Goal: Task Accomplishment & Management: Manage account settings

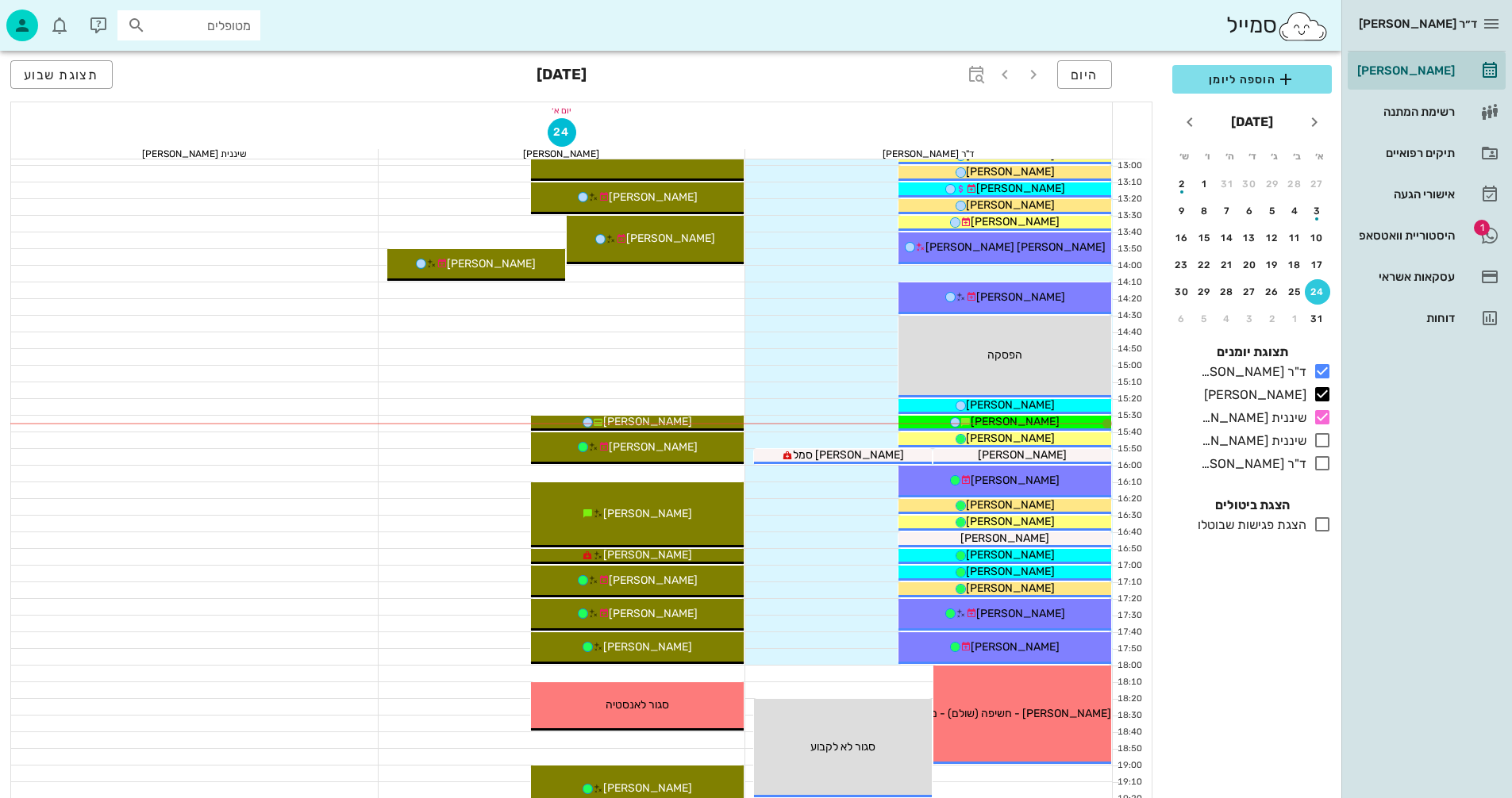
scroll to position [751, 0]
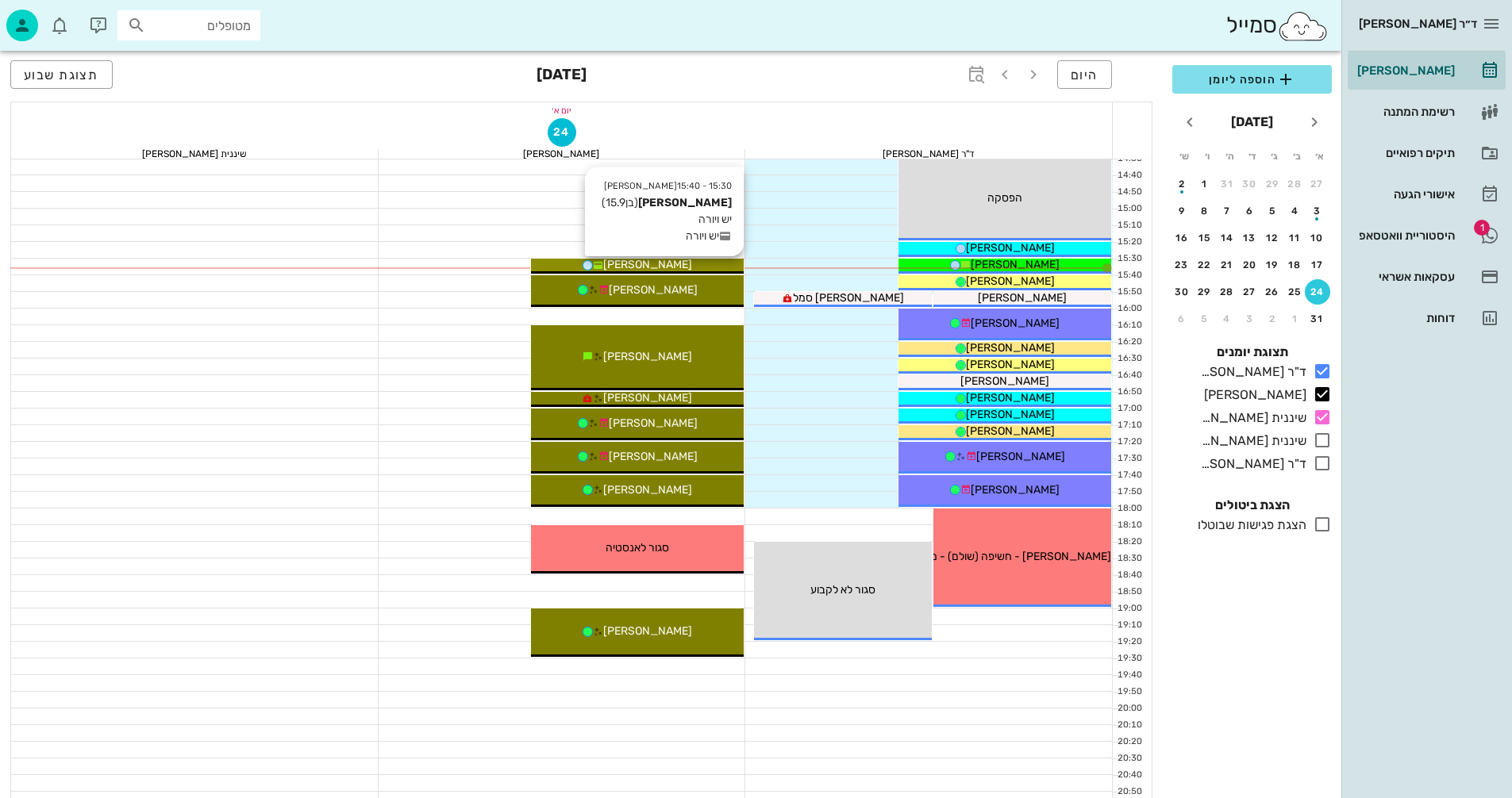
click at [679, 263] on div "[PERSON_NAME]" at bounding box center [637, 264] width 213 height 16
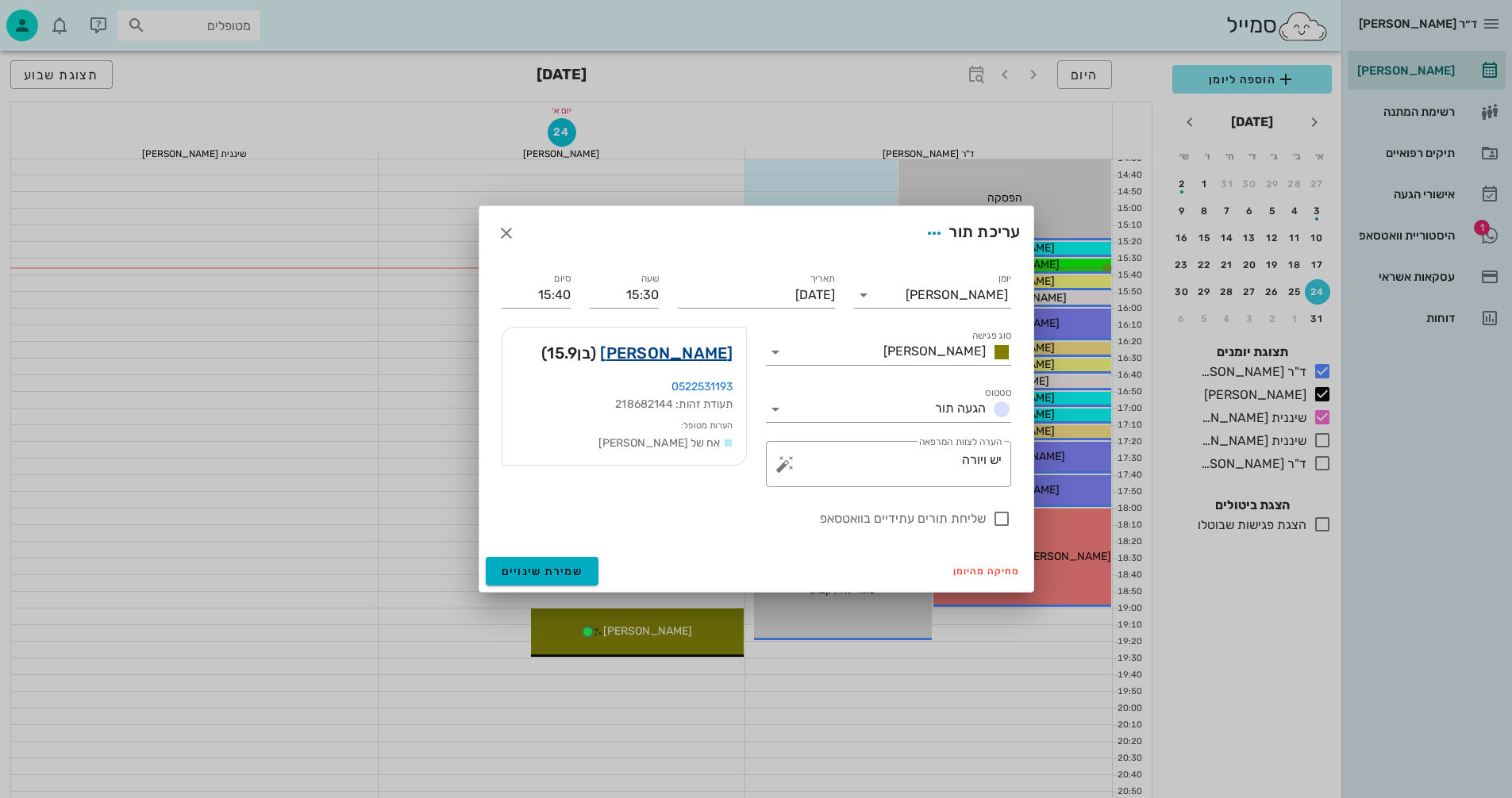
click at [688, 355] on link "[PERSON_NAME]" at bounding box center [666, 353] width 133 height 25
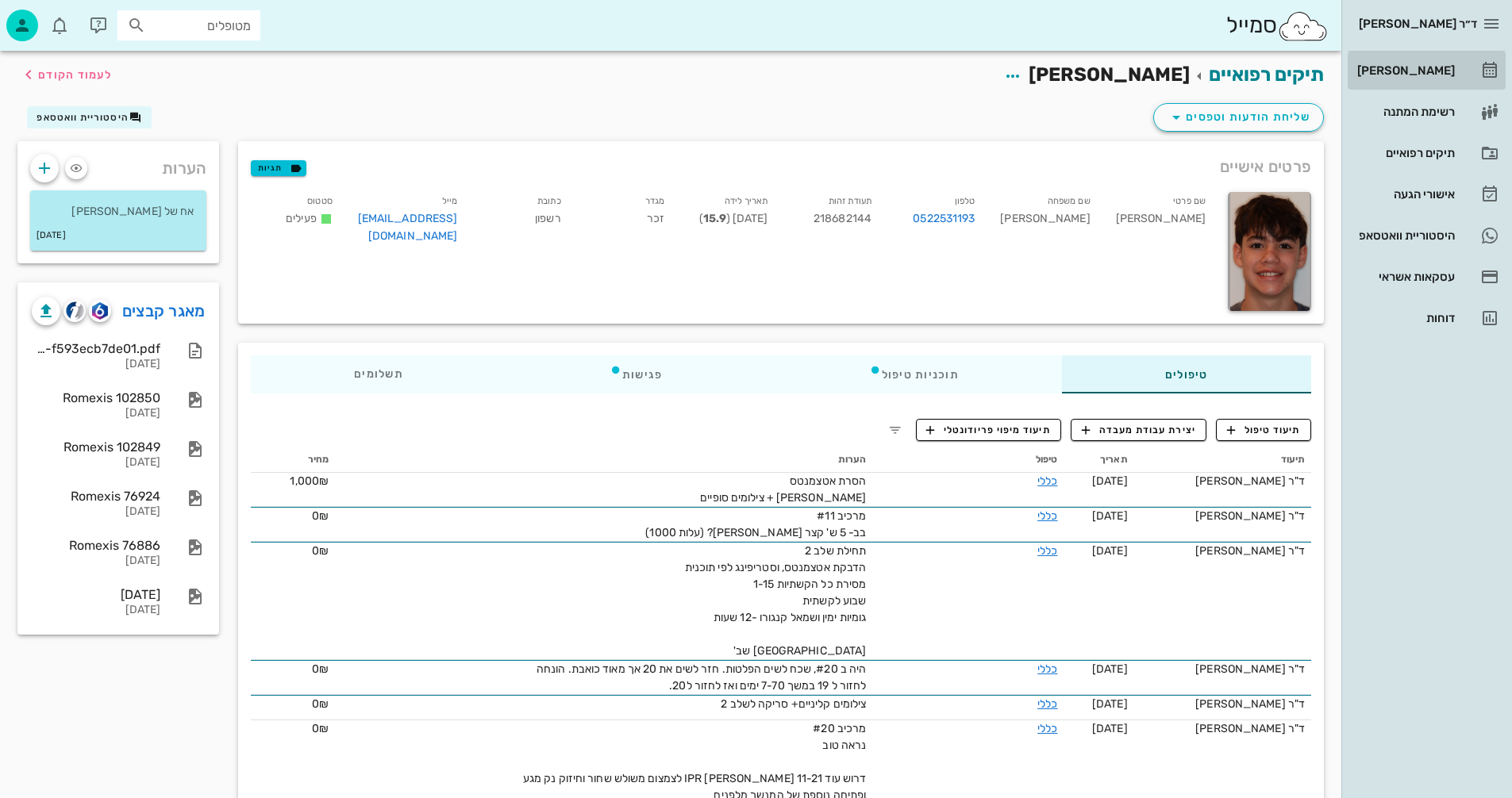
click at [1405, 72] on div "[PERSON_NAME]" at bounding box center [1403, 71] width 101 height 13
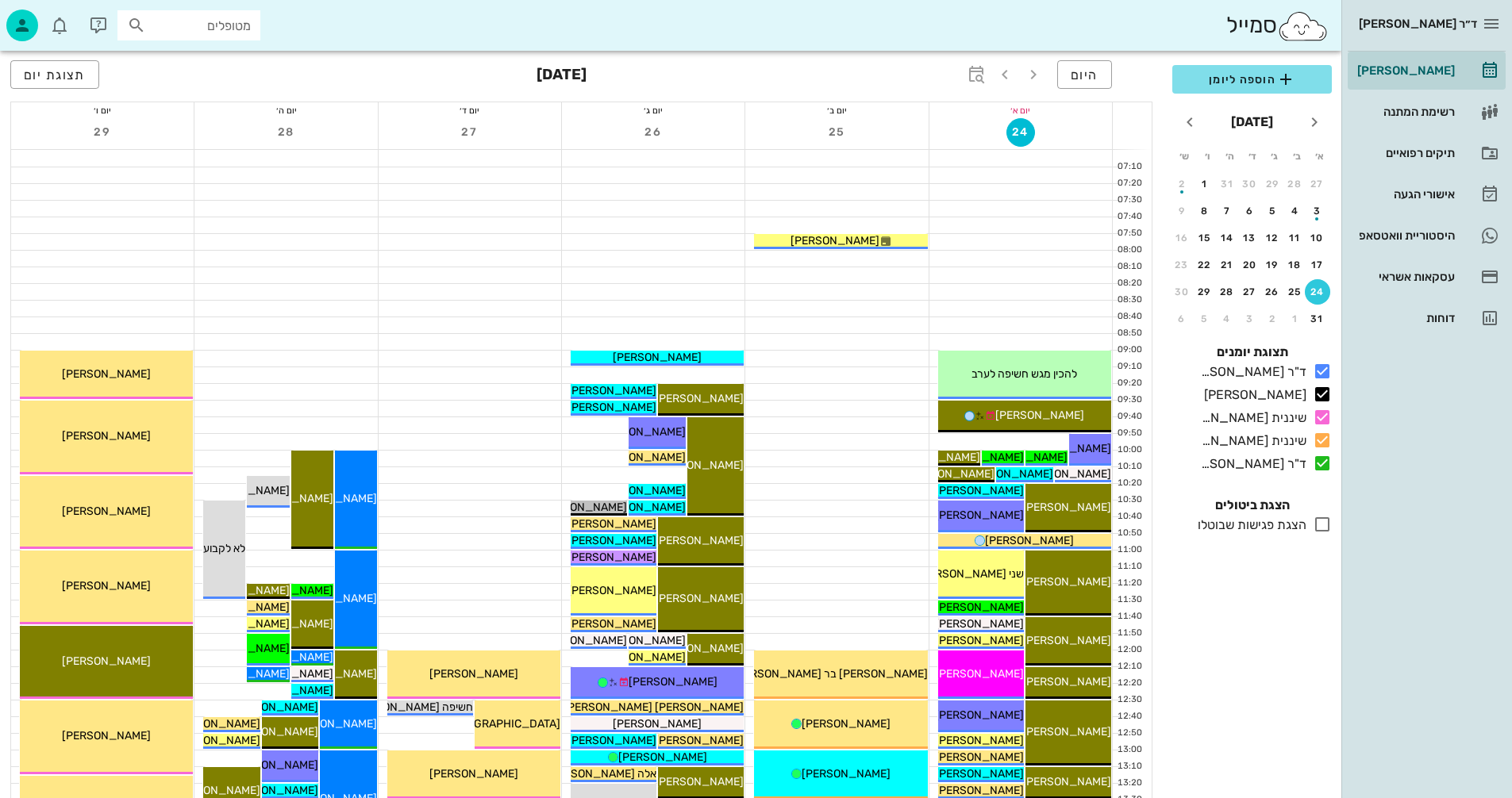
click at [39, 90] on div "תצוגת יום" at bounding box center [87, 76] width 154 height 32
click at [45, 74] on span "תצוגת יום" at bounding box center [55, 74] width 62 height 15
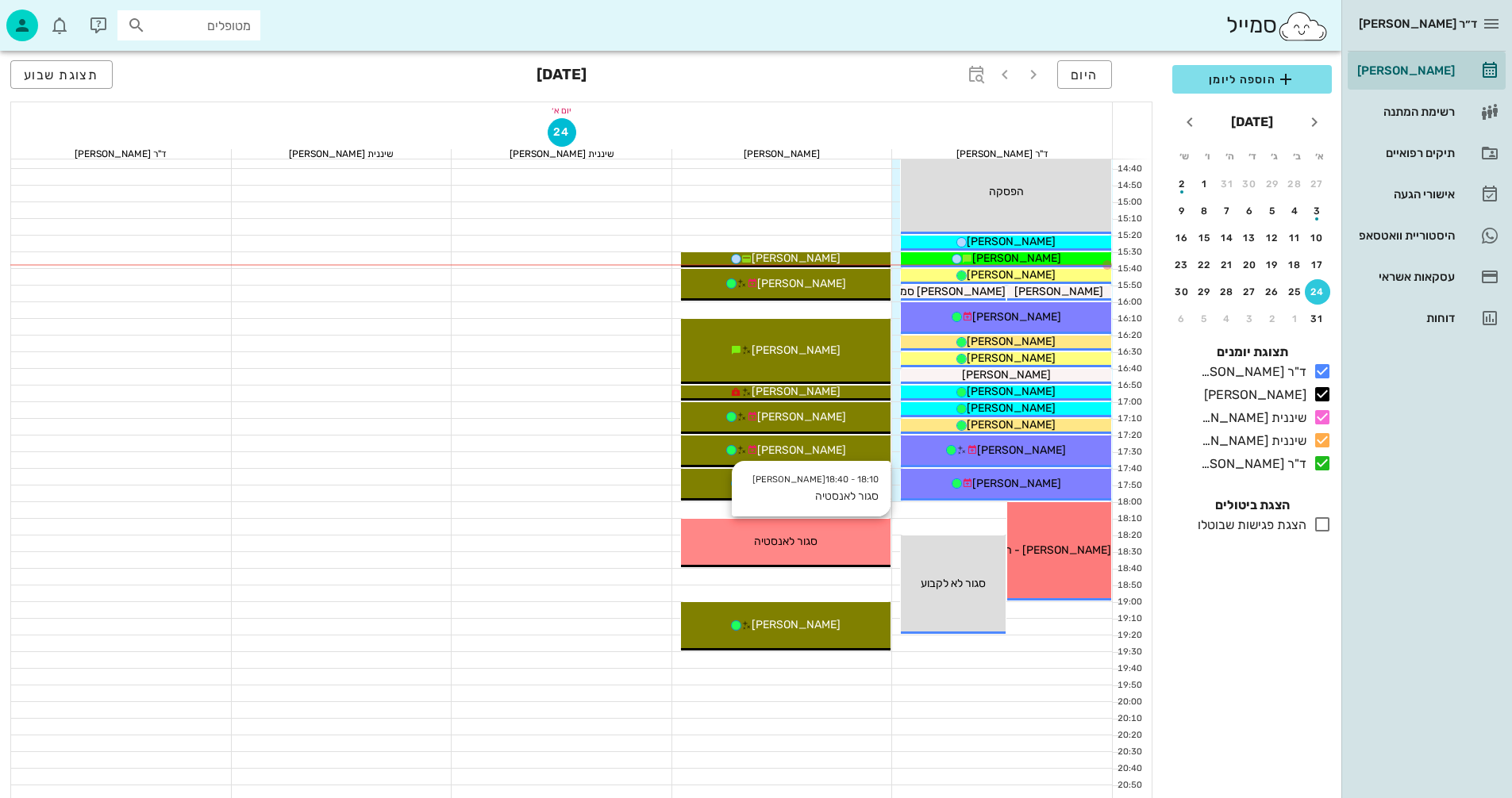
scroll to position [762, 0]
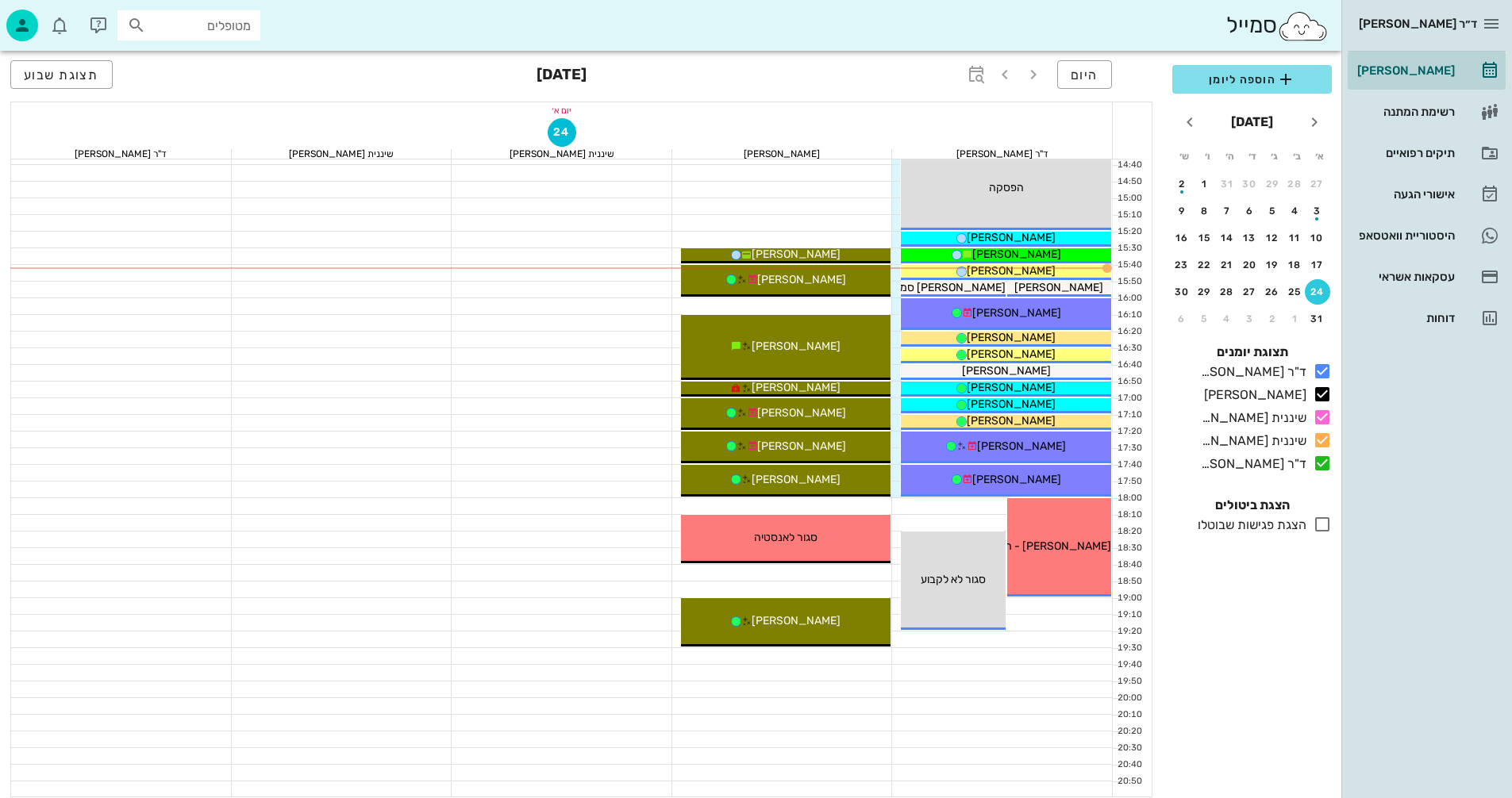
click at [179, 30] on input "מטופלים" at bounding box center [200, 25] width 102 height 21
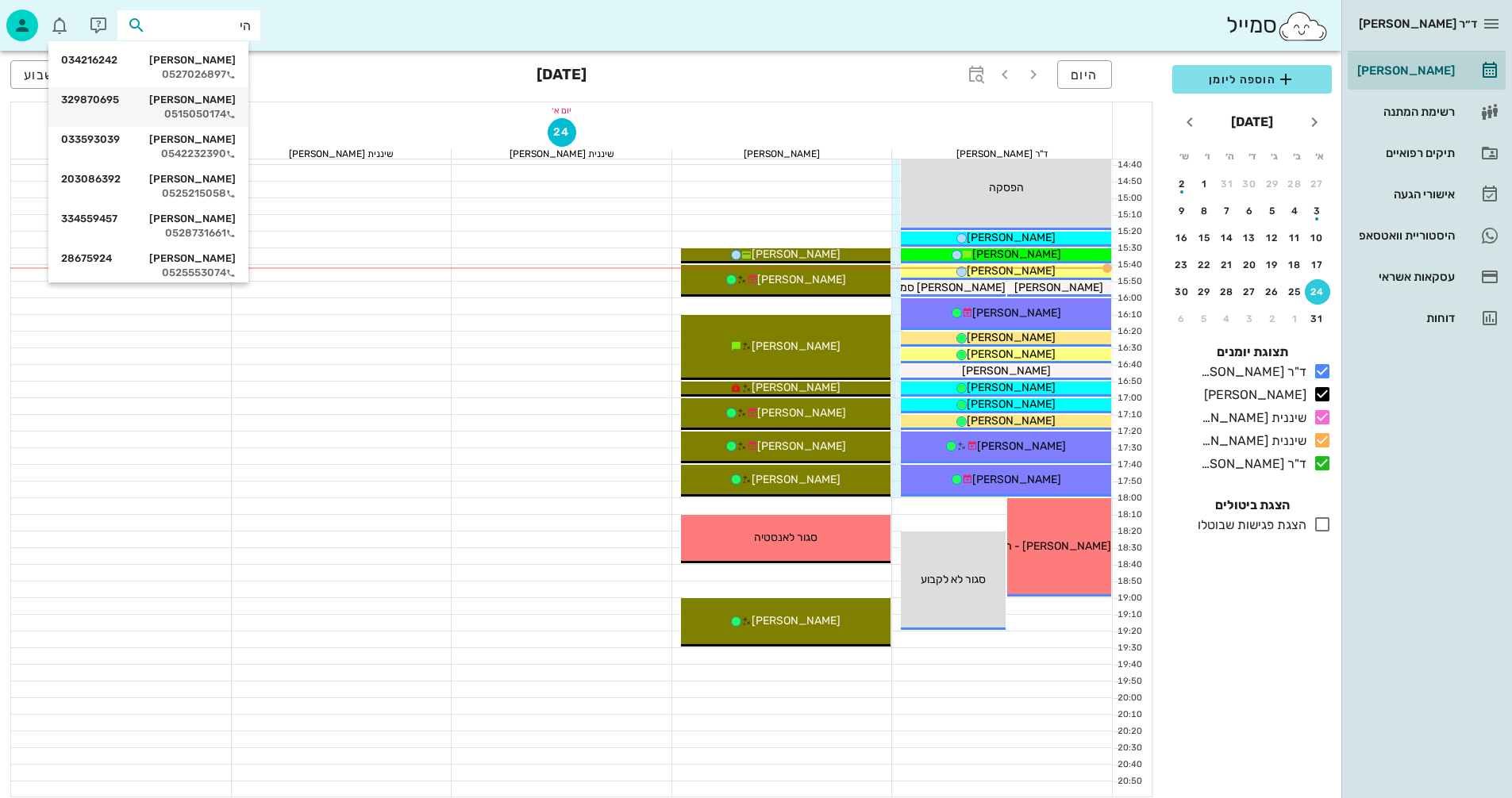
type input "ה"
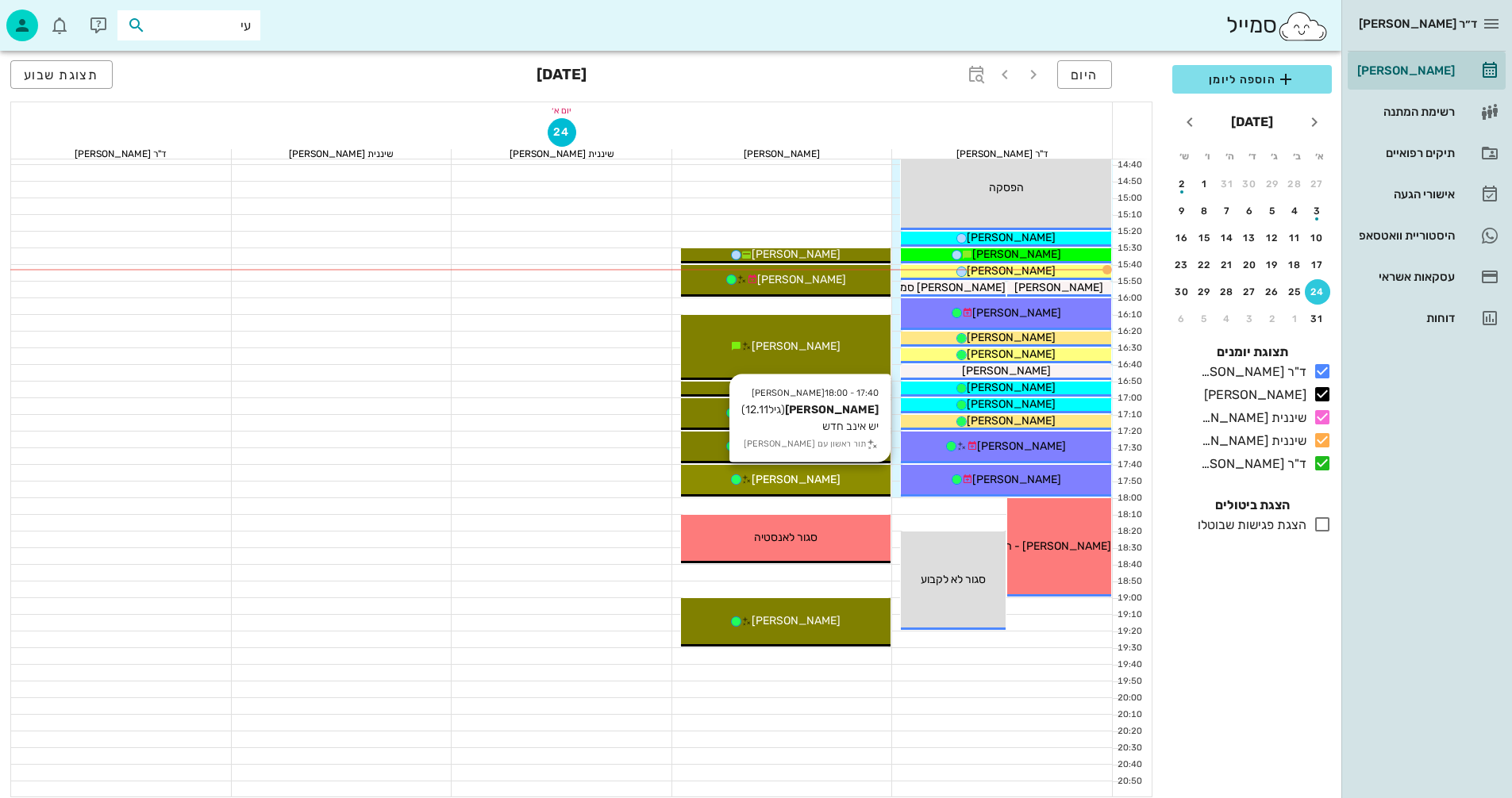
type input "ע"
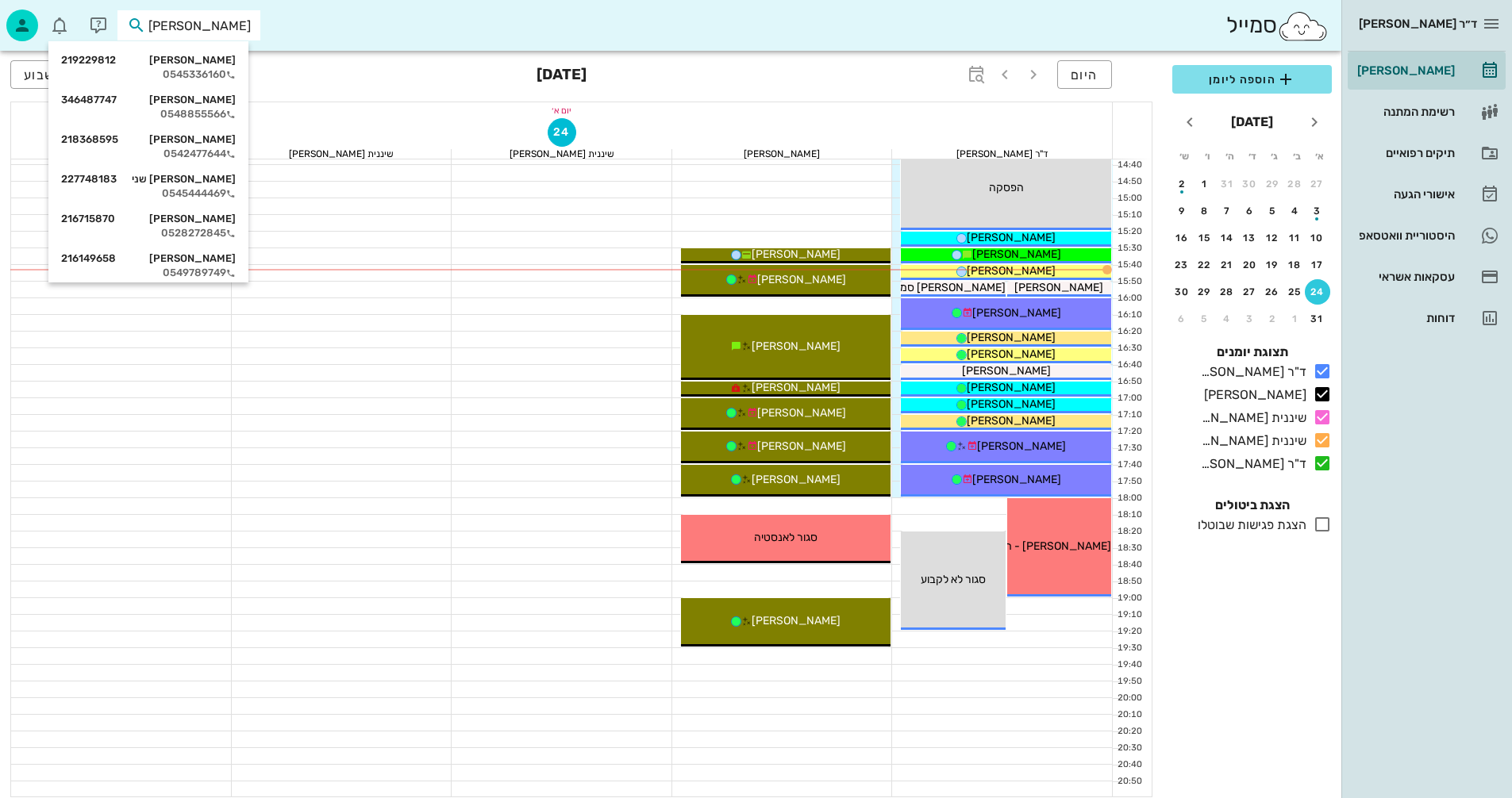
type input "[PERSON_NAME]"
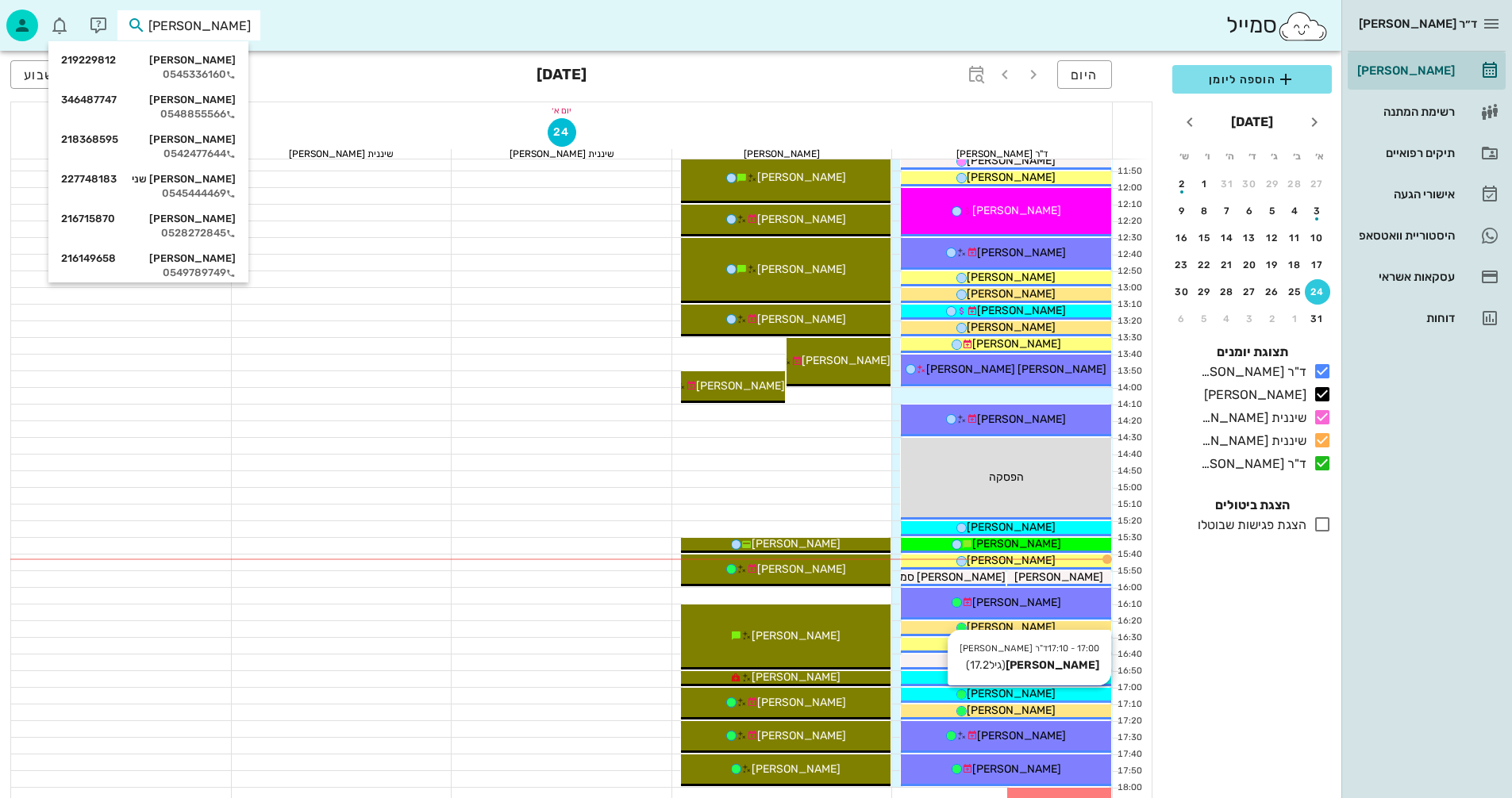
scroll to position [444, 0]
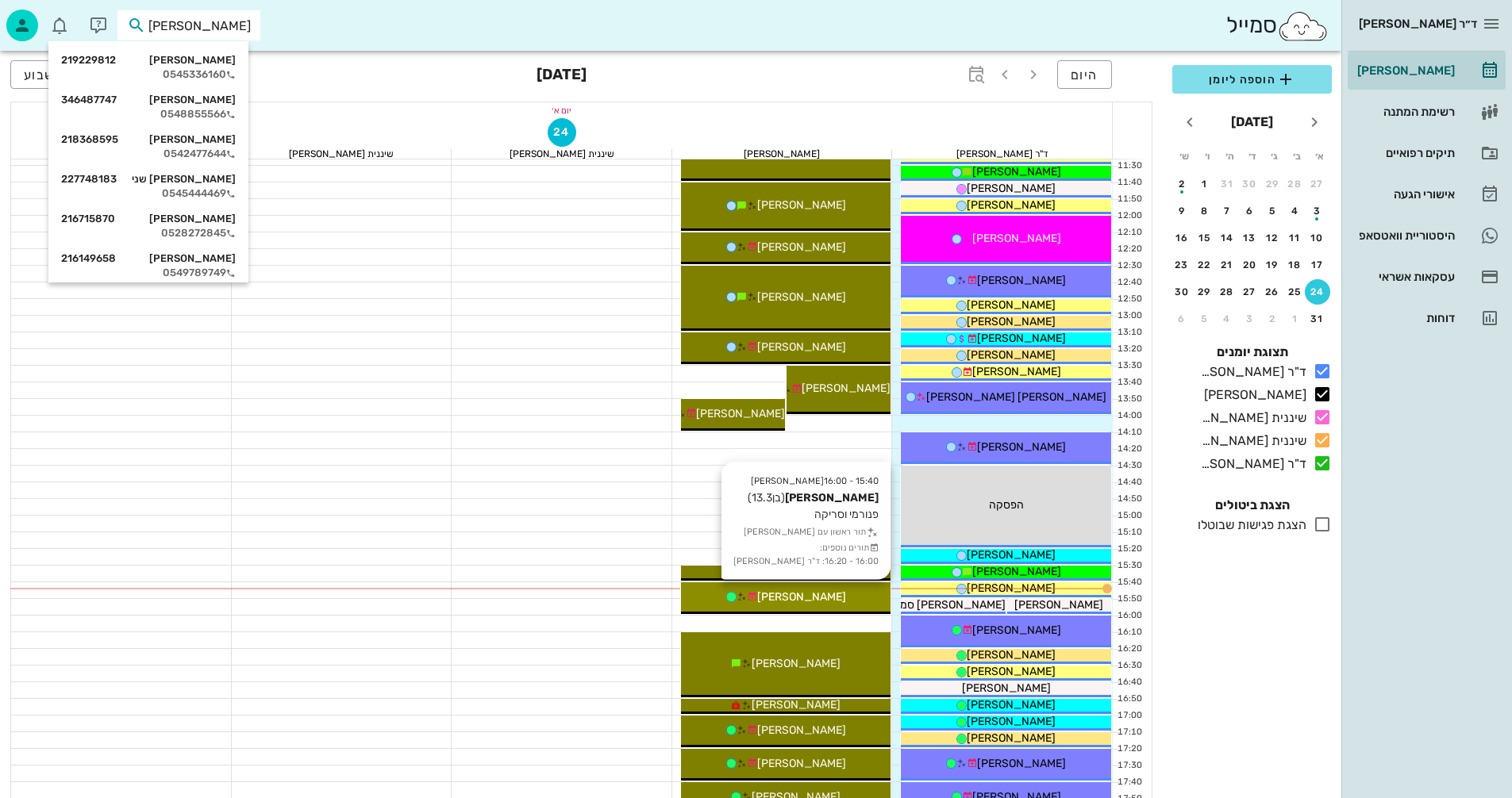
click at [830, 593] on span "[PERSON_NAME]" at bounding box center [801, 597] width 89 height 14
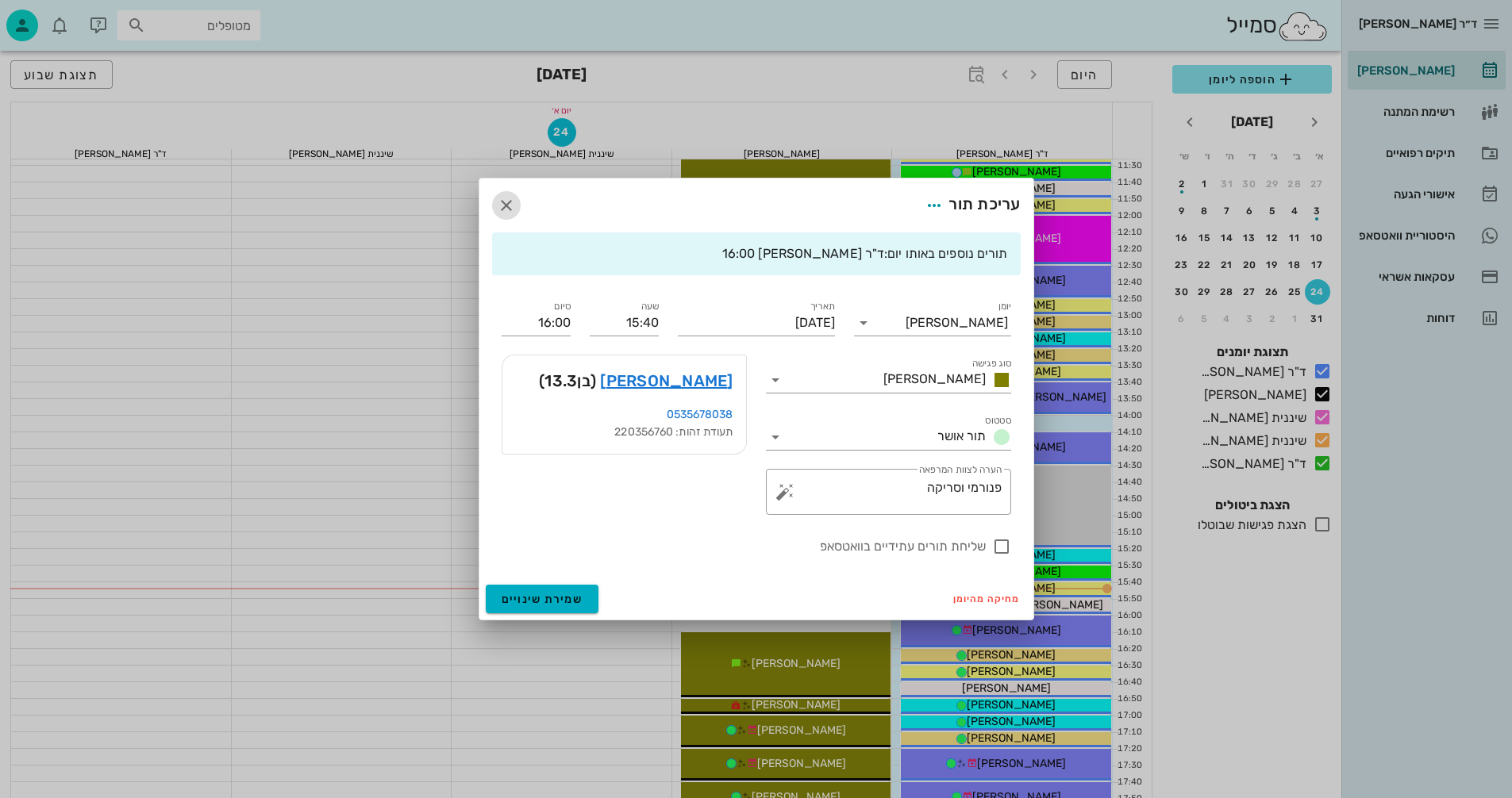
click at [511, 204] on icon "button" at bounding box center [506, 205] width 19 height 19
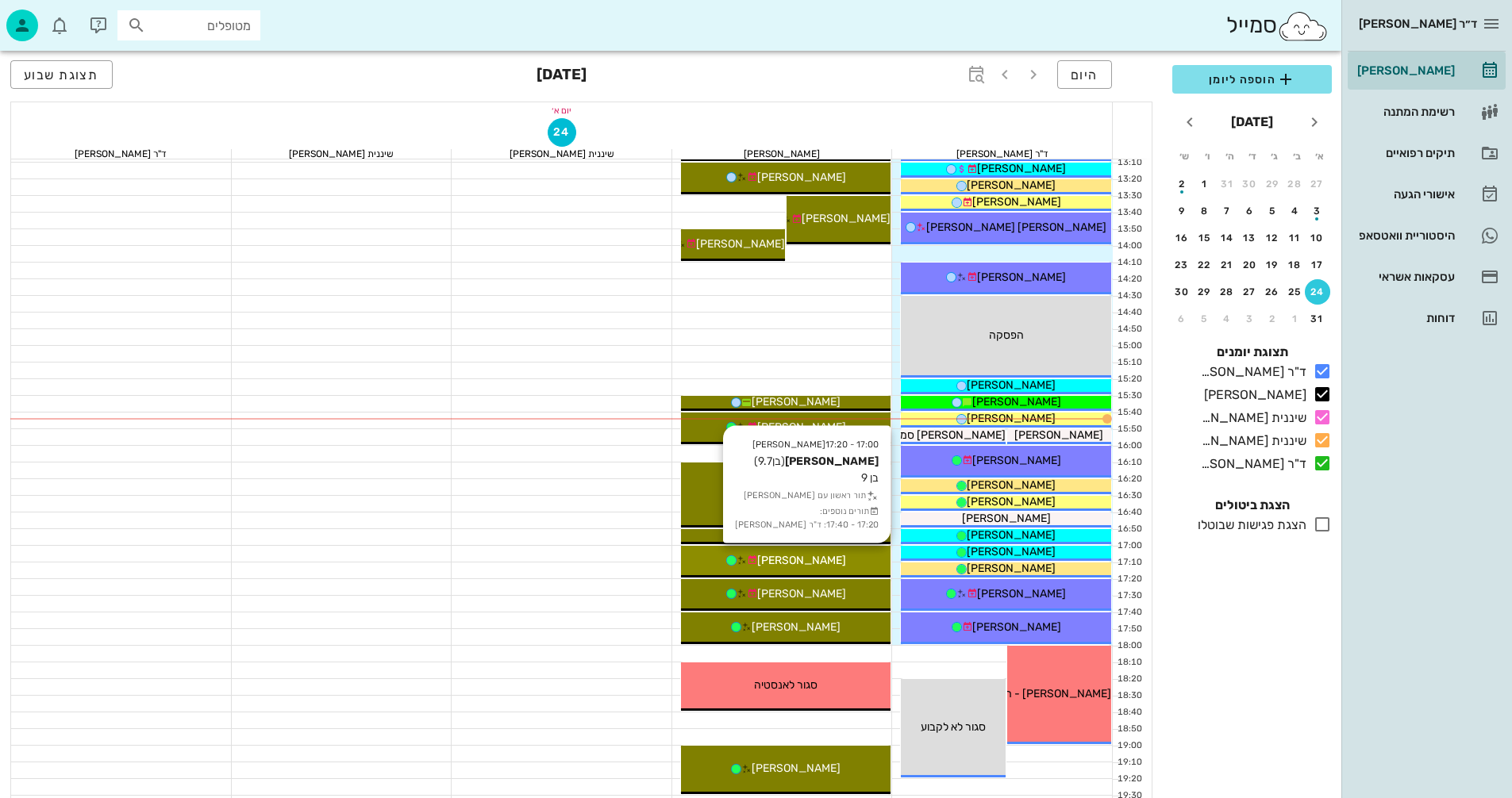
scroll to position [603, 0]
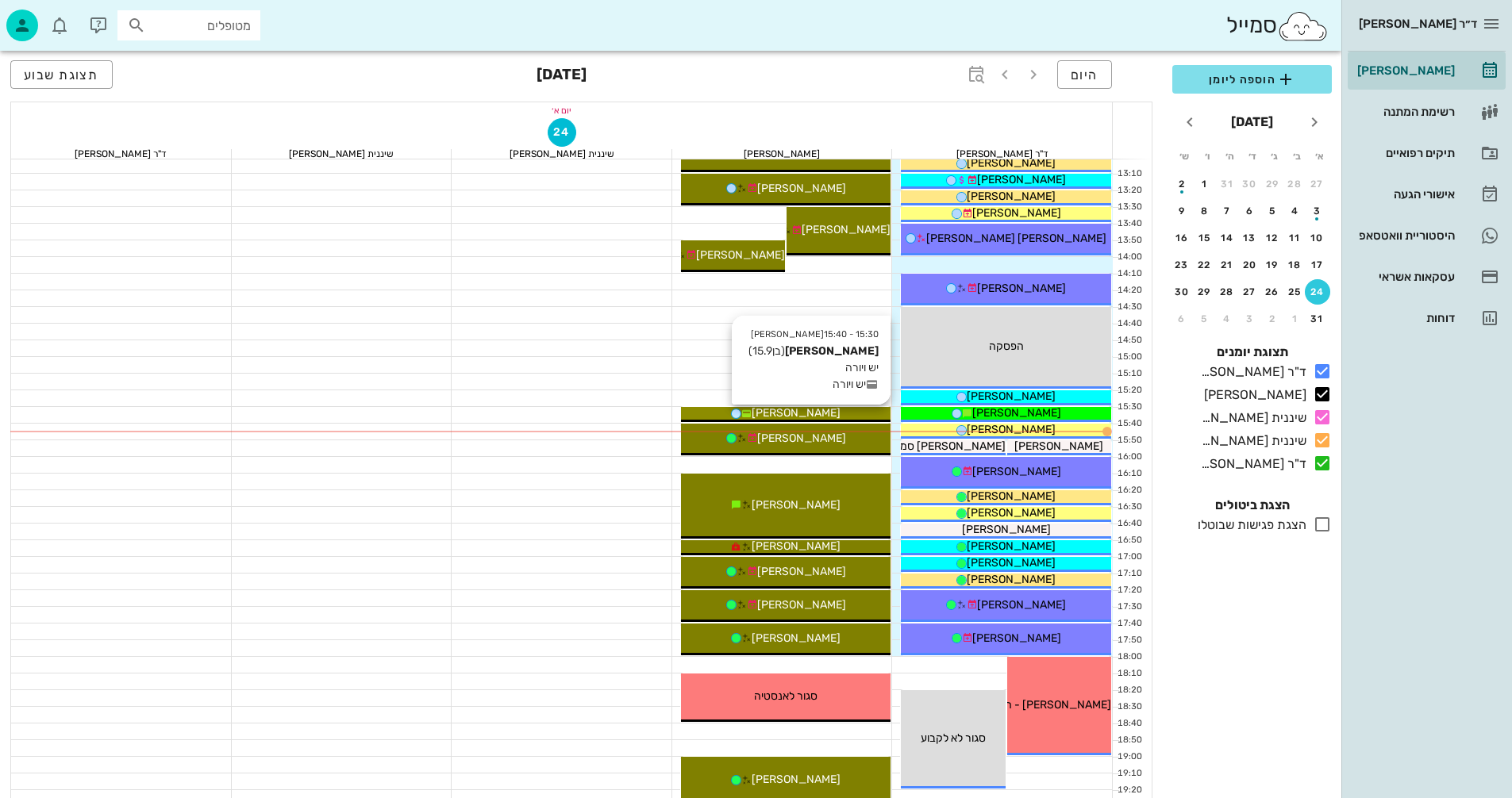
click at [812, 409] on span "[PERSON_NAME]" at bounding box center [795, 413] width 89 height 14
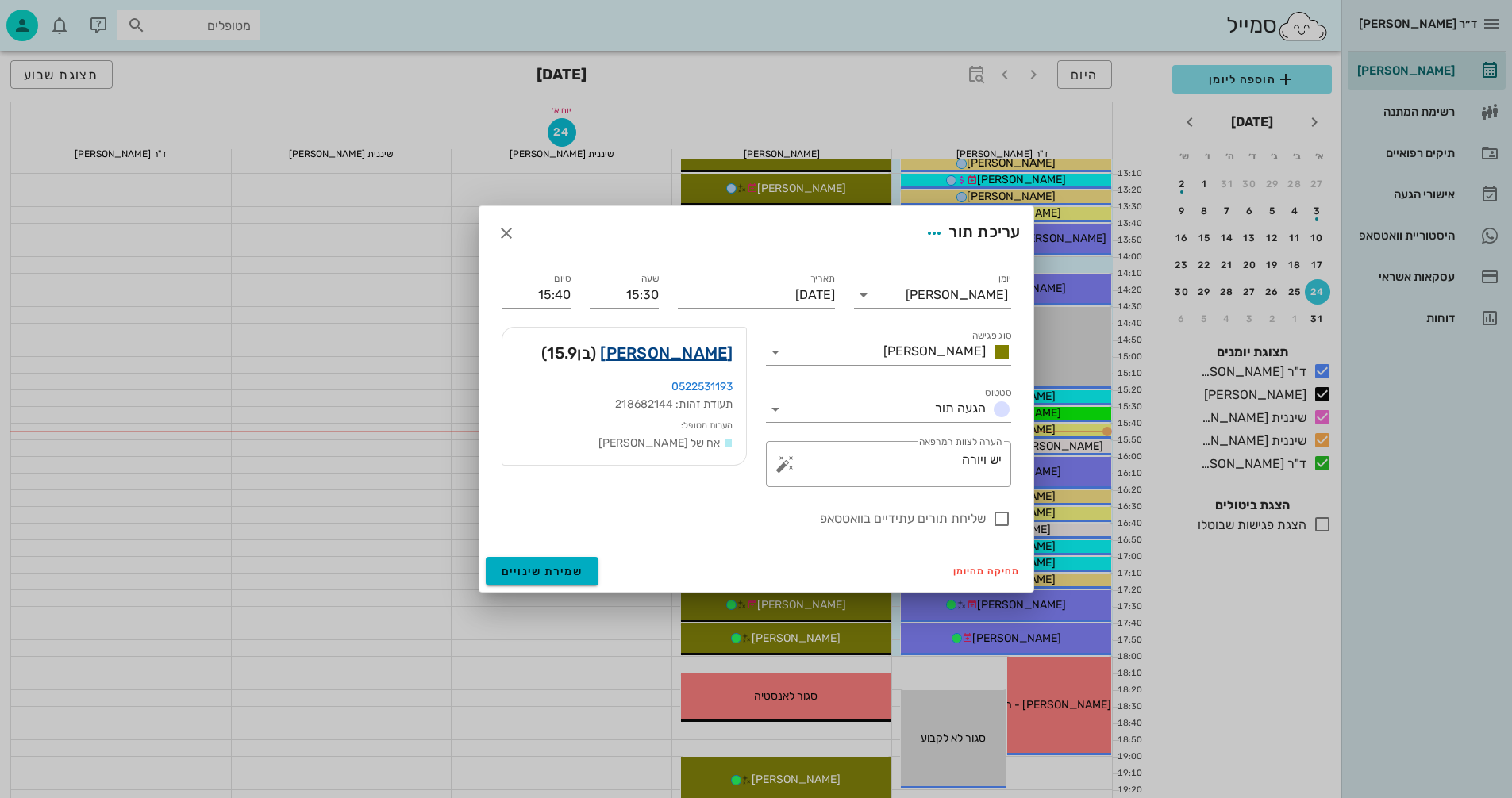
click at [700, 356] on link "[PERSON_NAME]" at bounding box center [666, 353] width 133 height 25
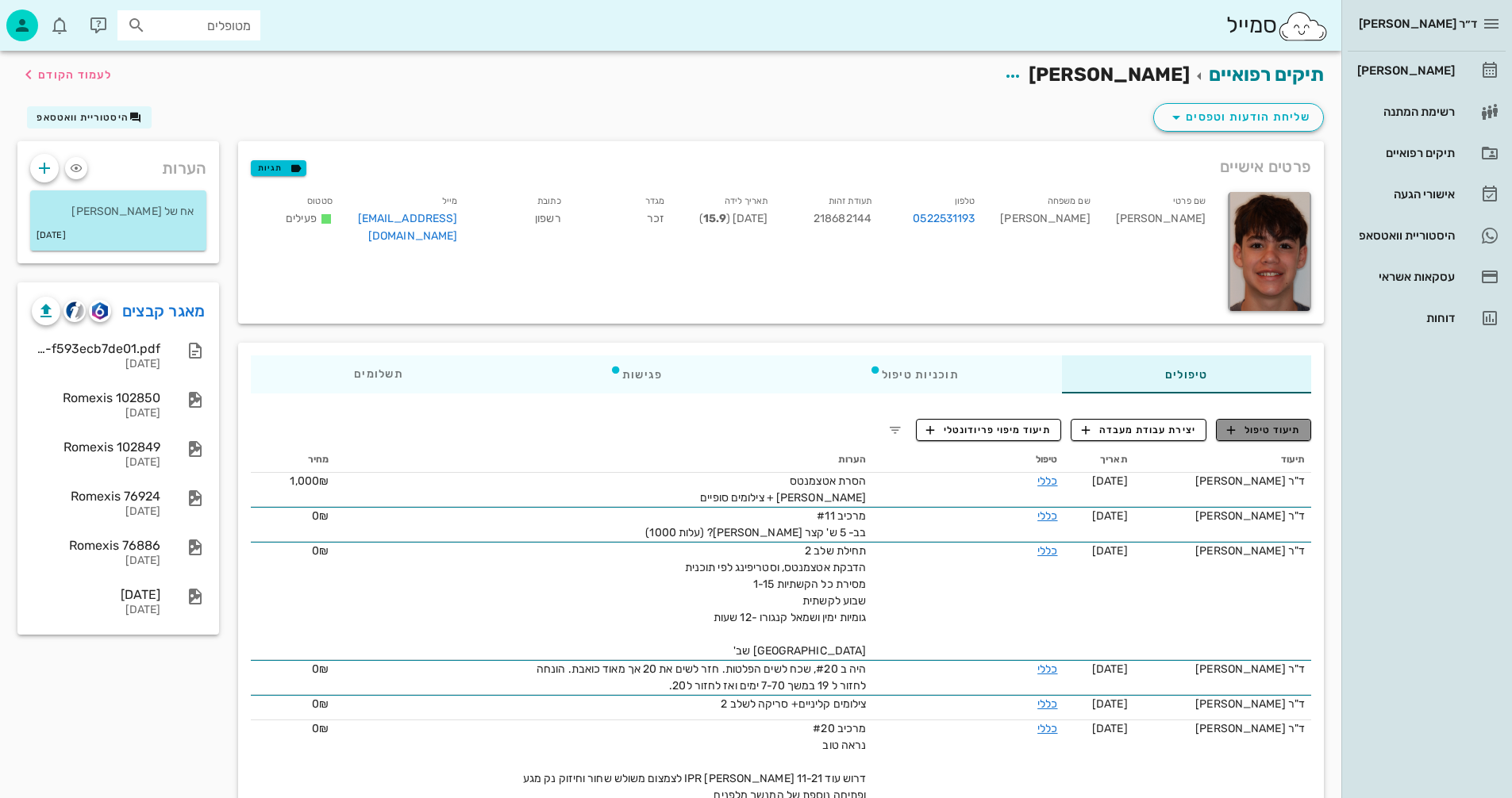
click at [1294, 431] on span "תיעוד טיפול" at bounding box center [1264, 430] width 74 height 15
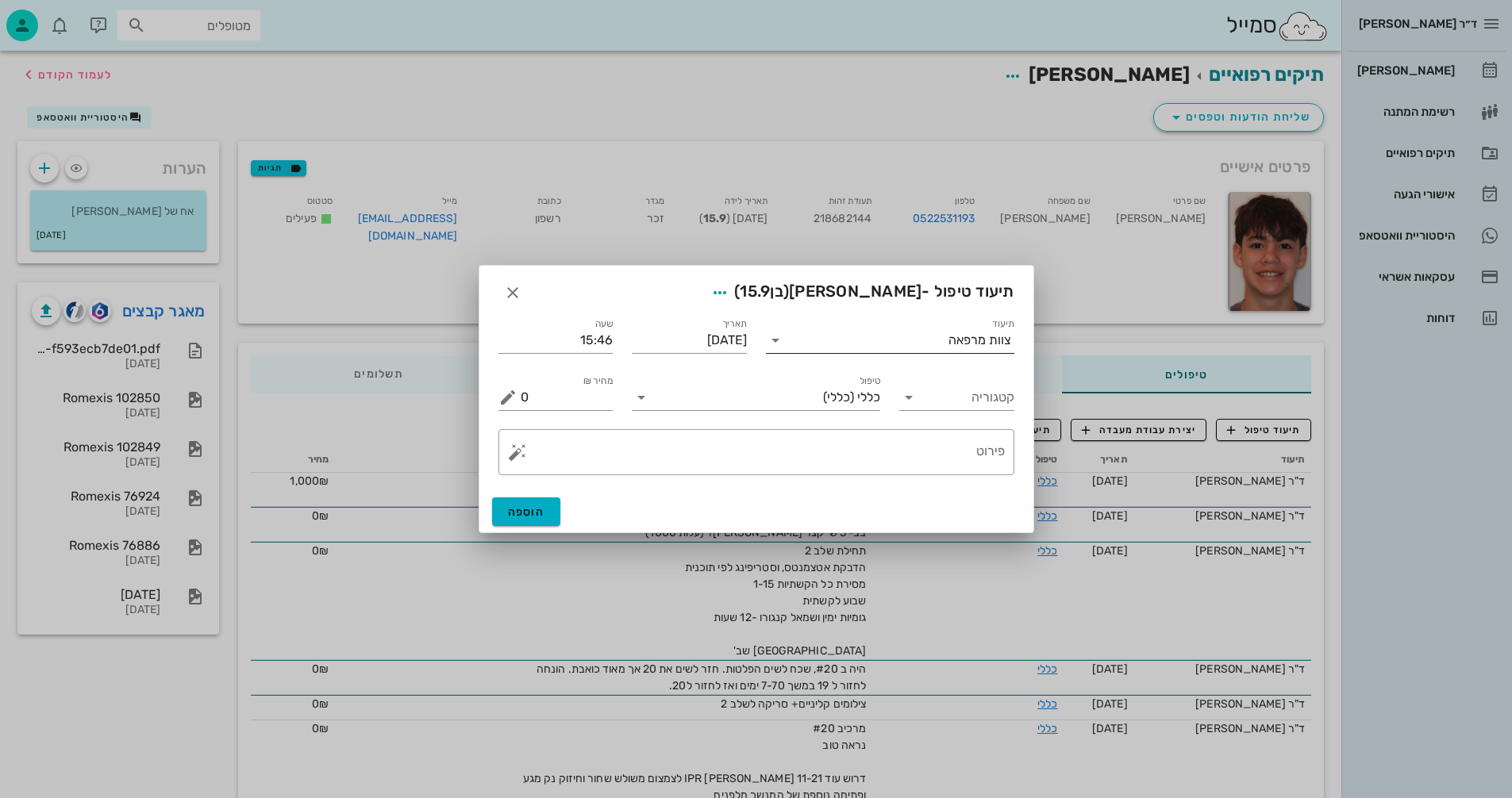
click at [919, 331] on input "תיעוד" at bounding box center [869, 340] width 160 height 25
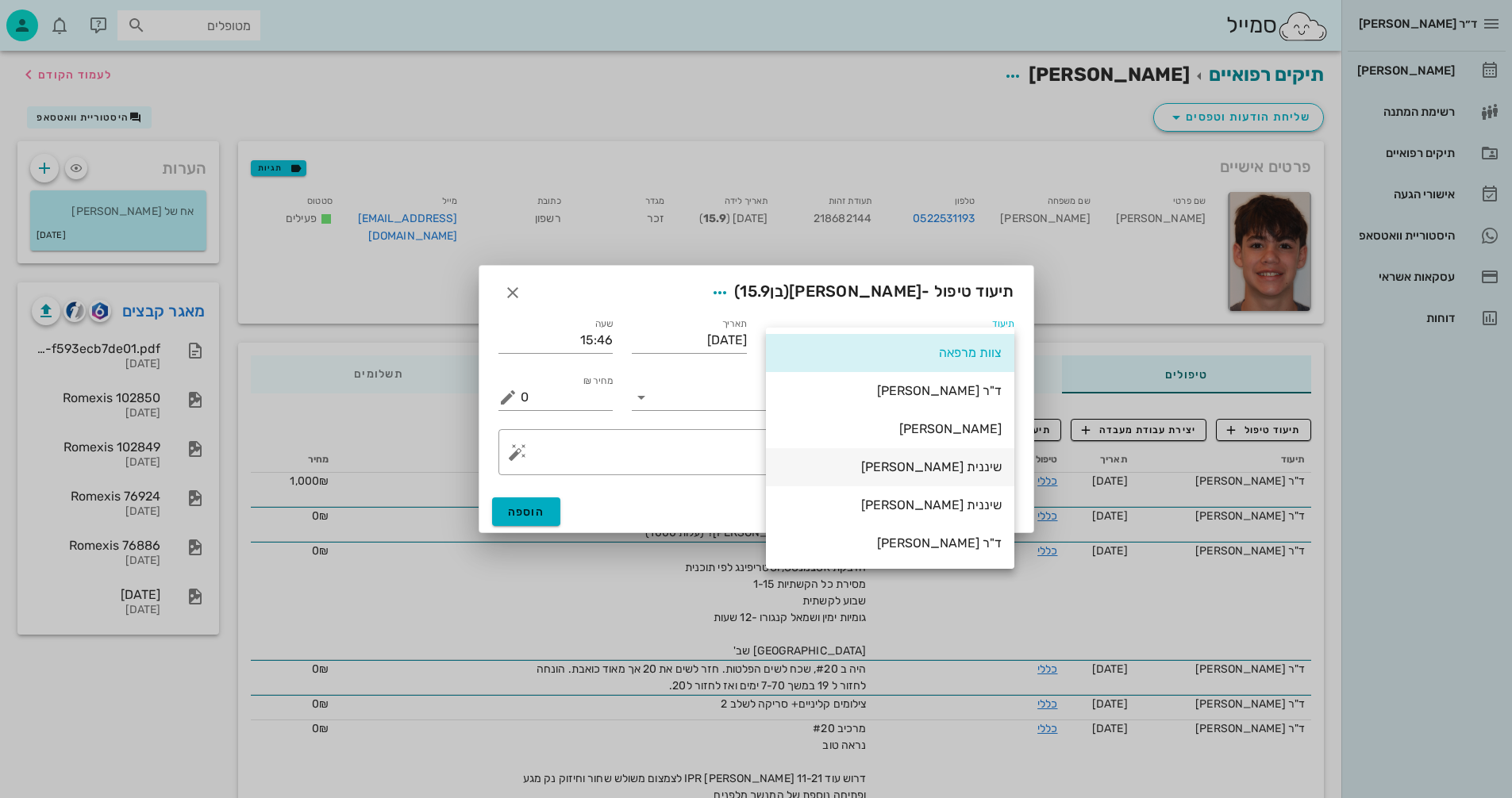
click at [957, 467] on div "שיננית [PERSON_NAME]" at bounding box center [889, 467] width 223 height 15
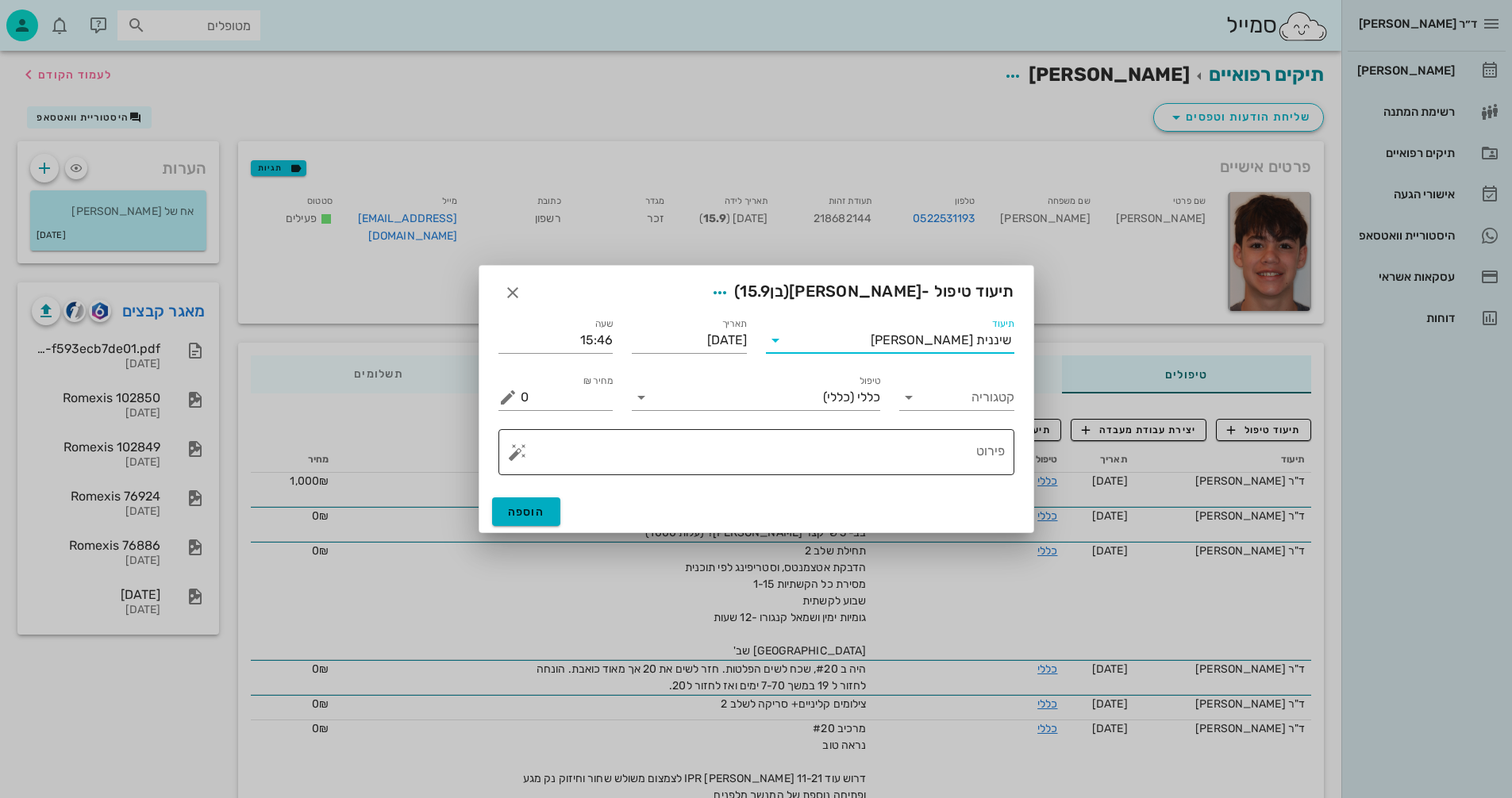
click at [511, 456] on button "button" at bounding box center [518, 452] width 19 height 19
click at [520, 394] on div "[MEDICAL_DATA]" at bounding box center [573, 388] width 129 height 32
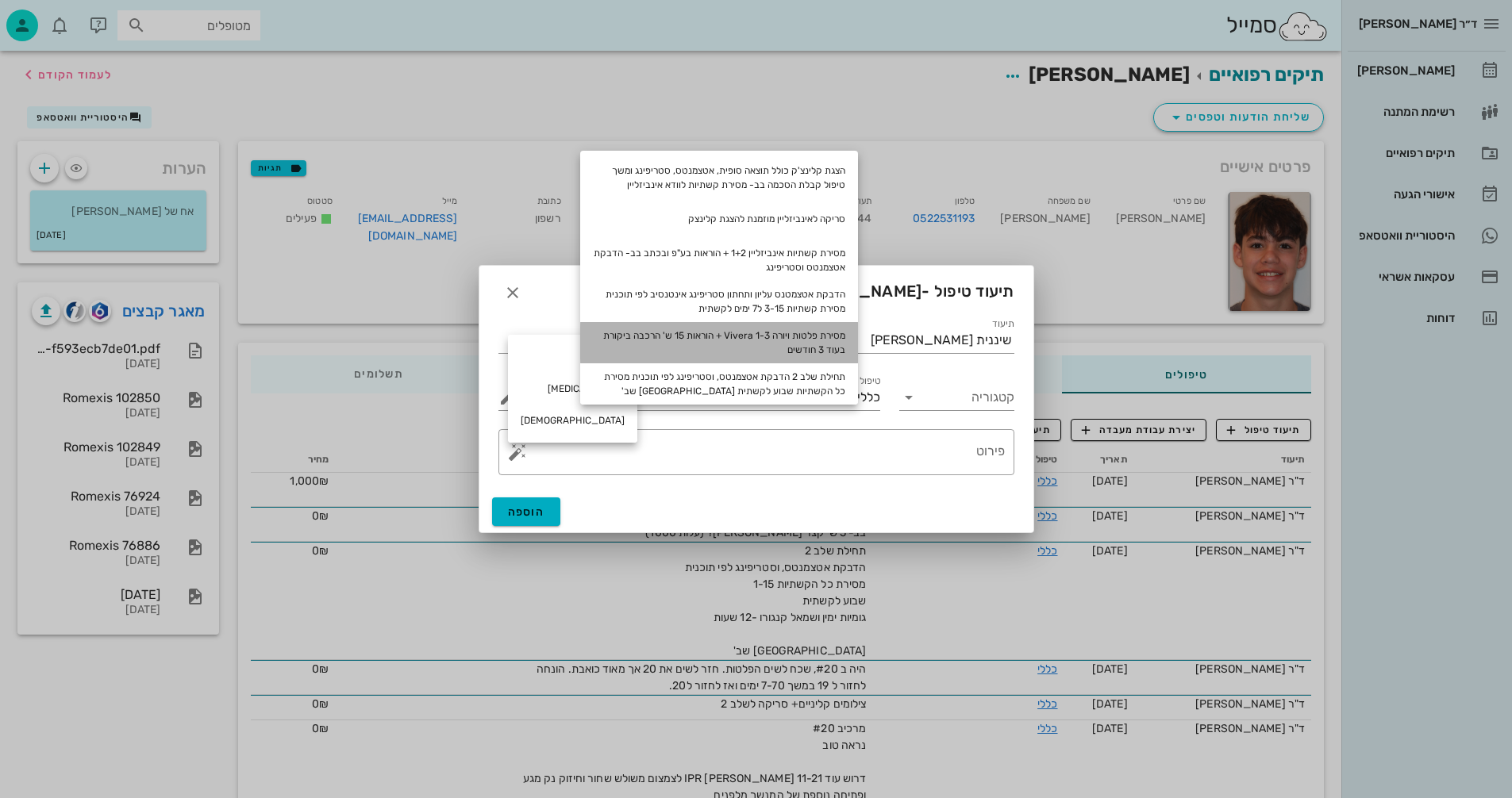
click at [775, 341] on div "מסירת פלטות ויורה Vivera 1-3 + הוראות 15 ש' הרכבה ביקורת בעוד 3 חודשים" at bounding box center [719, 343] width 278 height 41
type textarea "מסירת פלטות ויורה Vivera 1-3 + הוראות 15 ש' הרכבה ביקורת בעוד 3 חודשים"
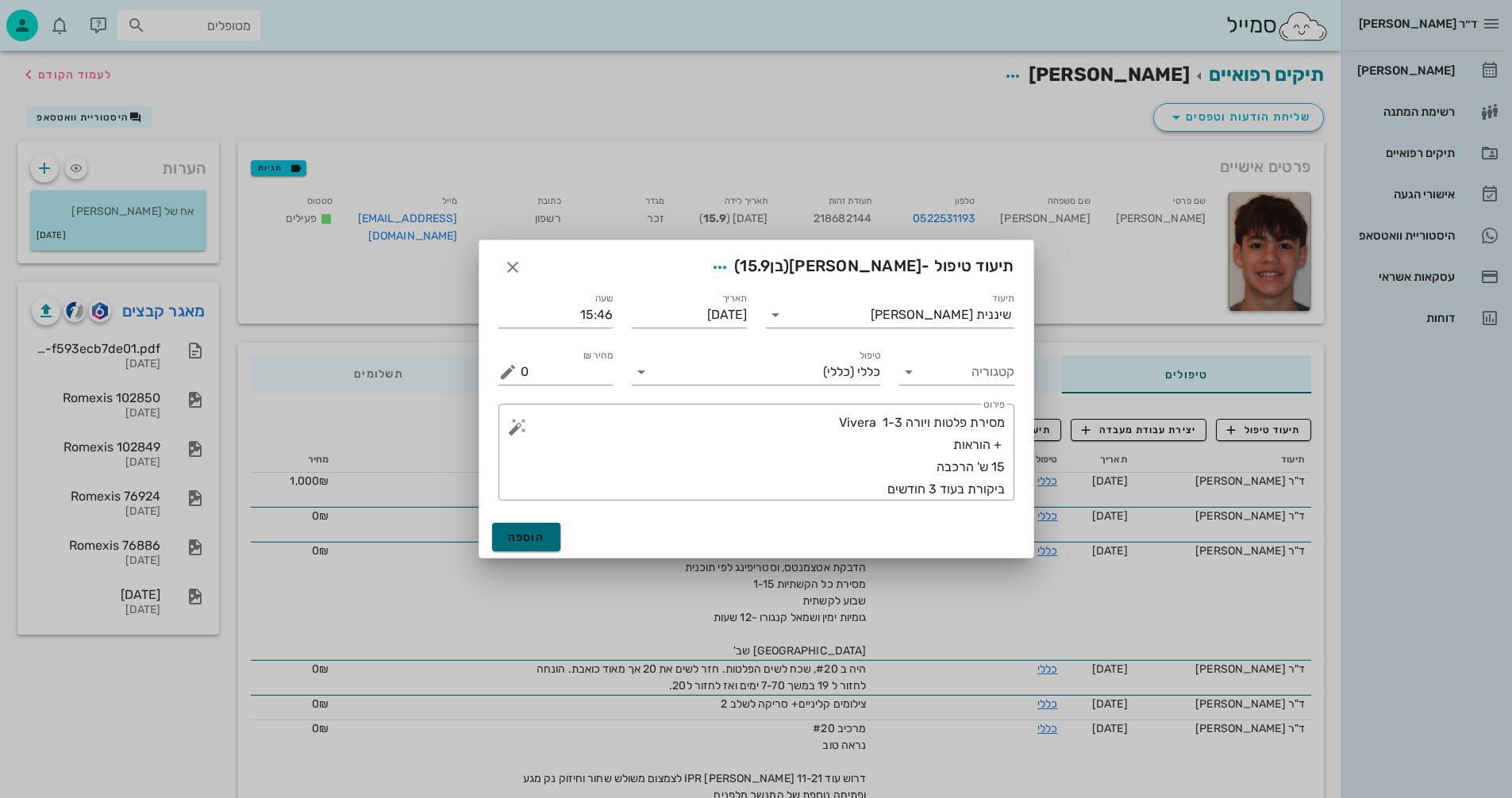
click at [535, 544] on span "הוספה" at bounding box center [526, 537] width 37 height 14
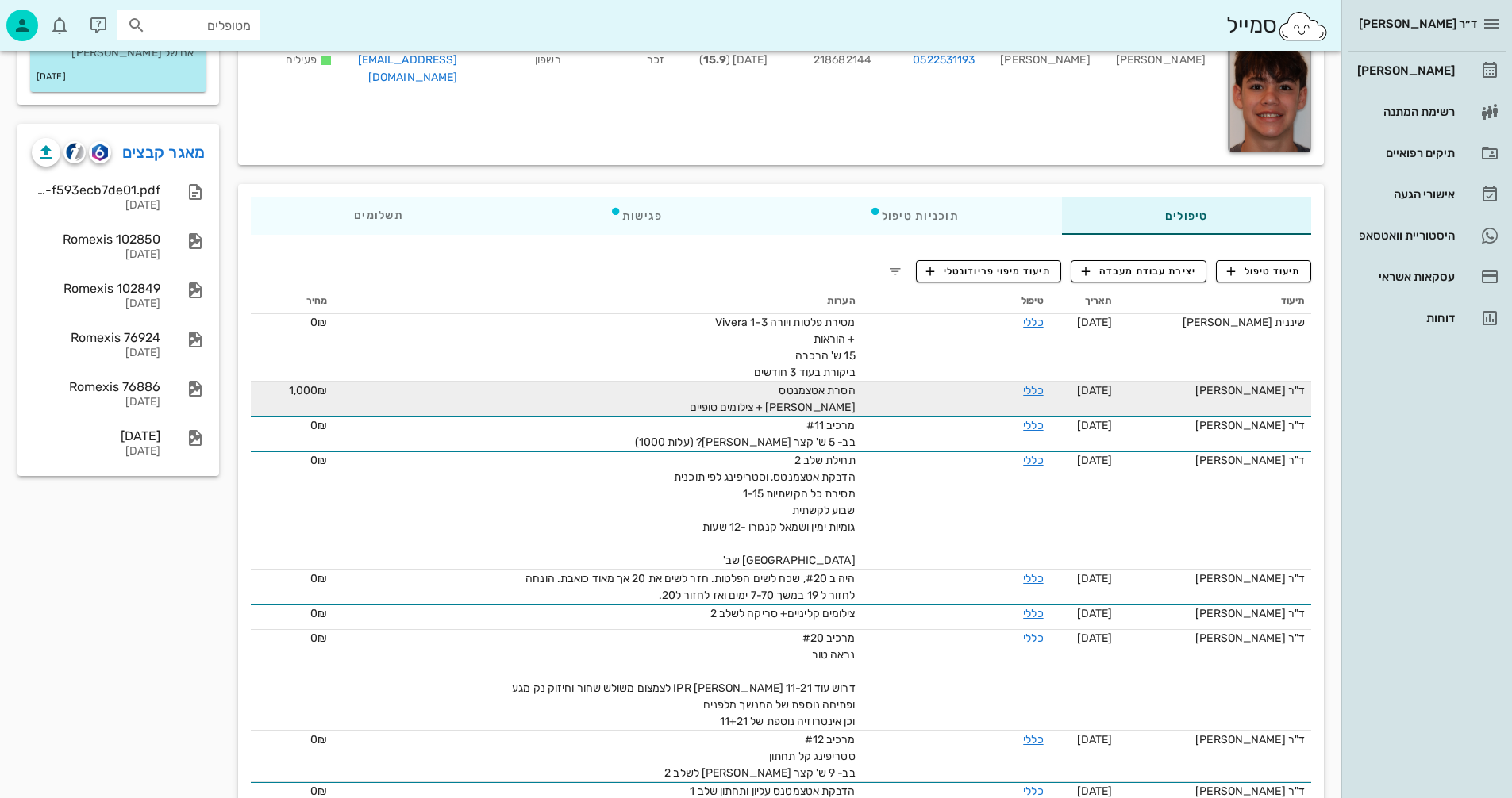
scroll to position [79, 0]
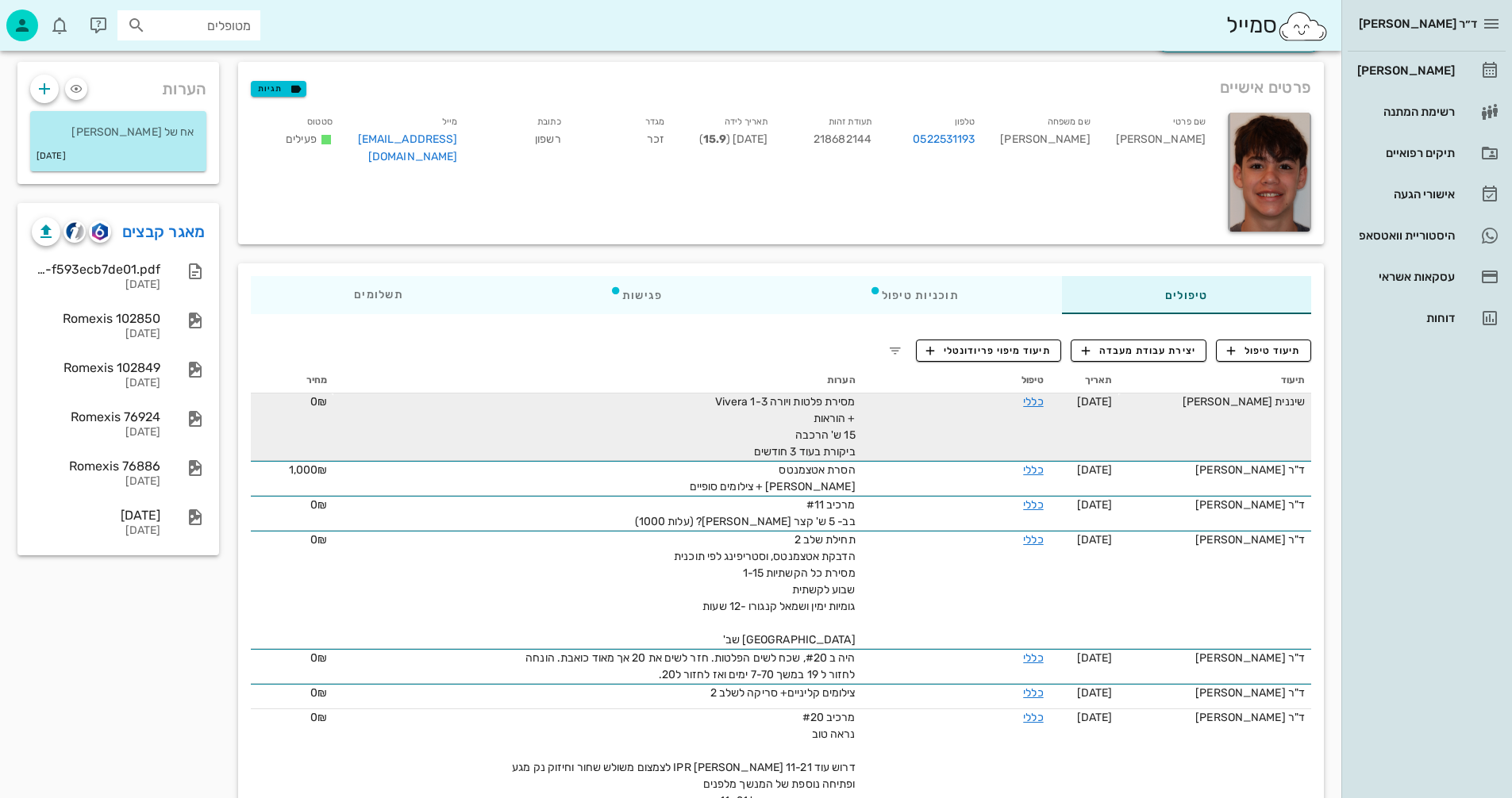
click at [970, 417] on td "כללי" at bounding box center [956, 427] width 188 height 67
click at [1043, 399] on link "כללי" at bounding box center [1032, 402] width 20 height 14
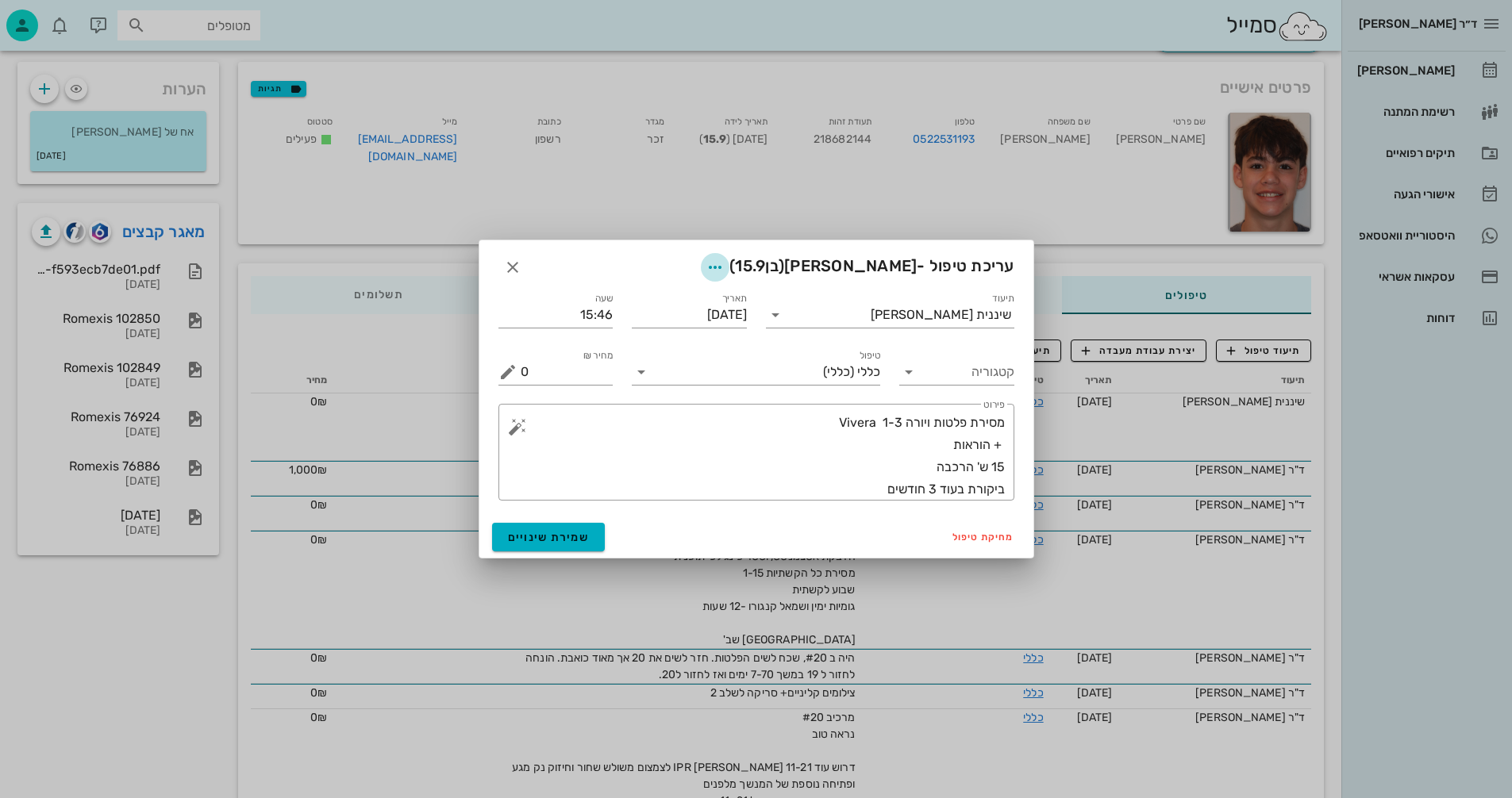
click at [725, 265] on icon "button" at bounding box center [715, 267] width 19 height 19
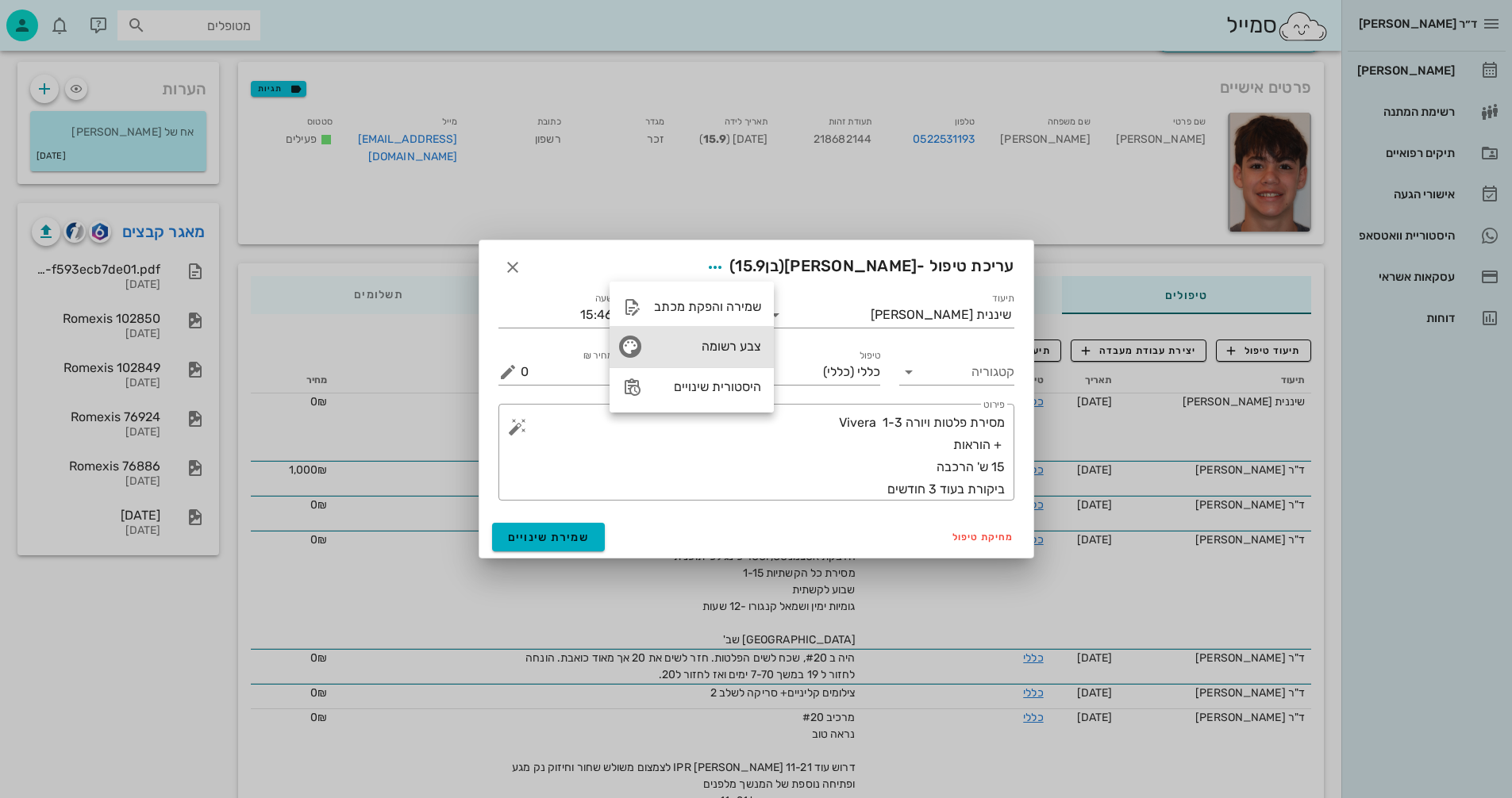
click at [733, 347] on div "צבע רשומה" at bounding box center [707, 346] width 107 height 15
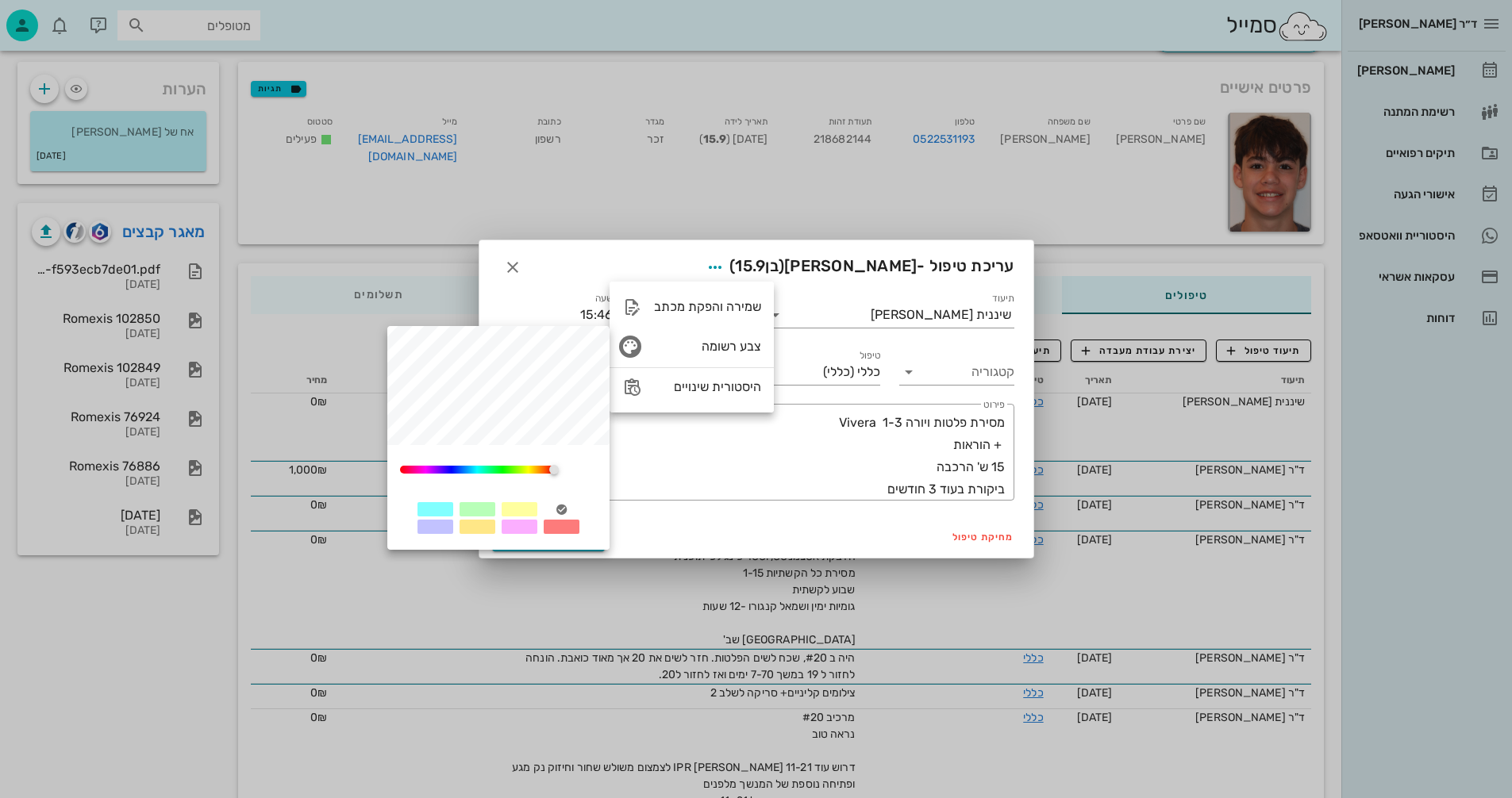
click at [484, 506] on div at bounding box center [477, 509] width 35 height 15
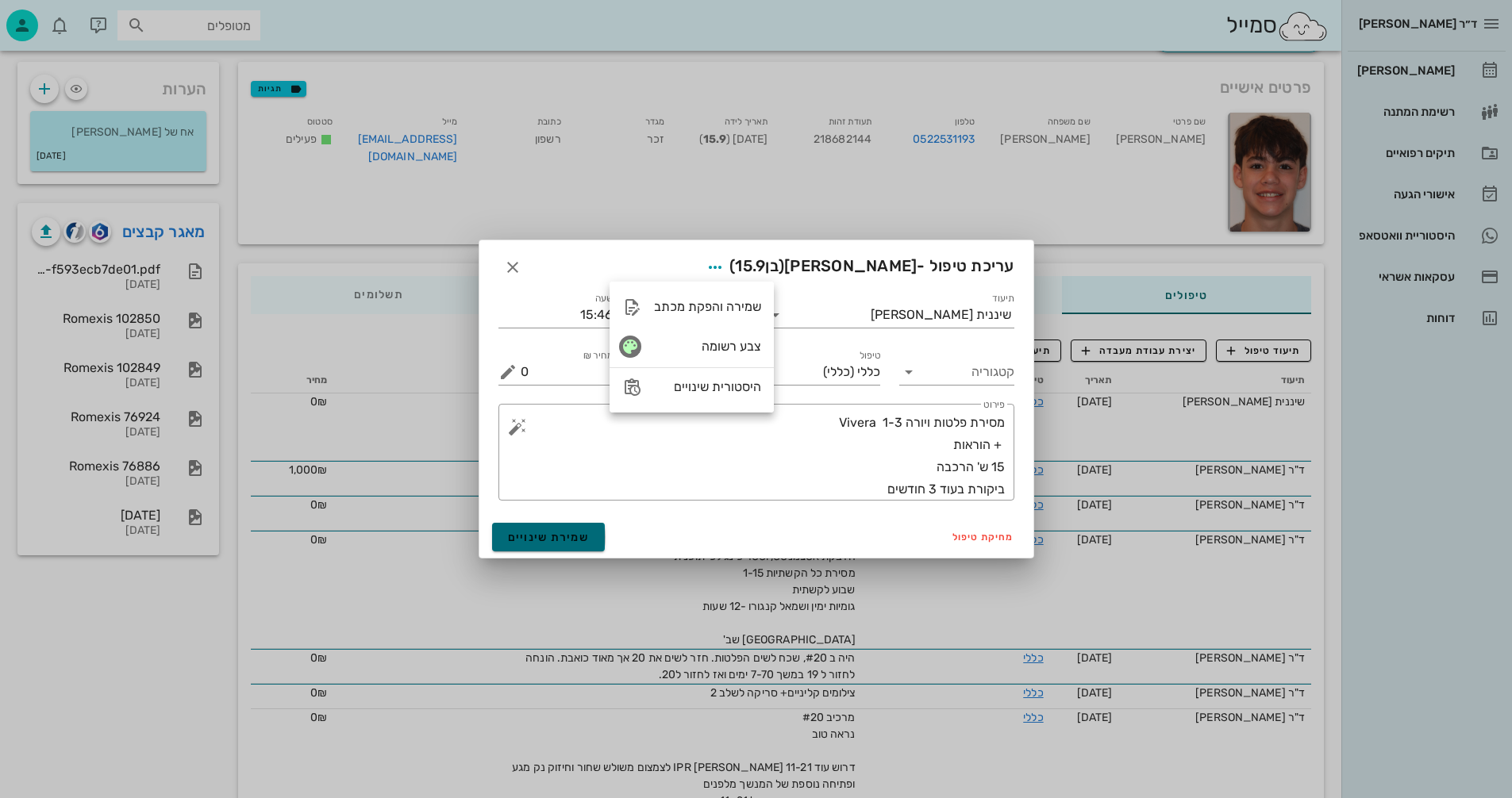
click at [536, 541] on span "שמירת שינויים" at bounding box center [549, 537] width 82 height 14
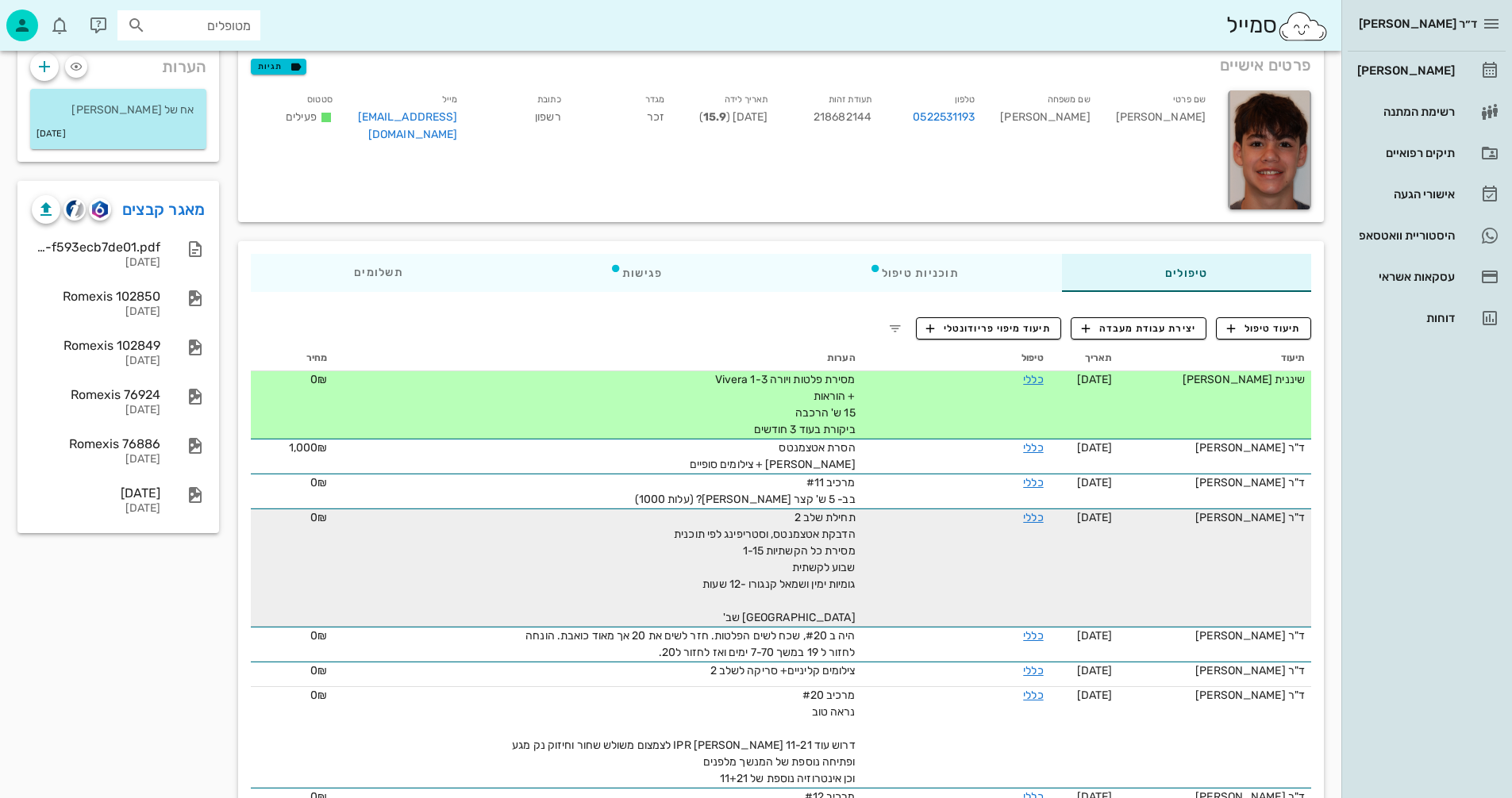
scroll to position [0, 0]
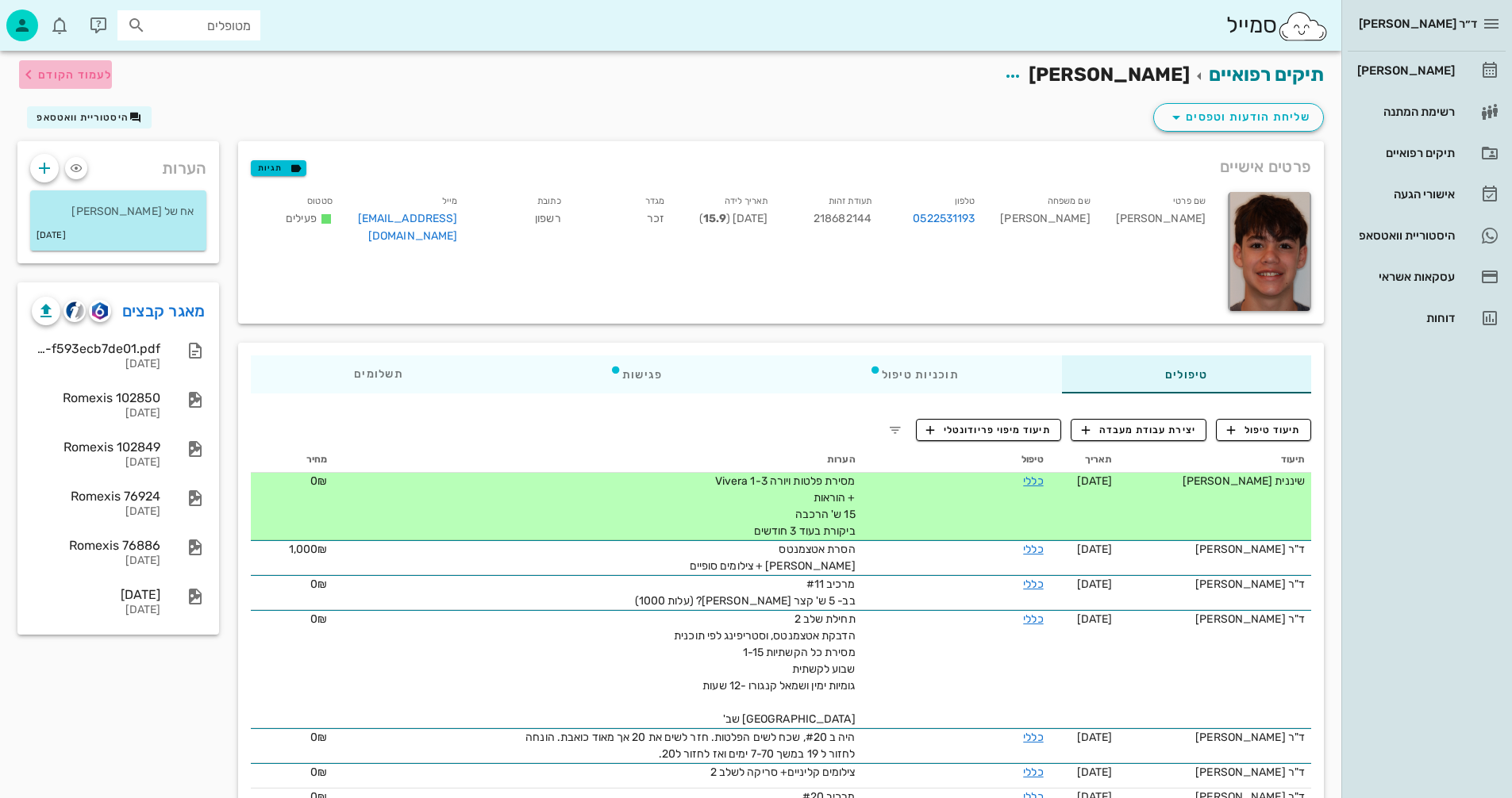
click at [55, 82] on span "לעמוד הקודם" at bounding box center [66, 74] width 93 height 19
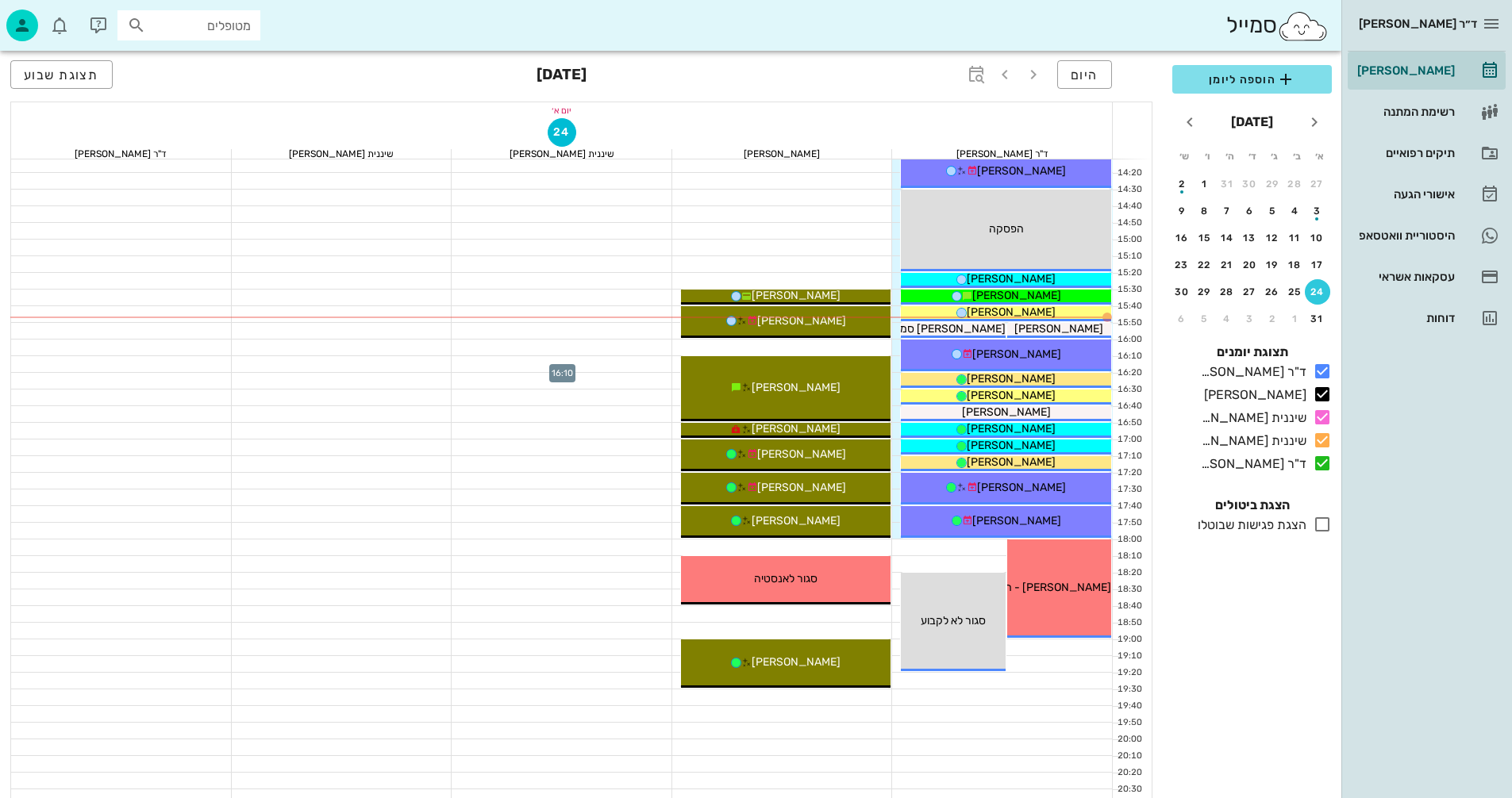
scroll to position [762, 0]
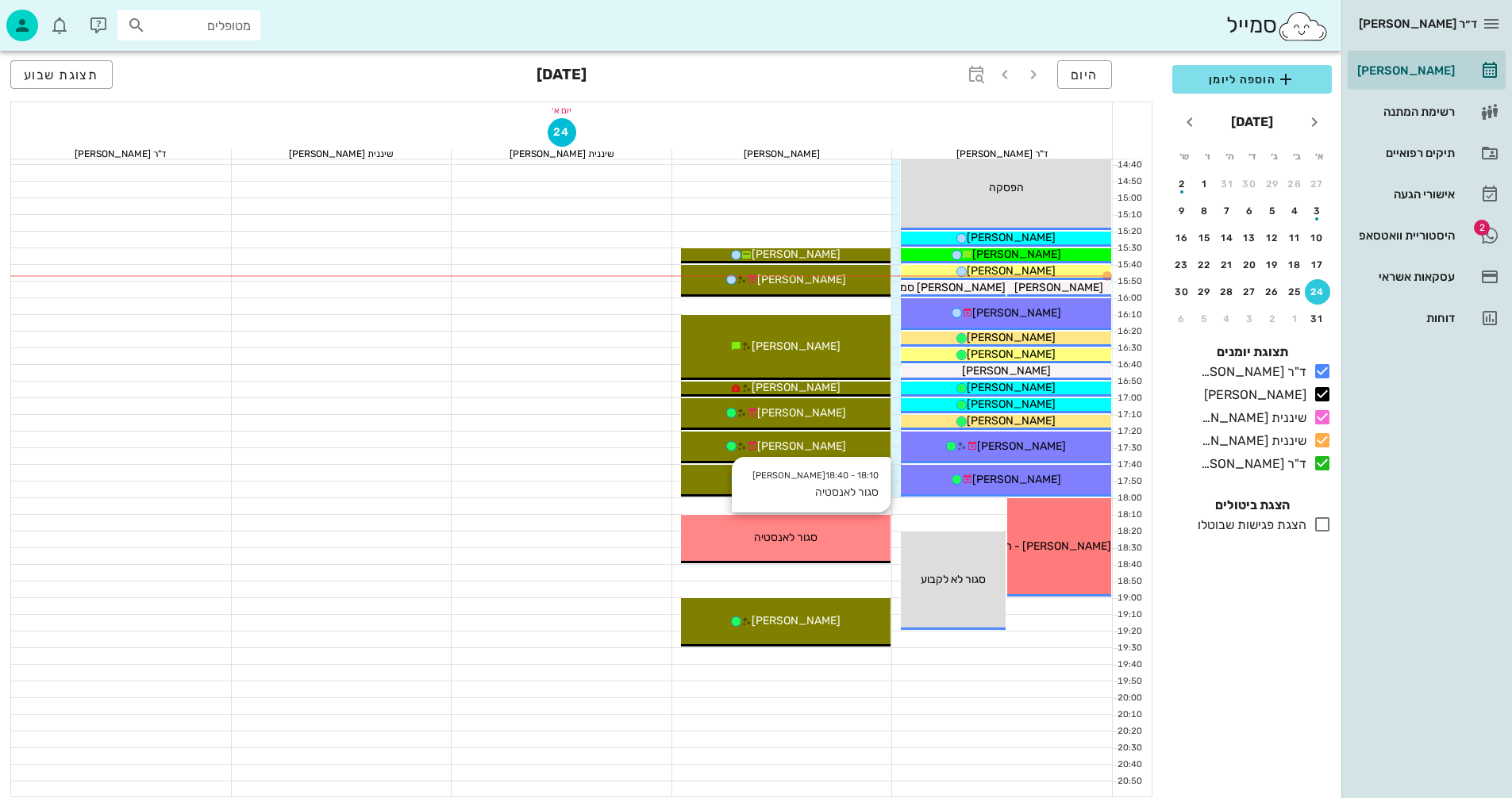
click at [799, 544] on span "סגור לאנסטיה" at bounding box center [786, 537] width 64 height 14
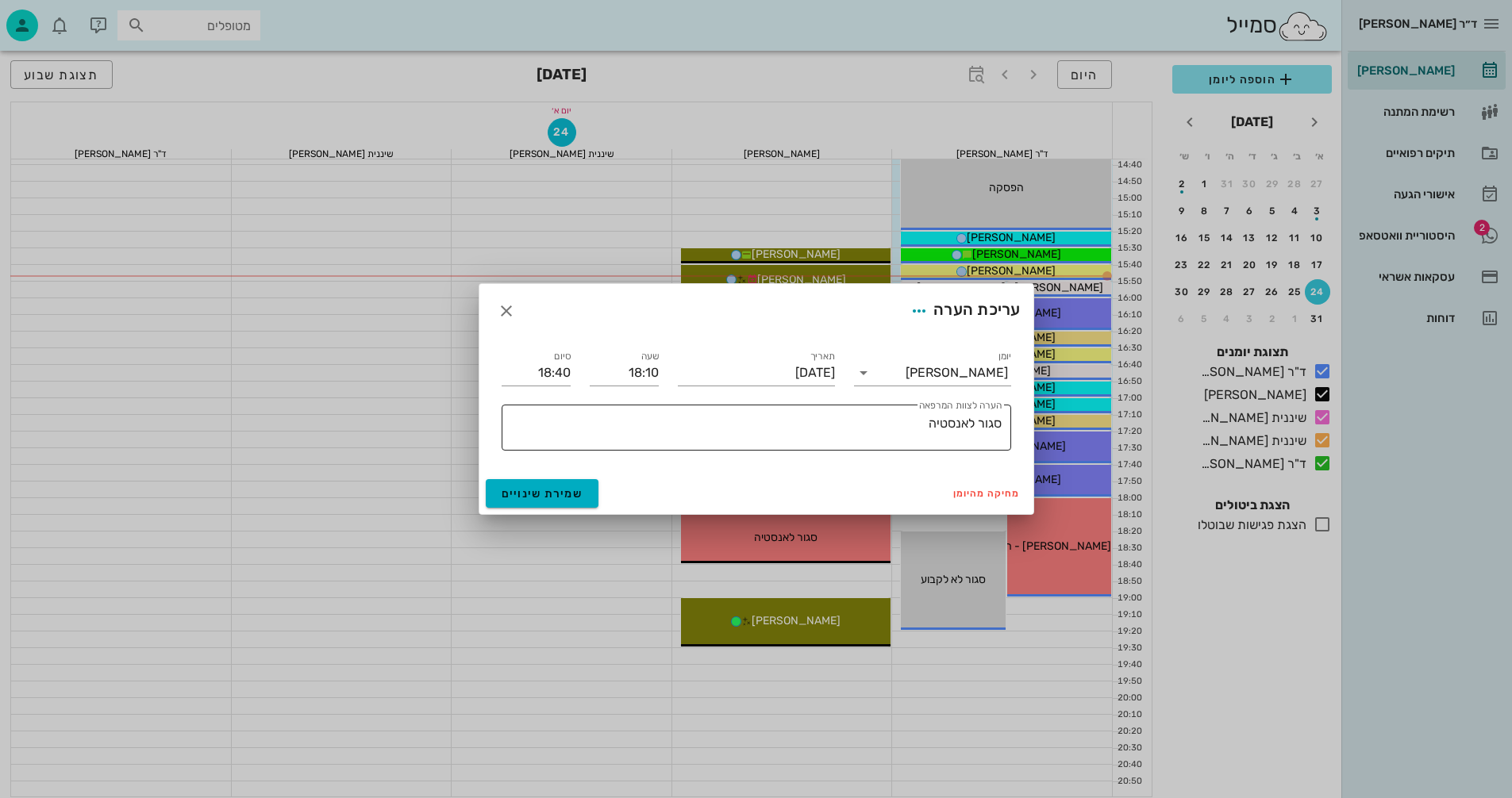
click at [894, 424] on textarea "סגור לאנסטיה" at bounding box center [753, 431] width 497 height 38
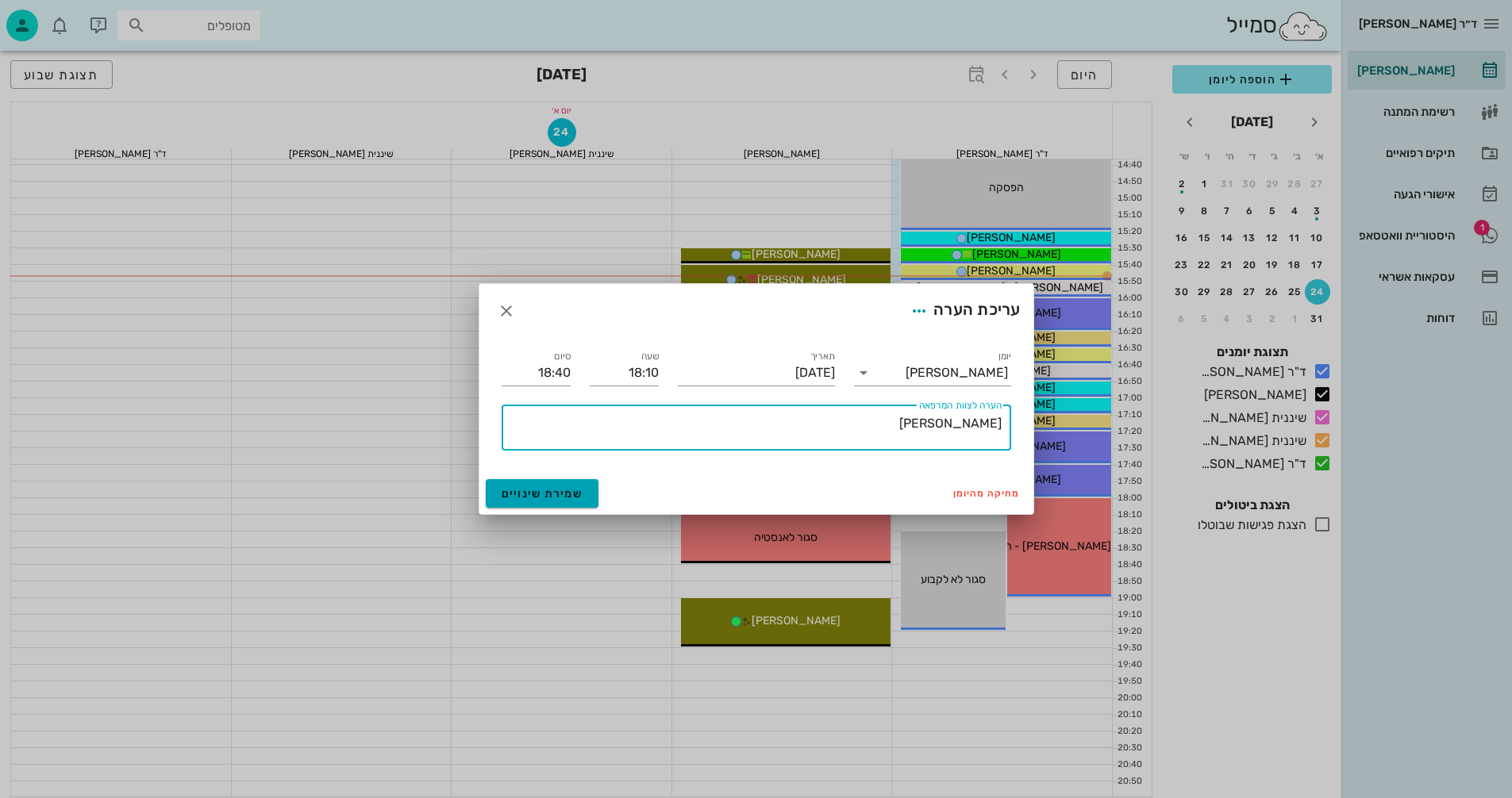
type textarea "[PERSON_NAME]"
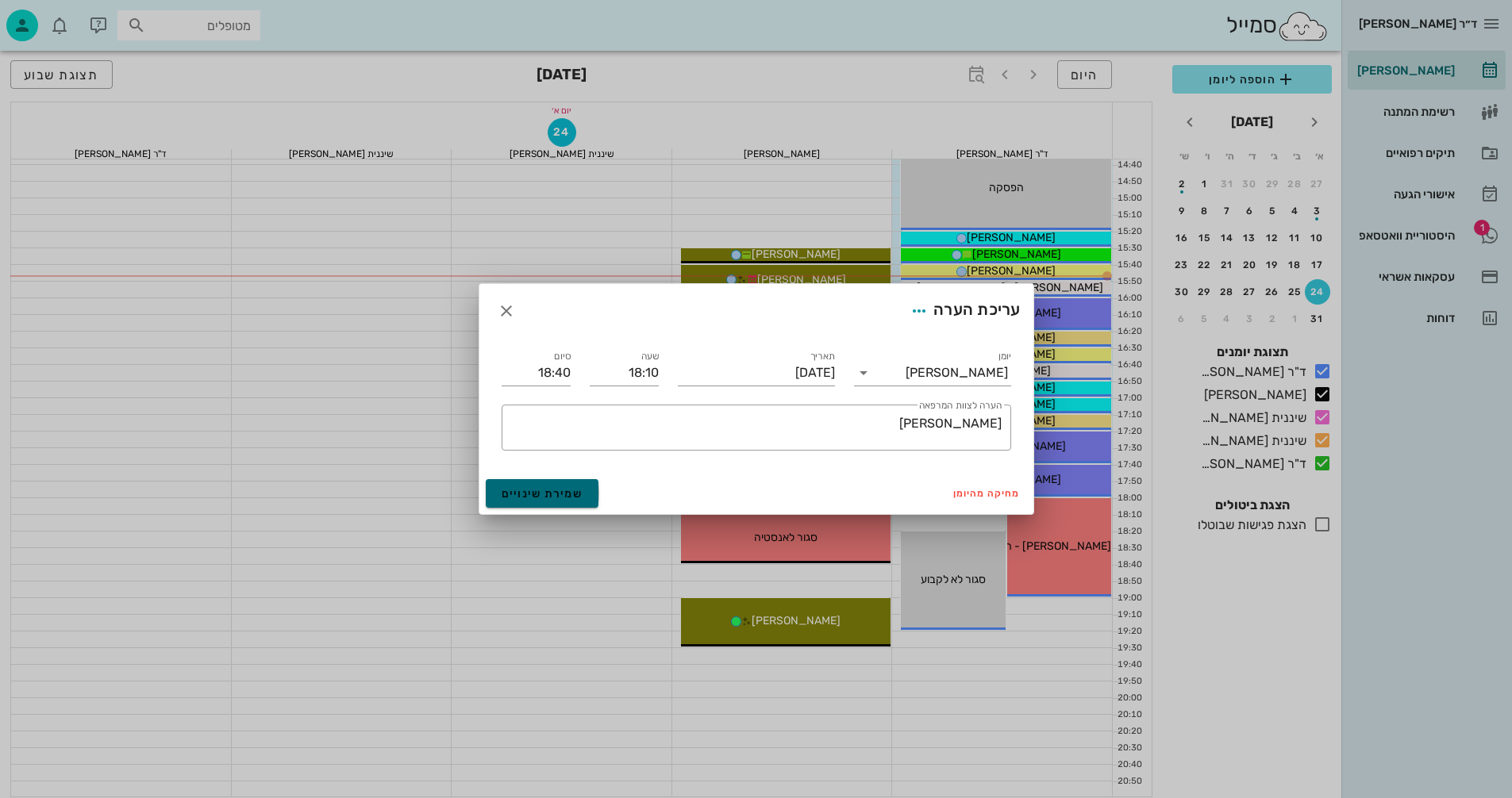
click at [561, 494] on span "שמירת שינויים" at bounding box center [542, 494] width 82 height 14
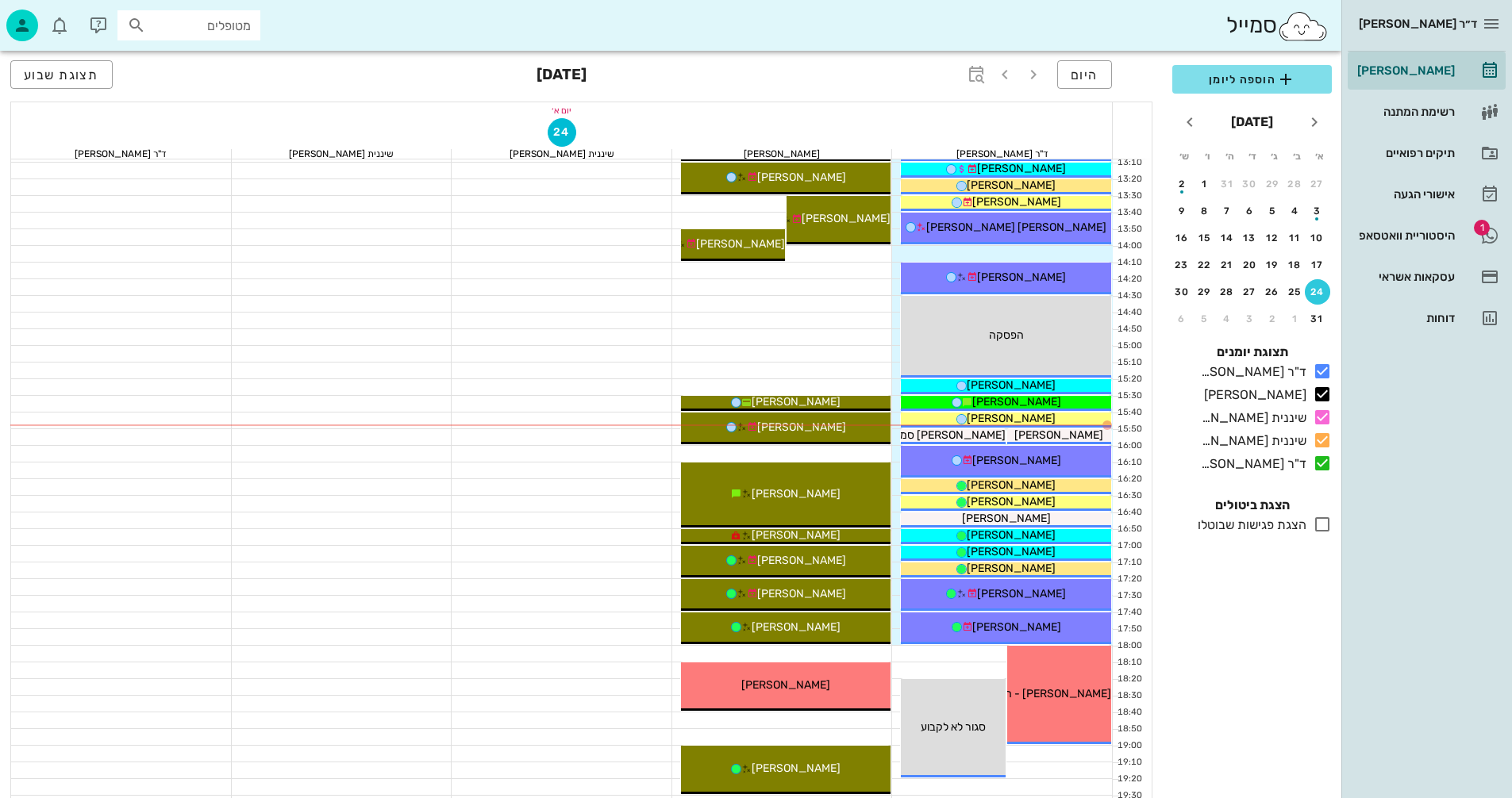
scroll to position [603, 0]
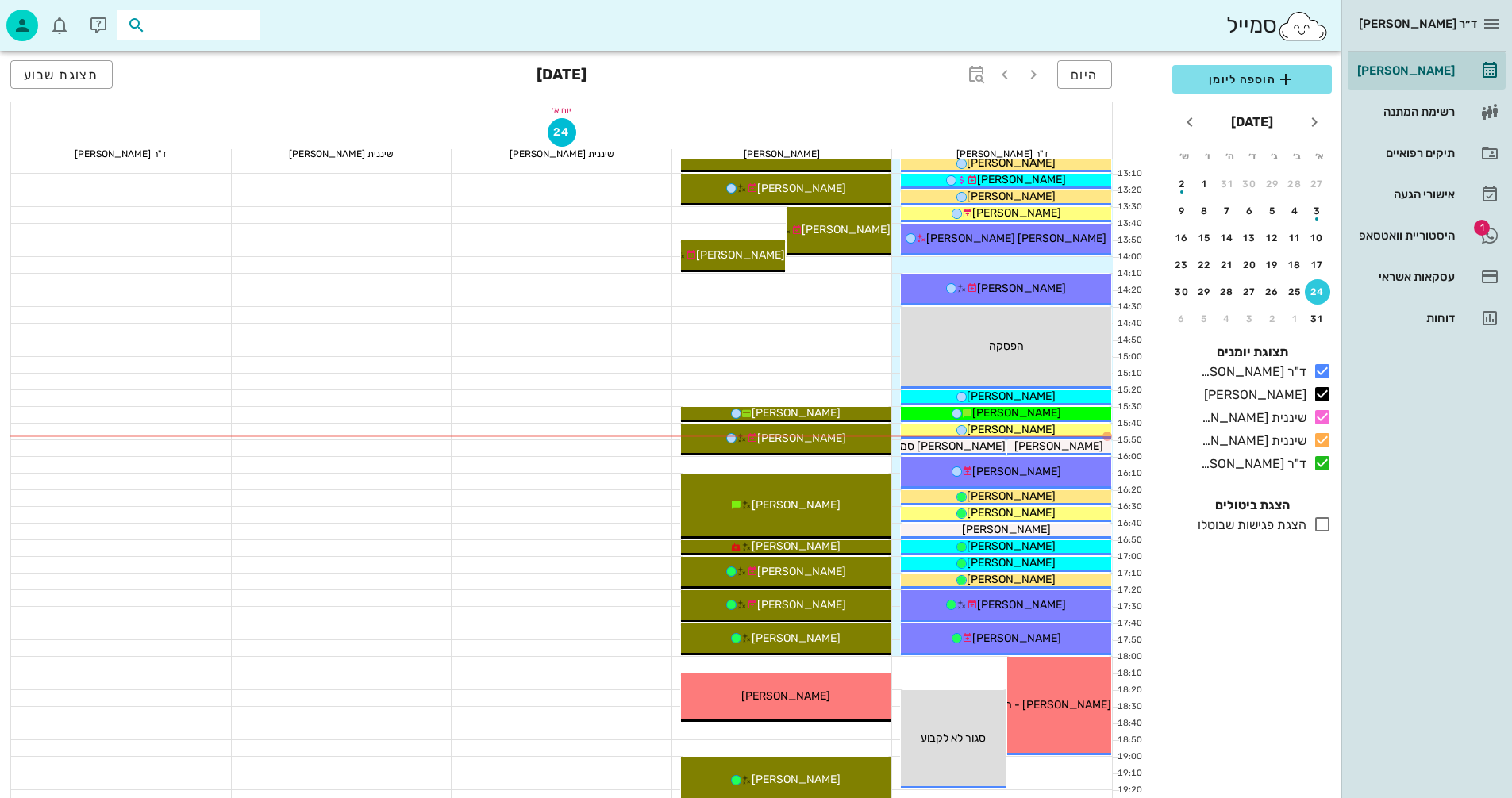
click at [184, 26] on input "text" at bounding box center [200, 25] width 102 height 21
type input "[PERSON_NAME]"
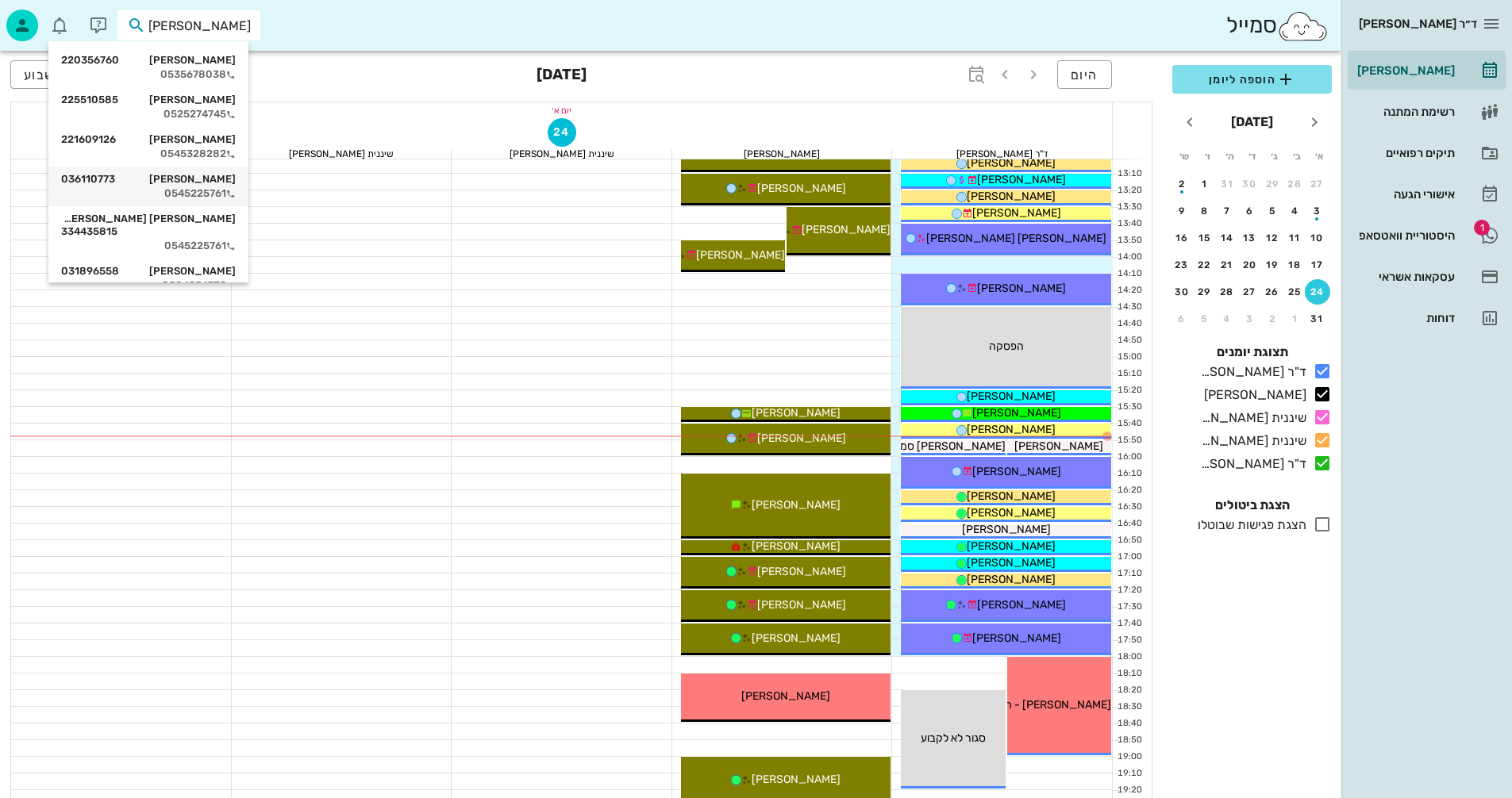
click at [206, 179] on div "[PERSON_NAME] 036110773" at bounding box center [148, 179] width 174 height 13
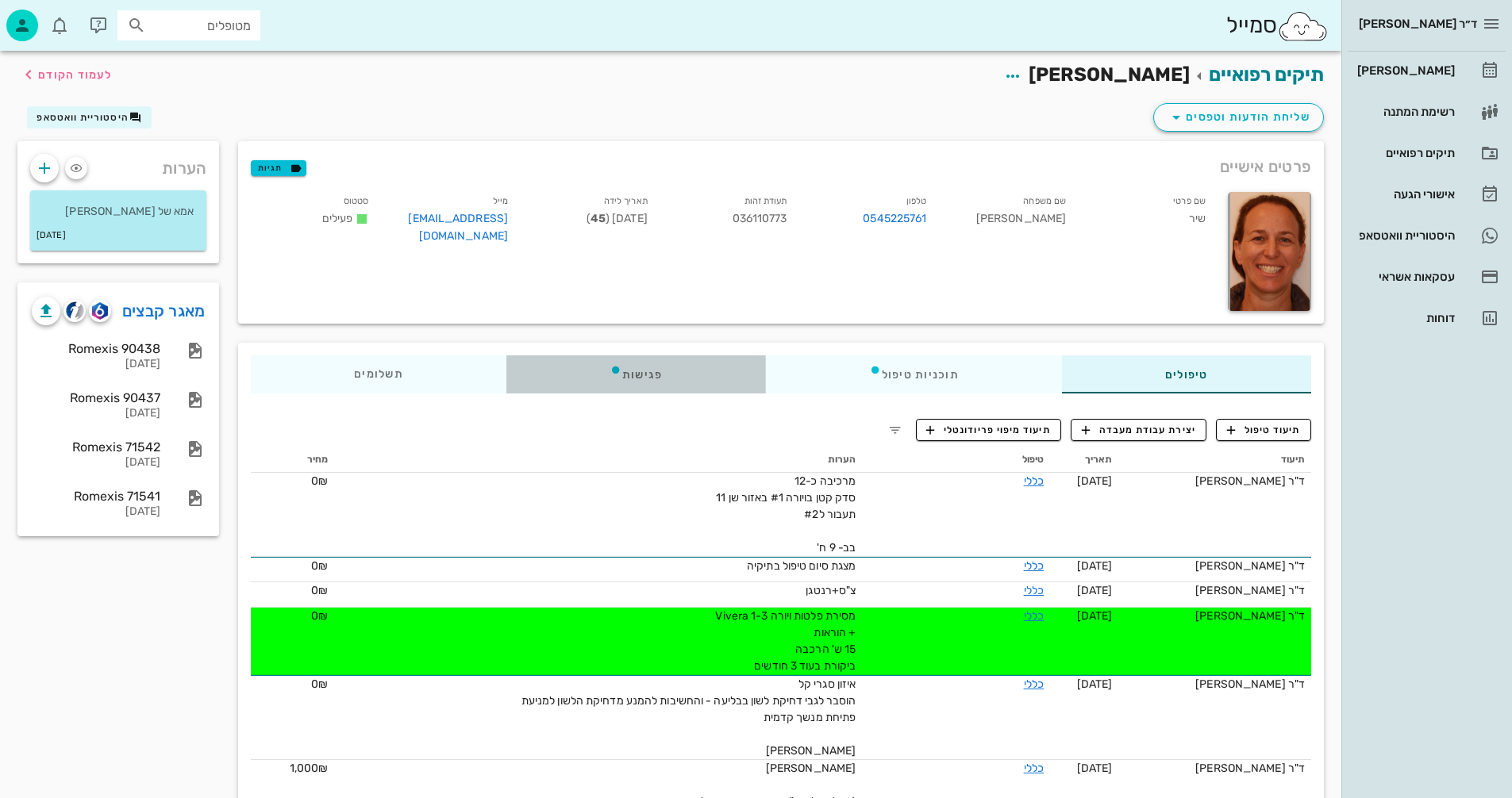
click at [645, 372] on div "פגישות" at bounding box center [636, 374] width 260 height 38
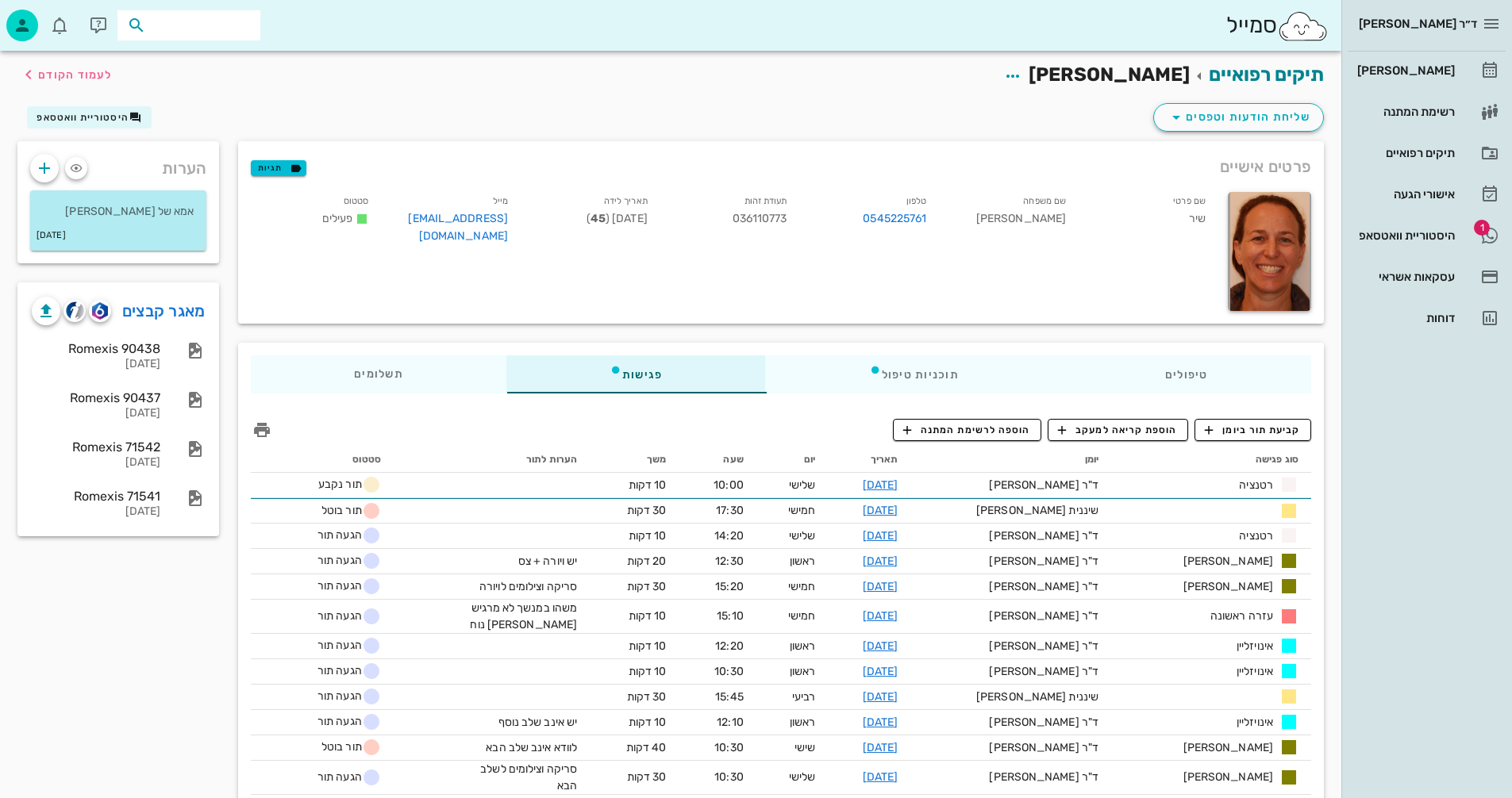
click at [195, 24] on input "text" at bounding box center [200, 25] width 102 height 21
type input "D"
type input "d"
type input "[PERSON_NAME] י"
click at [213, 60] on div "[PERSON_NAME] [PERSON_NAME] 334435815" at bounding box center [160, 66] width 174 height 25
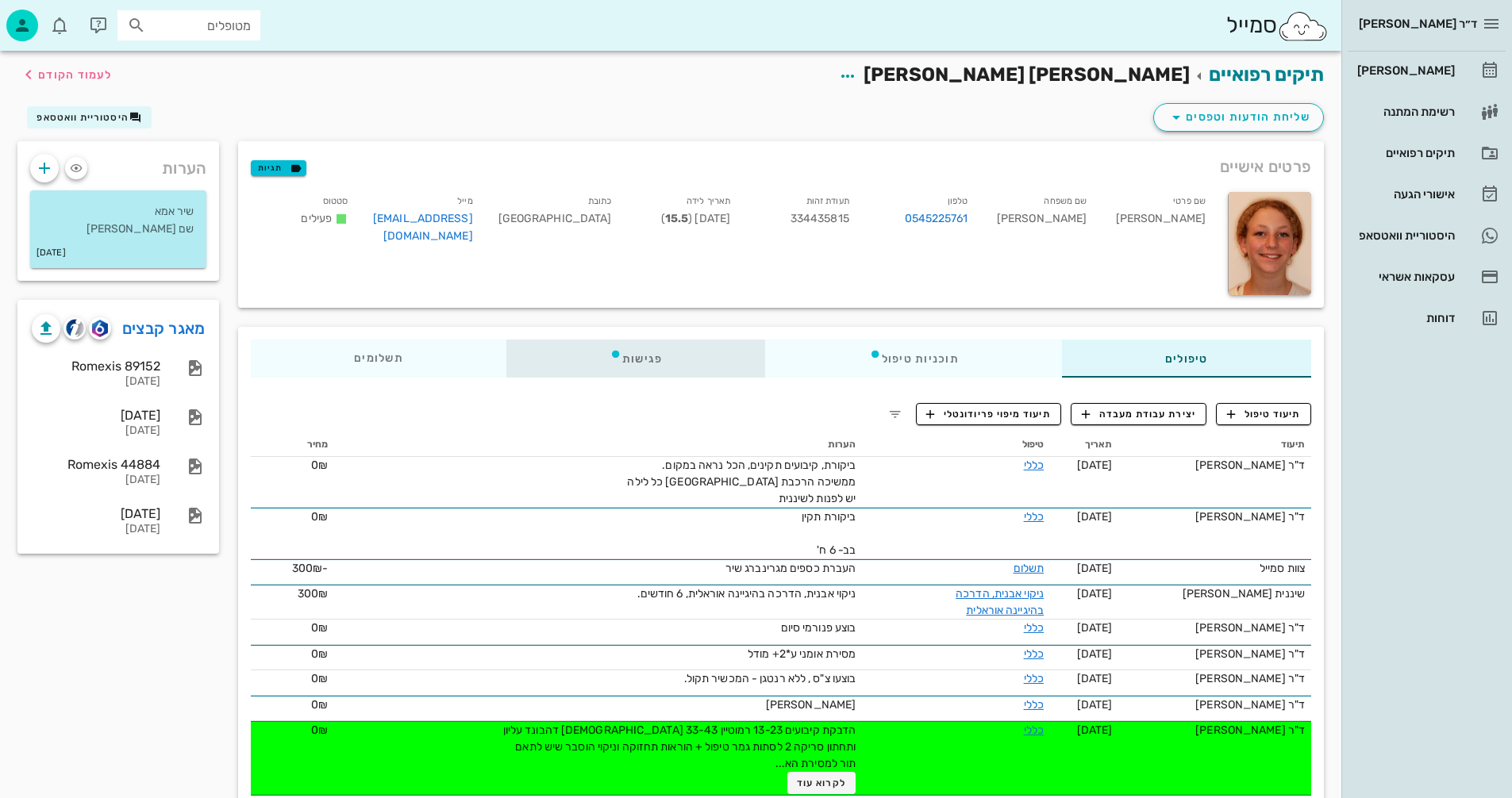
click at [651, 357] on div "פגישות" at bounding box center [636, 359] width 260 height 38
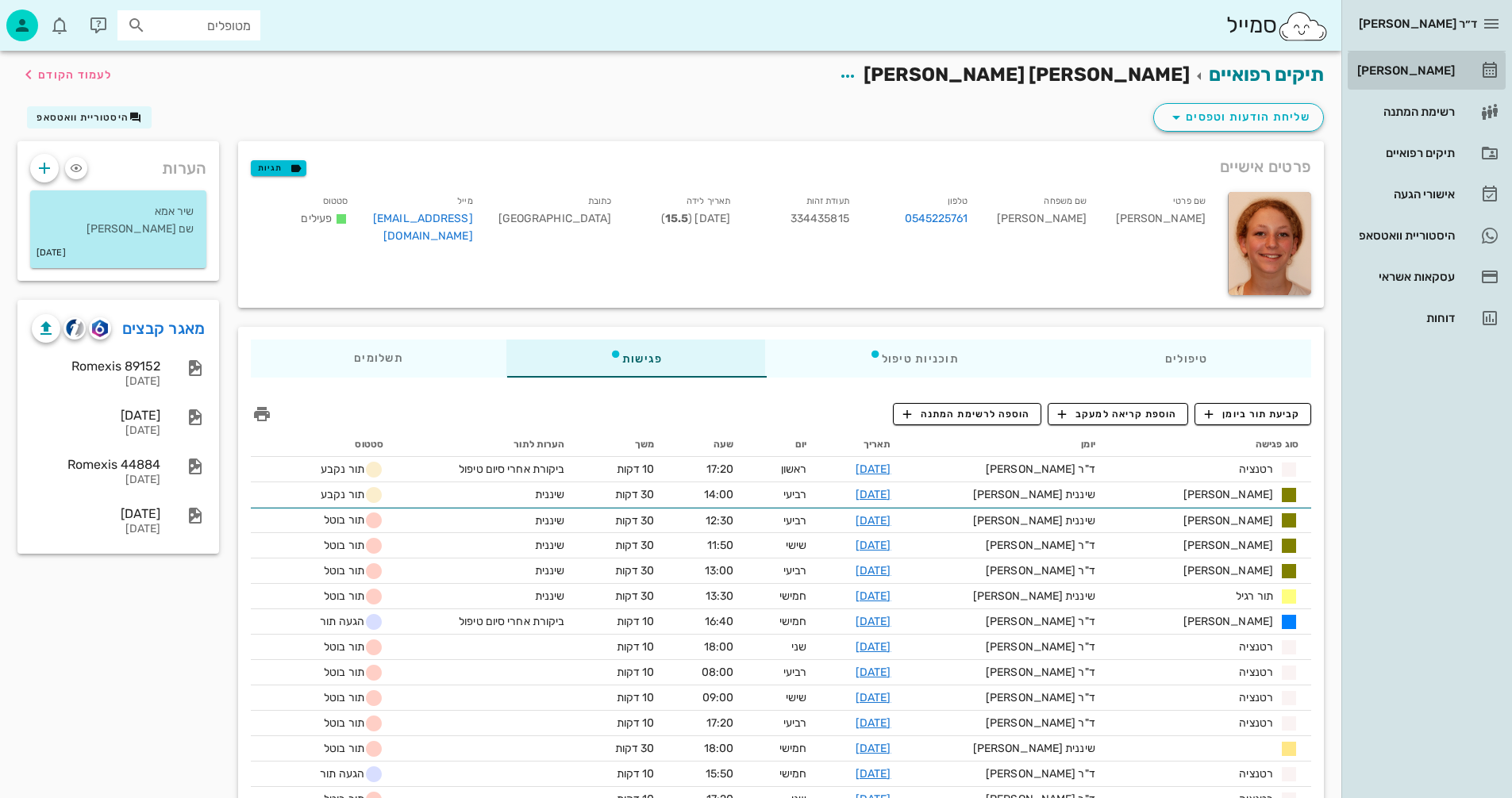
click at [1418, 74] on div "[PERSON_NAME]" at bounding box center [1403, 71] width 101 height 13
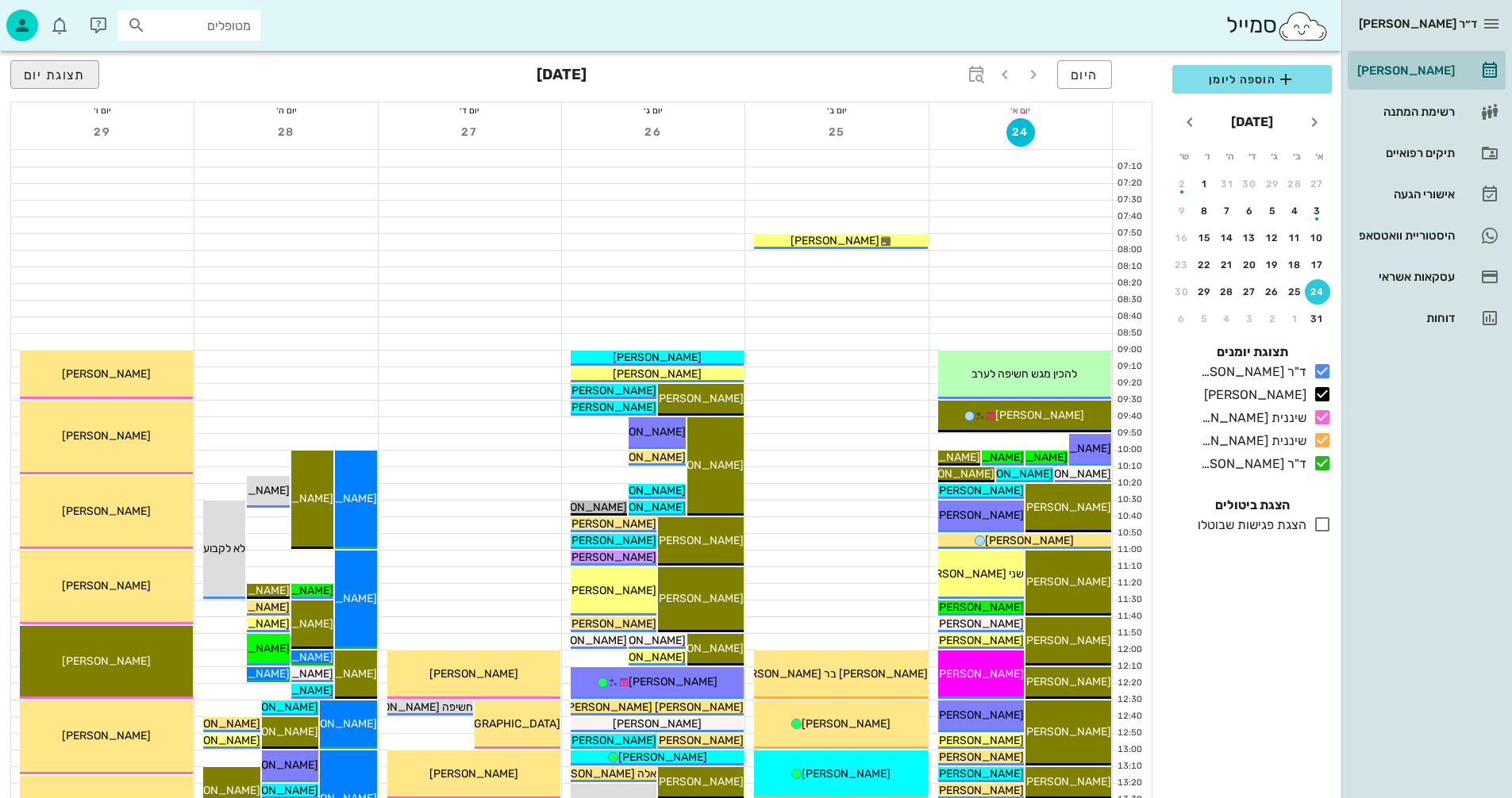
drag, startPoint x: 1403, startPoint y: 72, endPoint x: 74, endPoint y: 87, distance: 1329.1
click at [1402, 72] on div "[PERSON_NAME]" at bounding box center [1403, 71] width 101 height 13
click at [55, 79] on span "תצוגת יום" at bounding box center [55, 74] width 62 height 15
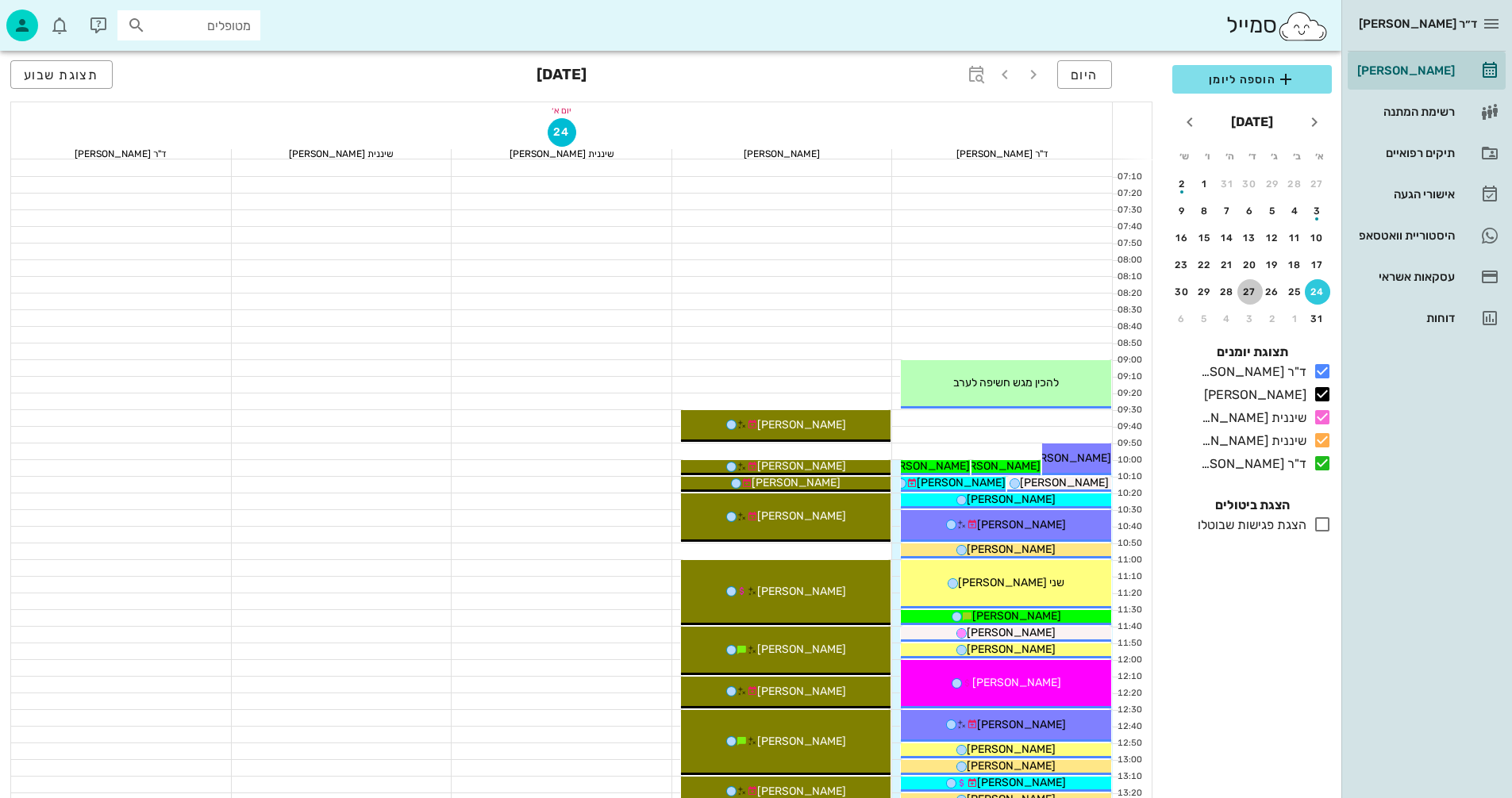
click at [1253, 286] on div "27" at bounding box center [1249, 292] width 25 height 11
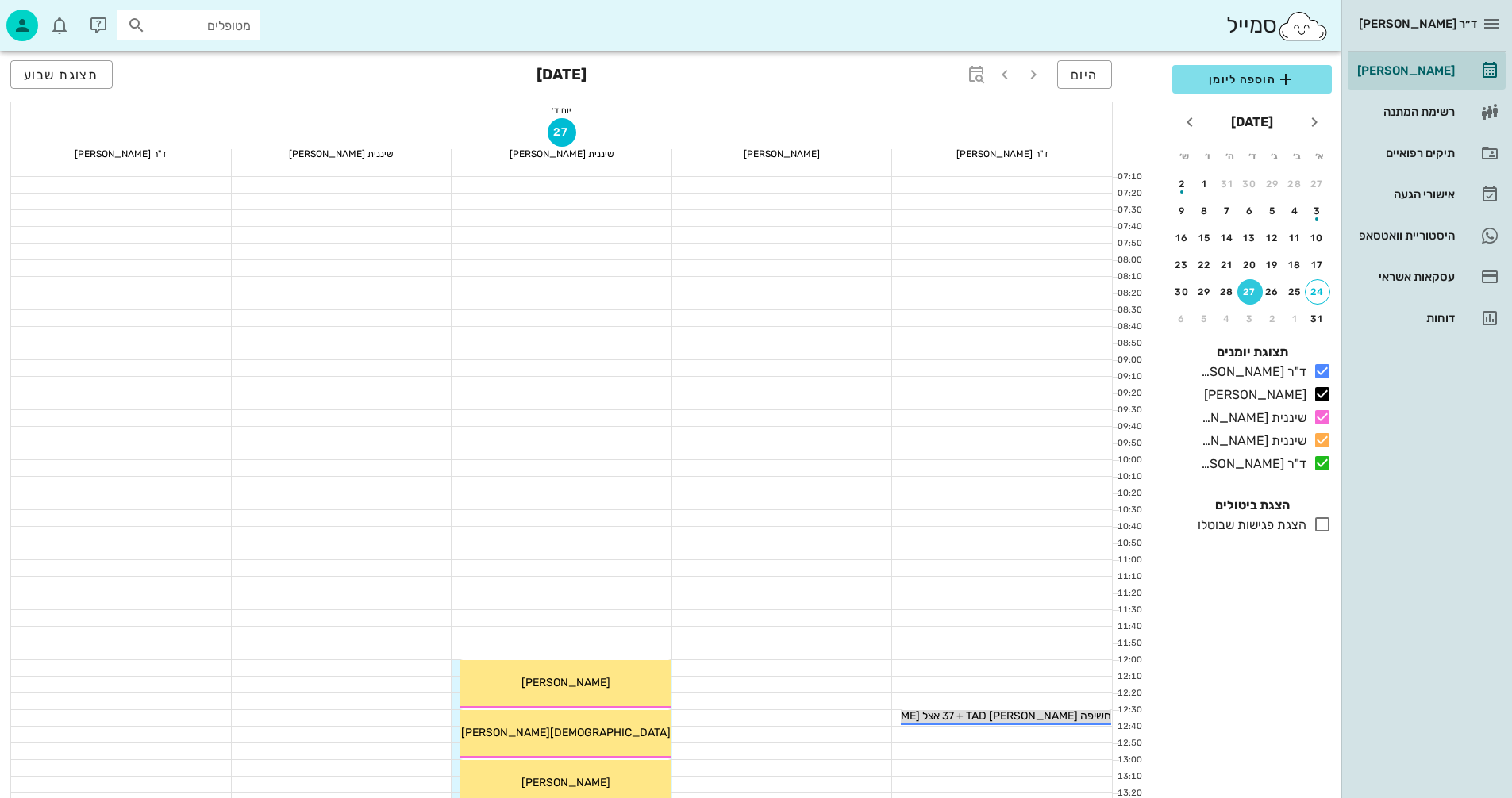
click at [669, 461] on div at bounding box center [562, 468] width 221 height 16
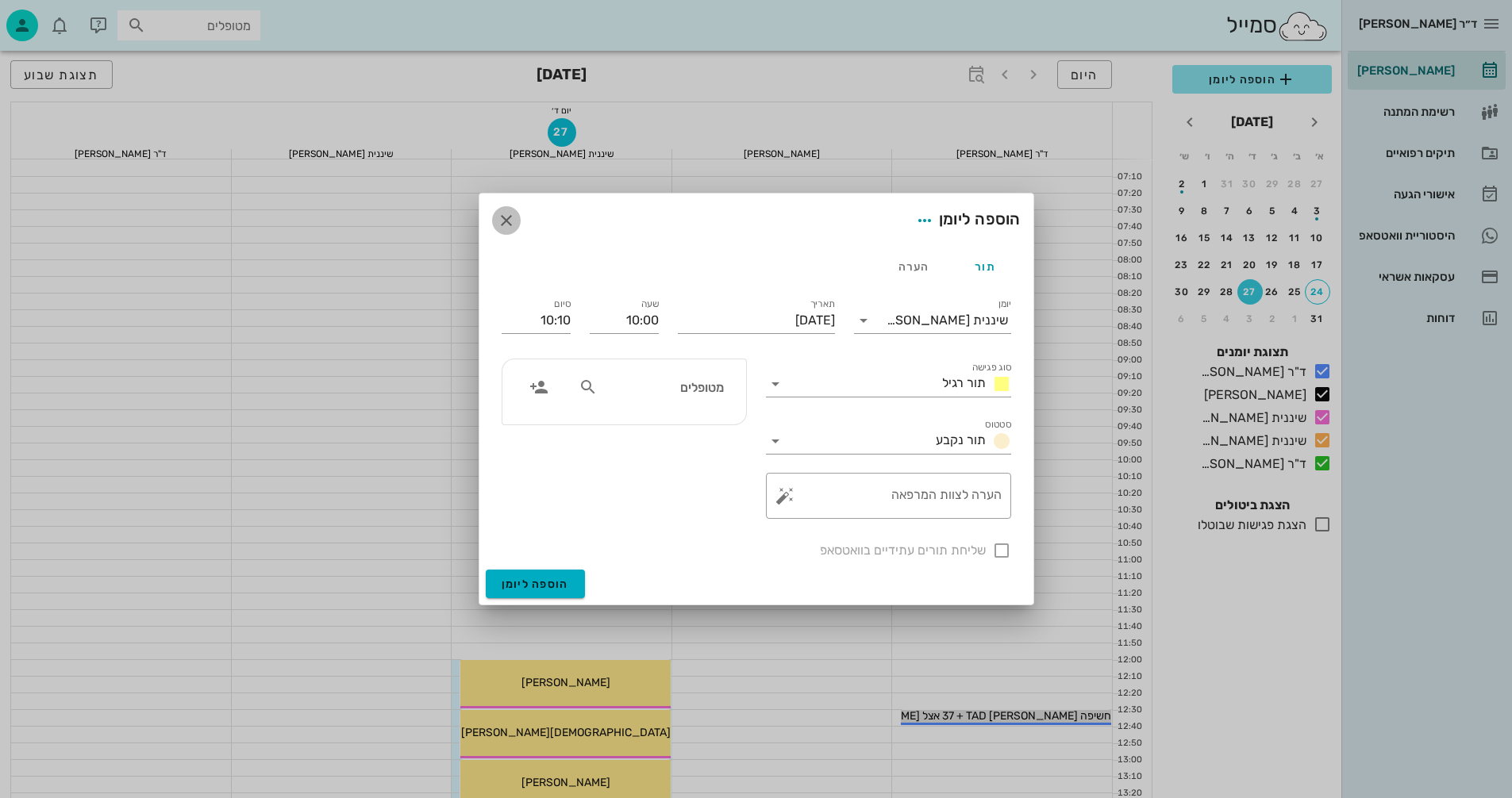
click at [501, 210] on button "button" at bounding box center [505, 220] width 28 height 28
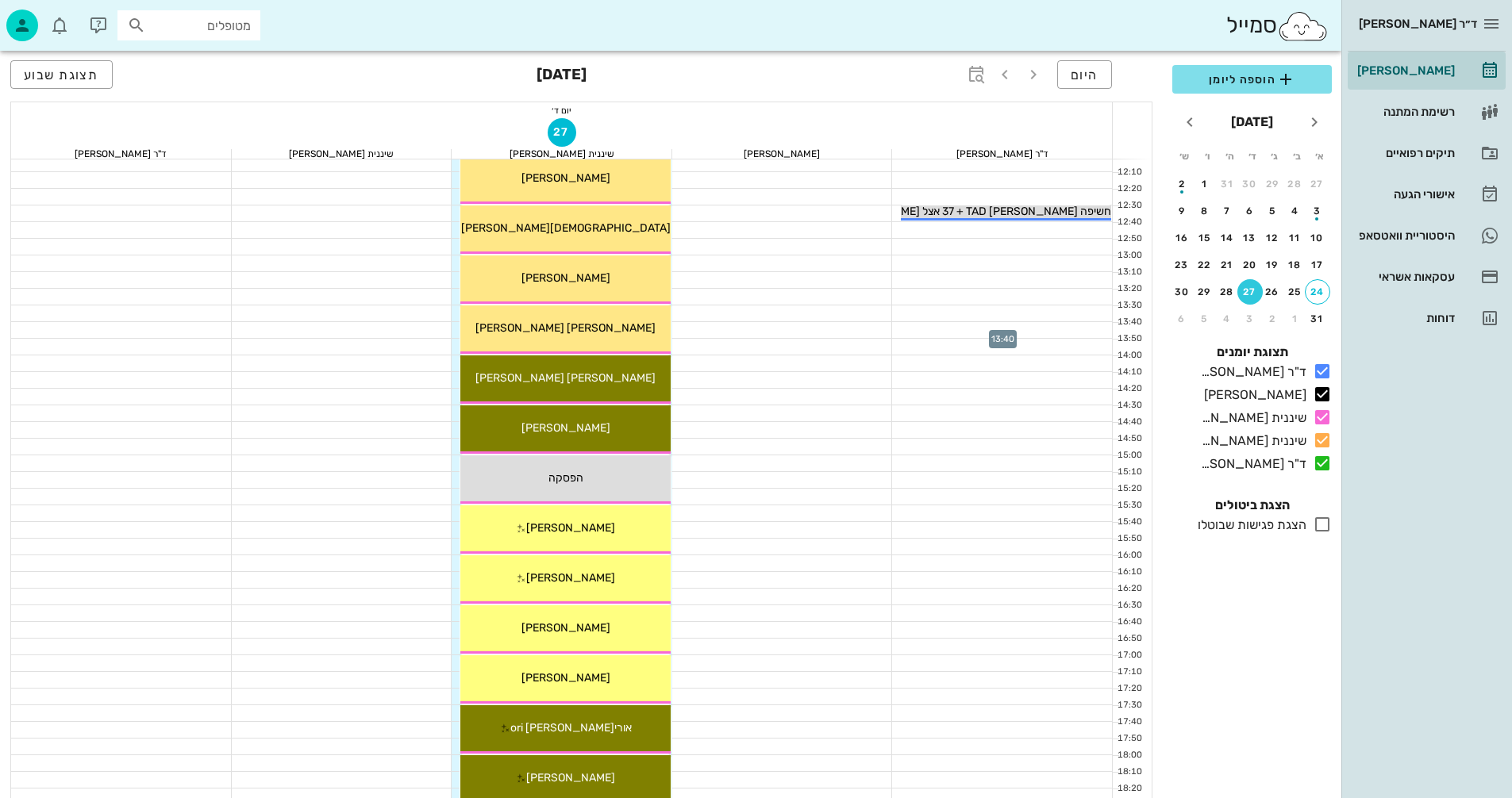
scroll to position [476, 0]
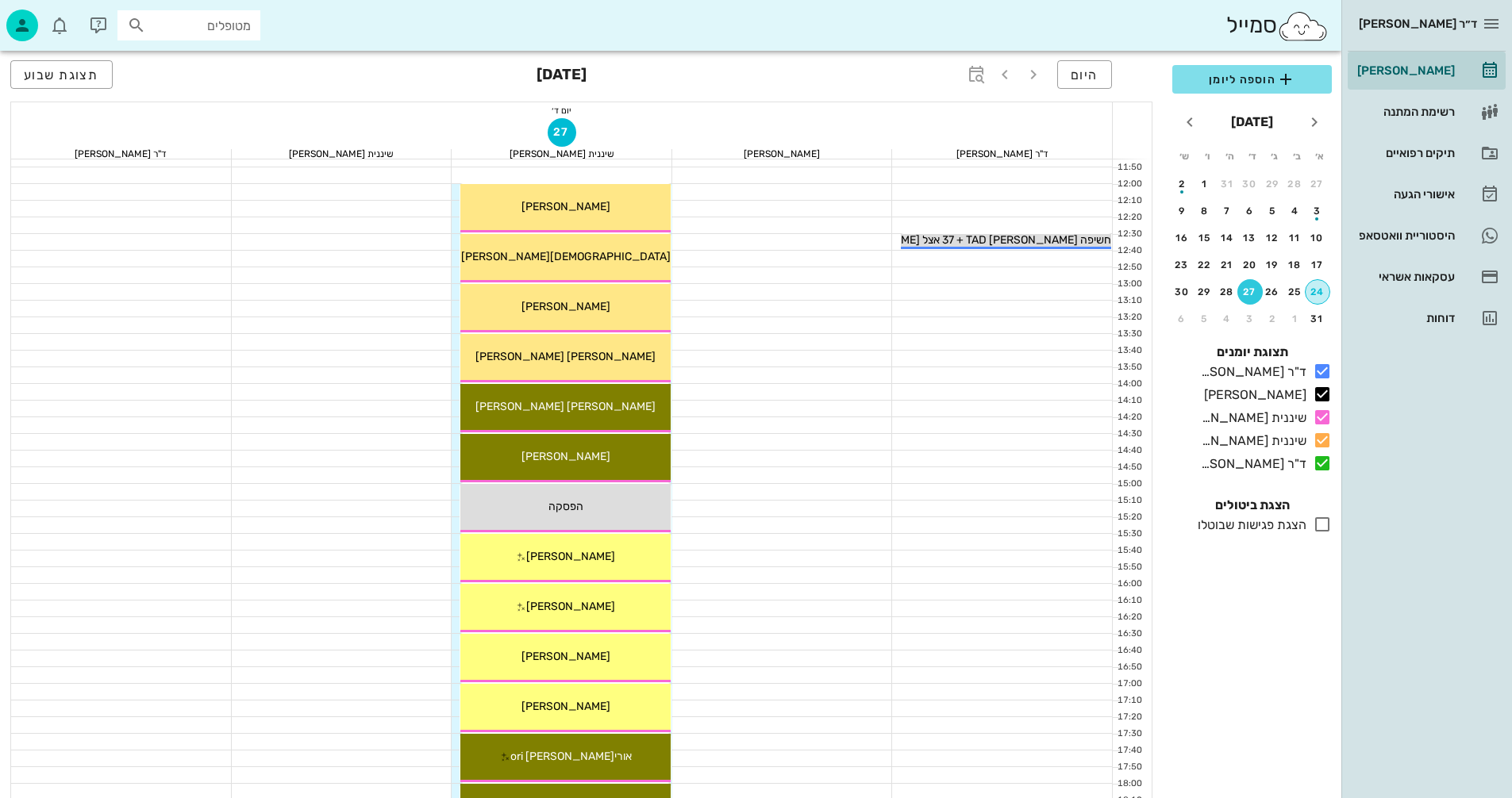
click at [1319, 296] on div "24" at bounding box center [1317, 292] width 24 height 11
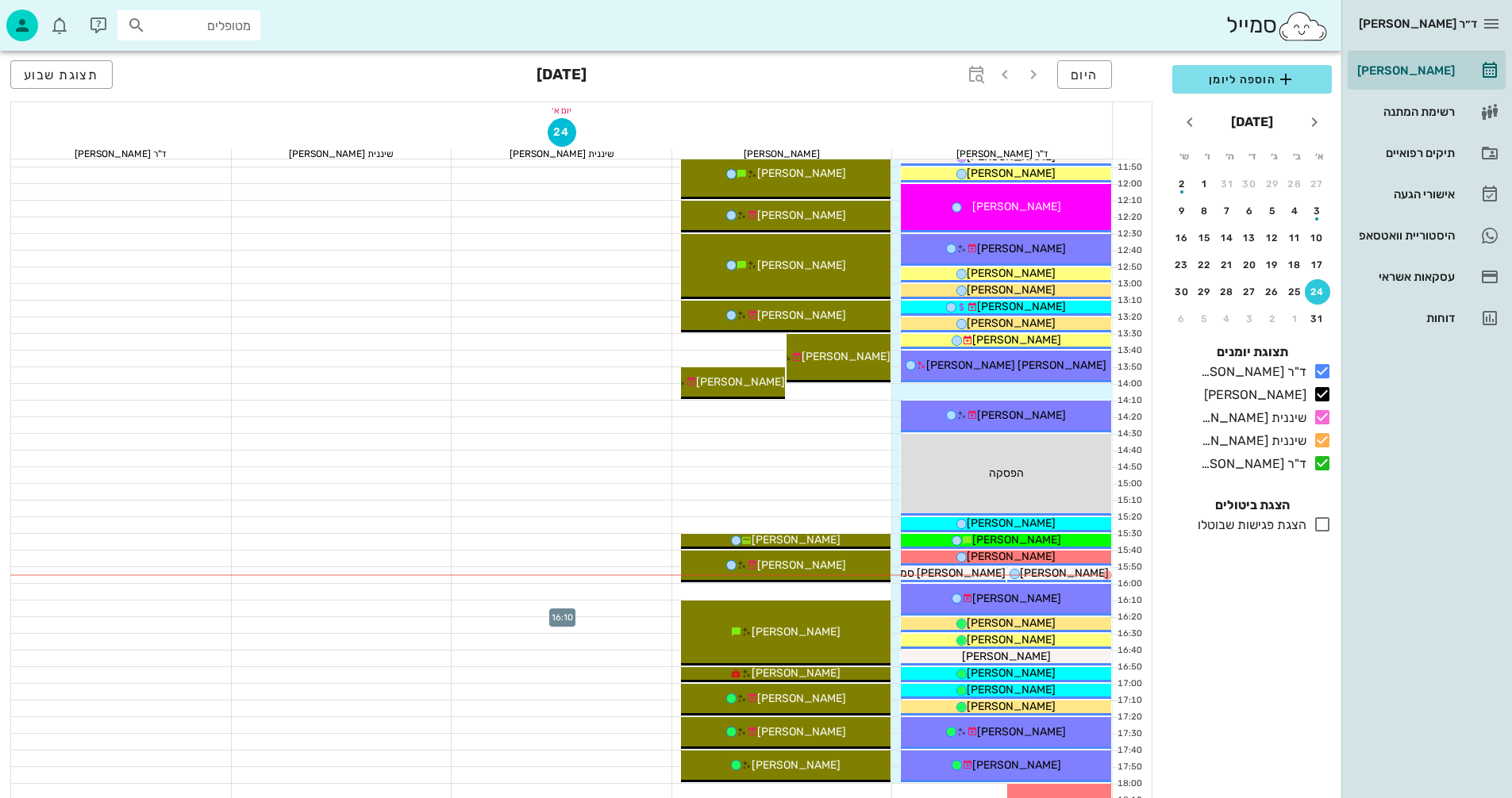
click at [571, 603] on div at bounding box center [562, 608] width 221 height 16
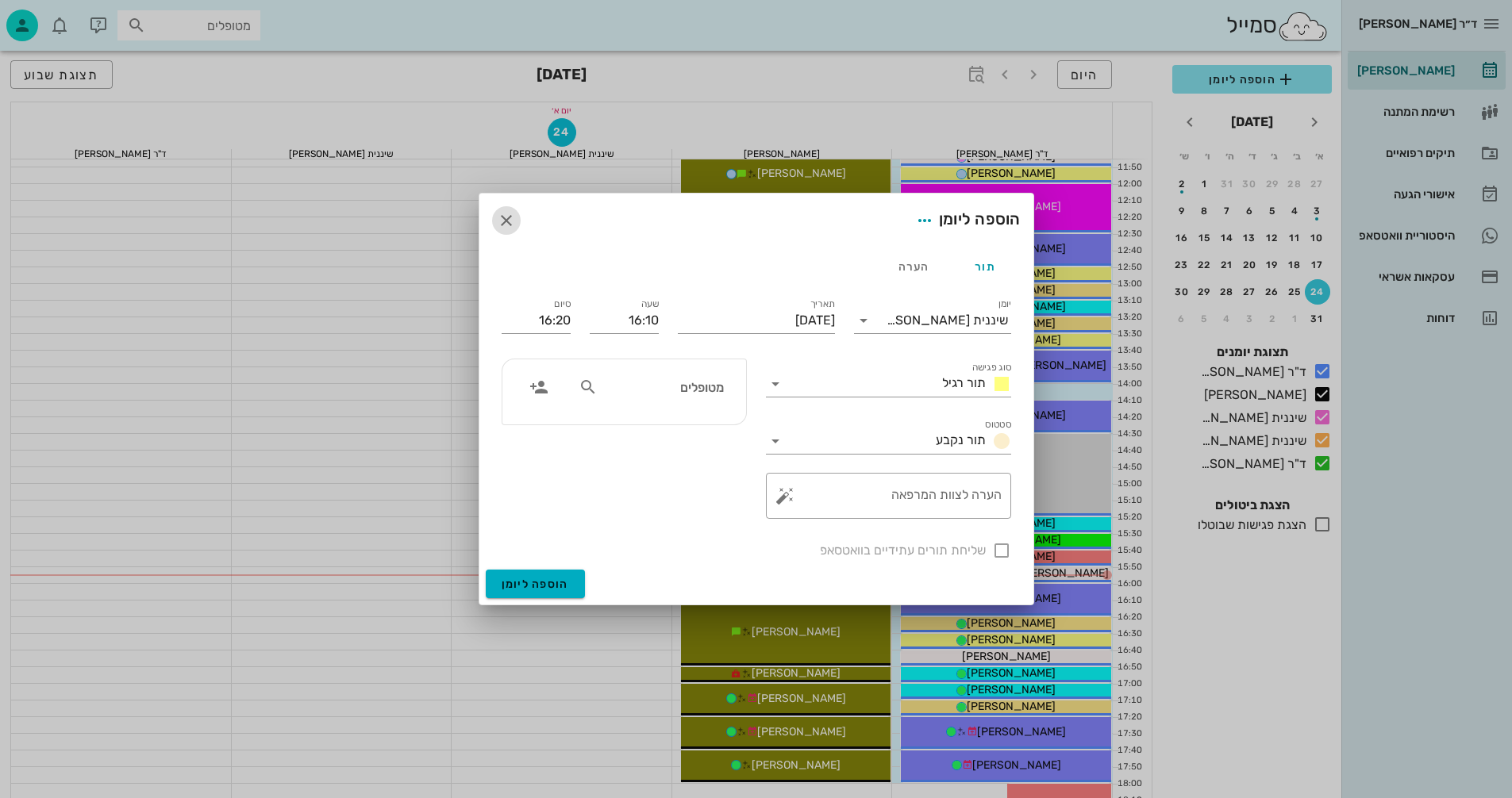
click at [499, 220] on icon "button" at bounding box center [506, 221] width 19 height 19
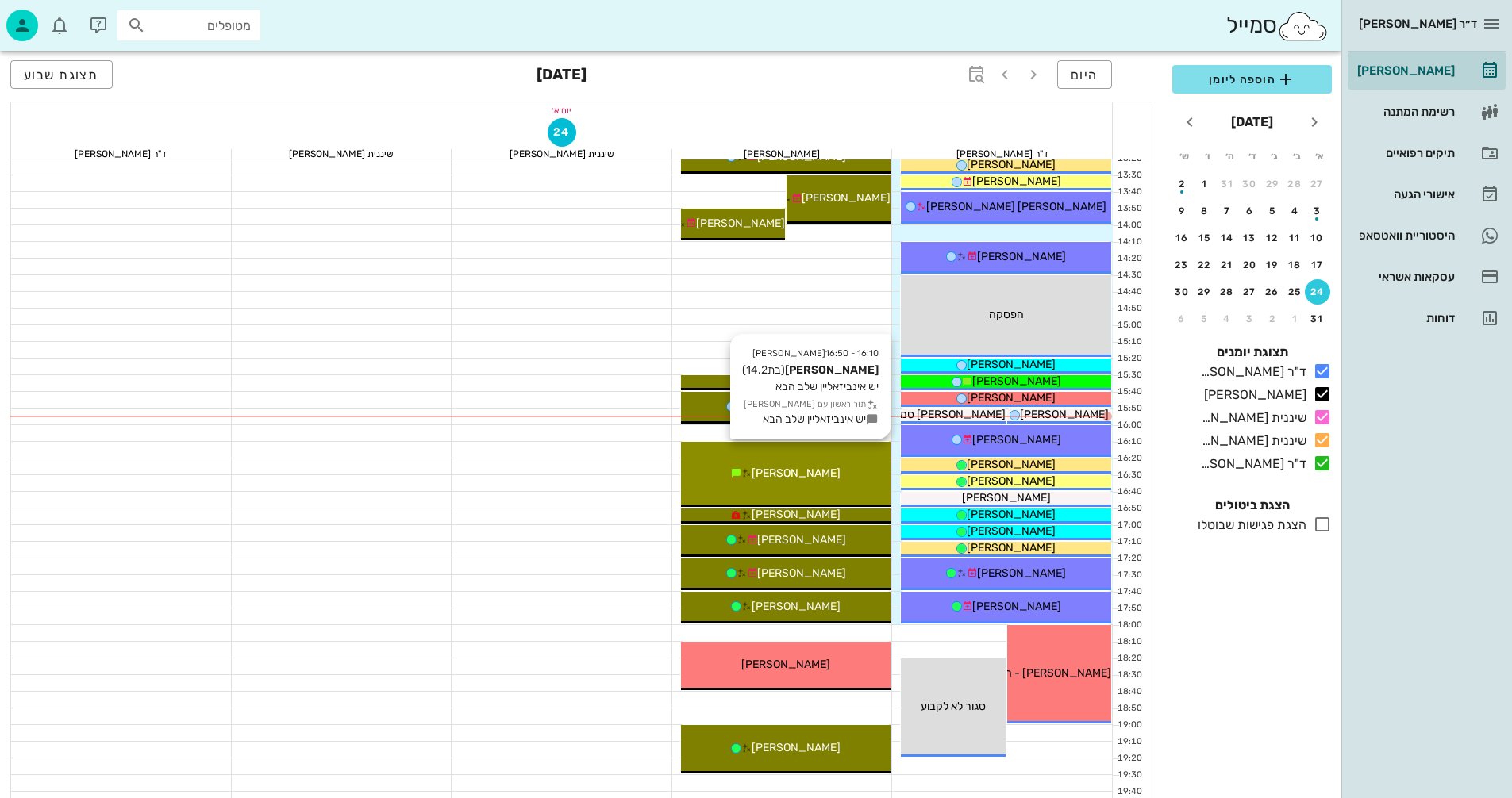
scroll to position [714, 0]
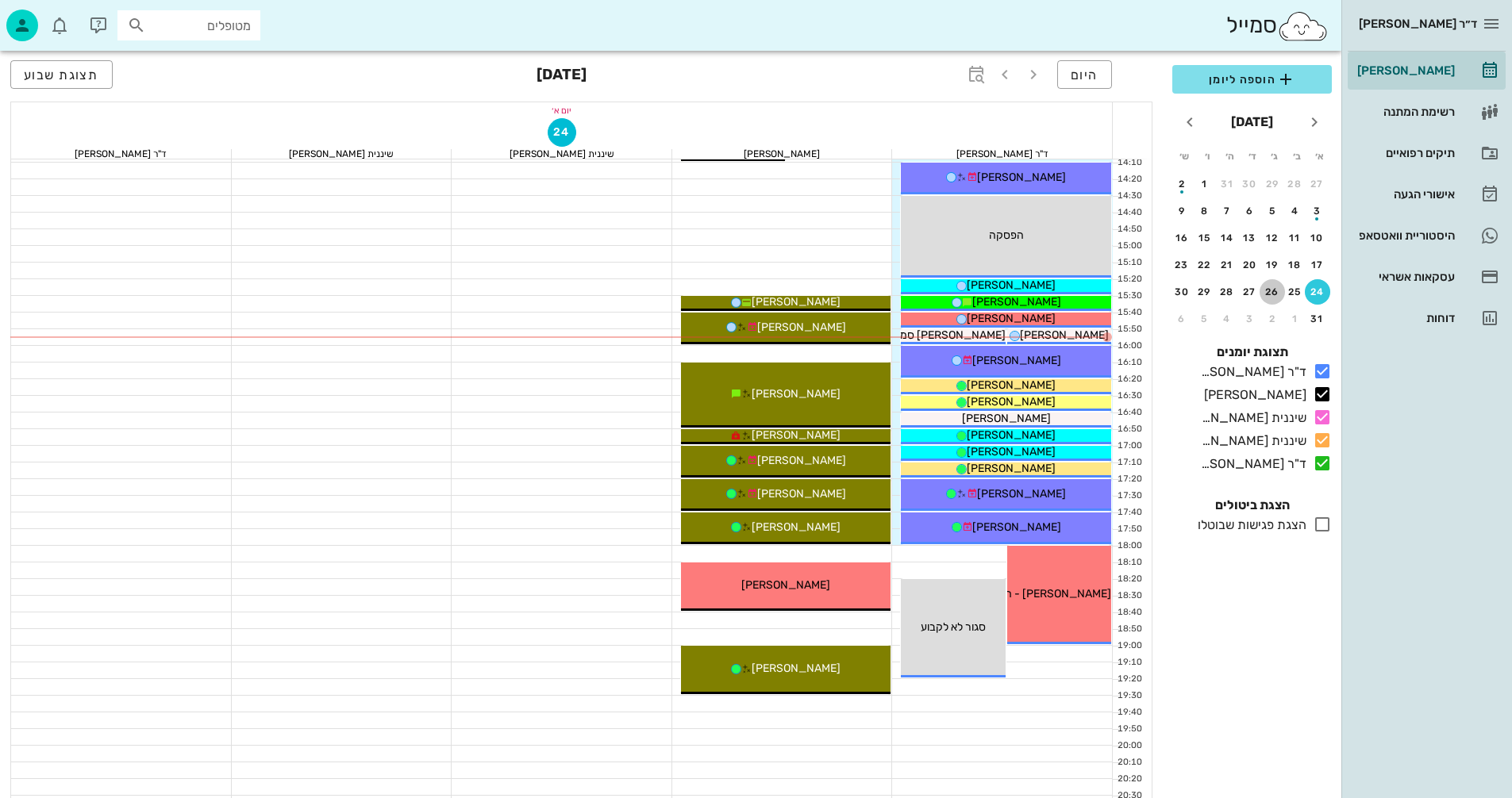
click at [1267, 292] on div "26" at bounding box center [1271, 292] width 25 height 11
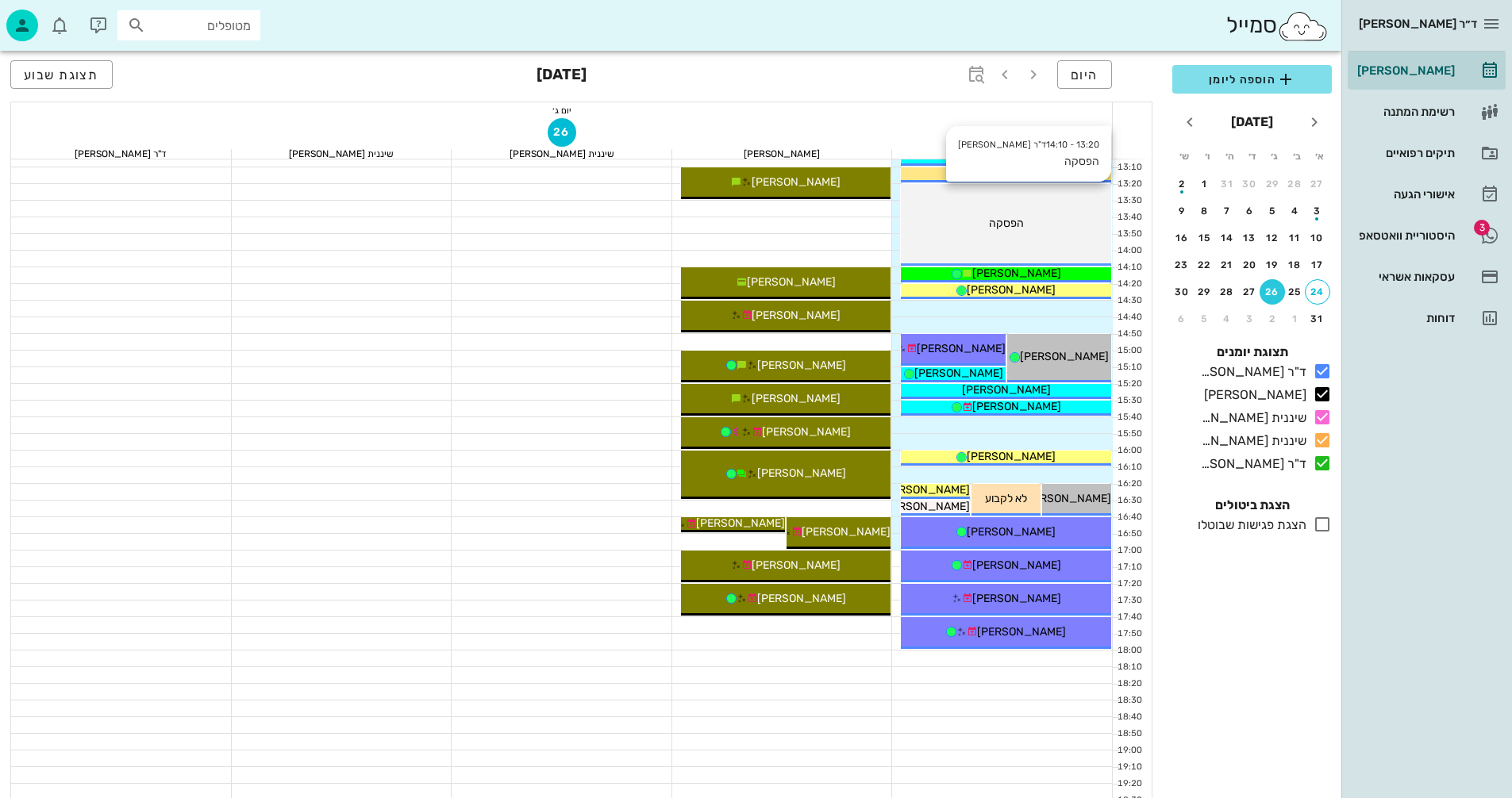
scroll to position [635, 0]
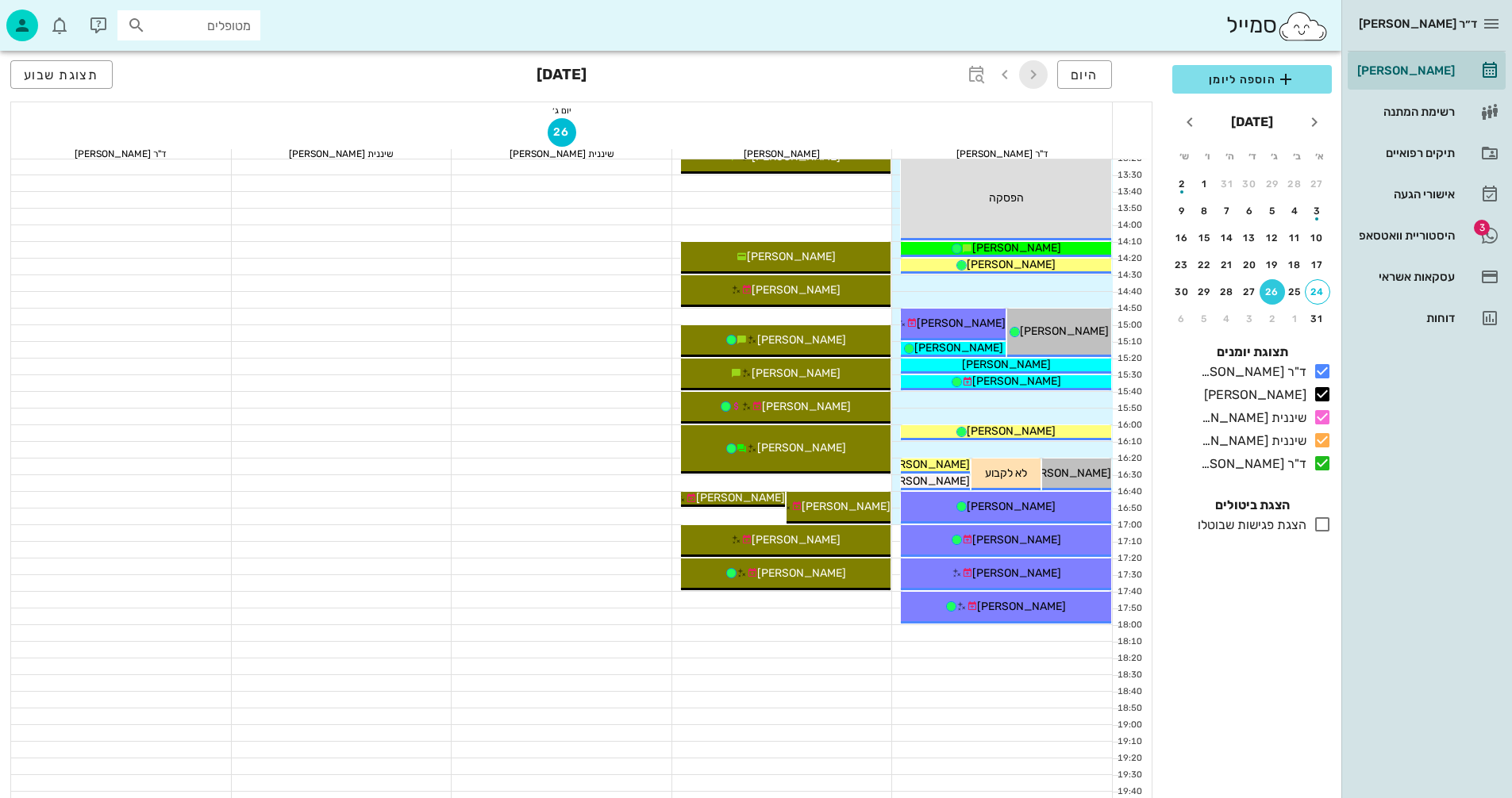
drag, startPoint x: 1032, startPoint y: 71, endPoint x: 1041, endPoint y: 72, distance: 9.1
click at [1033, 71] on icon "button" at bounding box center [1033, 74] width 19 height 19
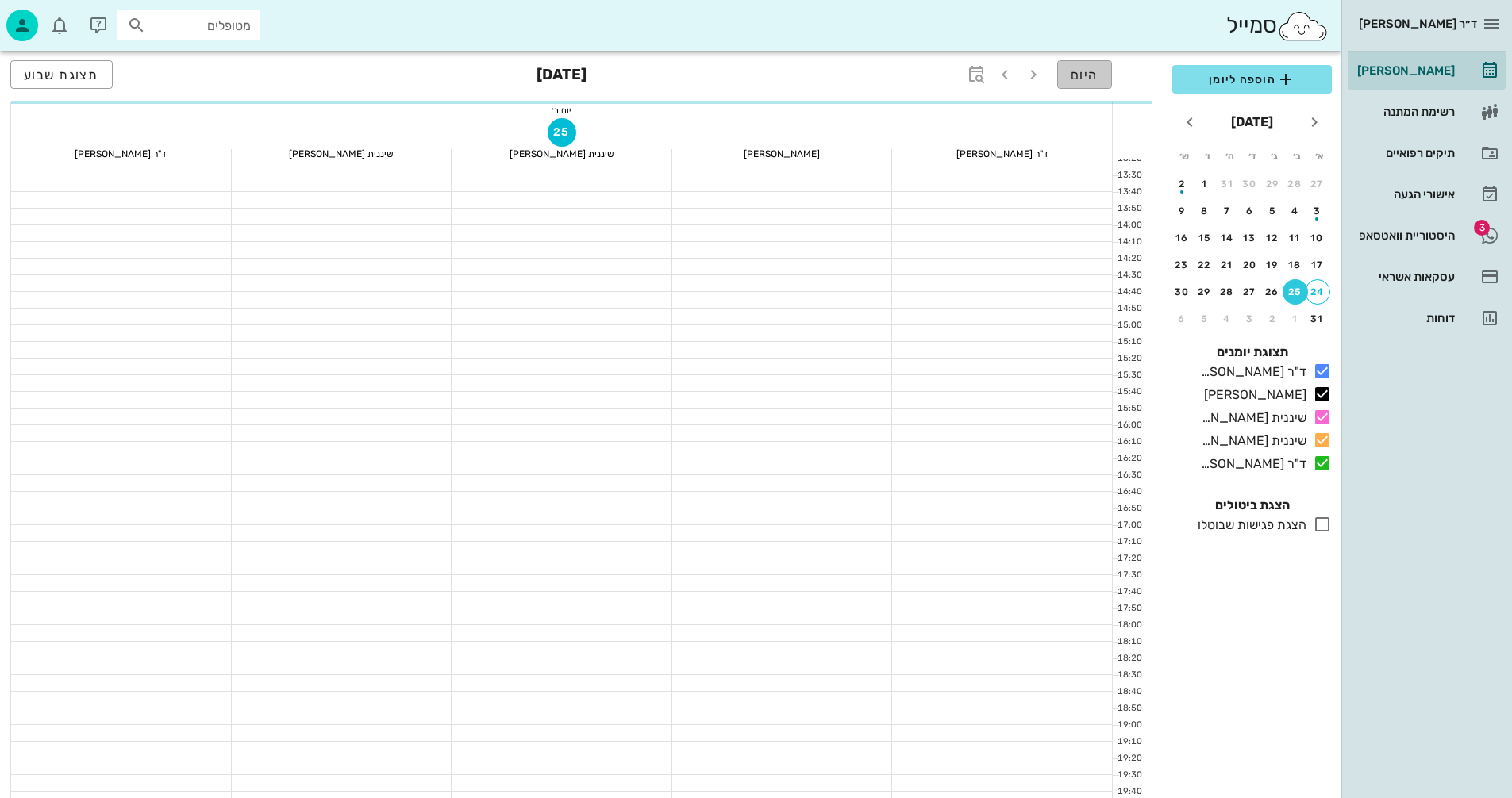
click at [1061, 74] on button "היום" at bounding box center [1083, 74] width 54 height 28
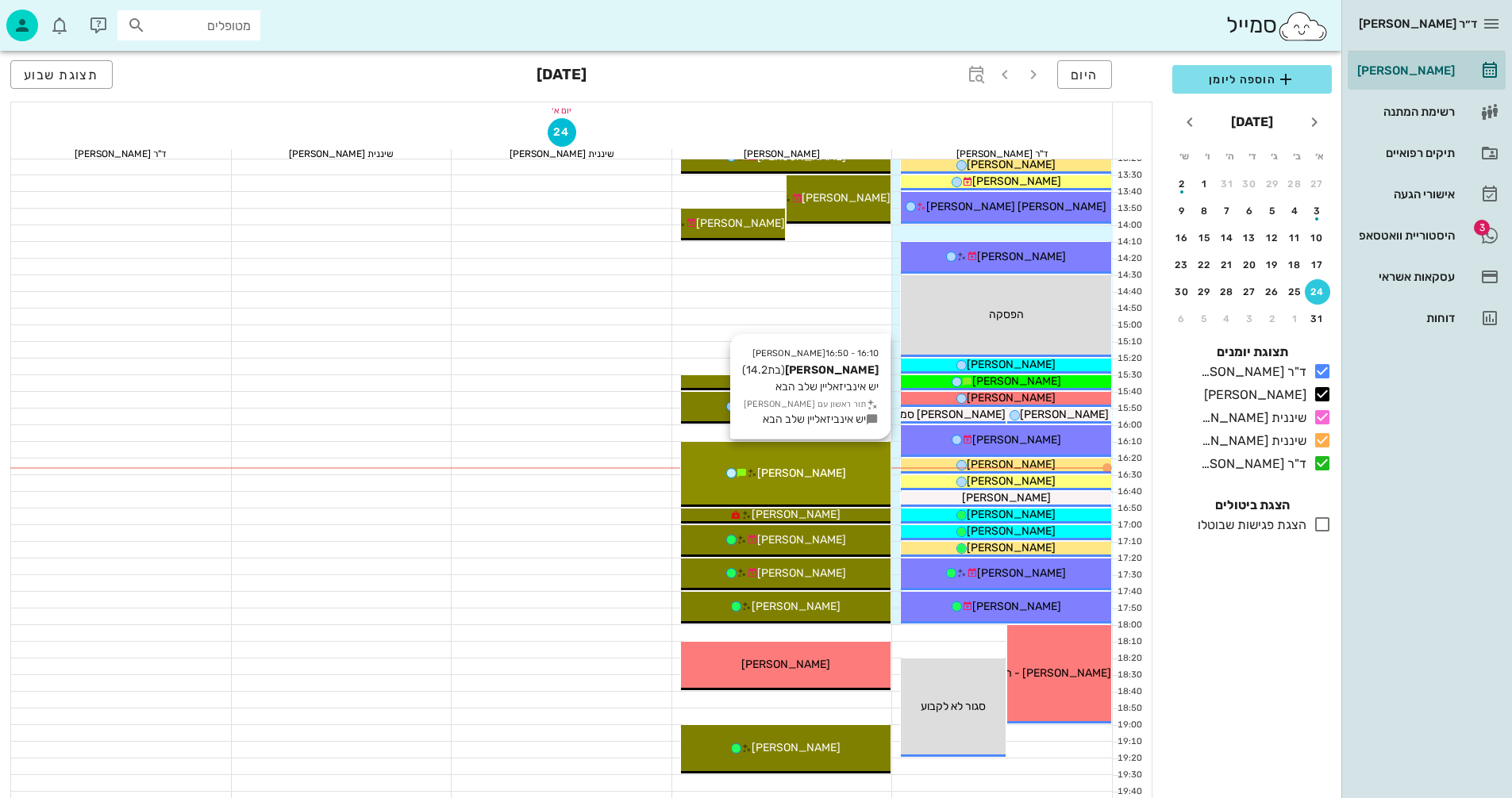
click at [844, 465] on div "[PERSON_NAME]" at bounding box center [786, 473] width 210 height 16
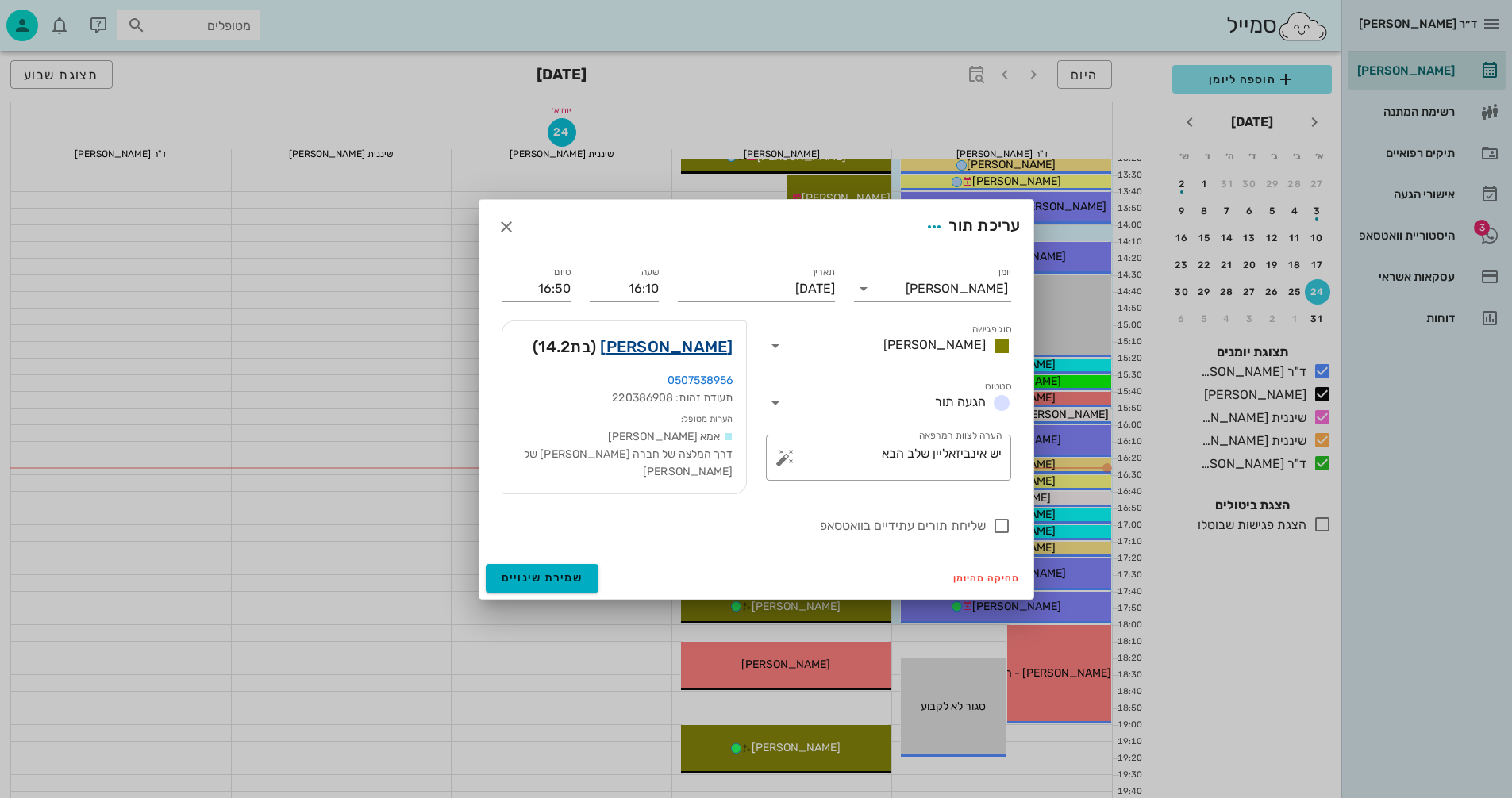
click at [719, 354] on link "[PERSON_NAME]" at bounding box center [666, 346] width 133 height 25
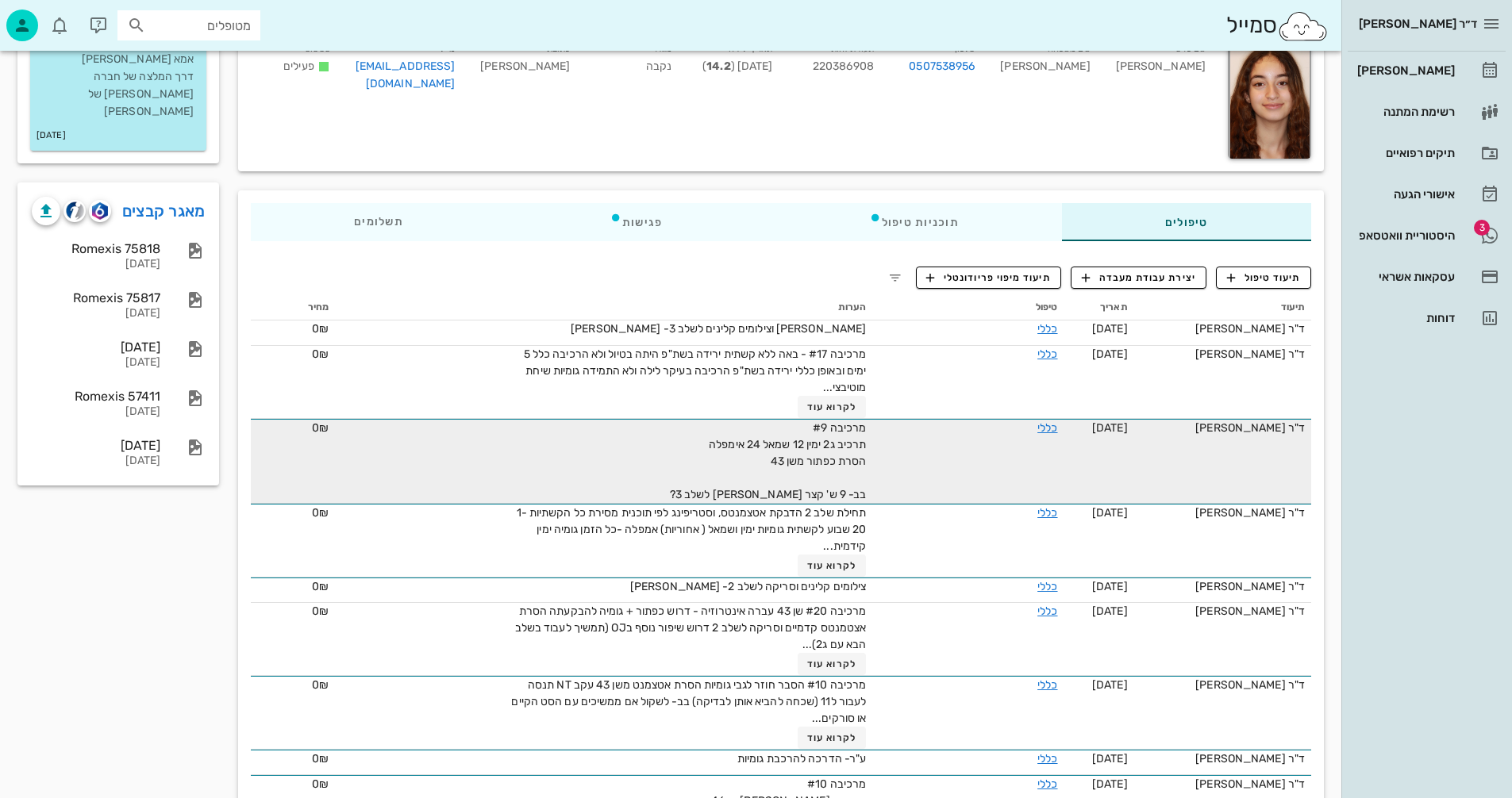
scroll to position [159, 0]
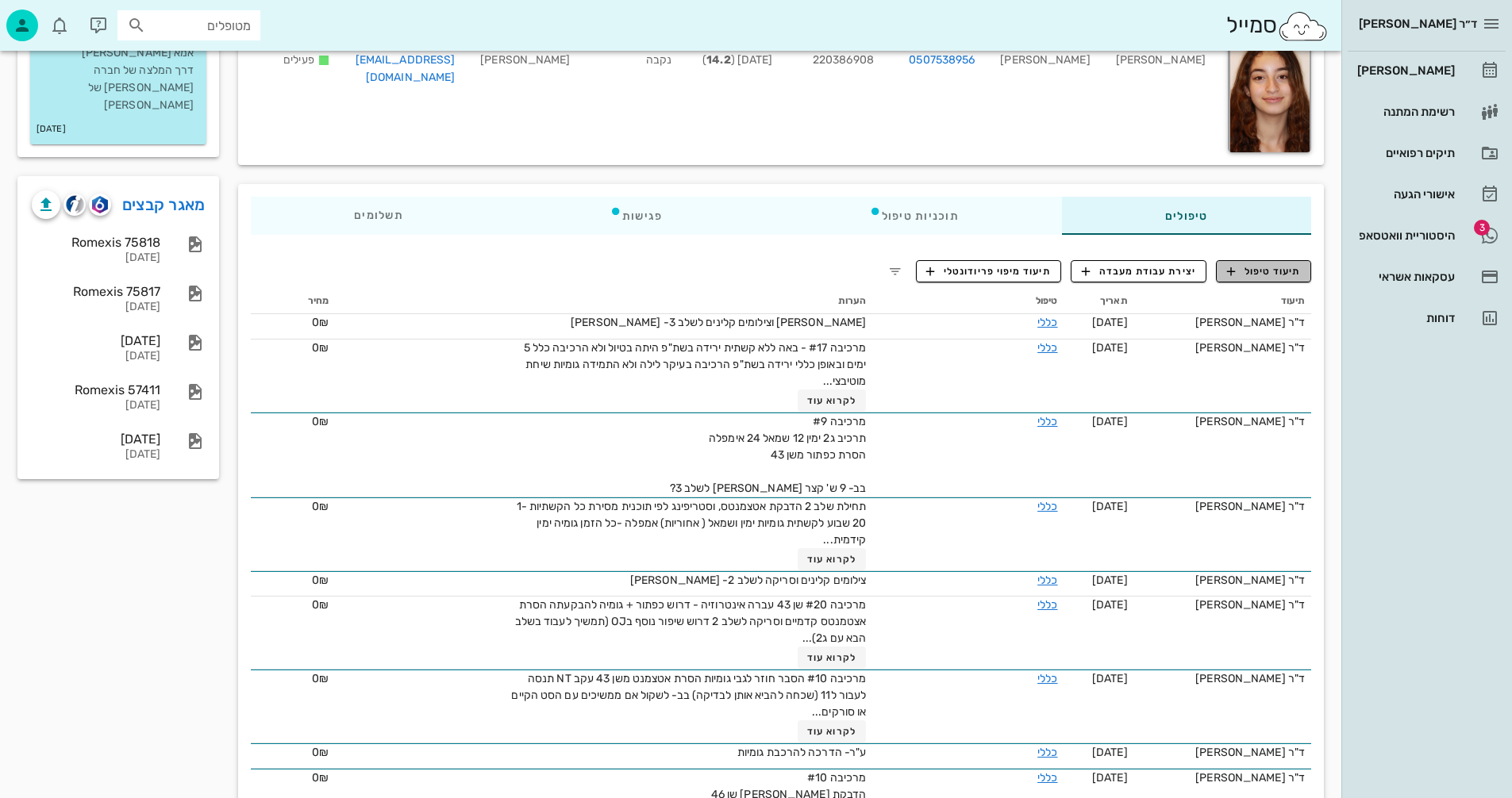
click at [1280, 273] on span "תיעוד טיפול" at bounding box center [1264, 271] width 74 height 15
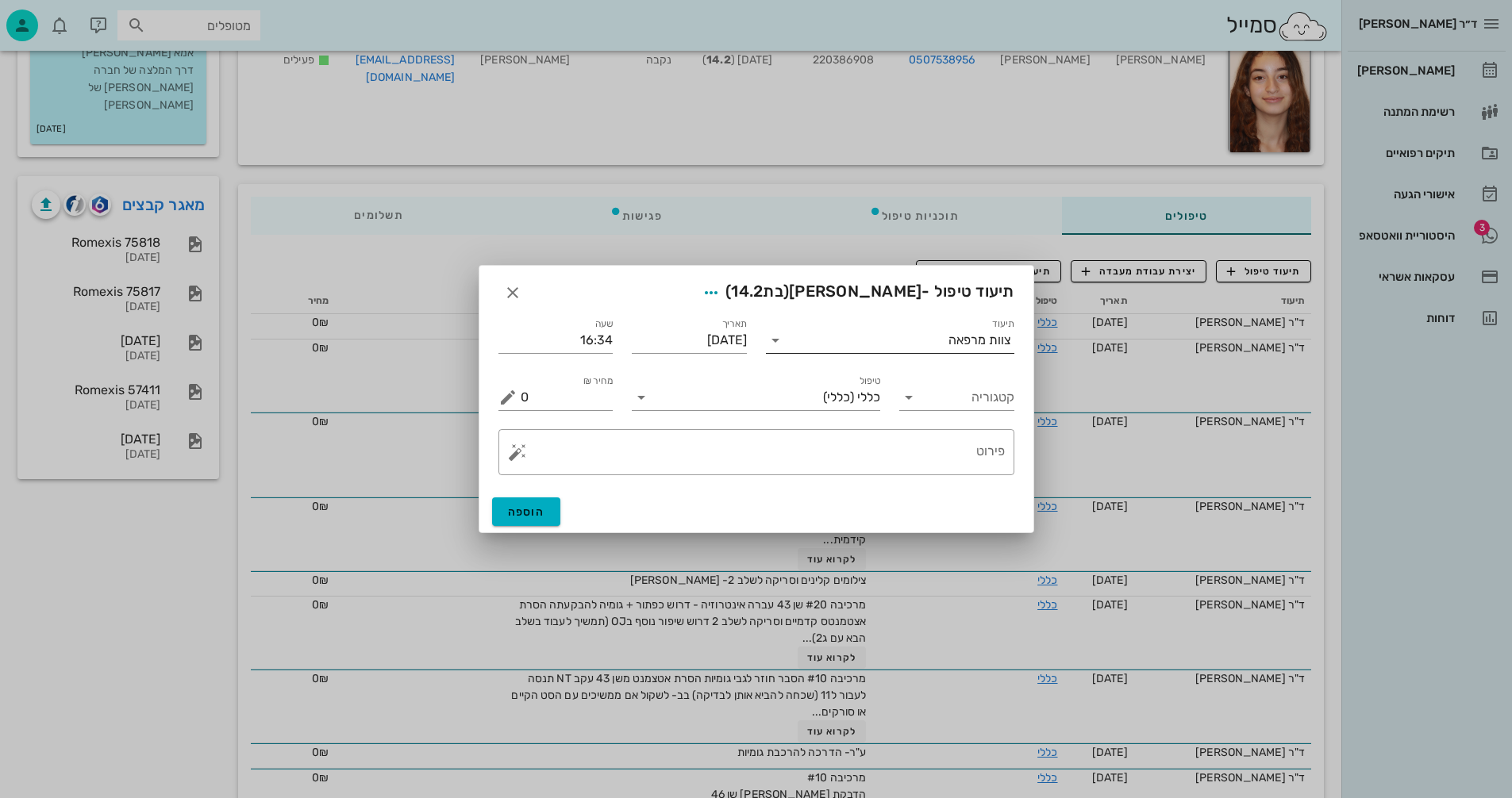
click at [777, 344] on icon at bounding box center [775, 341] width 19 height 19
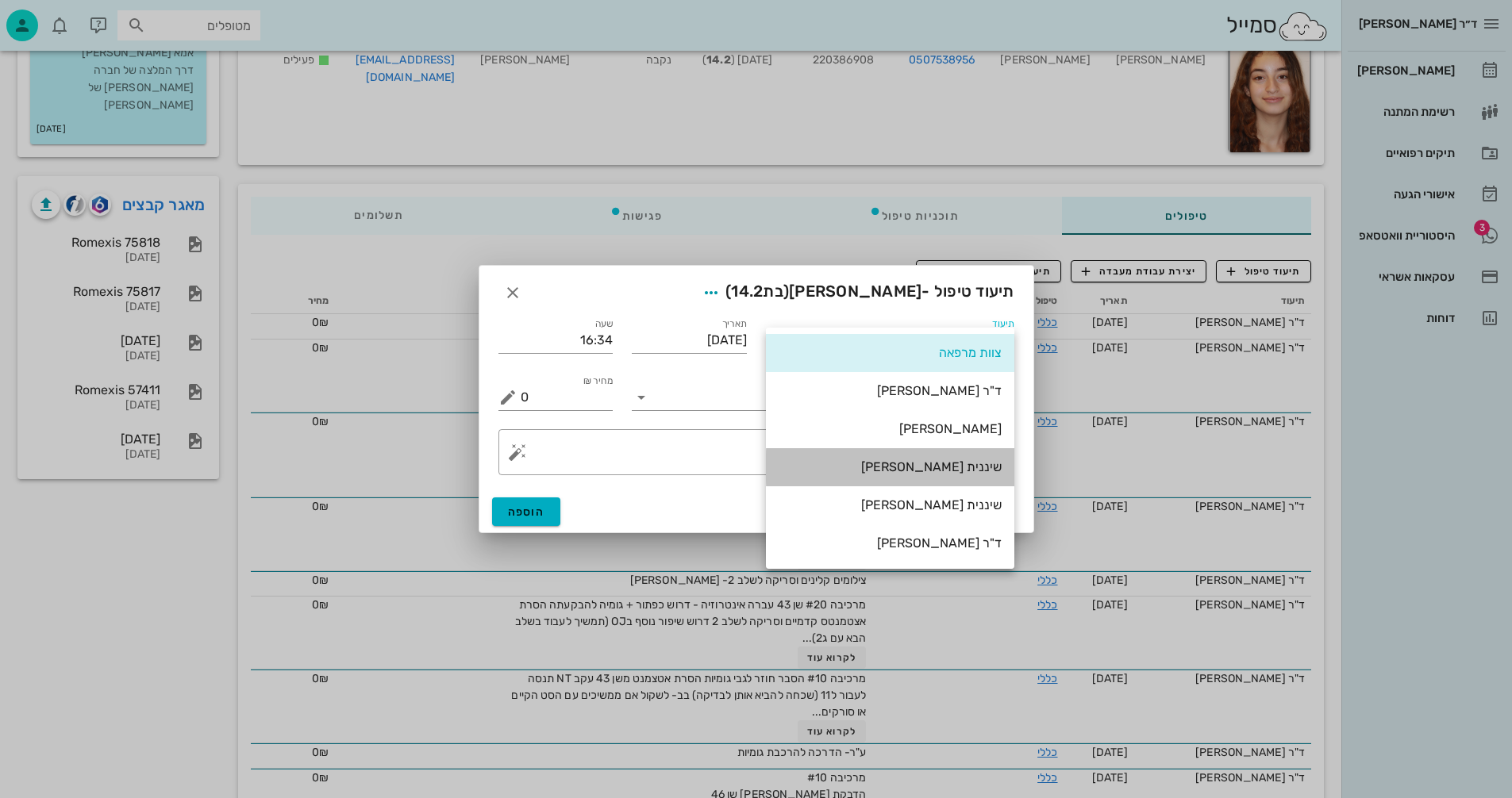
click at [959, 468] on div "שיננית [PERSON_NAME]" at bounding box center [889, 467] width 223 height 15
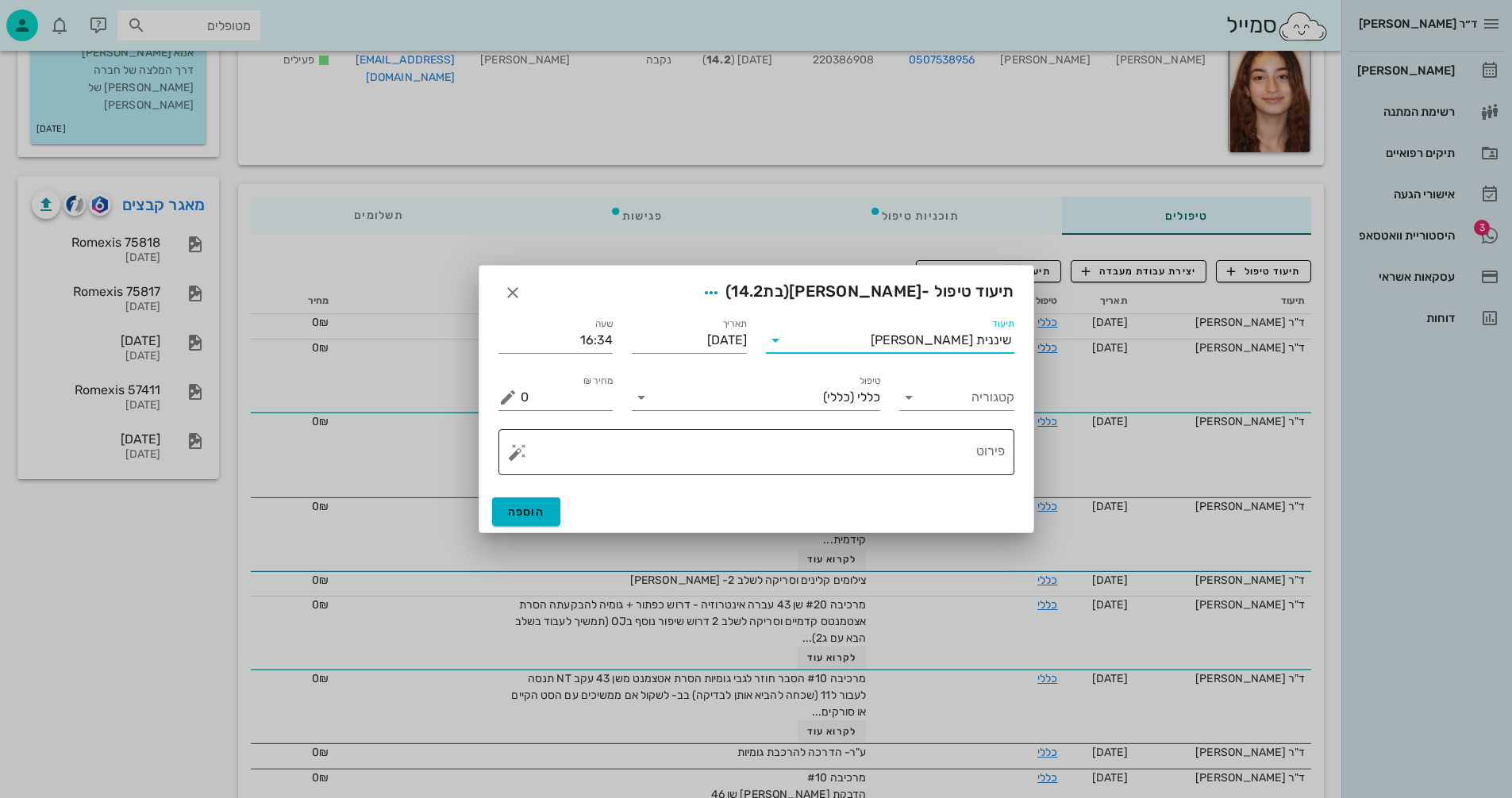
click at [514, 453] on button "button" at bounding box center [518, 452] width 19 height 19
click at [548, 391] on div "[MEDICAL_DATA]" at bounding box center [573, 388] width 129 height 32
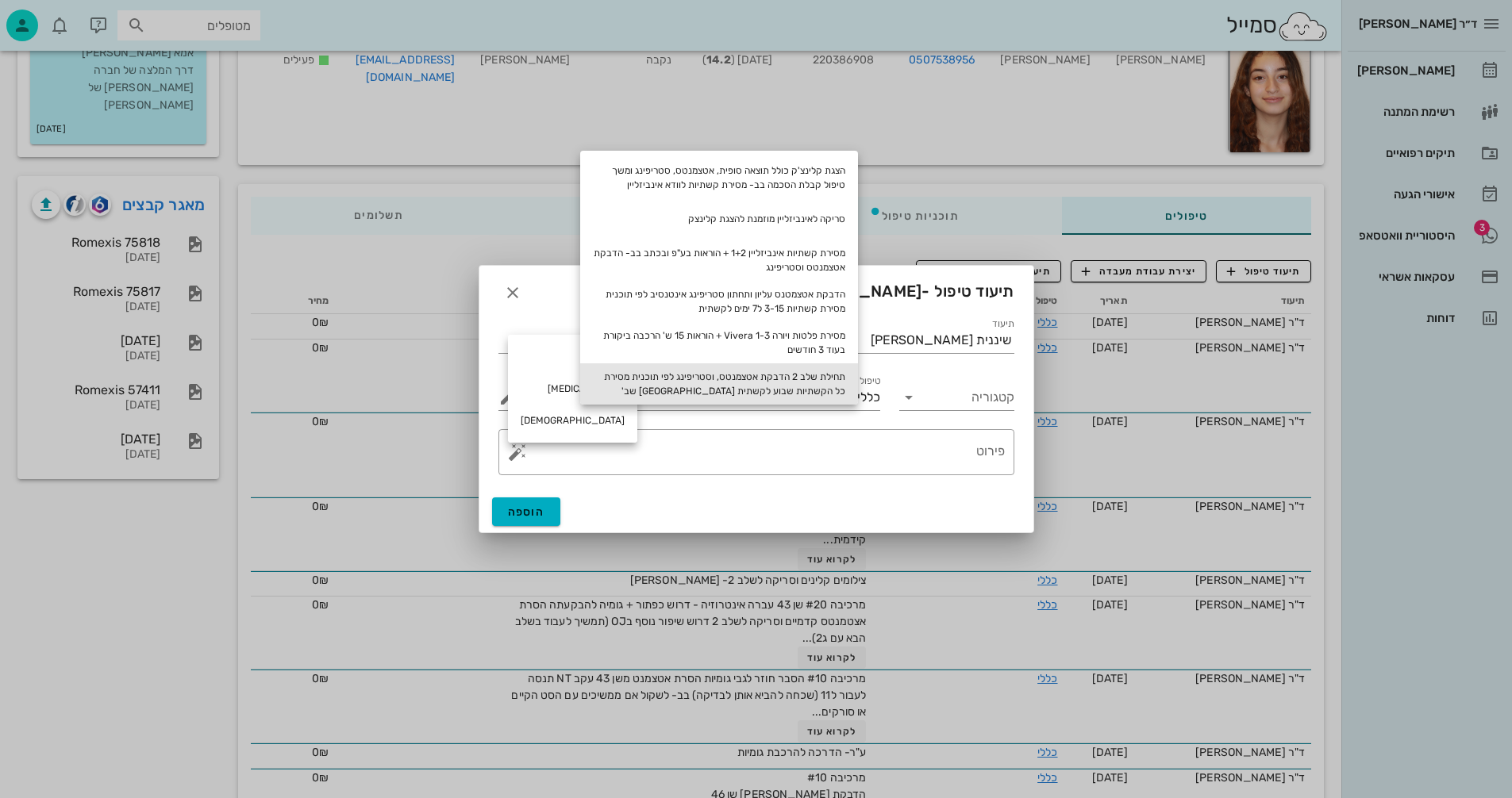
click at [809, 381] on div "תחילת שלב 2 הדבקת אטצמנטס, וסטריפינג לפי תוכנית מסירת כל הקשתיות שבוע לקשתית [G…" at bounding box center [719, 384] width 278 height 41
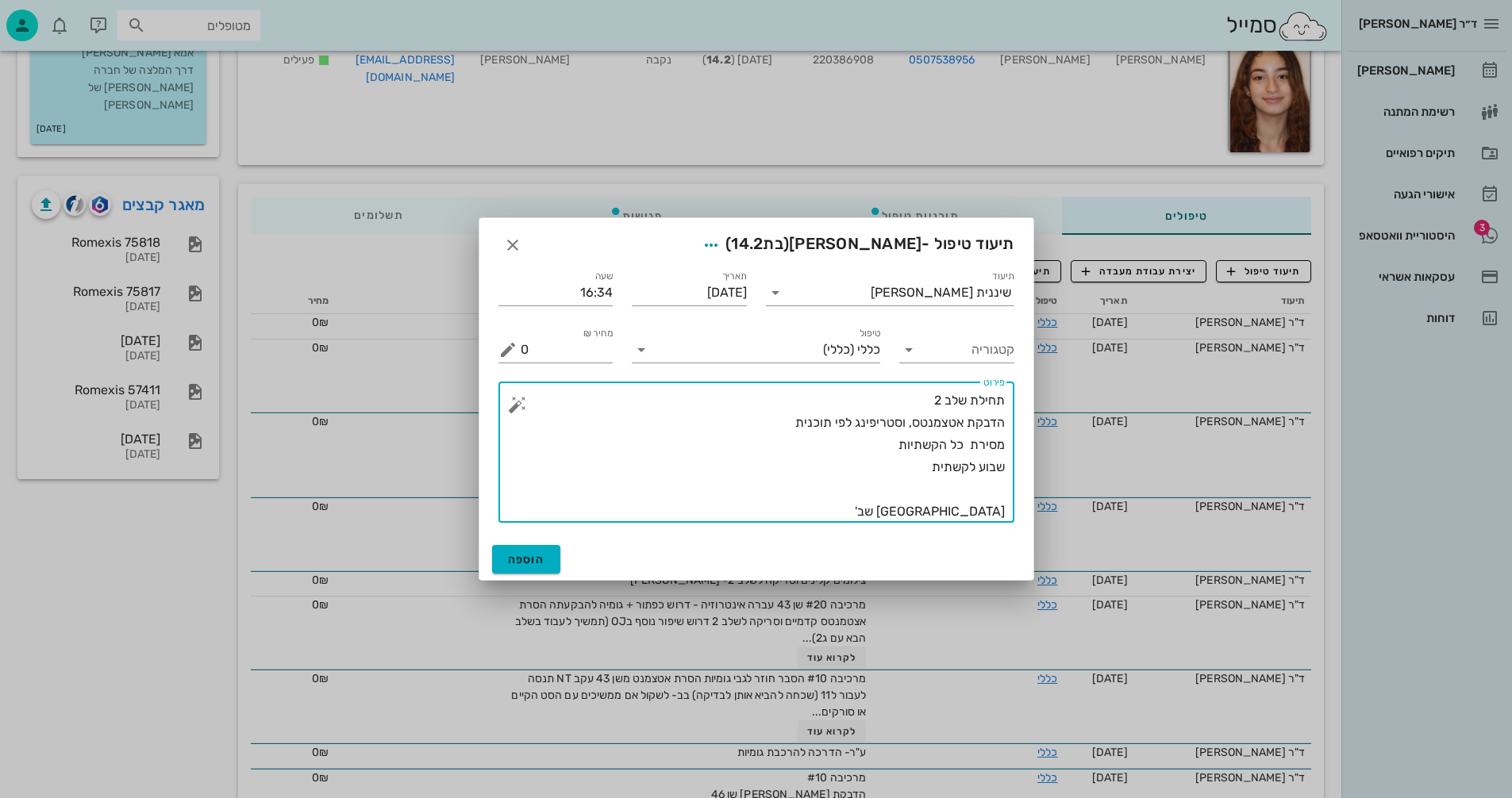
click at [856, 447] on textarea "תחילת שלב 2 הדבקת אטצמנטס, וסטריפינג לפי תוכנית מסירת כל הקשתיות שבוע לקשתית [G…" at bounding box center [762, 456] width 484 height 134
click at [904, 462] on textarea "תחילת שלב 2 הדבקת אטצמנטס, וסטריפינג לפי תוכנית מסירת כל הקשתיות 1-16 שבוע לקשת…" at bounding box center [762, 456] width 484 height 134
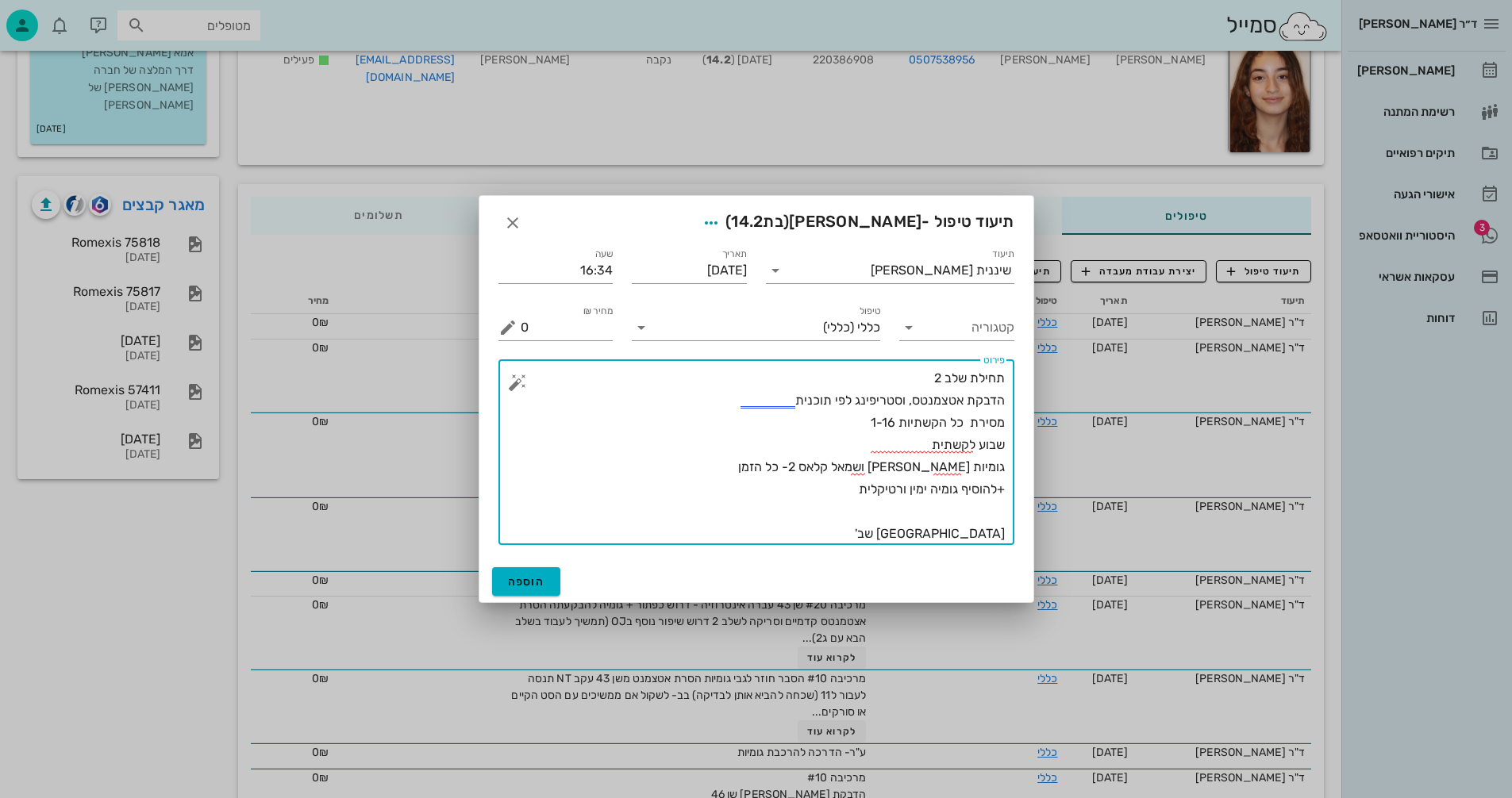
click at [906, 490] on textarea "תחילת שלב 2 הדבקת אטצמנטס, וסטריפינג לפי תוכנית מסירת כל הקשתיות 1-16 שבוע לקשת…" at bounding box center [762, 456] width 484 height 178
click at [798, 490] on textarea "תחילת שלב 2 הדבקת אטצמנטס, וסטריפינג לפי תוכנית מסירת כל הקשתיות 1-16 שבוע לקשת…" at bounding box center [762, 456] width 484 height 178
type textarea "תחילת שלב 2 הדבקת אטצמנטס, וסטריפינג לפי תוכנית מסירת כל הקשתיות 1-16 שבוע לקשת…"
click at [532, 583] on span "הוספה" at bounding box center [526, 582] width 37 height 14
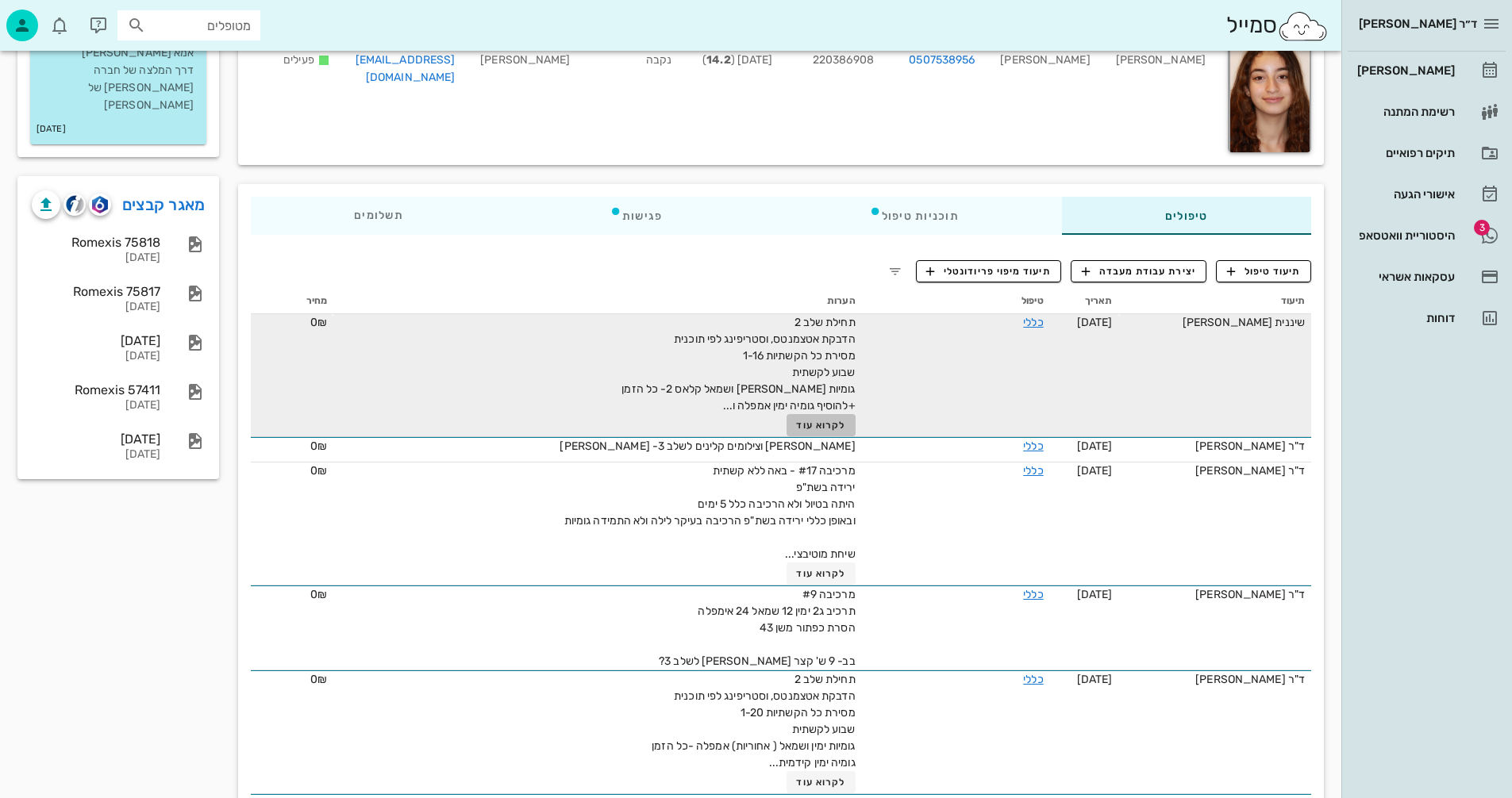
click at [807, 425] on span "לקרוא עוד" at bounding box center [820, 425] width 49 height 11
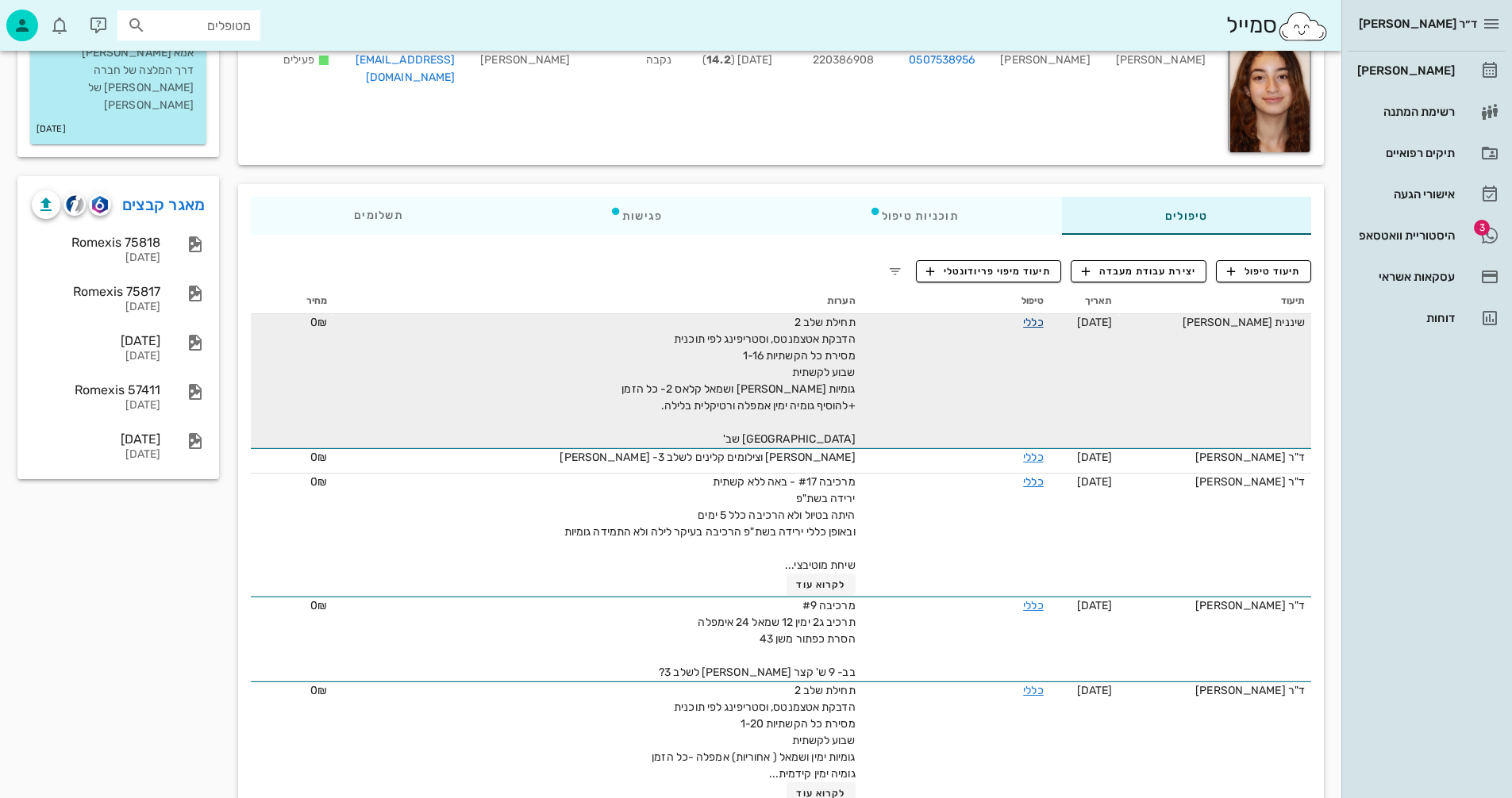
click at [1032, 322] on link "כללי" at bounding box center [1032, 323] width 20 height 14
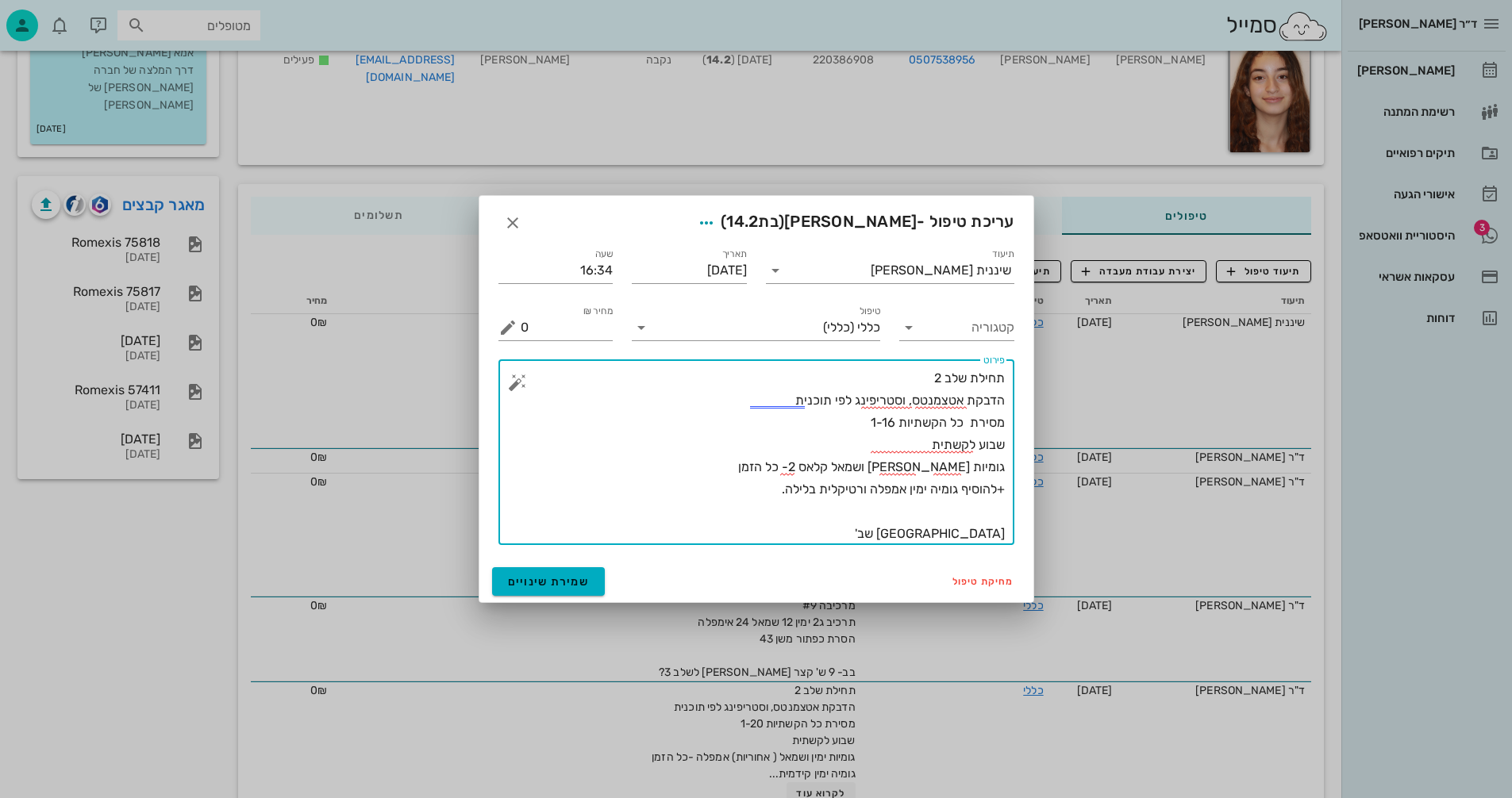
drag, startPoint x: 931, startPoint y: 377, endPoint x: 941, endPoint y: 377, distance: 10.0
click at [941, 377] on textarea "תחילת שלב 2 הדבקת אטצמנטס, וסטריפינג לפי תוכנית מסירת כל הקשתיות 1-16 שבוע לקשת…" at bounding box center [762, 456] width 484 height 178
type textarea "תחילת שלב 3 הדבקת אטצמנטס, וסטריפינג לפי תוכנית מסירת כל הקשתיות 1-16 שבוע לקשת…"
click at [530, 588] on span "שמירת שינויים" at bounding box center [549, 582] width 82 height 14
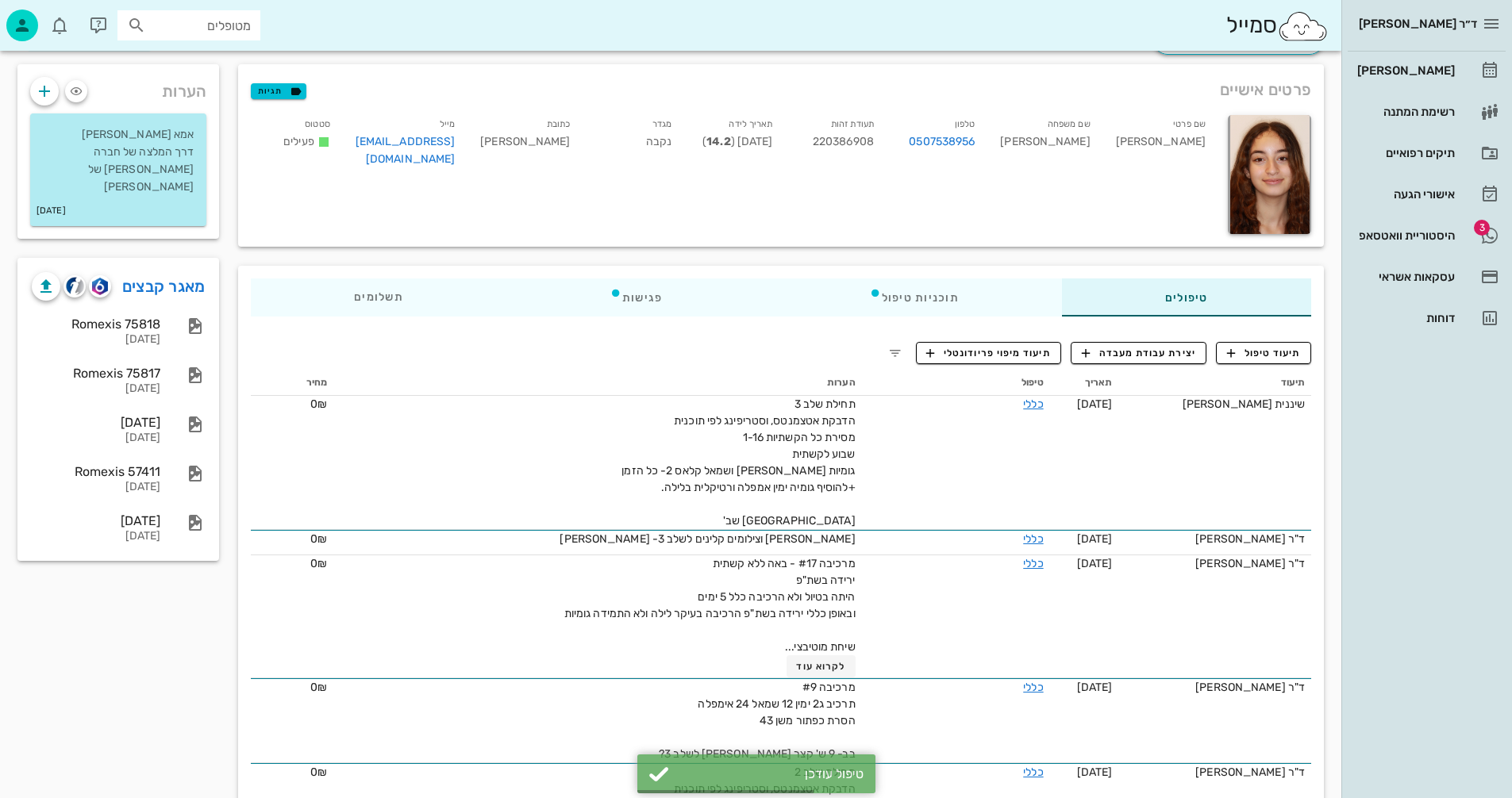
scroll to position [0, 0]
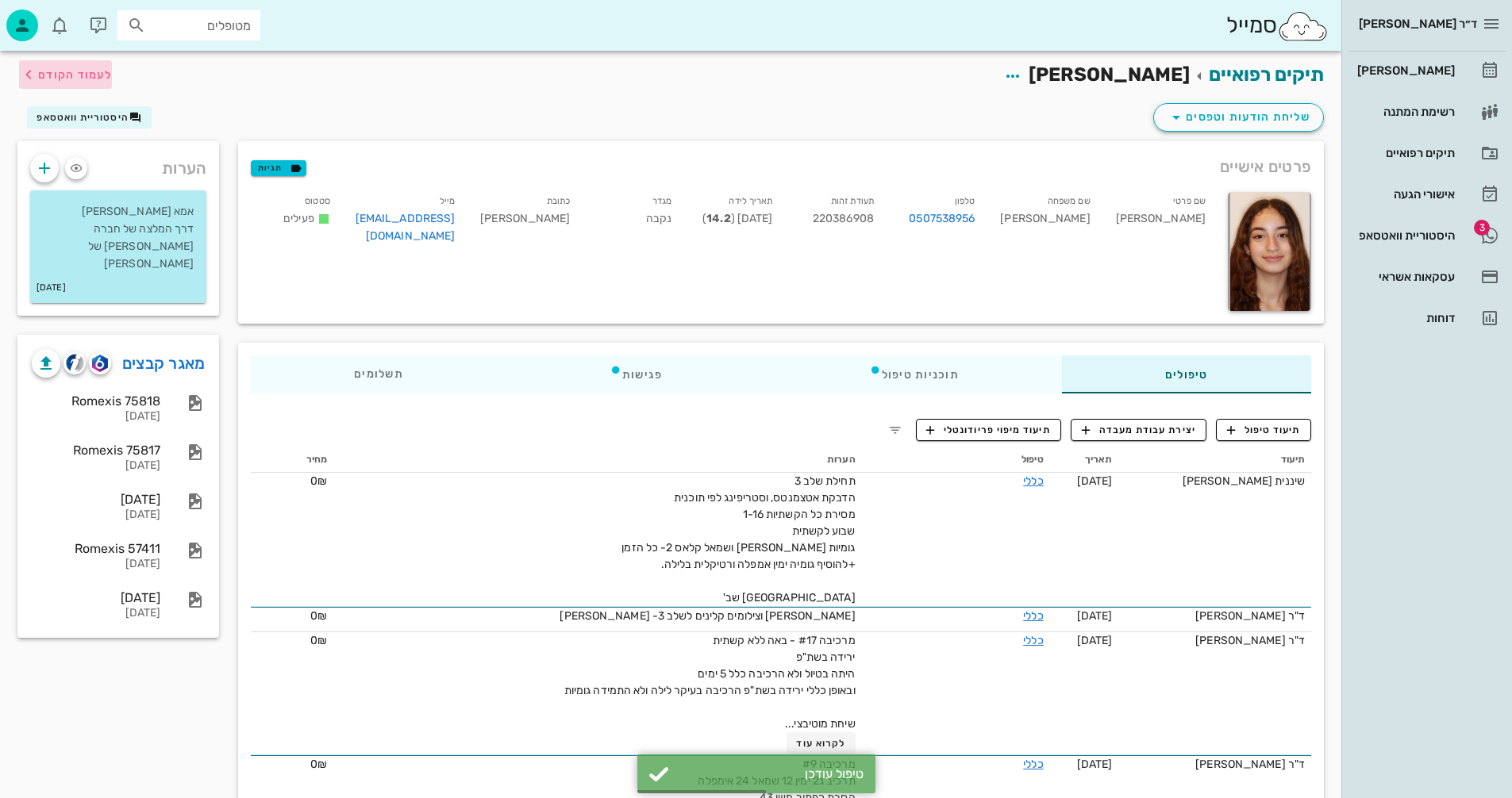
click at [78, 72] on span "לעמוד הקודם" at bounding box center [75, 75] width 74 height 14
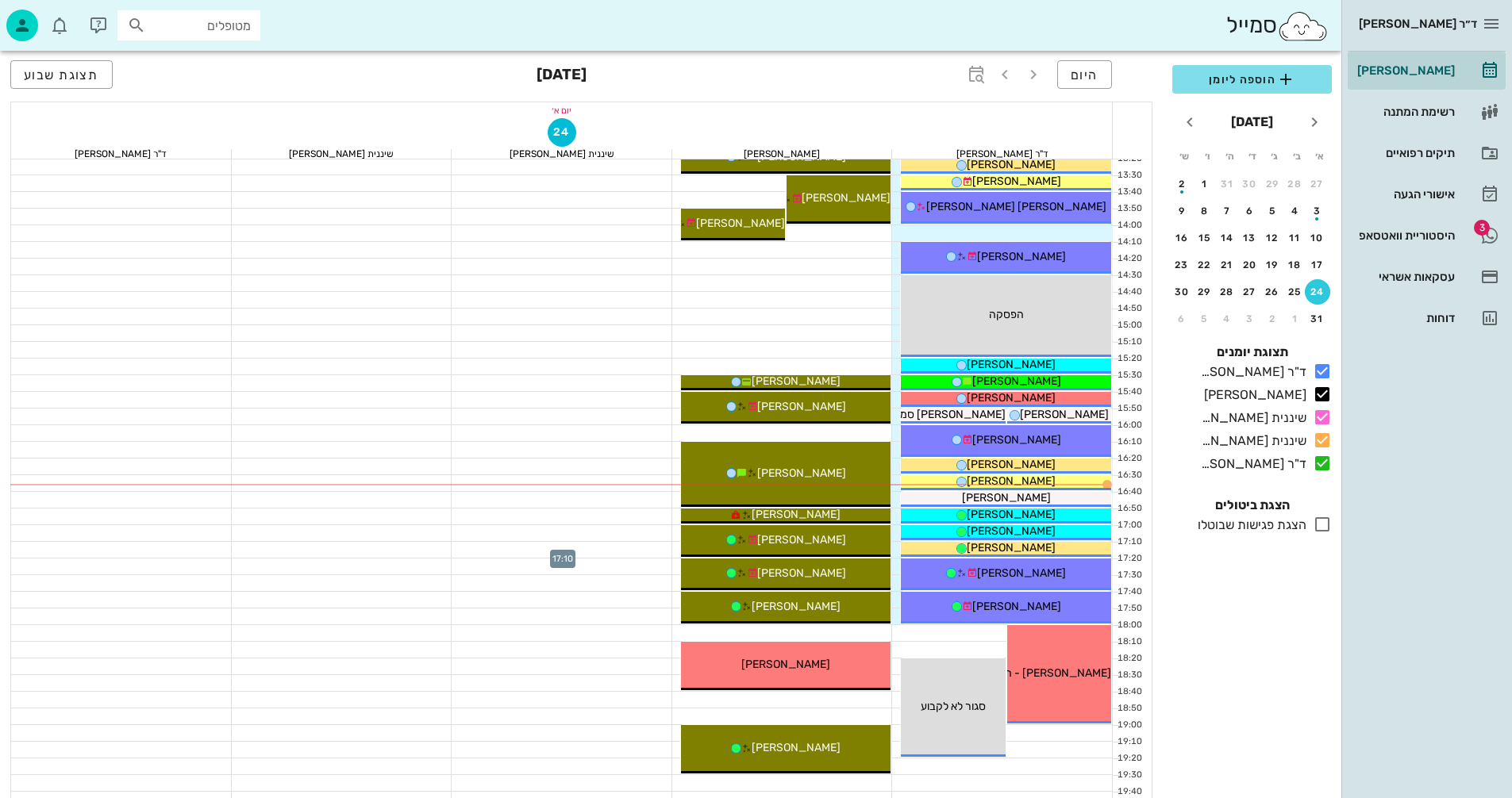
scroll to position [714, 0]
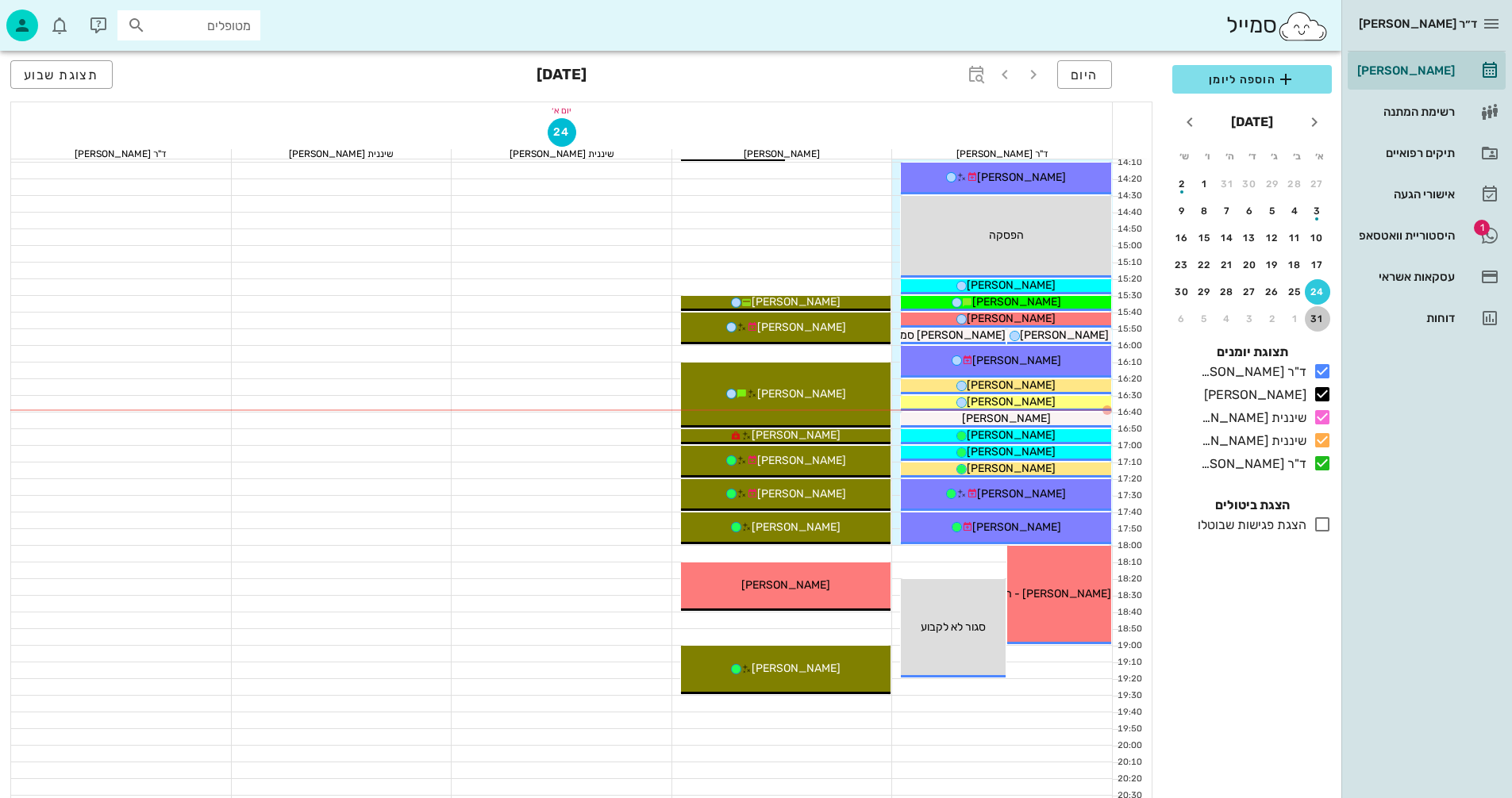
click at [1318, 320] on div "31" at bounding box center [1316, 318] width 25 height 11
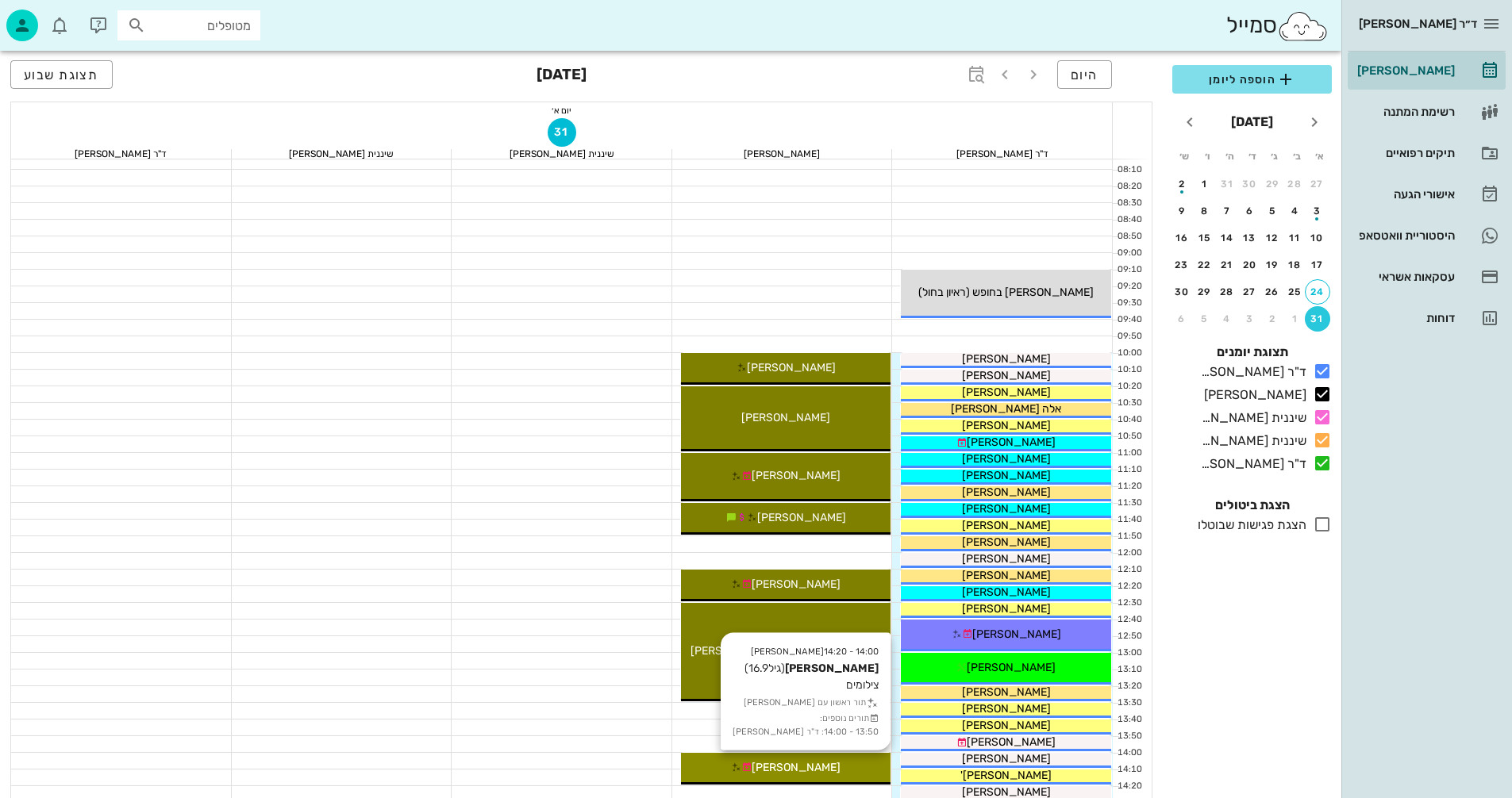
scroll to position [79, 0]
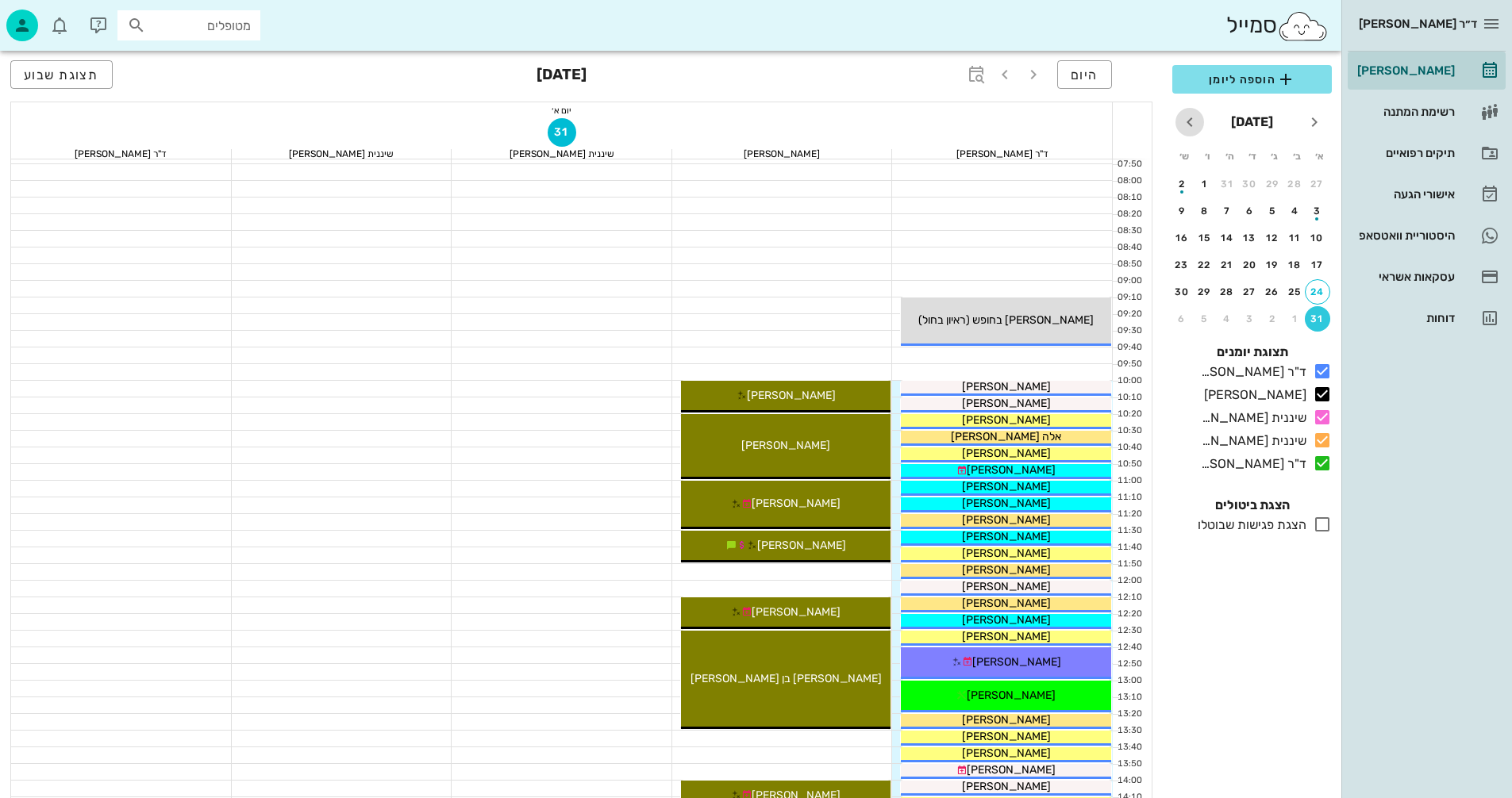
click at [1194, 123] on icon "חודש הבא" at bounding box center [1189, 123] width 19 height 19
click at [1315, 207] on div "7" at bounding box center [1316, 210] width 25 height 11
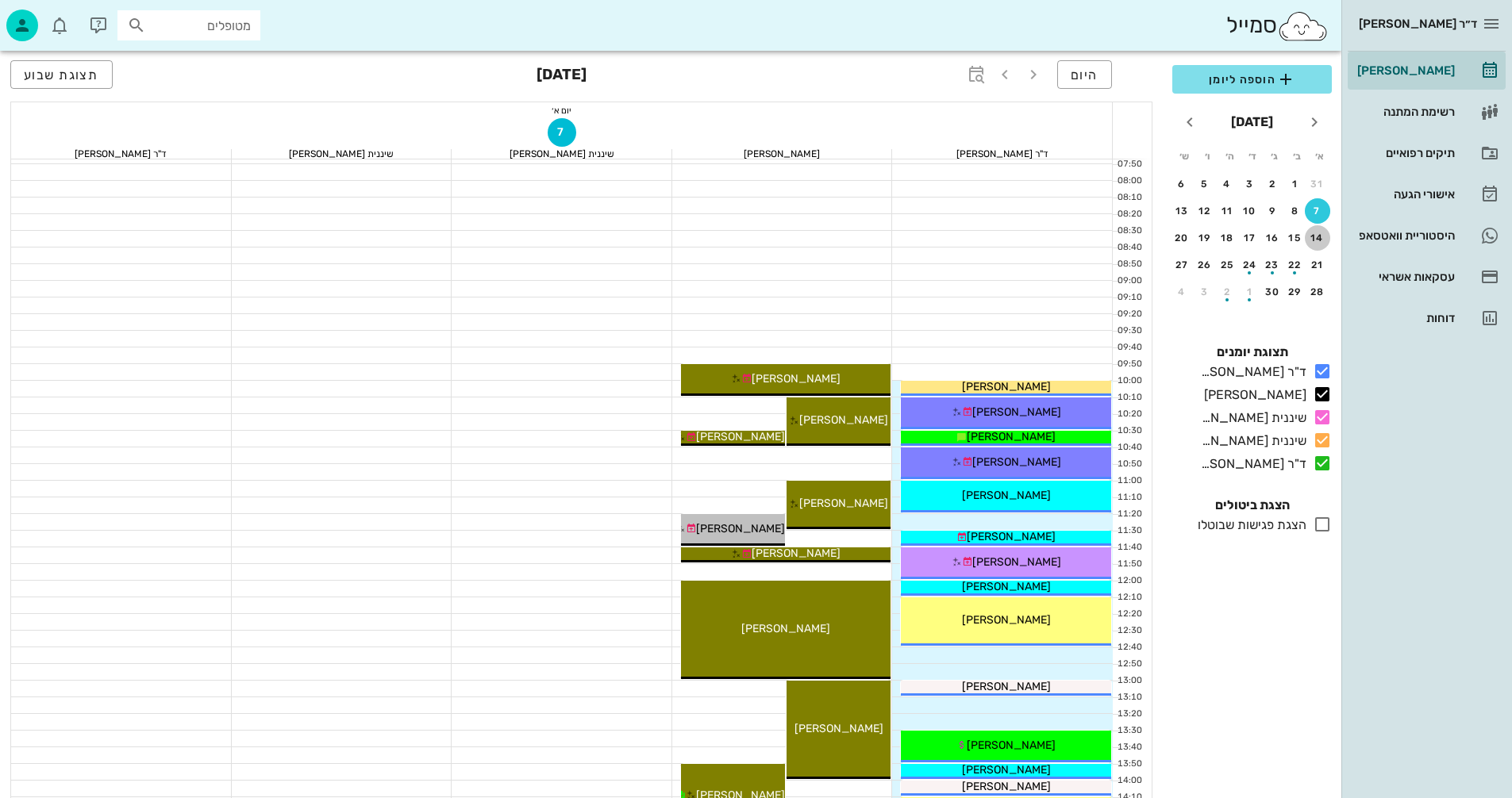
click at [1314, 238] on div "14" at bounding box center [1316, 238] width 25 height 11
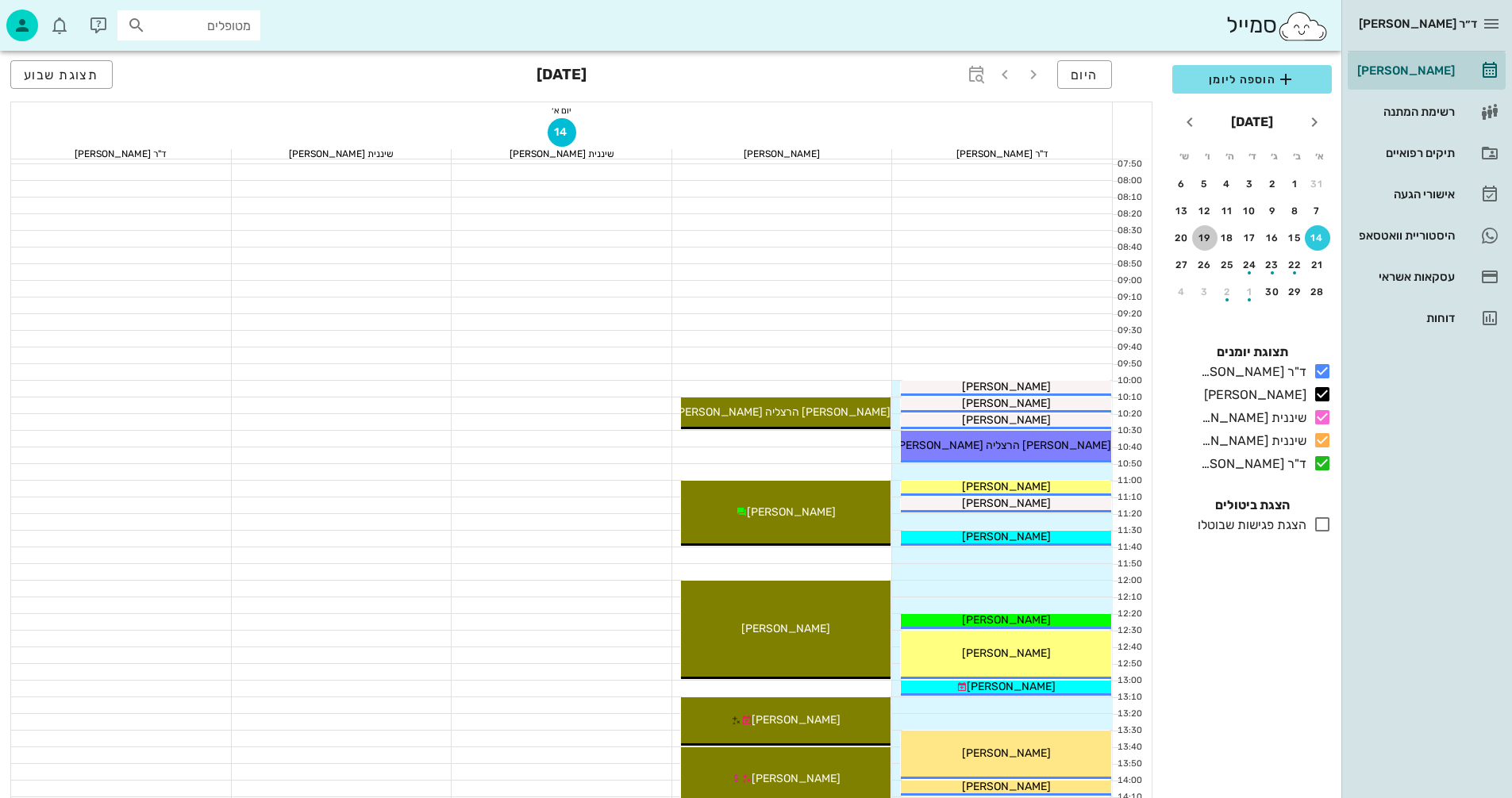
click at [1208, 236] on div "19" at bounding box center [1204, 238] width 25 height 11
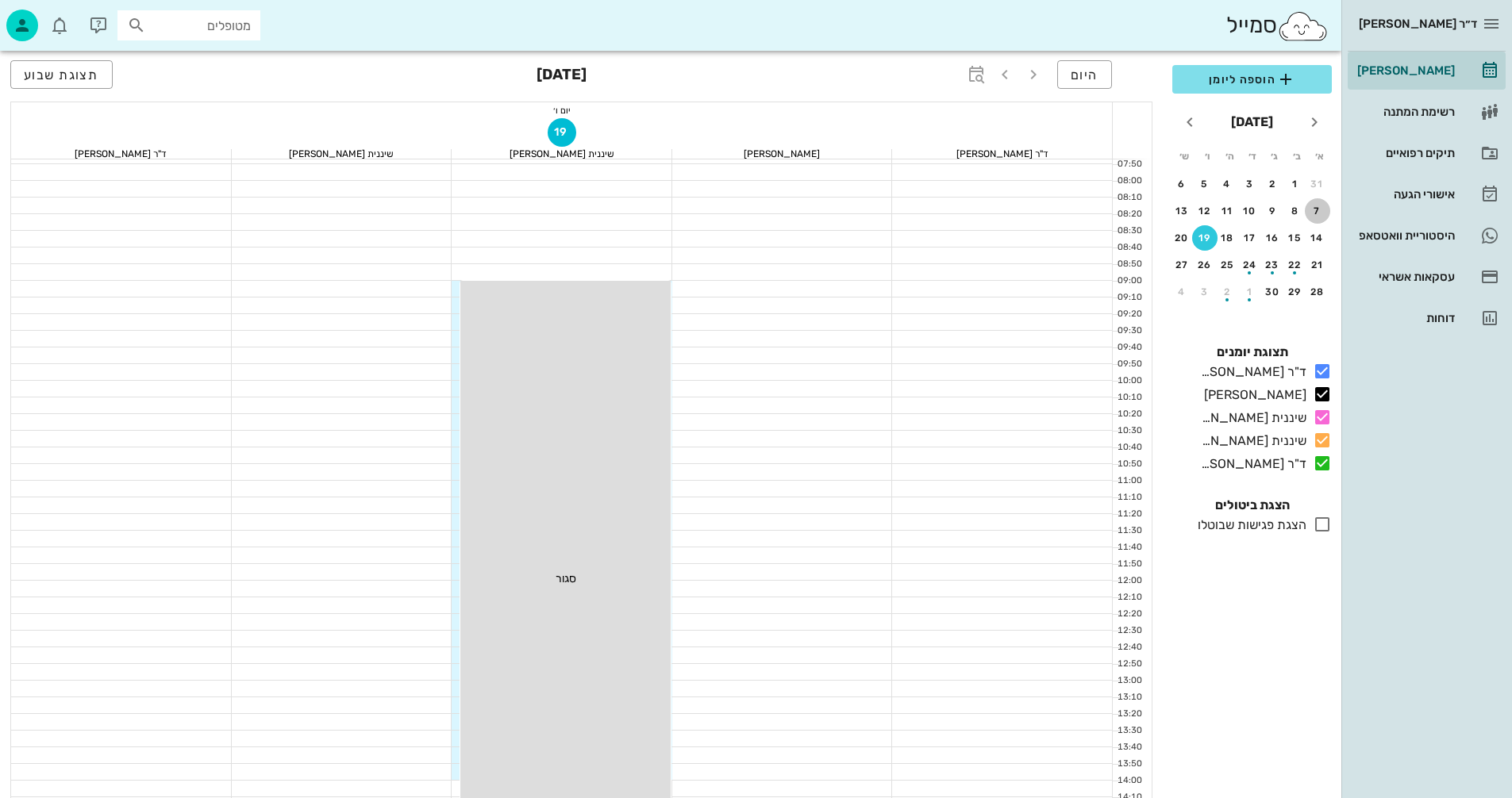
click at [1315, 204] on button "7" at bounding box center [1316, 210] width 25 height 25
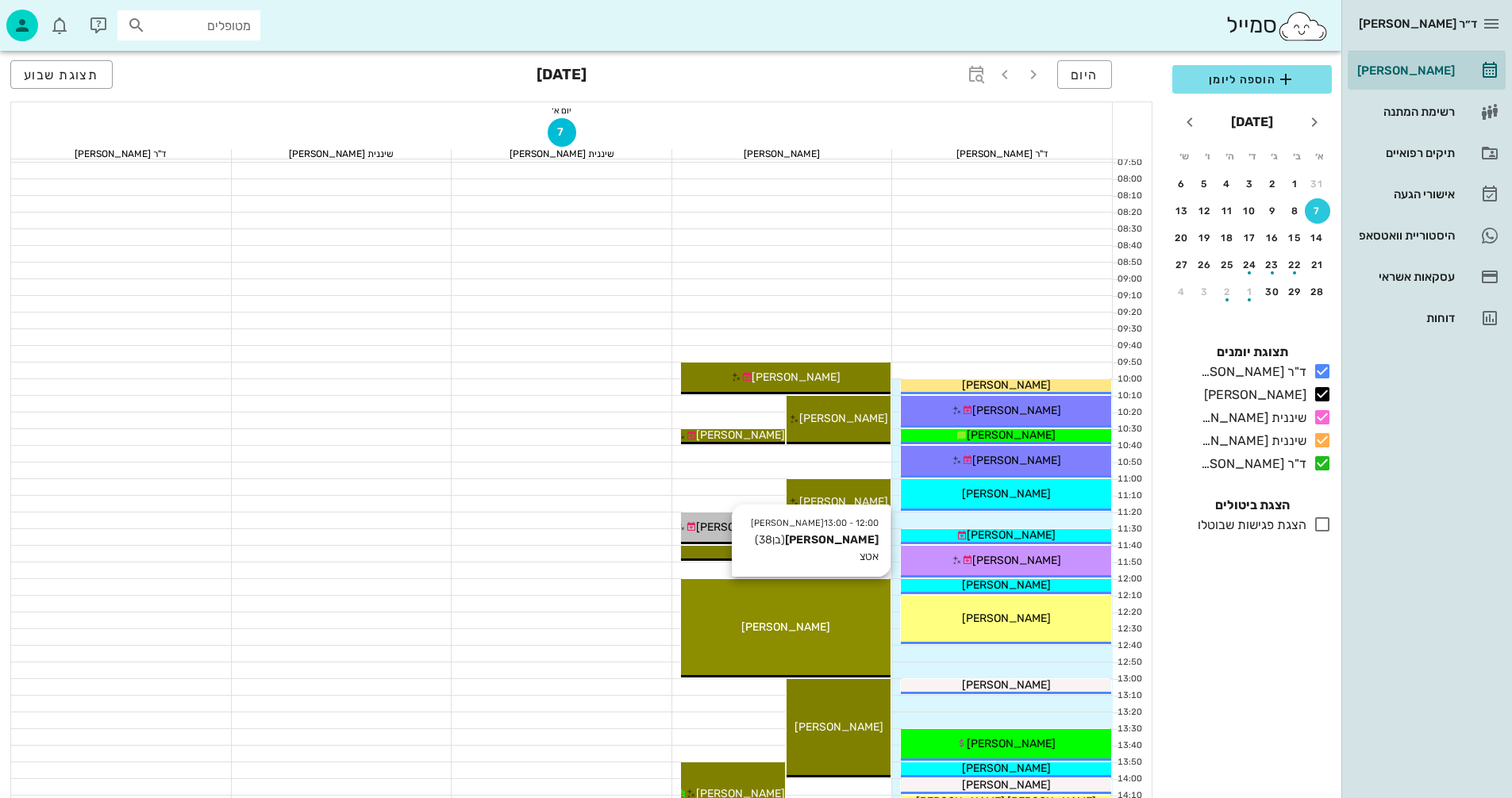
scroll to position [79, 0]
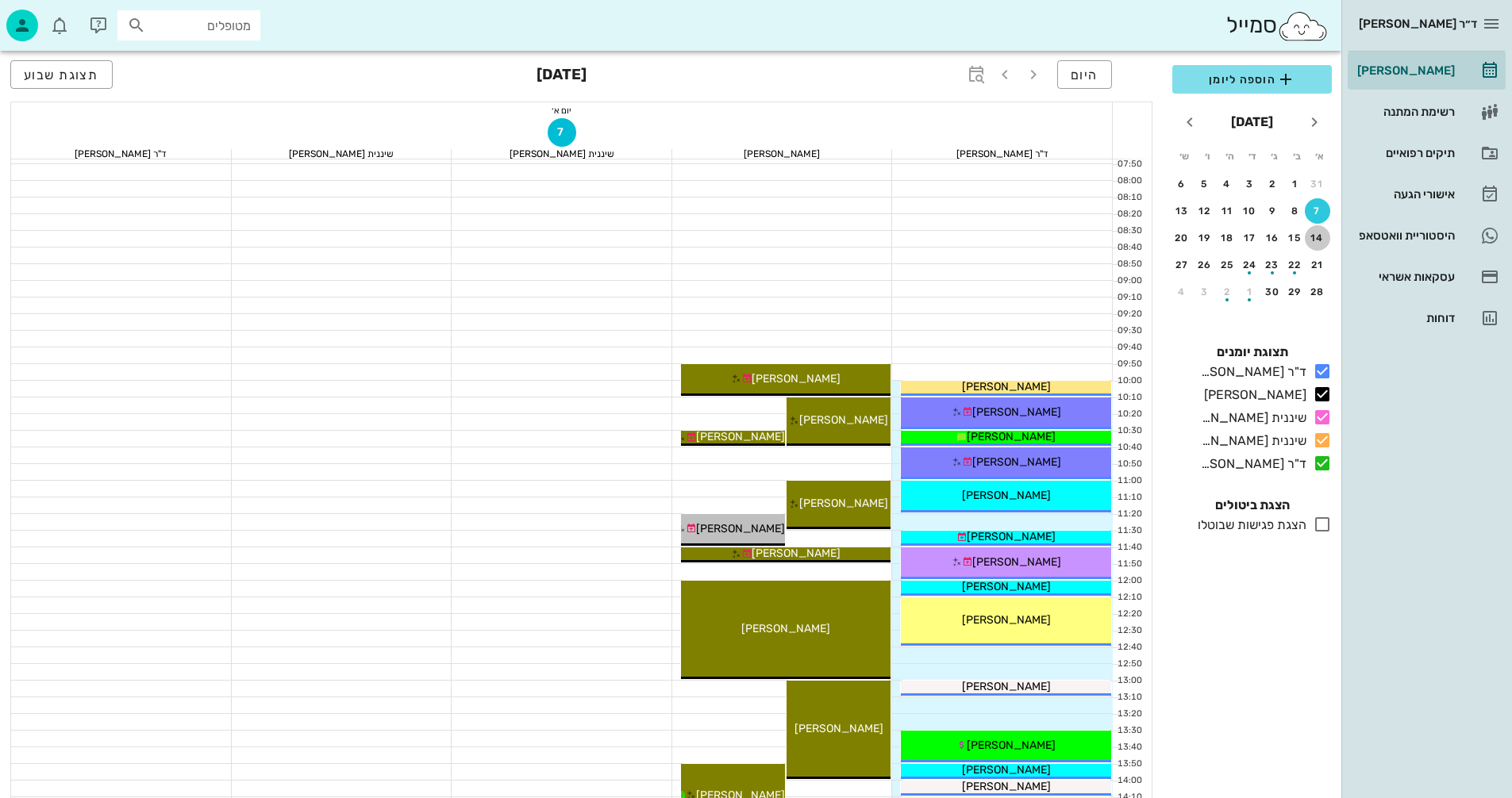
click at [1321, 242] on div "14" at bounding box center [1316, 238] width 25 height 11
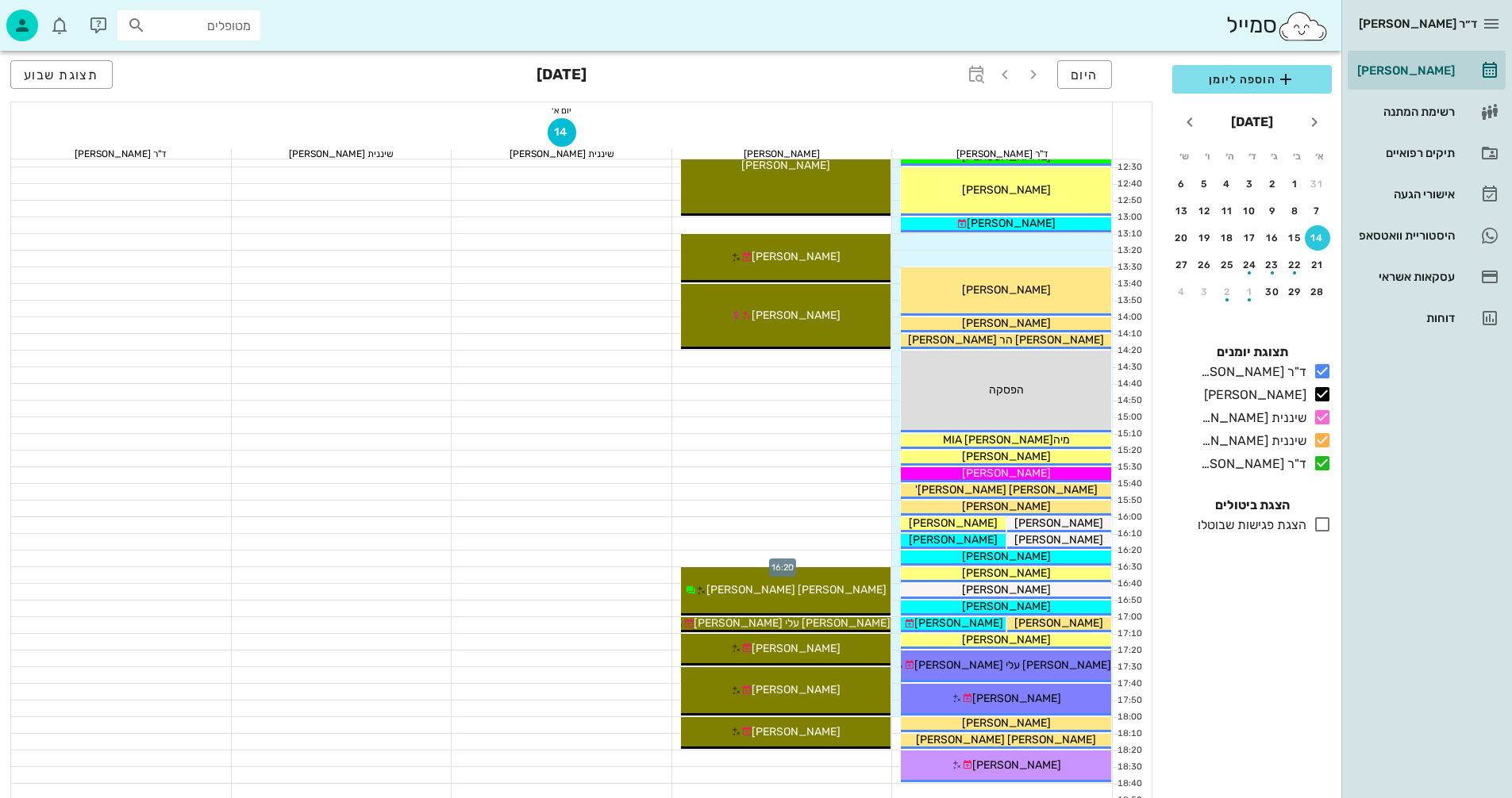
scroll to position [635, 0]
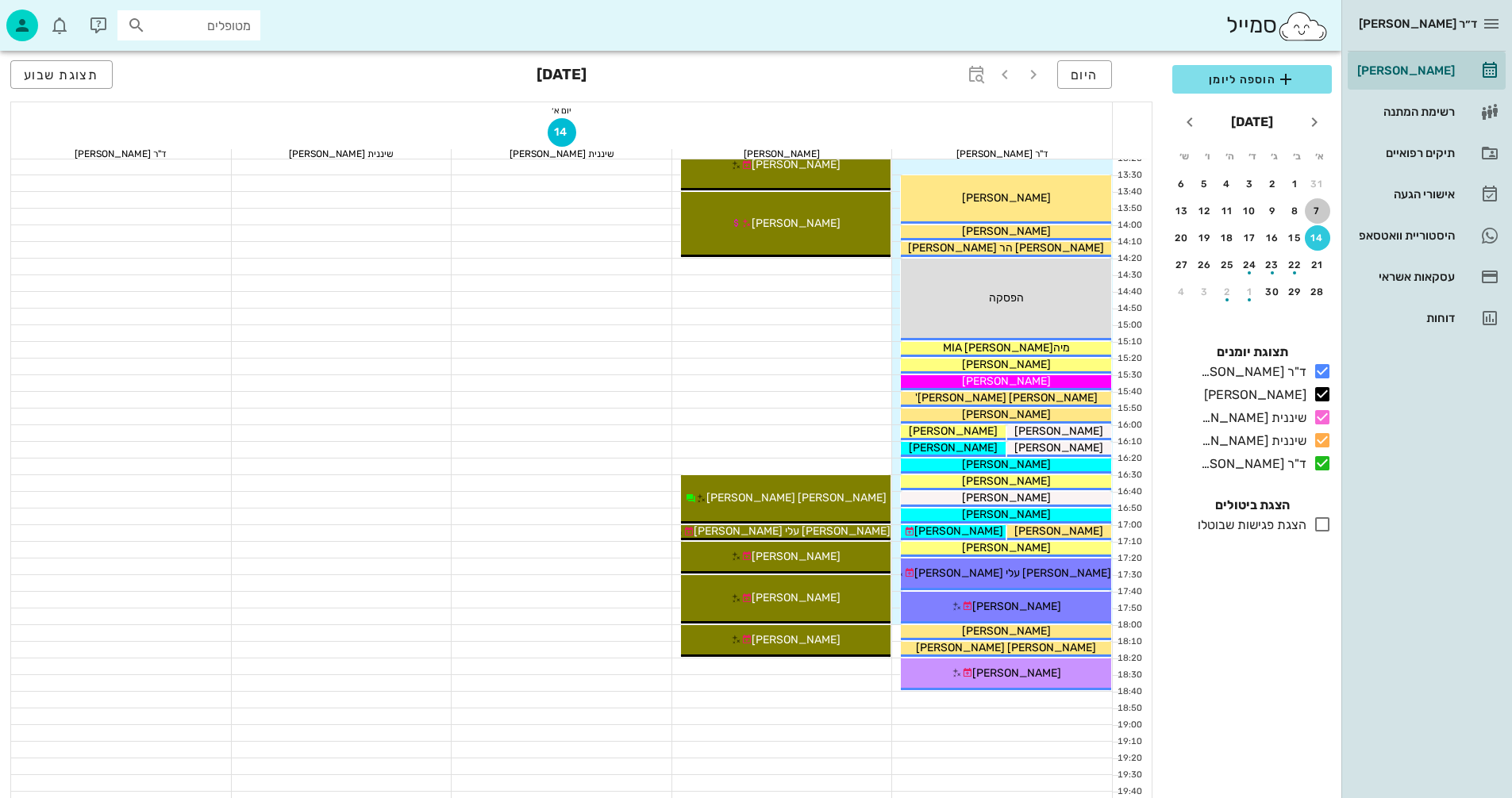
click at [1314, 212] on div "7" at bounding box center [1316, 210] width 25 height 11
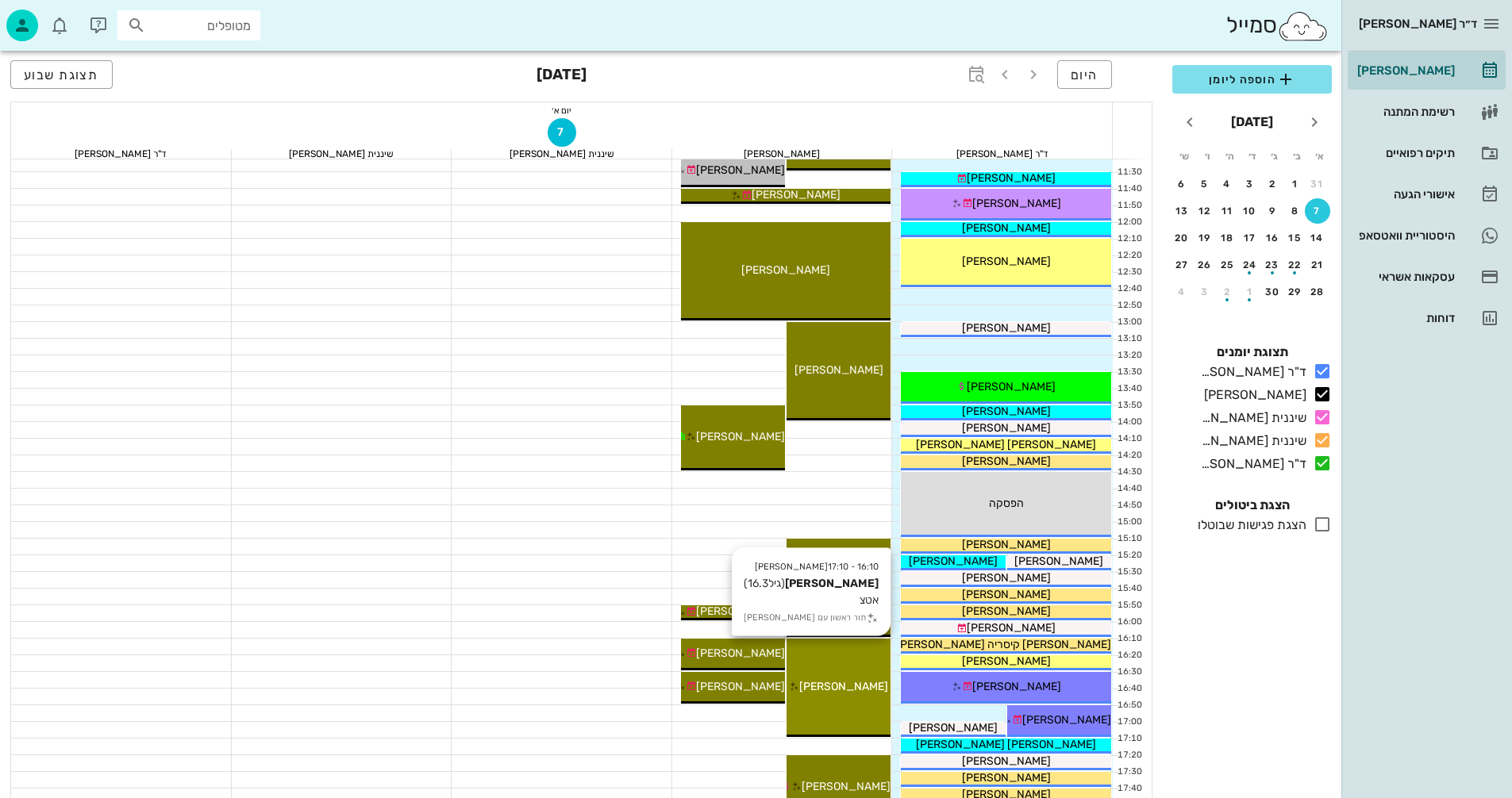
scroll to position [397, 0]
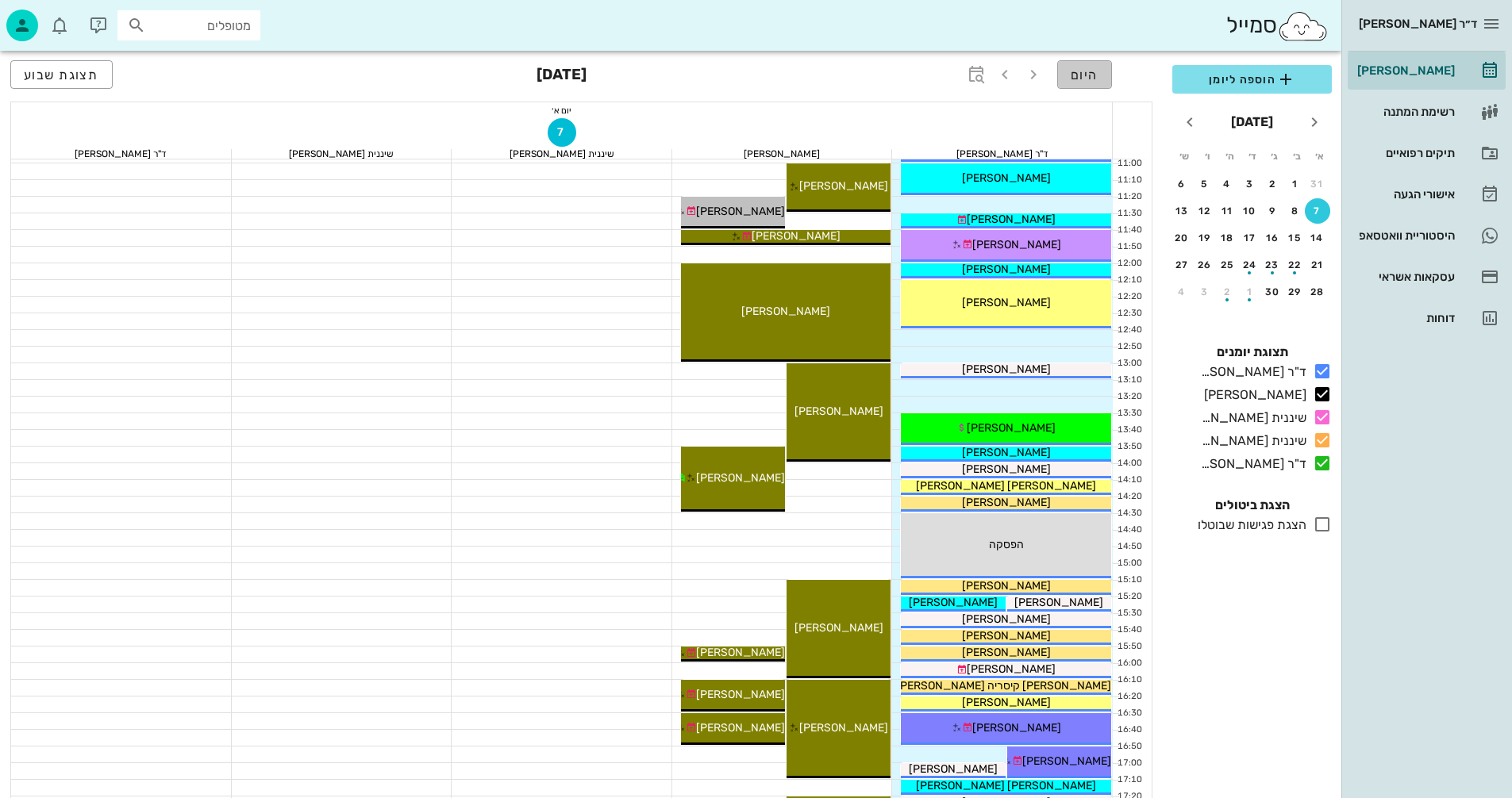
click at [1082, 64] on button "היום" at bounding box center [1083, 74] width 54 height 28
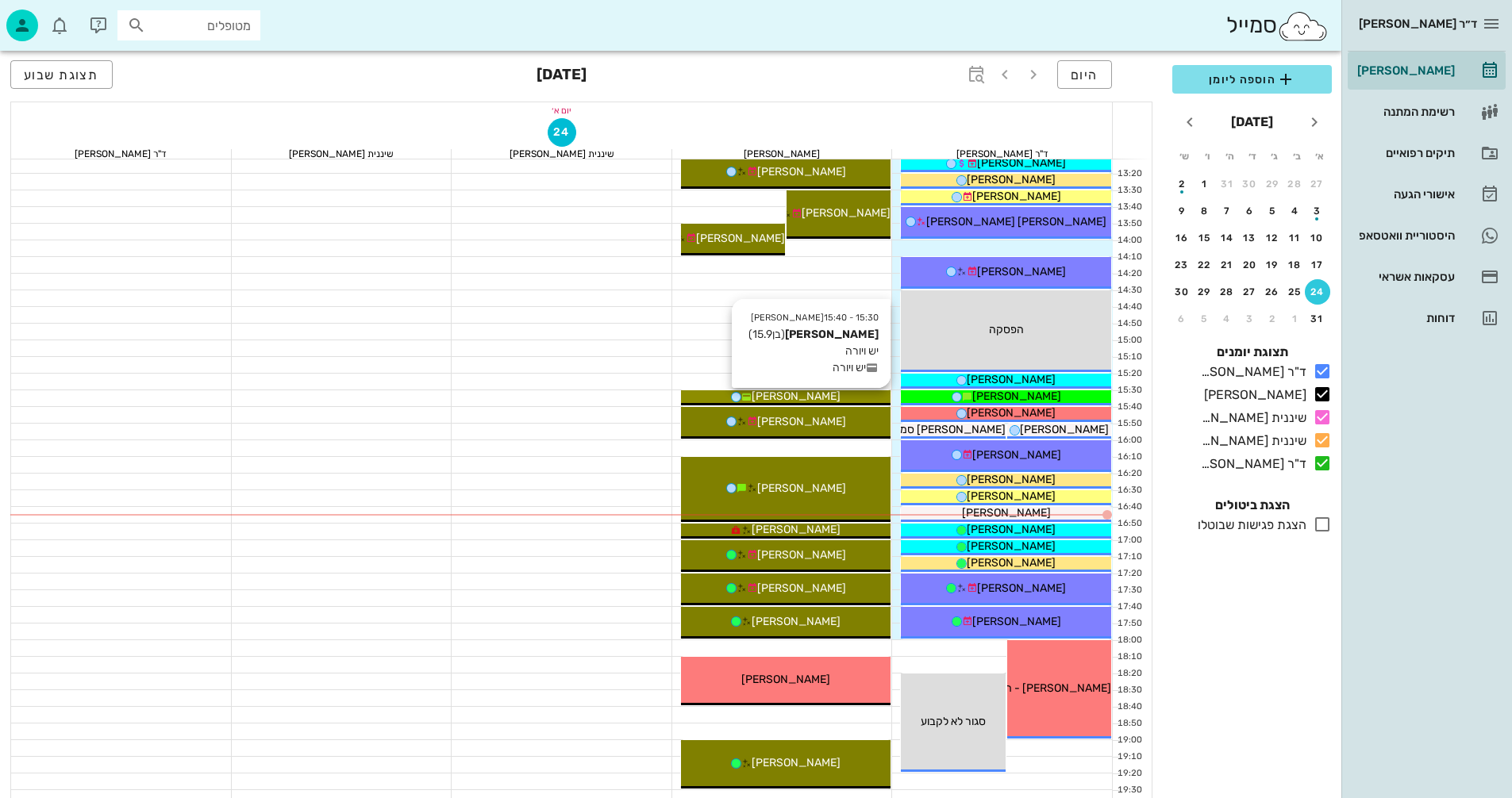
scroll to position [635, 0]
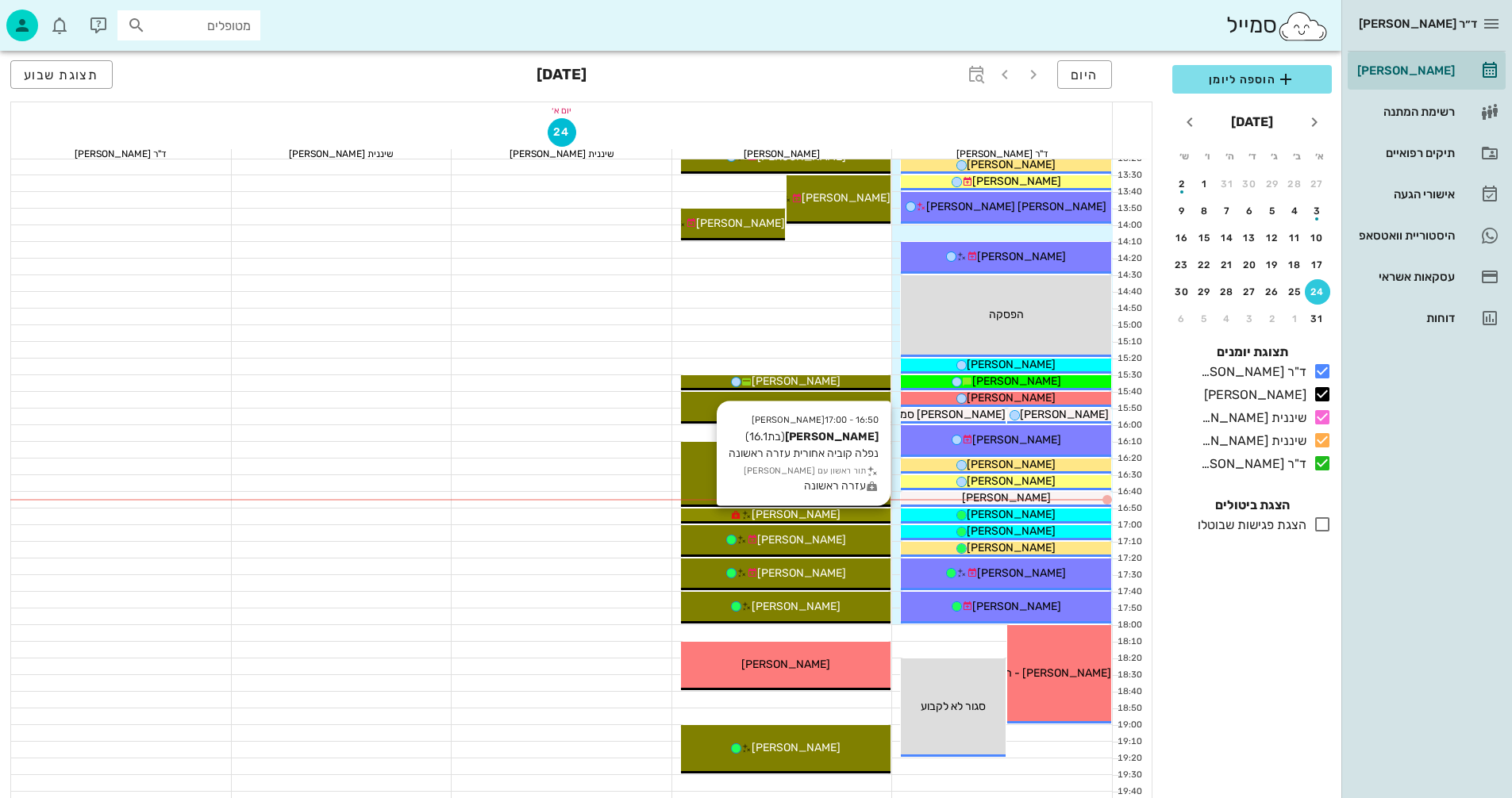
click at [818, 514] on span "[PERSON_NAME]" at bounding box center [795, 515] width 89 height 14
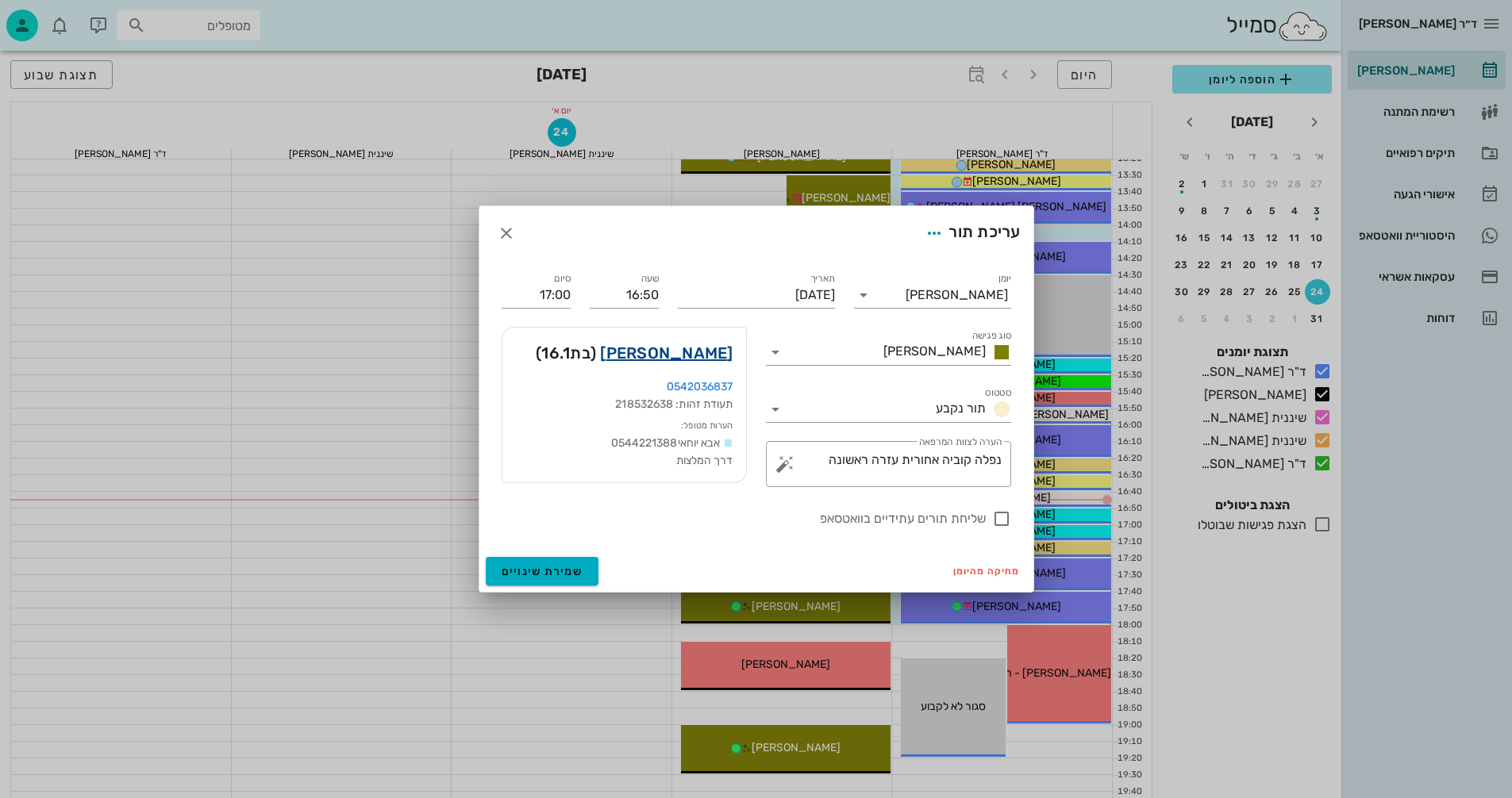
click at [703, 354] on link "[PERSON_NAME]" at bounding box center [666, 353] width 133 height 25
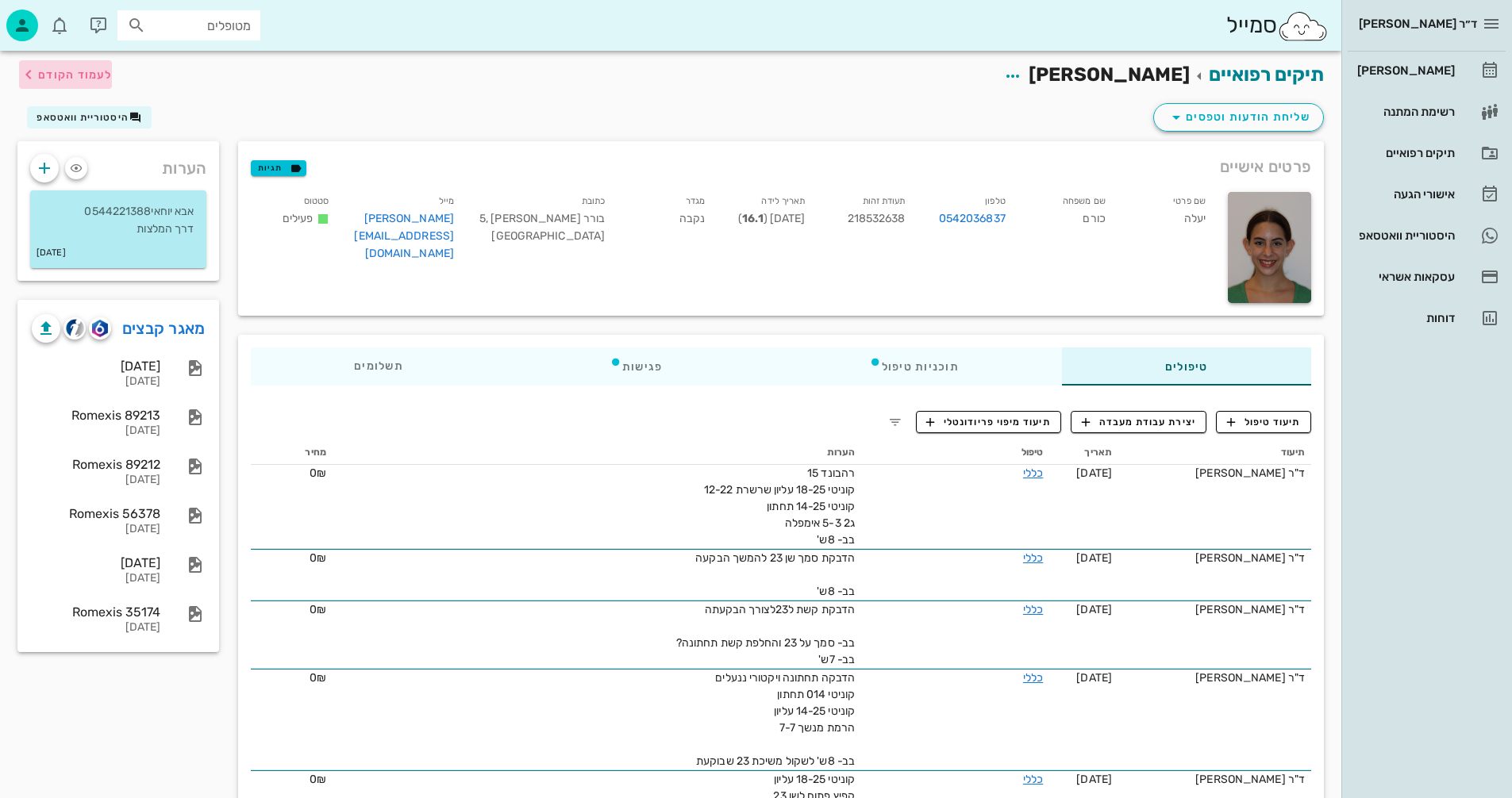
click at [69, 66] on span "לעמוד הקודם" at bounding box center [66, 74] width 93 height 19
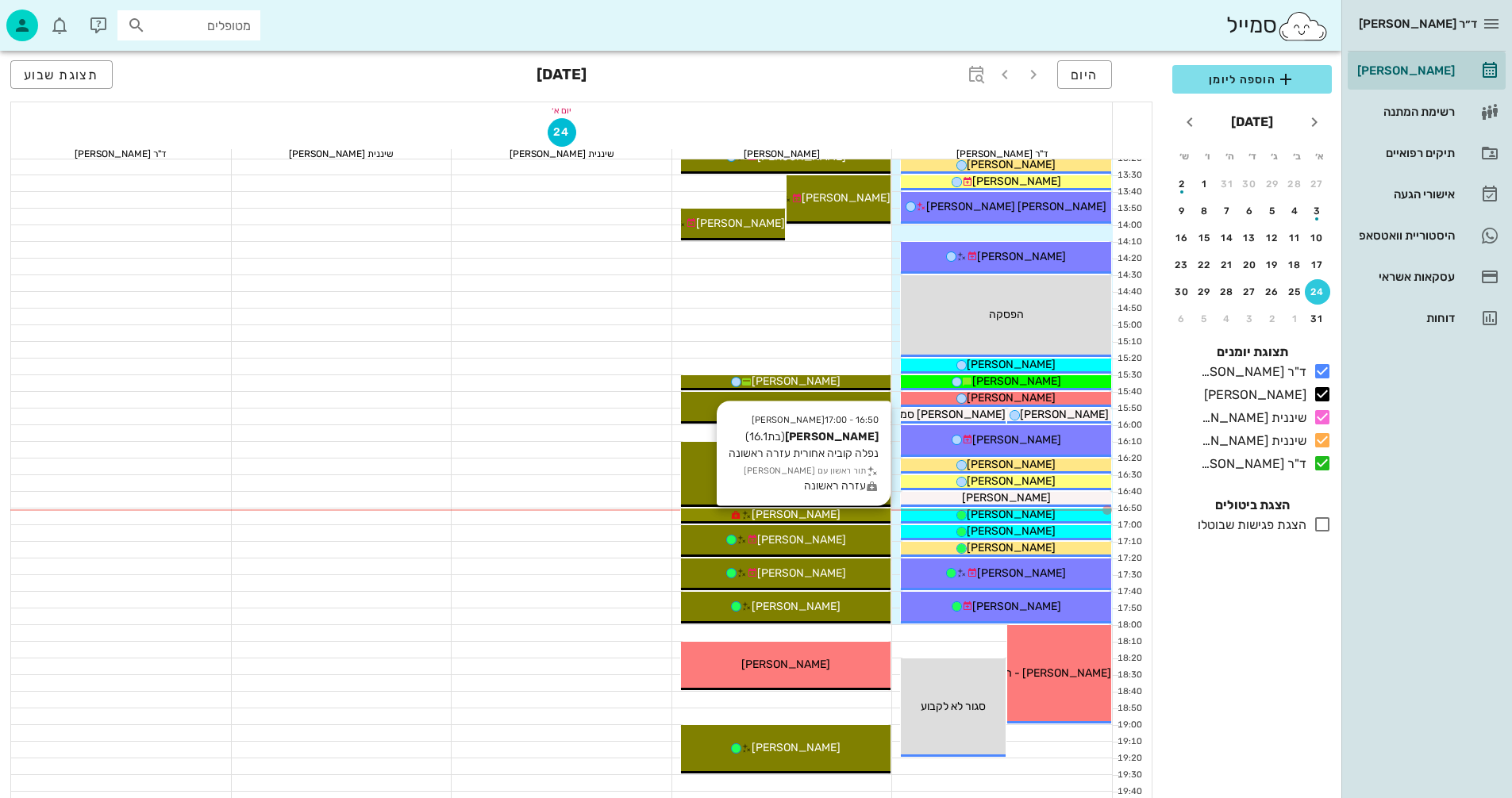
click at [857, 510] on div "[PERSON_NAME]" at bounding box center [786, 514] width 210 height 16
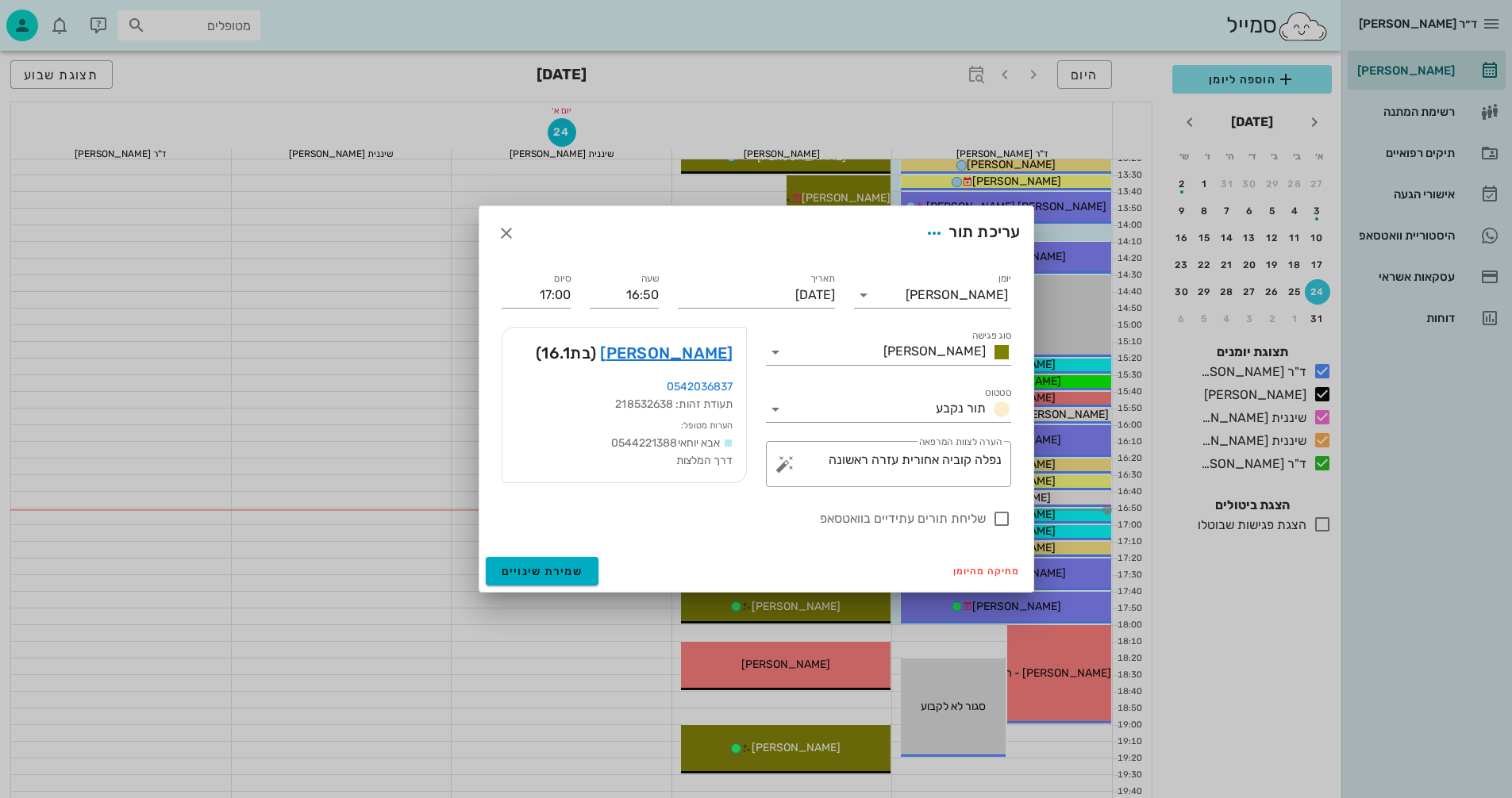
click at [689, 340] on div "[PERSON_NAME] (בת 16.1 )" at bounding box center [624, 353] width 243 height 51
click at [694, 357] on link "[PERSON_NAME]" at bounding box center [666, 353] width 133 height 25
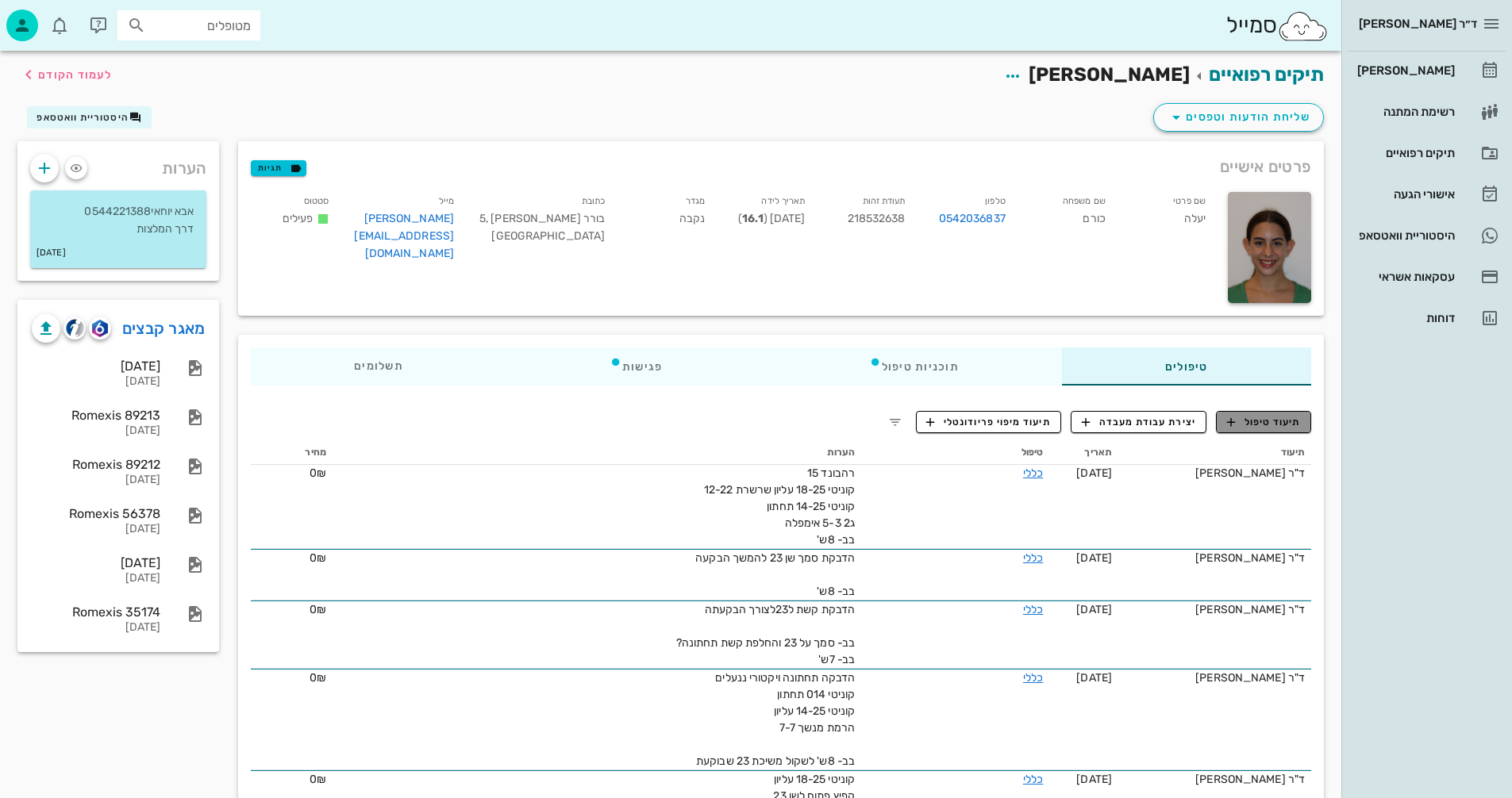
click at [1256, 430] on span "תיעוד טיפול" at bounding box center [1264, 422] width 74 height 15
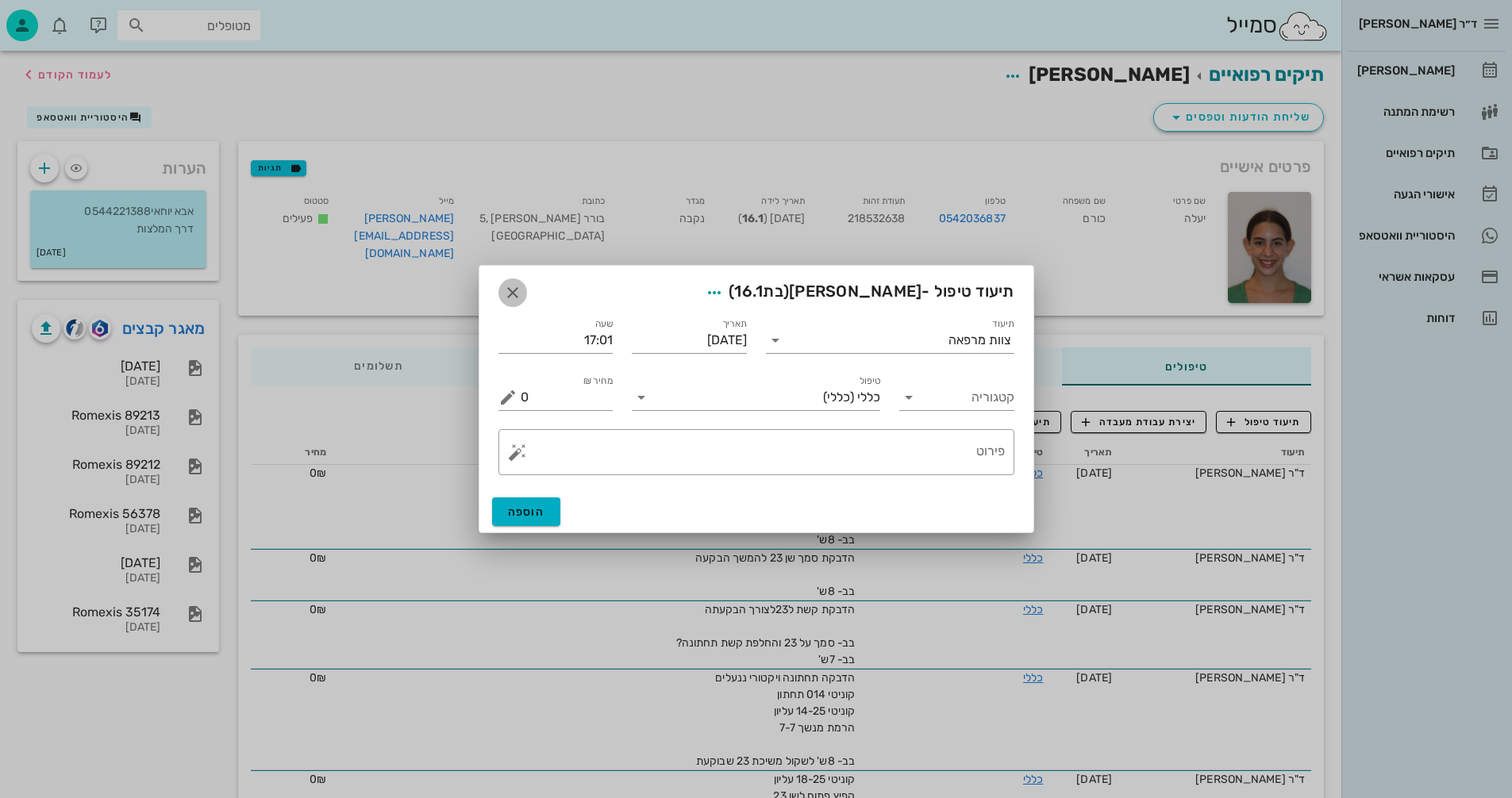
click at [508, 293] on icon "button" at bounding box center [512, 292] width 19 height 19
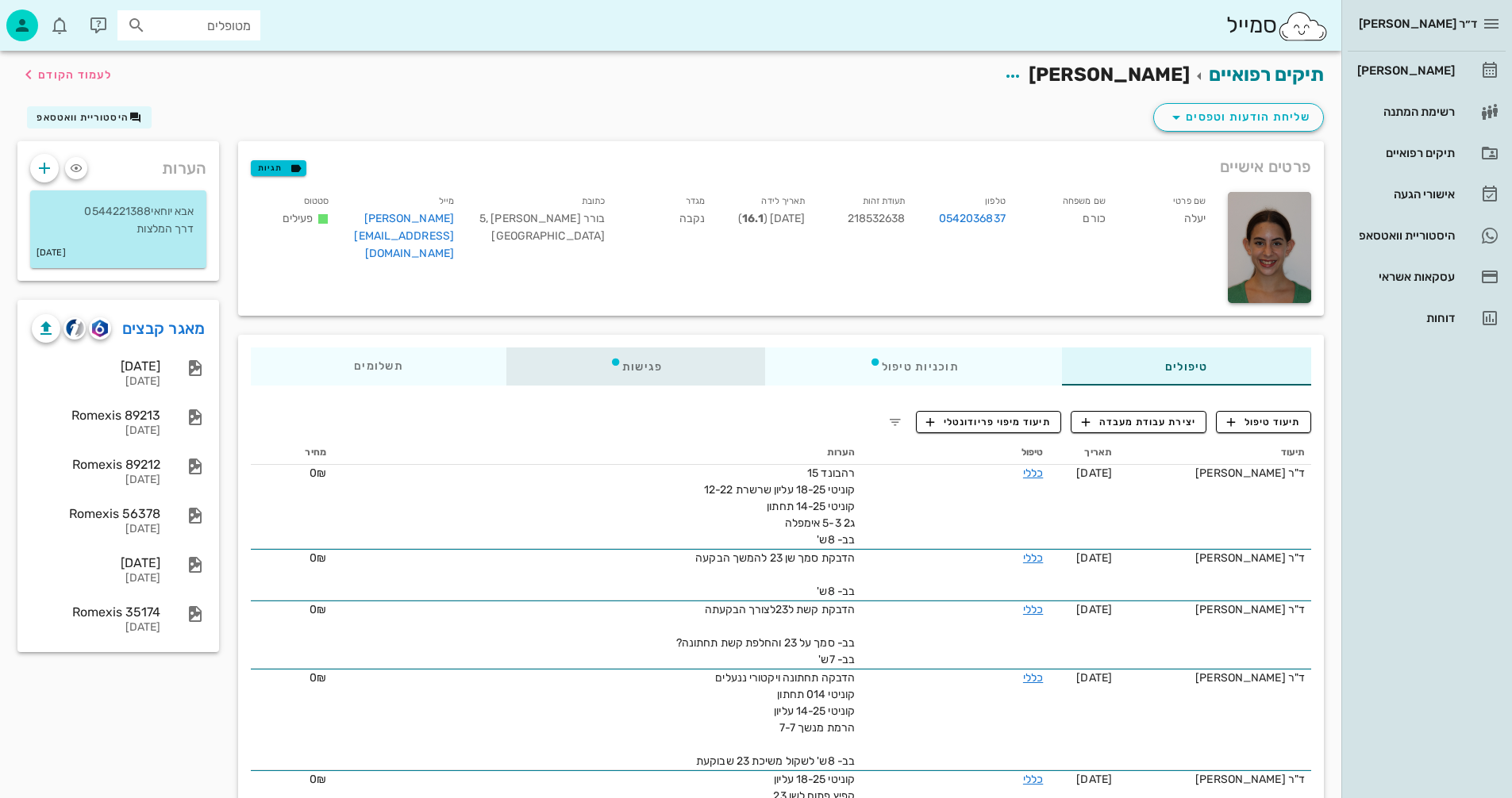
click at [653, 367] on div "פגישות" at bounding box center [636, 367] width 260 height 38
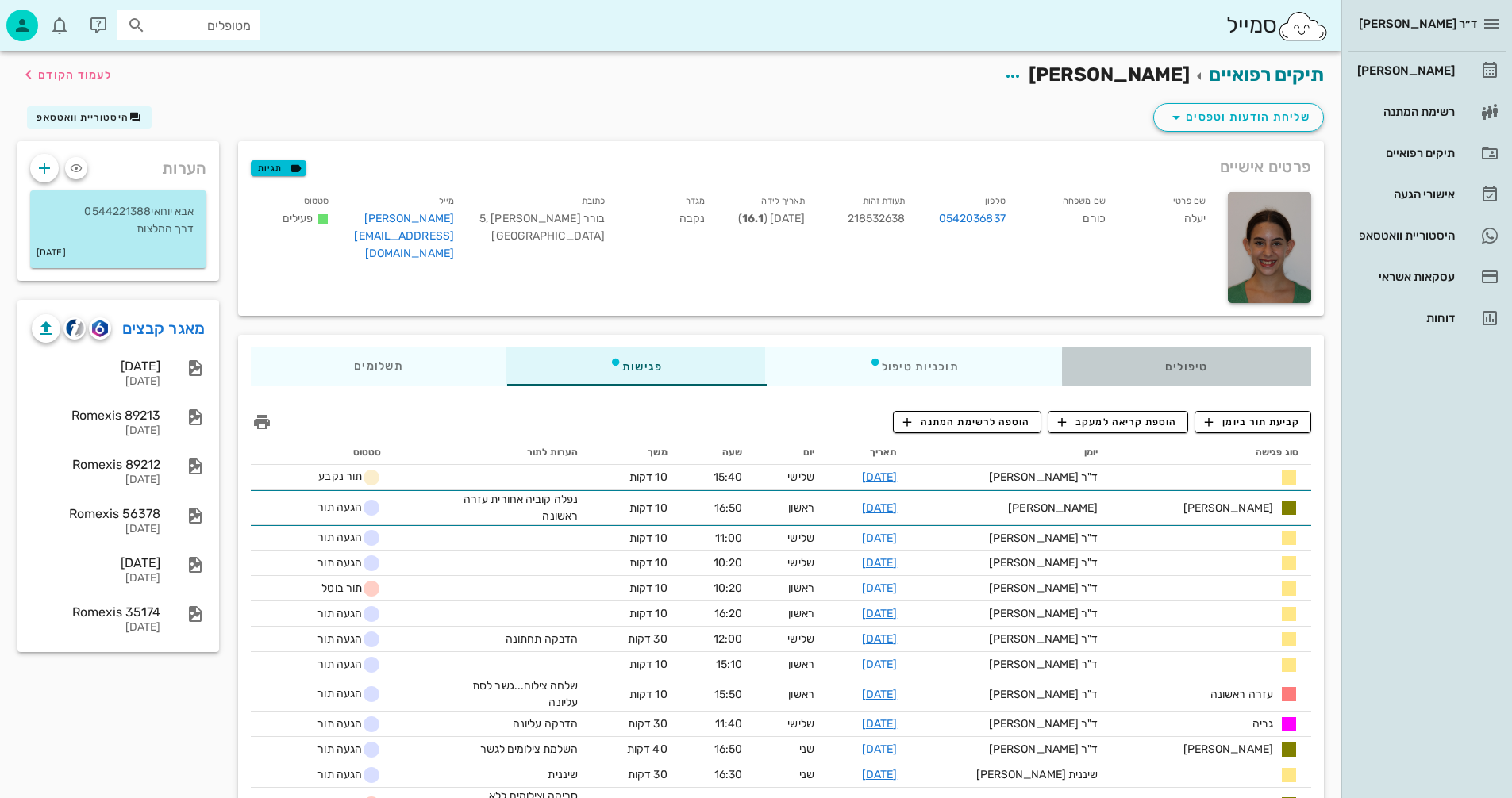
click at [1182, 366] on div "טיפולים" at bounding box center [1186, 367] width 249 height 38
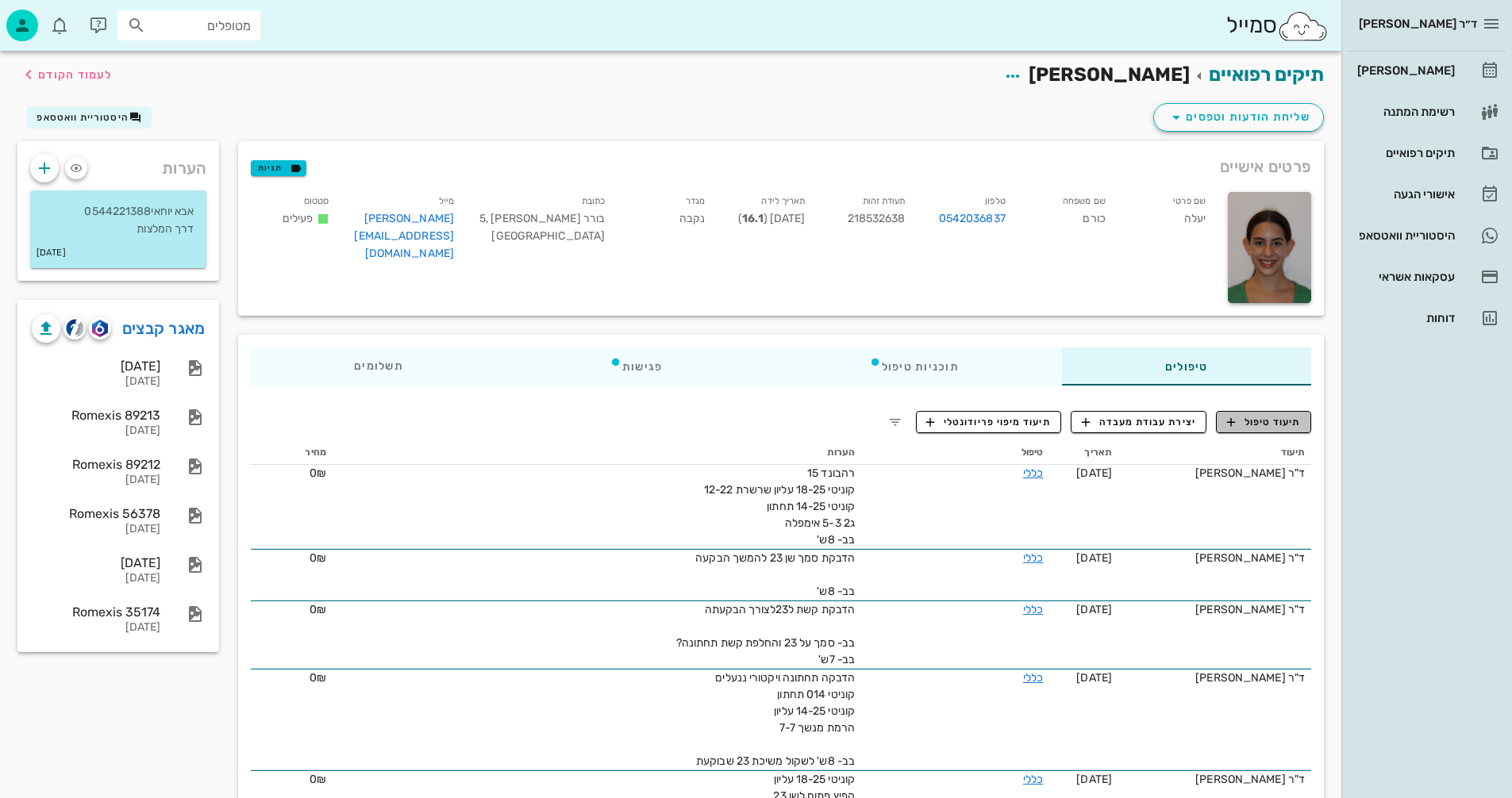
click at [1268, 424] on span "תיעוד טיפול" at bounding box center [1264, 422] width 74 height 15
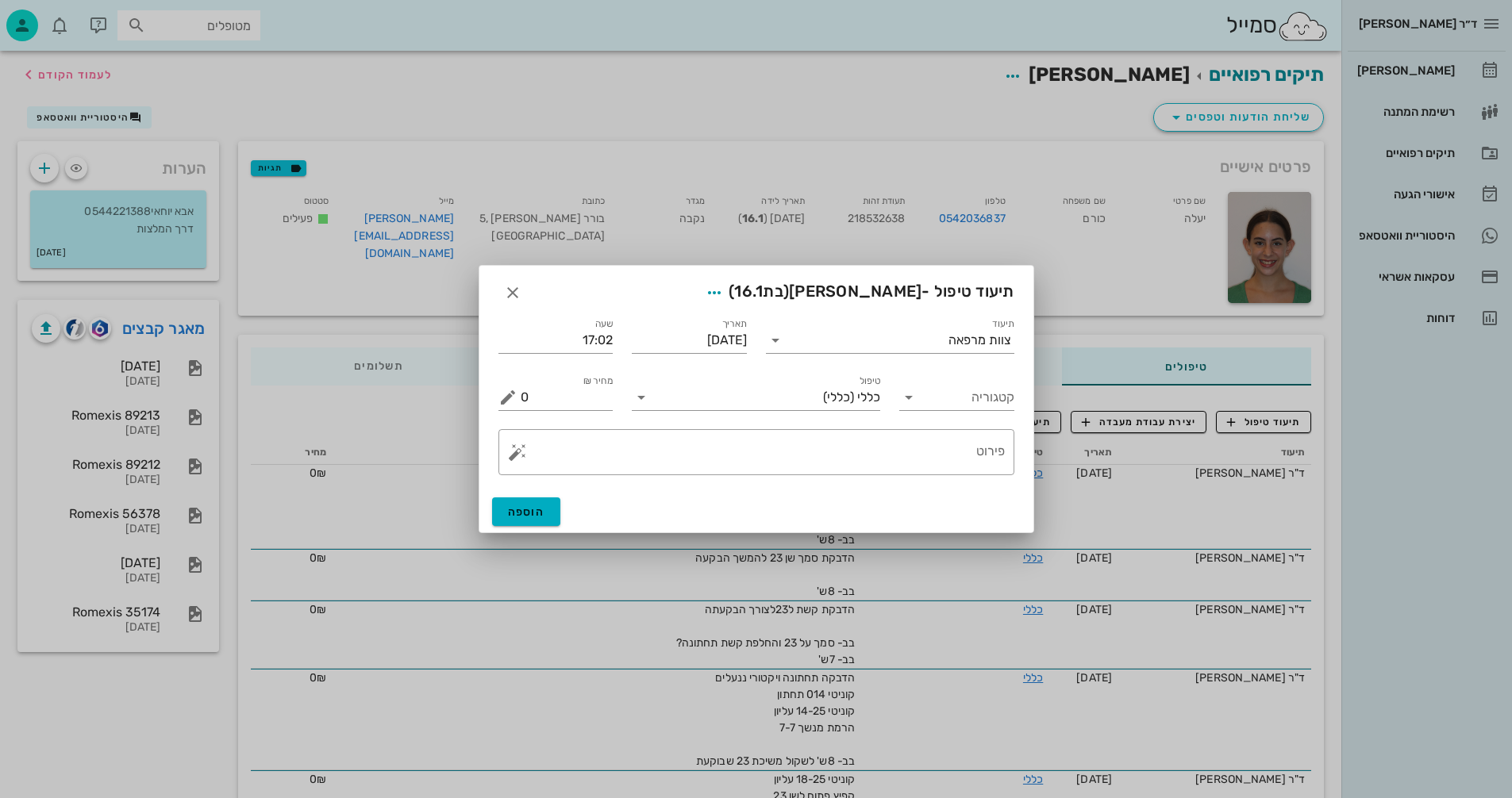
click at [536, 292] on div "תיעוד טיפול - [PERSON_NAME] (בת 16.1 )" at bounding box center [756, 290] width 554 height 49
click at [507, 294] on icon "button" at bounding box center [512, 292] width 19 height 19
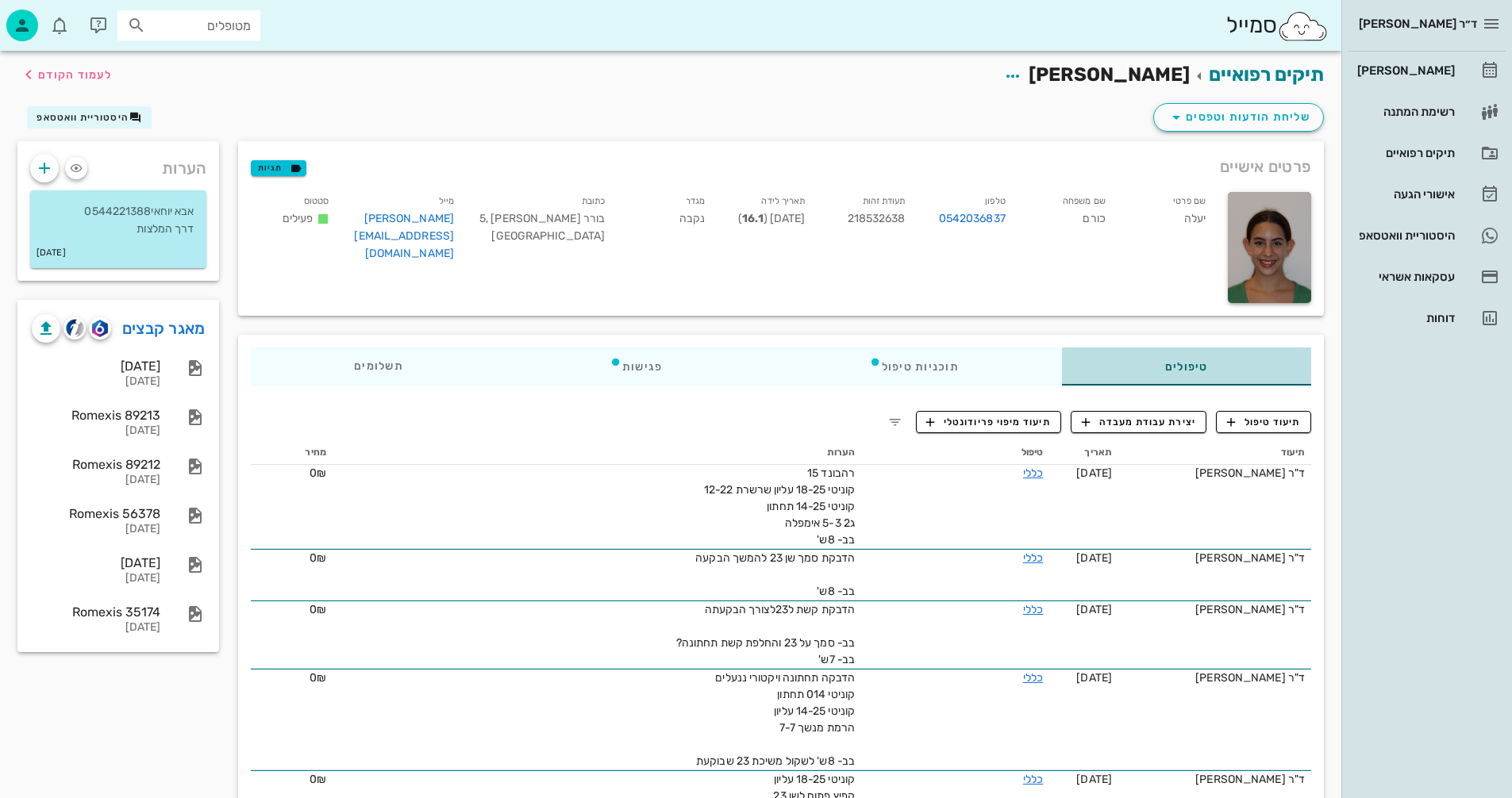
click at [1119, 380] on div "טיפולים" at bounding box center [1186, 367] width 249 height 38
click at [1220, 424] on button "תיעוד טיפול" at bounding box center [1263, 423] width 95 height 22
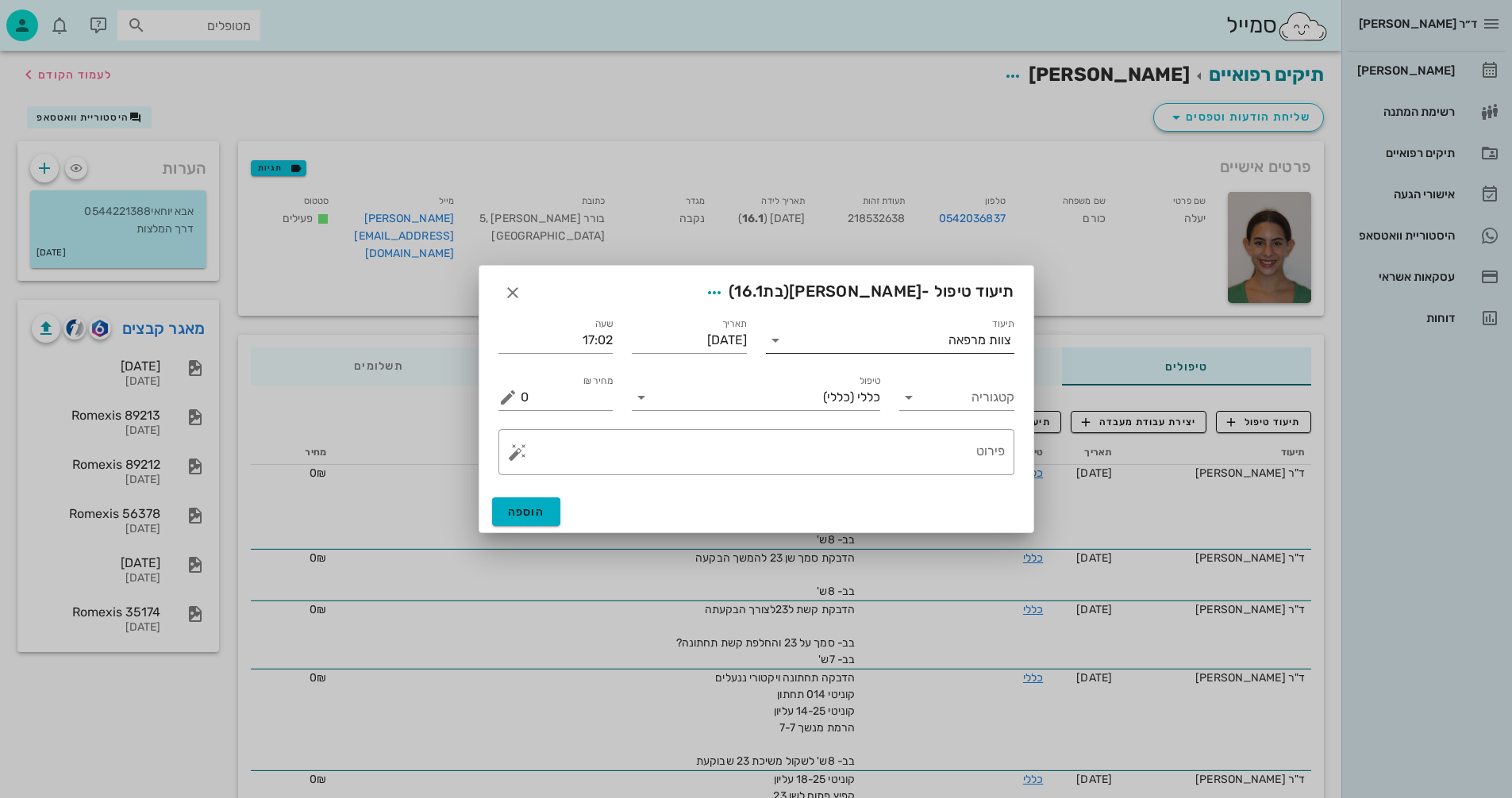
click at [884, 333] on input "תיעוד" at bounding box center [869, 340] width 160 height 25
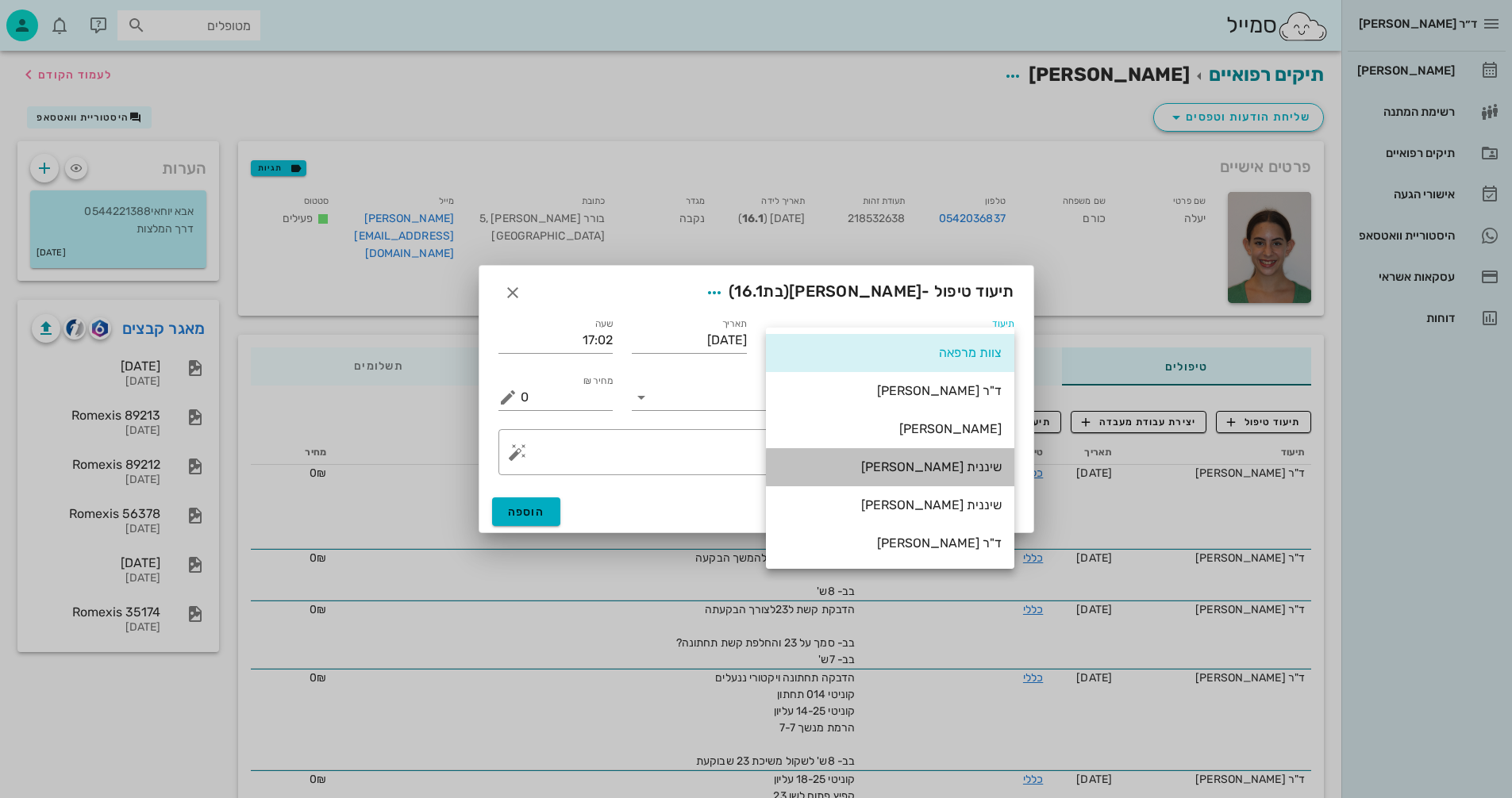
click at [970, 468] on div "שיננית [PERSON_NAME]" at bounding box center [889, 467] width 223 height 15
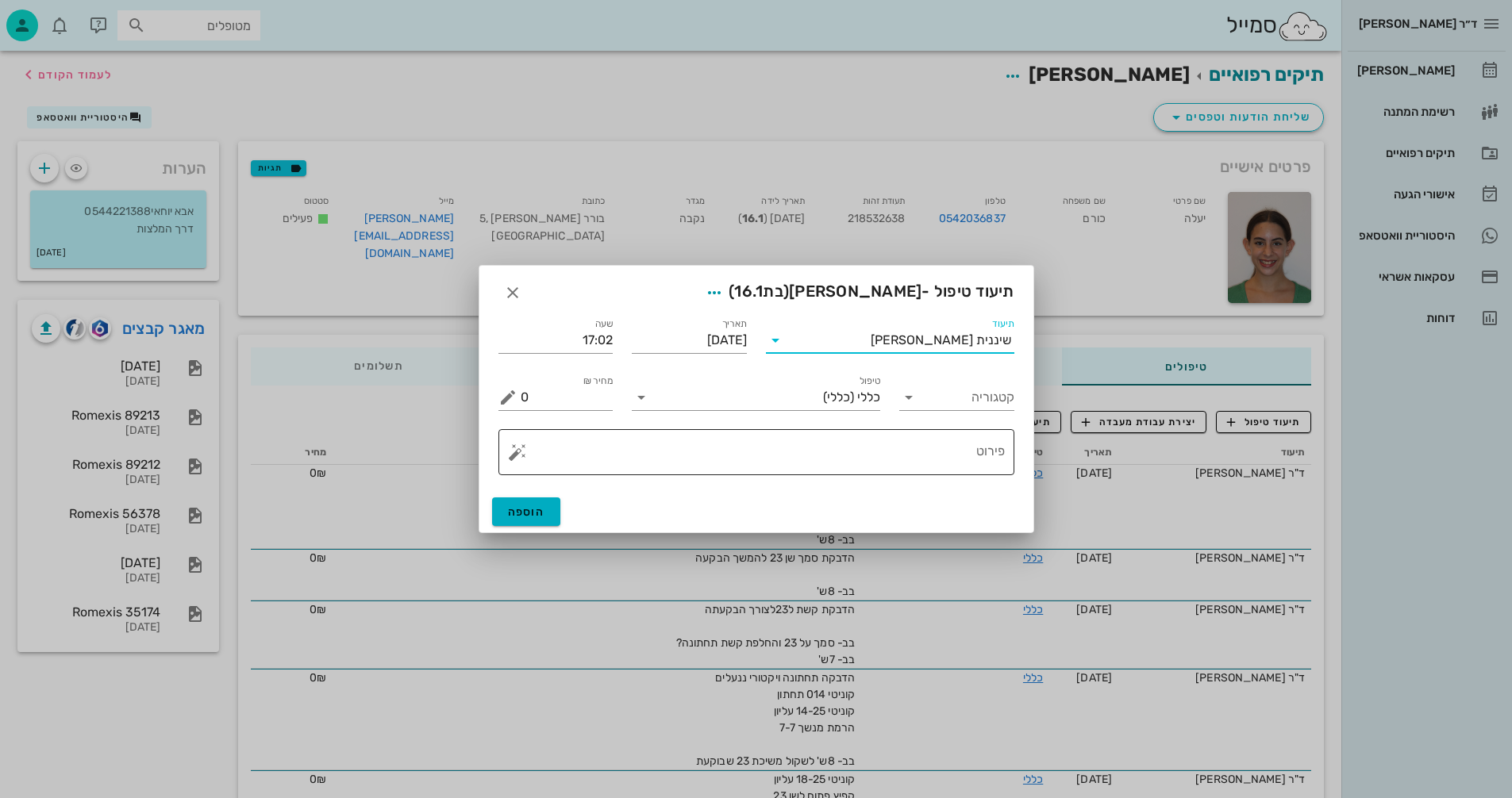
click at [962, 462] on textarea "פירוט" at bounding box center [762, 456] width 484 height 38
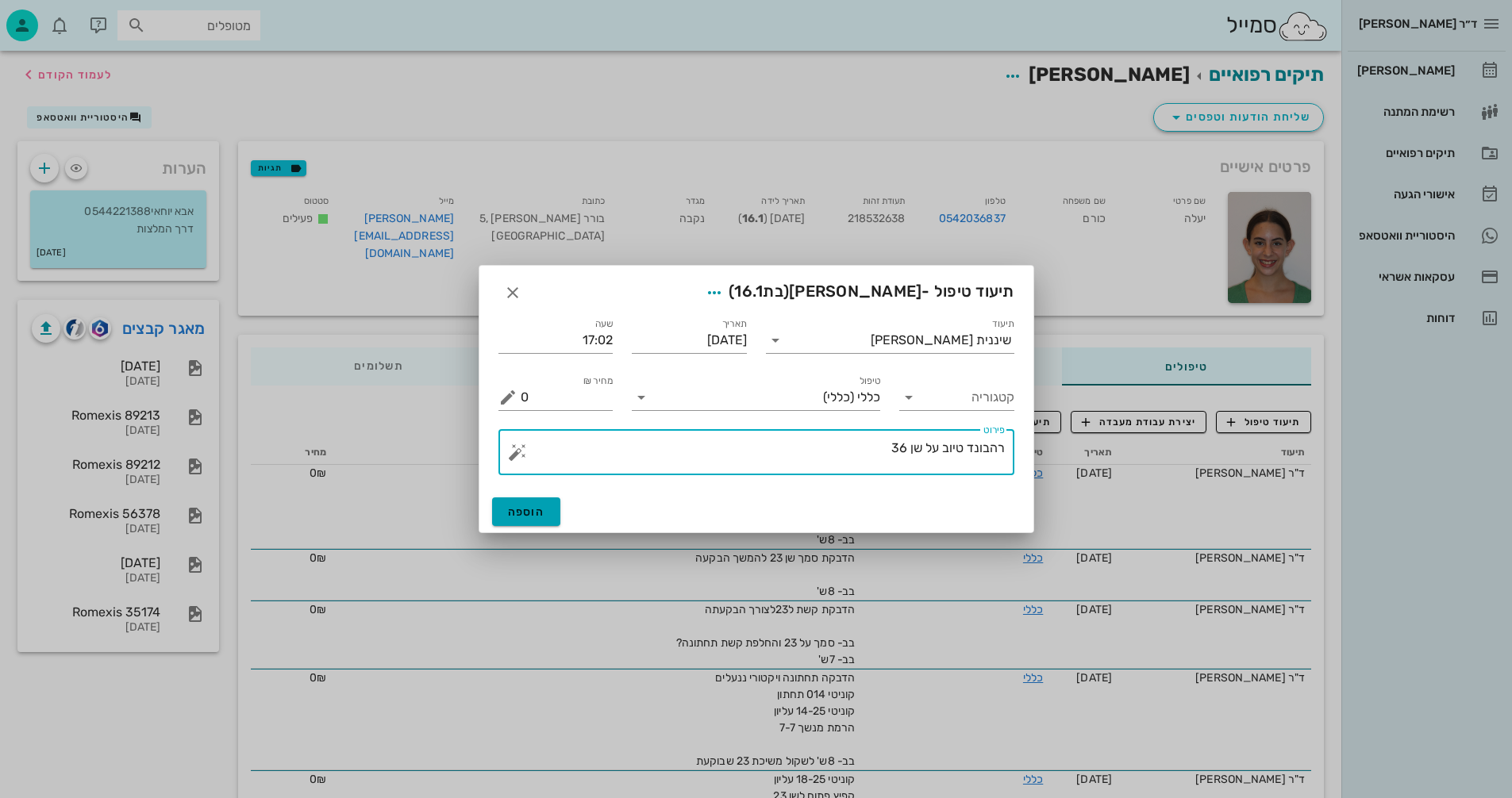
type textarea "רהבונד טיוב על שן 36"
click at [550, 518] on button "הוספה" at bounding box center [526, 512] width 69 height 28
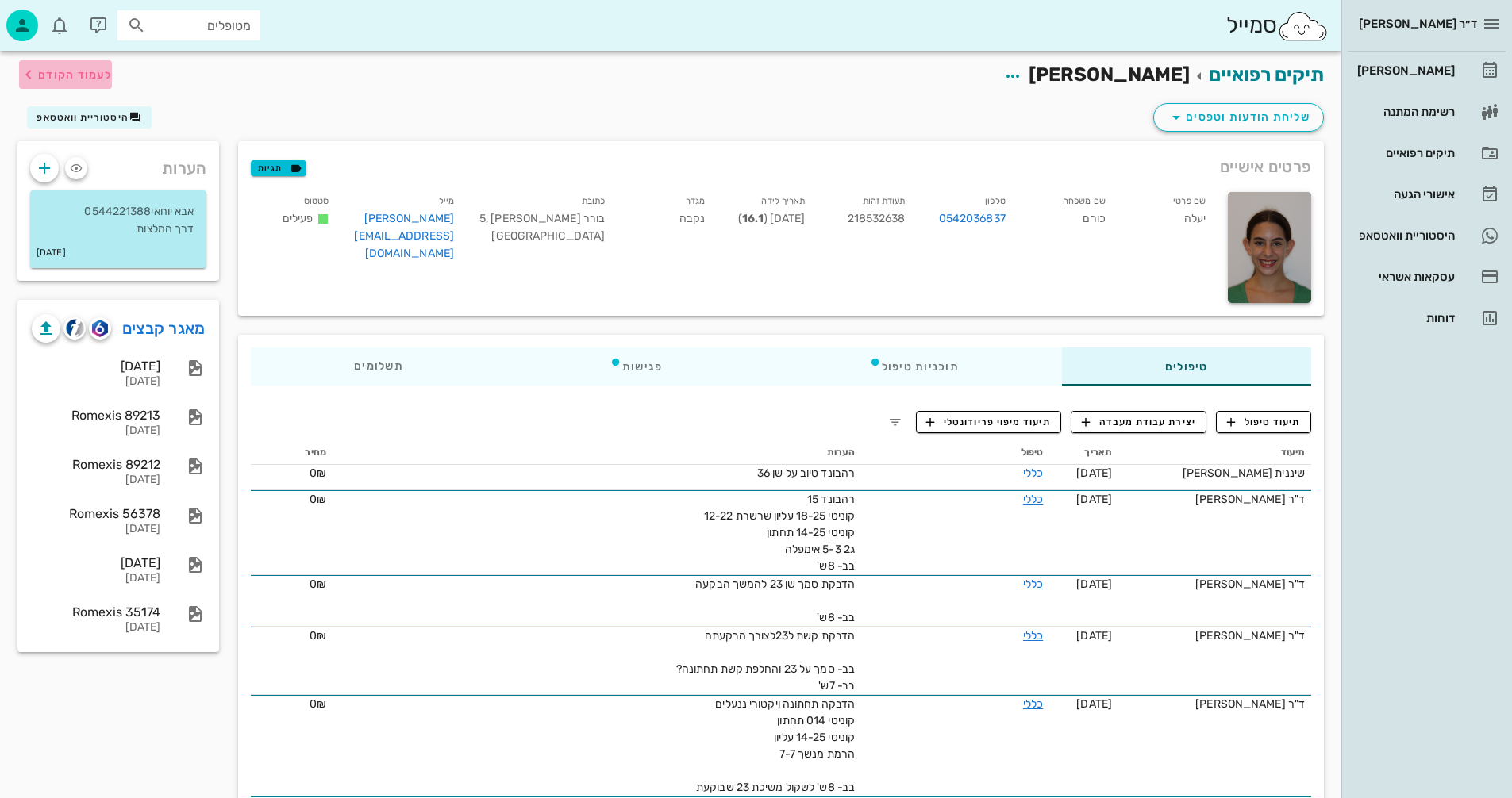
click at [65, 81] on span "לעמוד הקודם" at bounding box center [75, 75] width 74 height 14
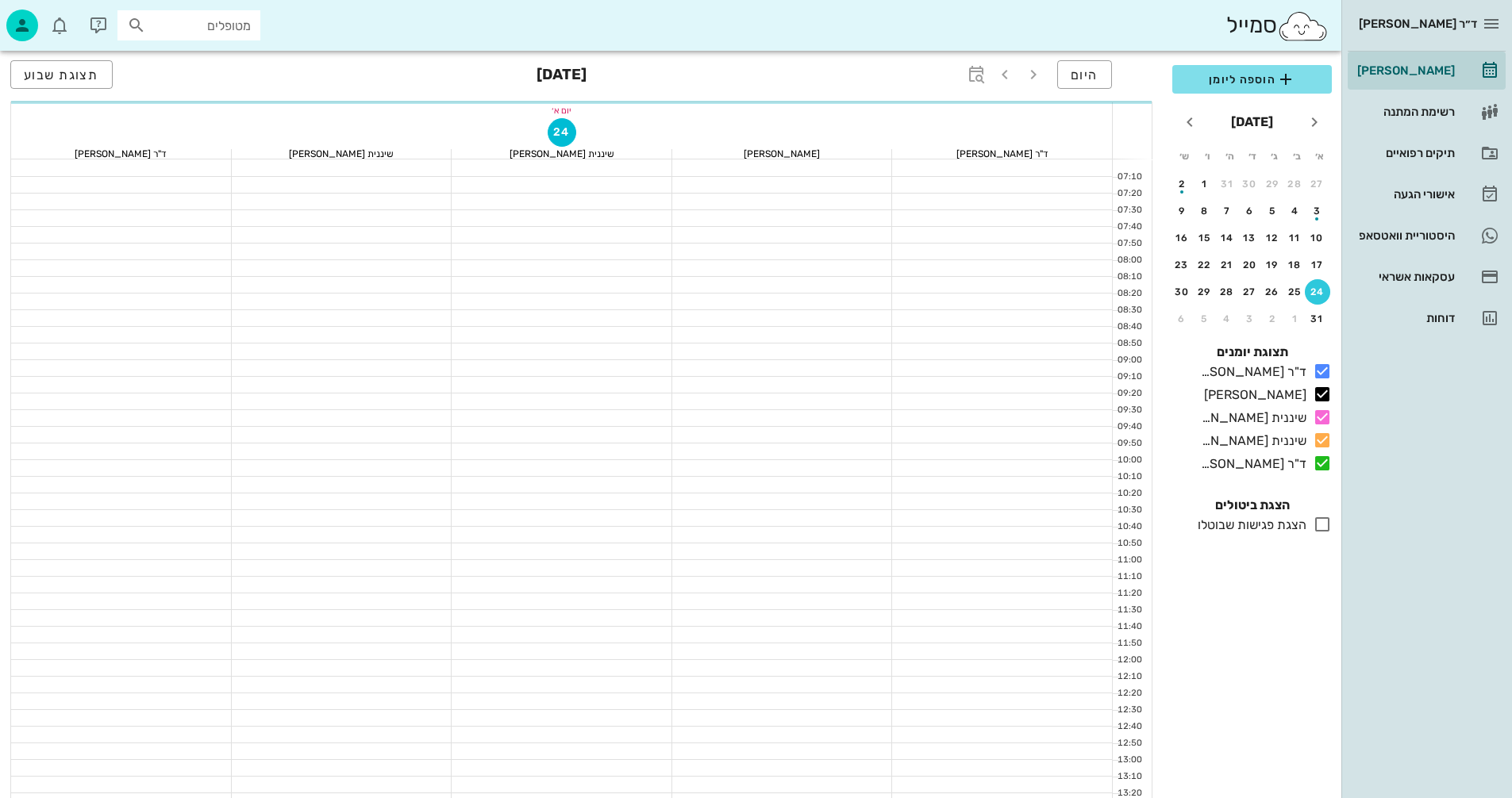
scroll to position [635, 0]
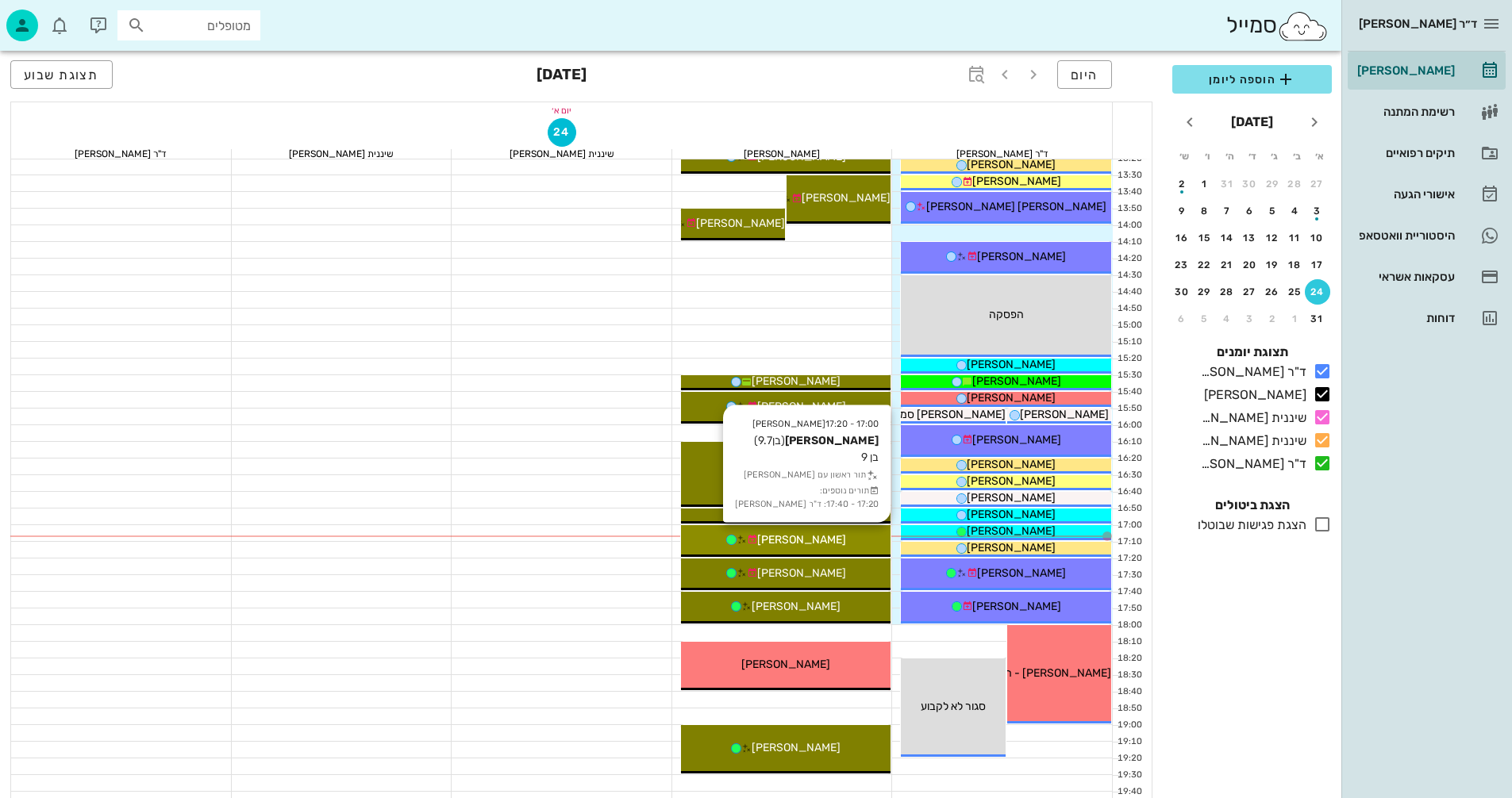
click at [828, 542] on div "[PERSON_NAME]" at bounding box center [786, 539] width 210 height 16
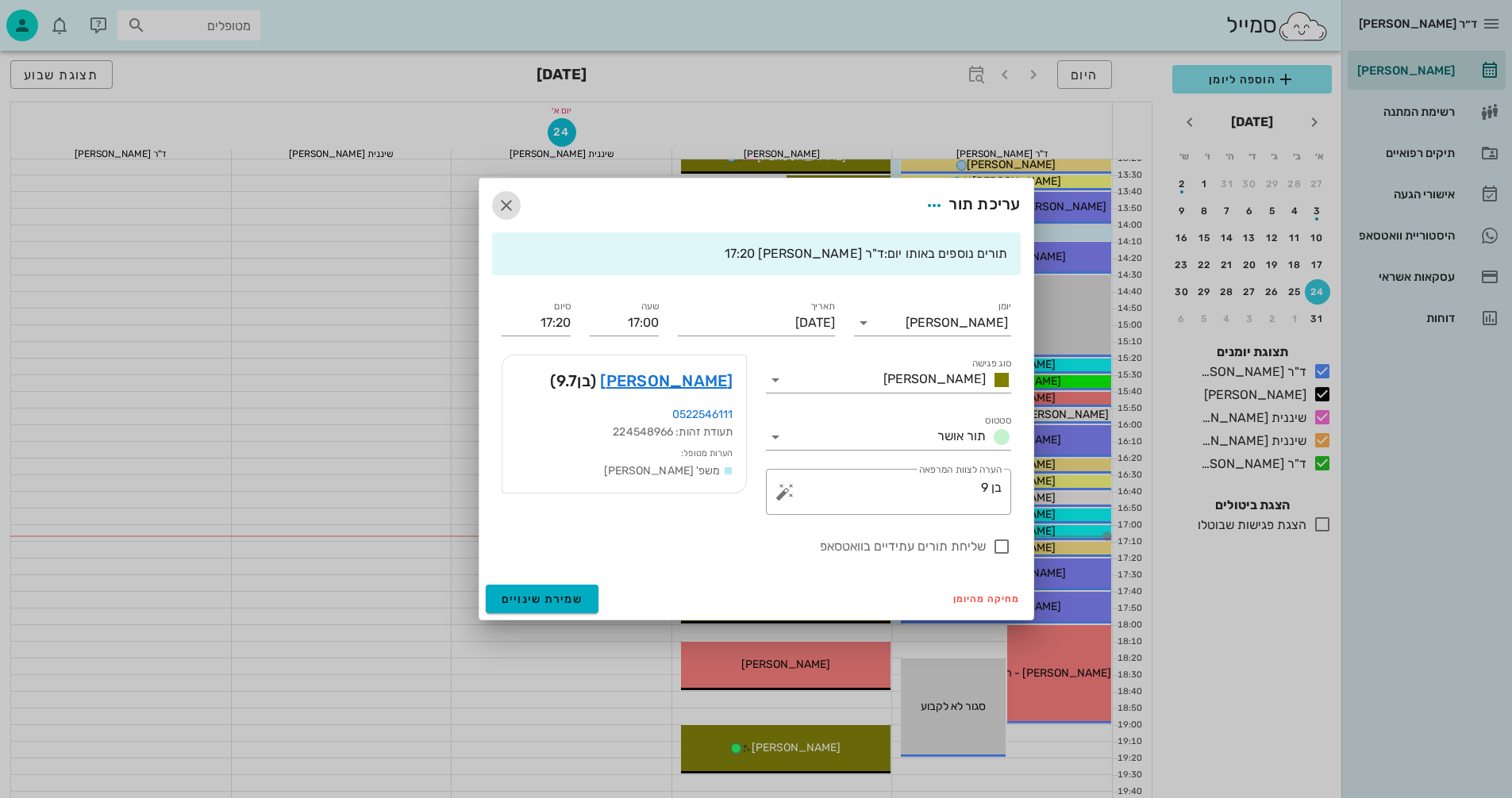
click at [511, 198] on icon "button" at bounding box center [506, 205] width 19 height 19
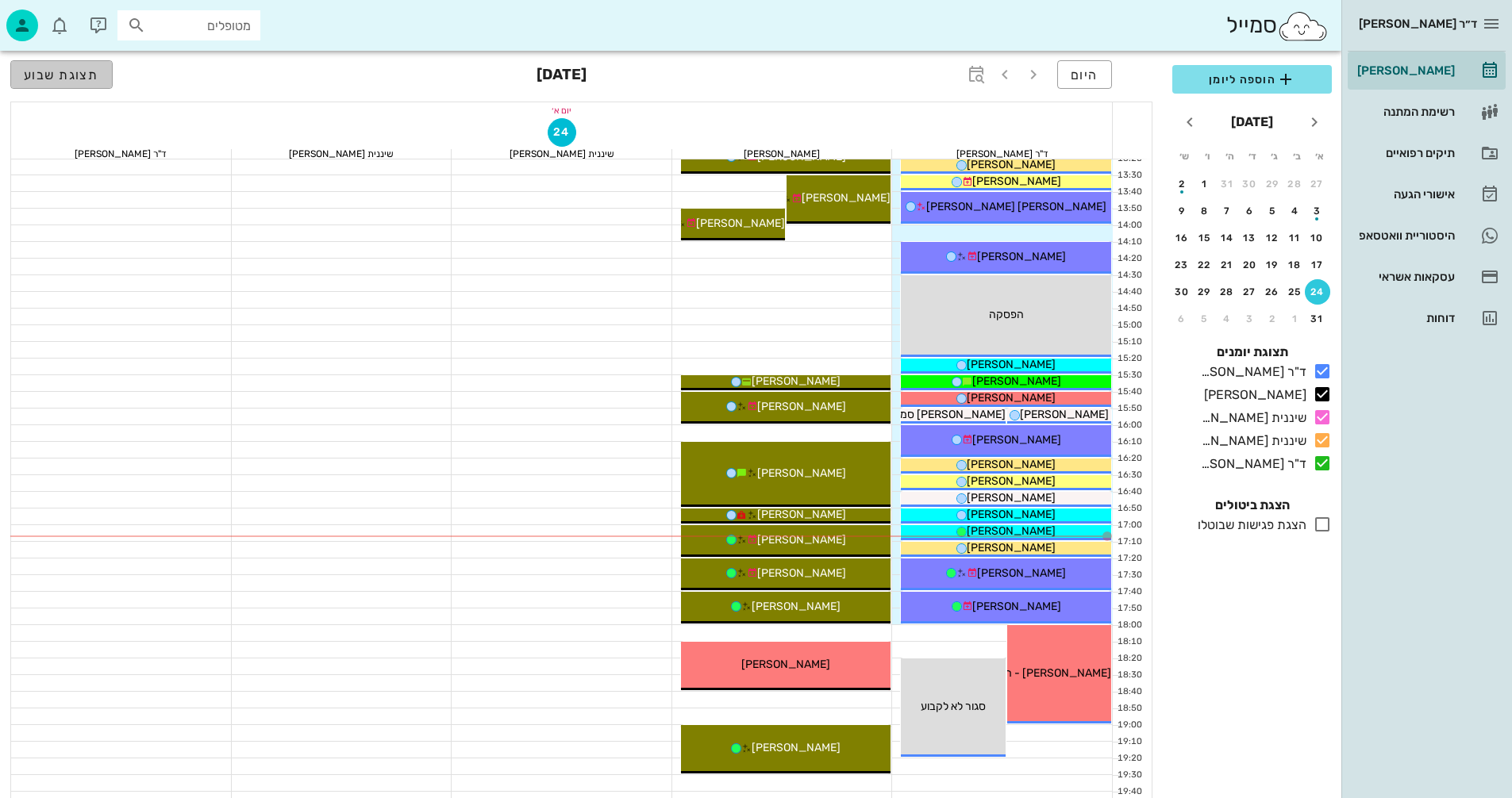
click at [59, 67] on span "תצוגת שבוע" at bounding box center [61, 74] width 75 height 15
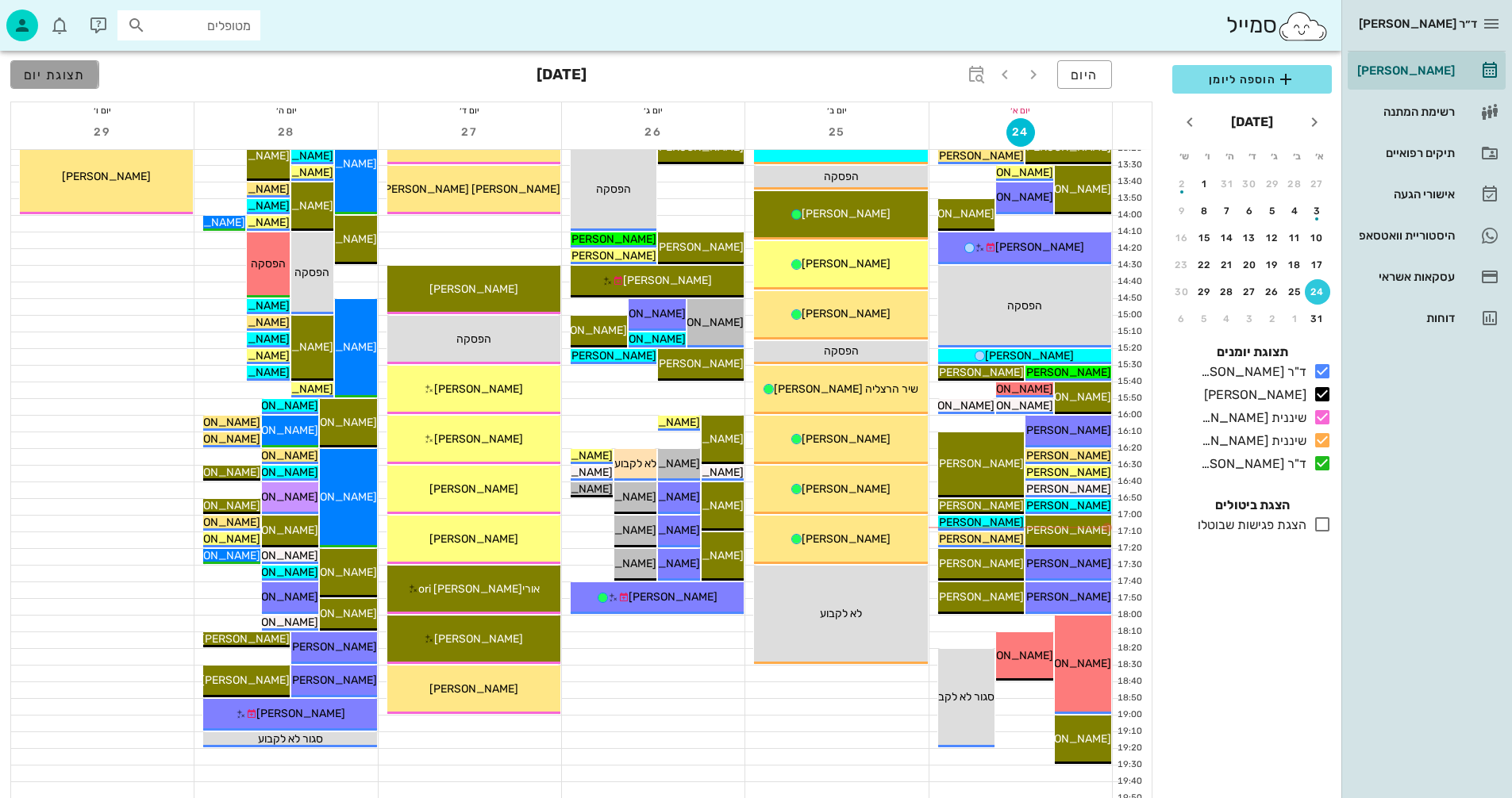
click at [39, 79] on span "תצוגת יום" at bounding box center [55, 74] width 62 height 15
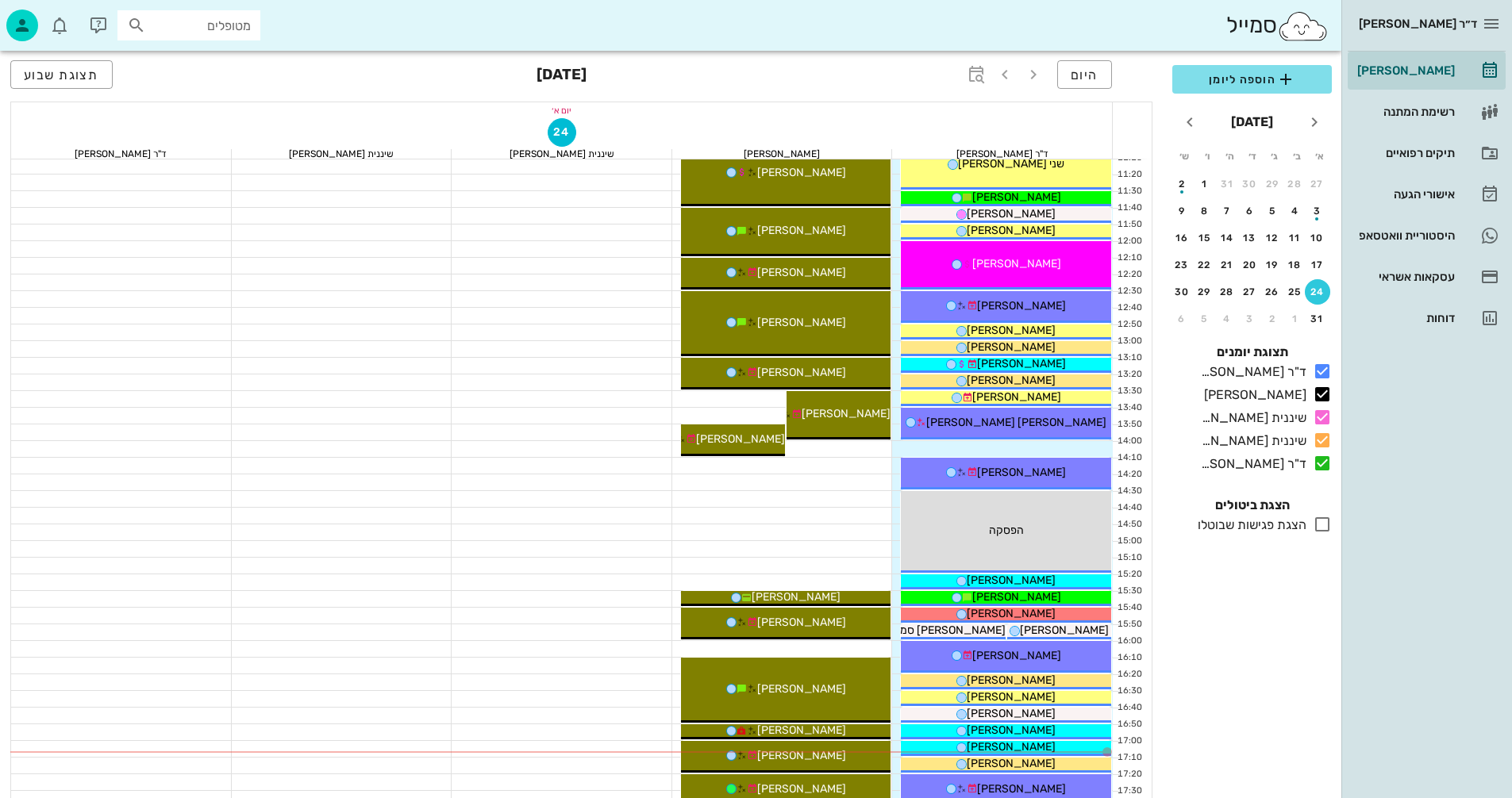
scroll to position [317, 0]
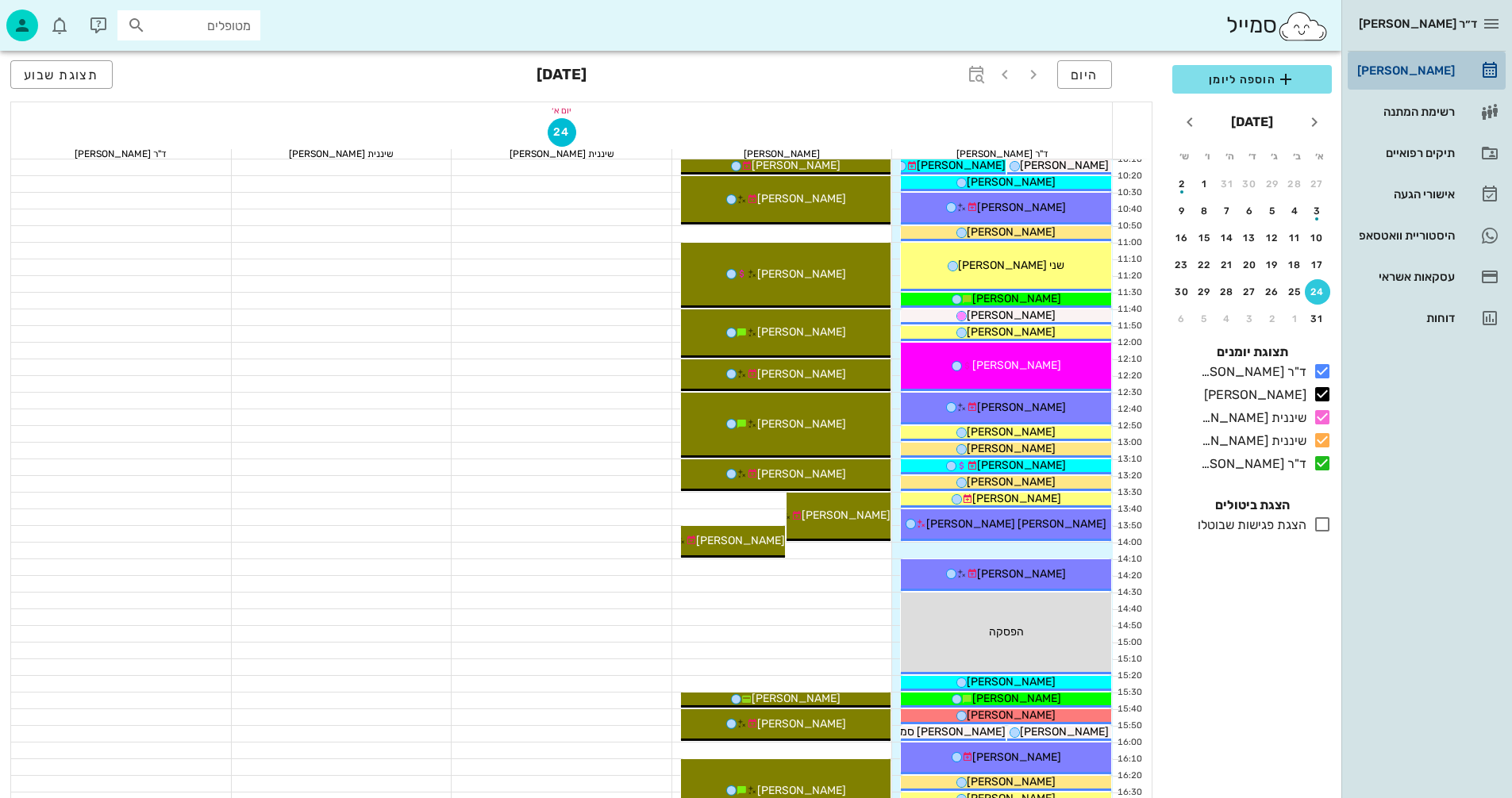
click at [1437, 73] on div "[PERSON_NAME]" at bounding box center [1403, 71] width 101 height 13
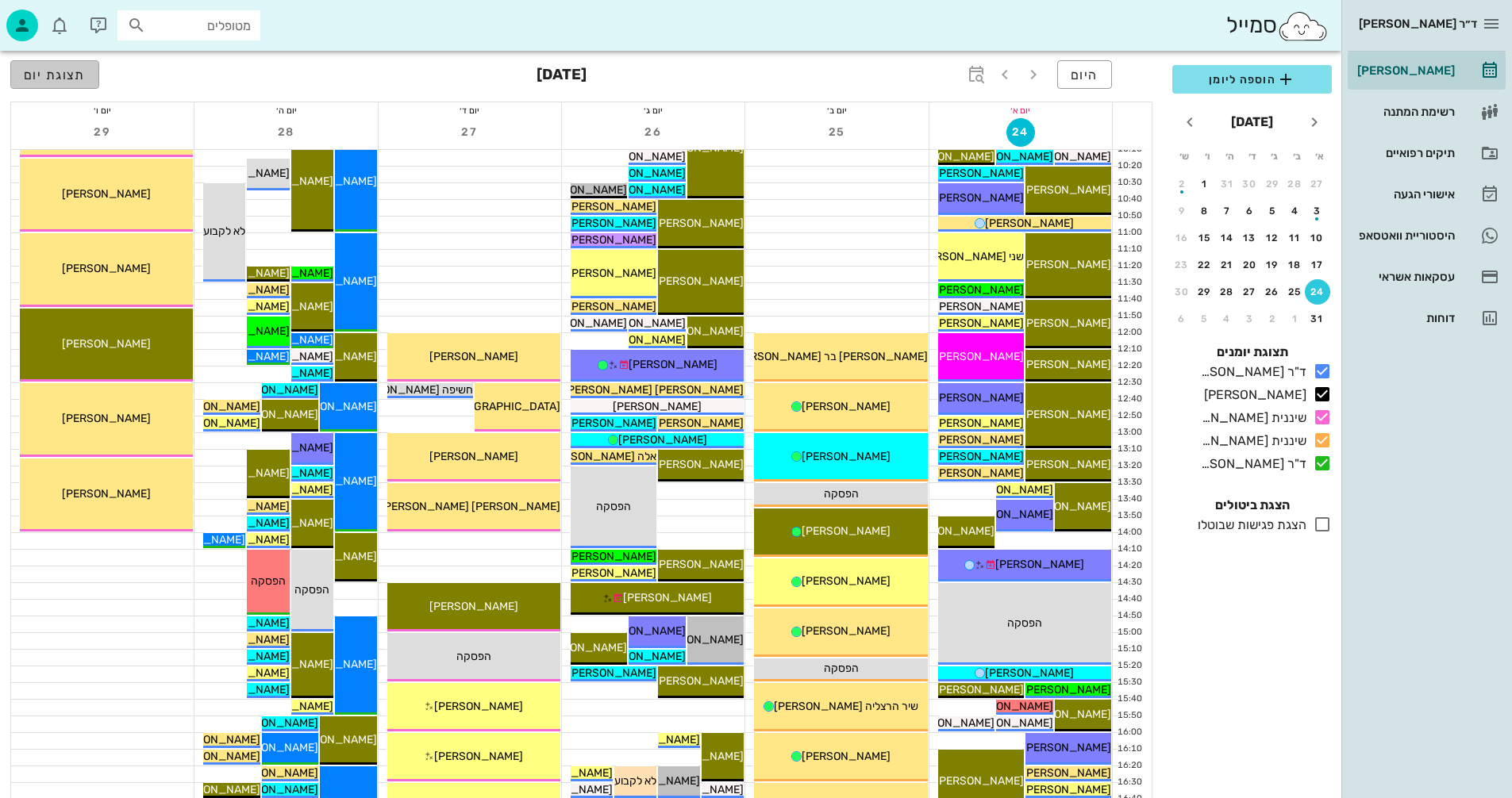
click at [61, 75] on span "תצוגת יום" at bounding box center [55, 74] width 62 height 15
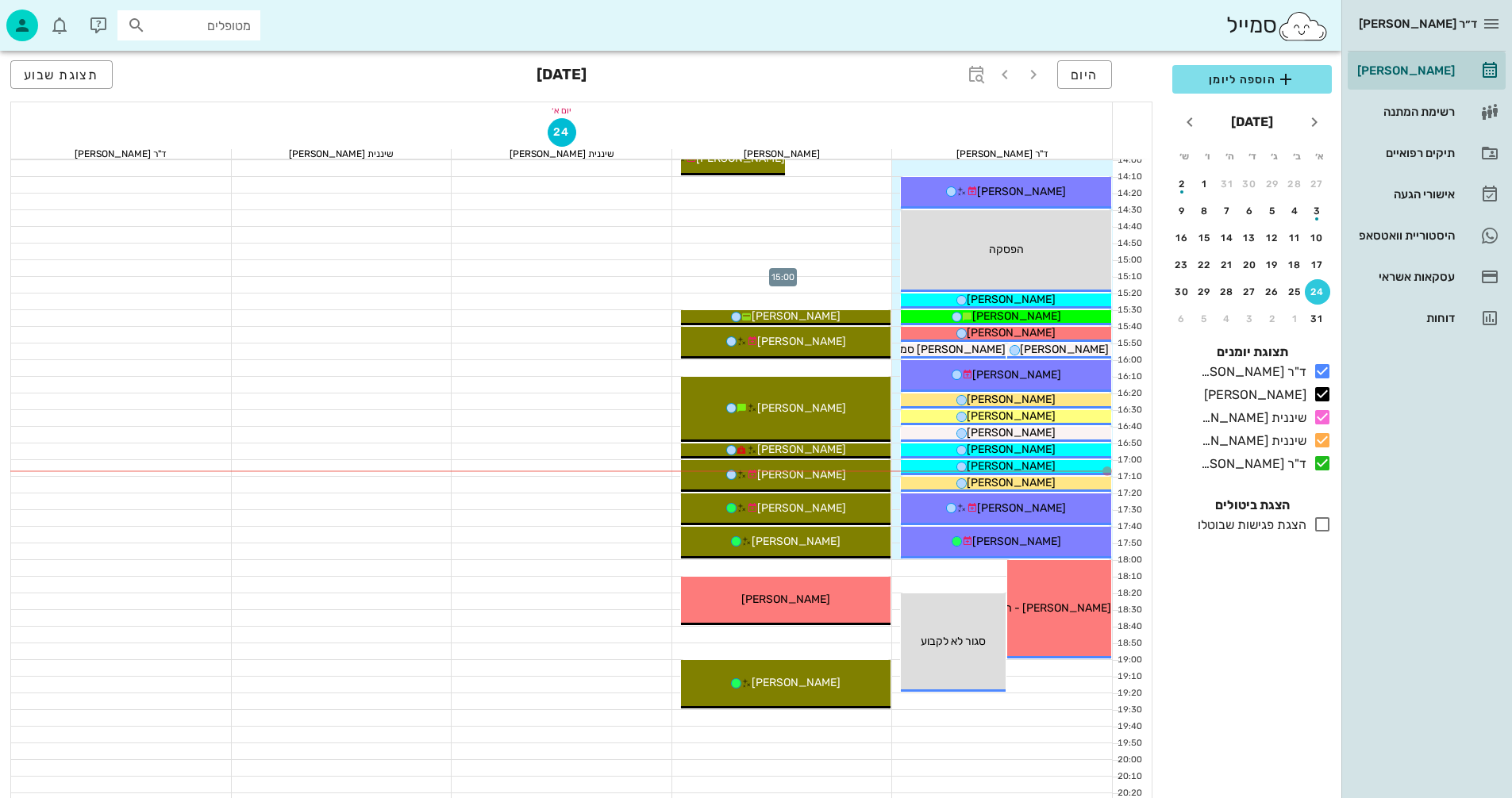
scroll to position [714, 0]
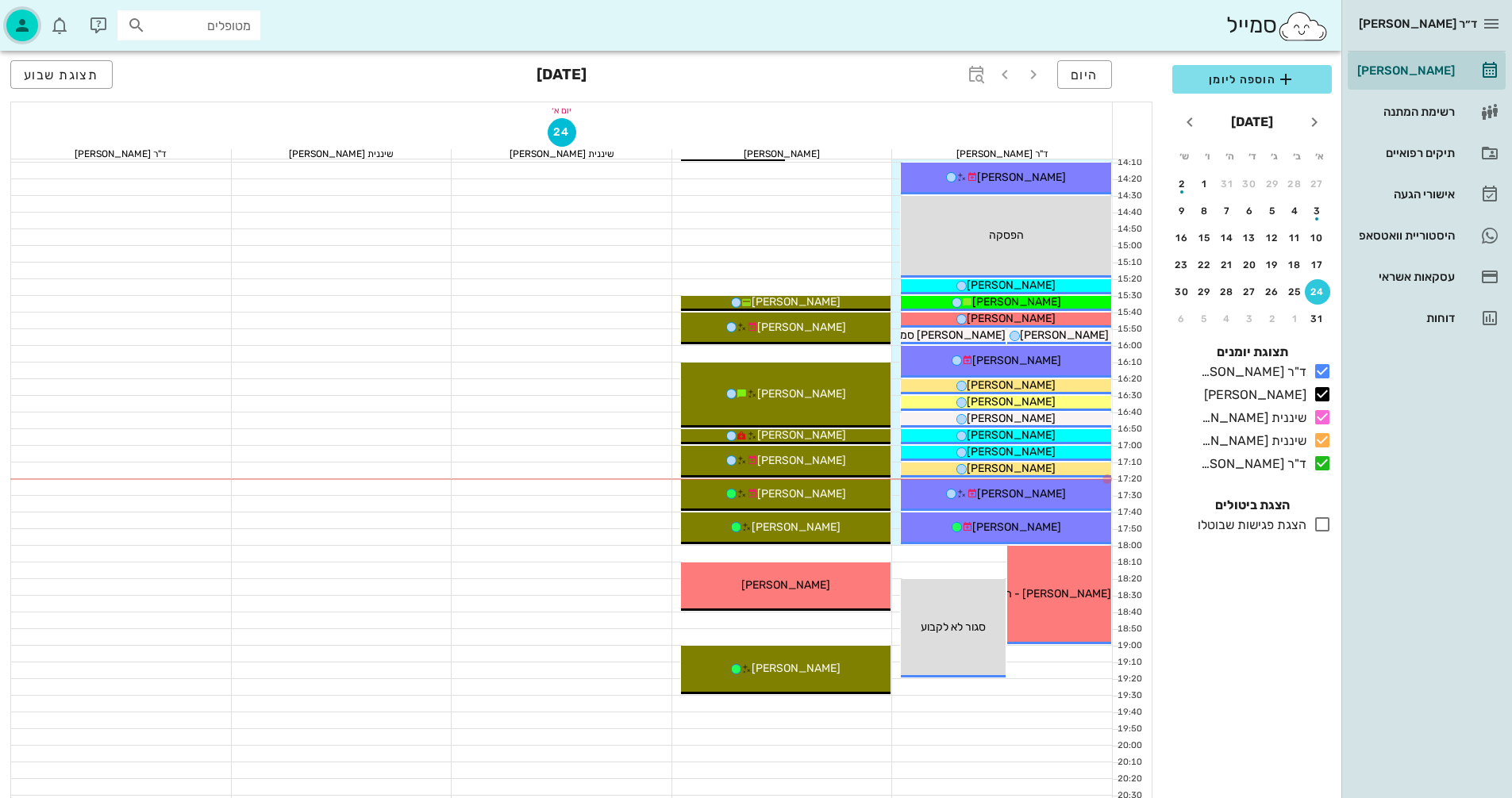
click at [13, 24] on icon "button" at bounding box center [22, 25] width 19 height 19
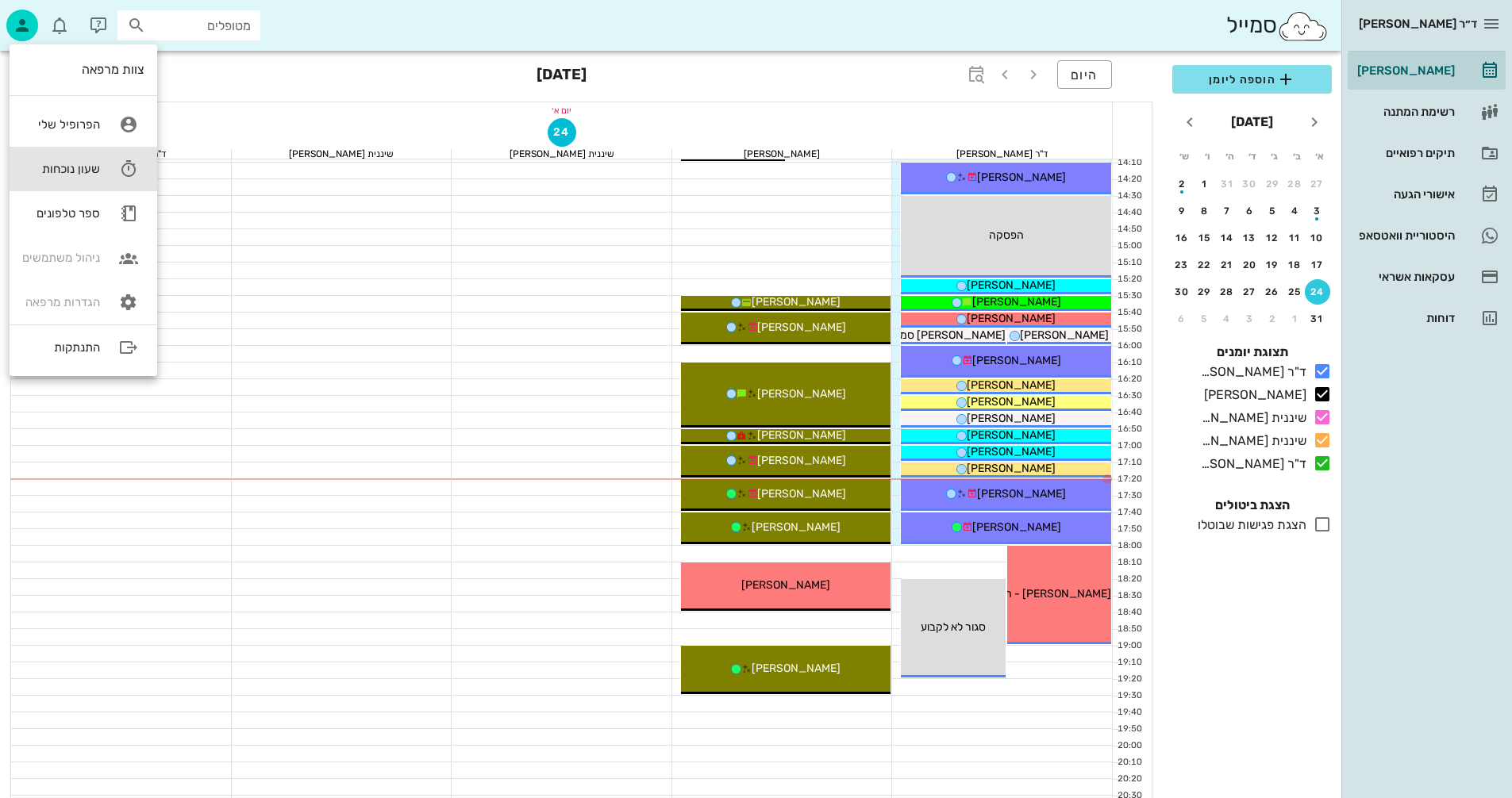
click at [88, 164] on div "שעון נוכחות" at bounding box center [61, 169] width 78 height 15
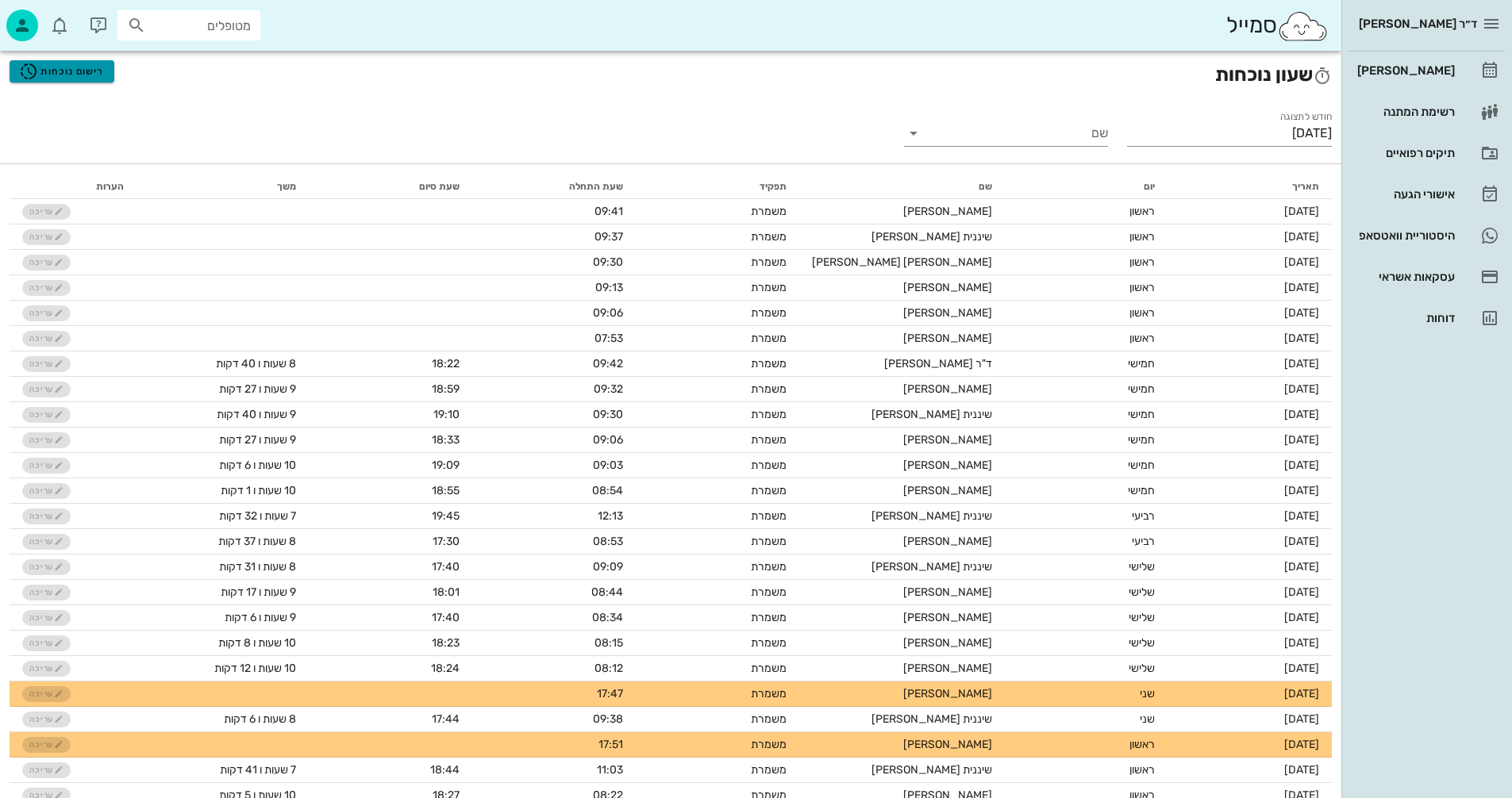
click at [60, 62] on span "רישום נוכחות" at bounding box center [61, 72] width 85 height 19
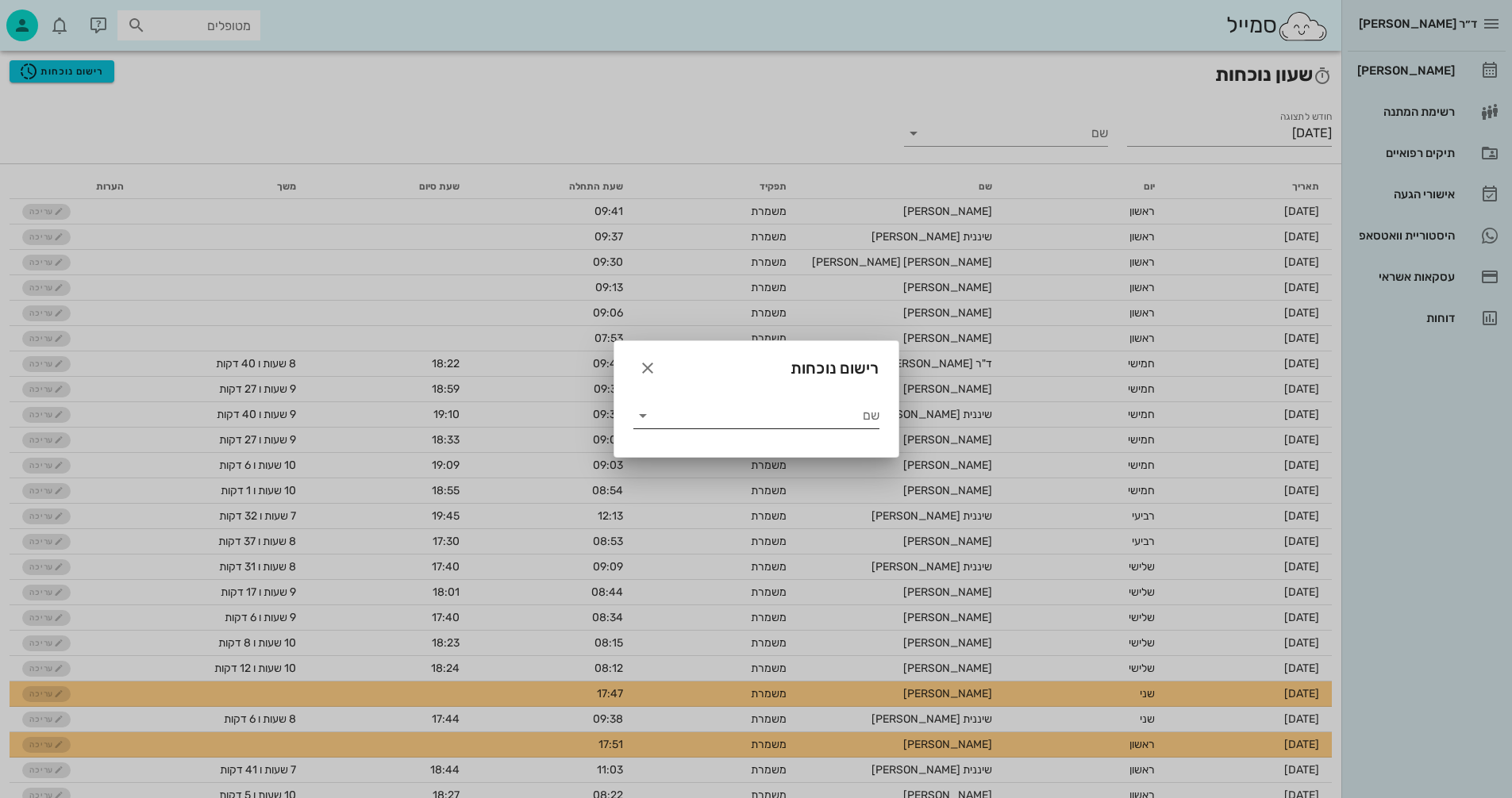
click at [640, 413] on icon at bounding box center [643, 416] width 19 height 19
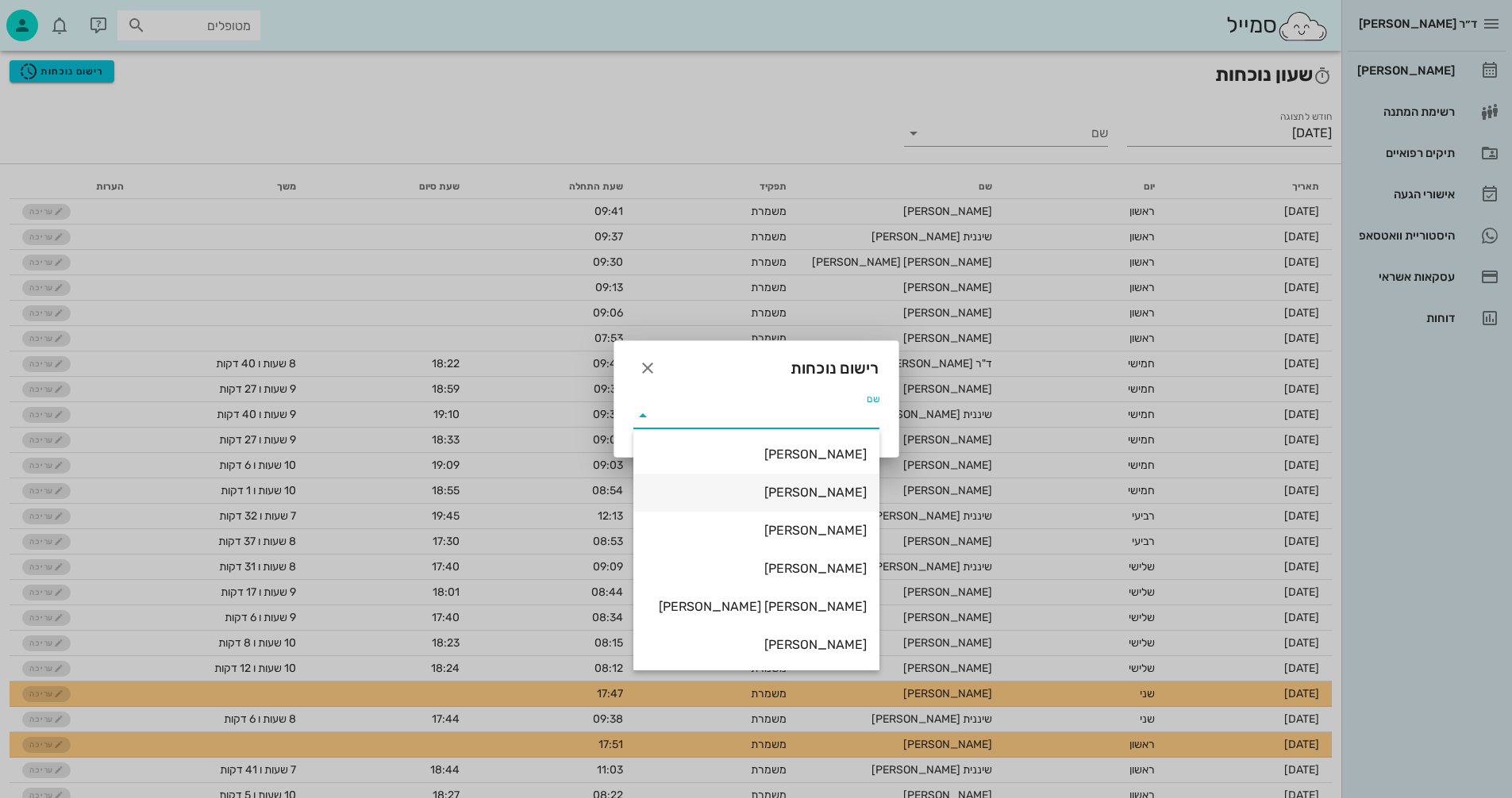
click at [818, 500] on div "[PERSON_NAME]" at bounding box center [756, 492] width 221 height 15
type input "[PERSON_NAME]"
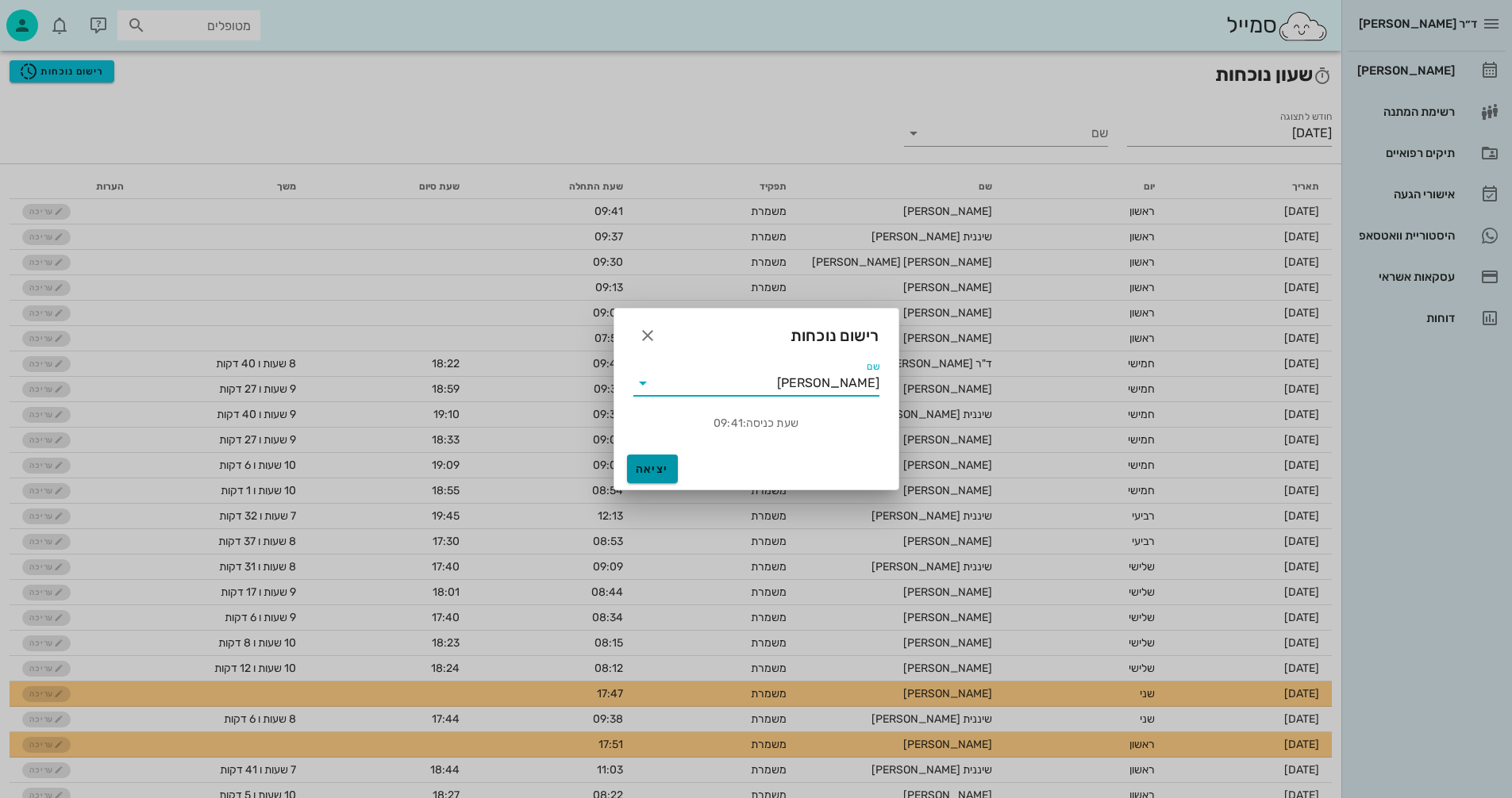
click at [653, 470] on span "יציאה" at bounding box center [652, 469] width 38 height 14
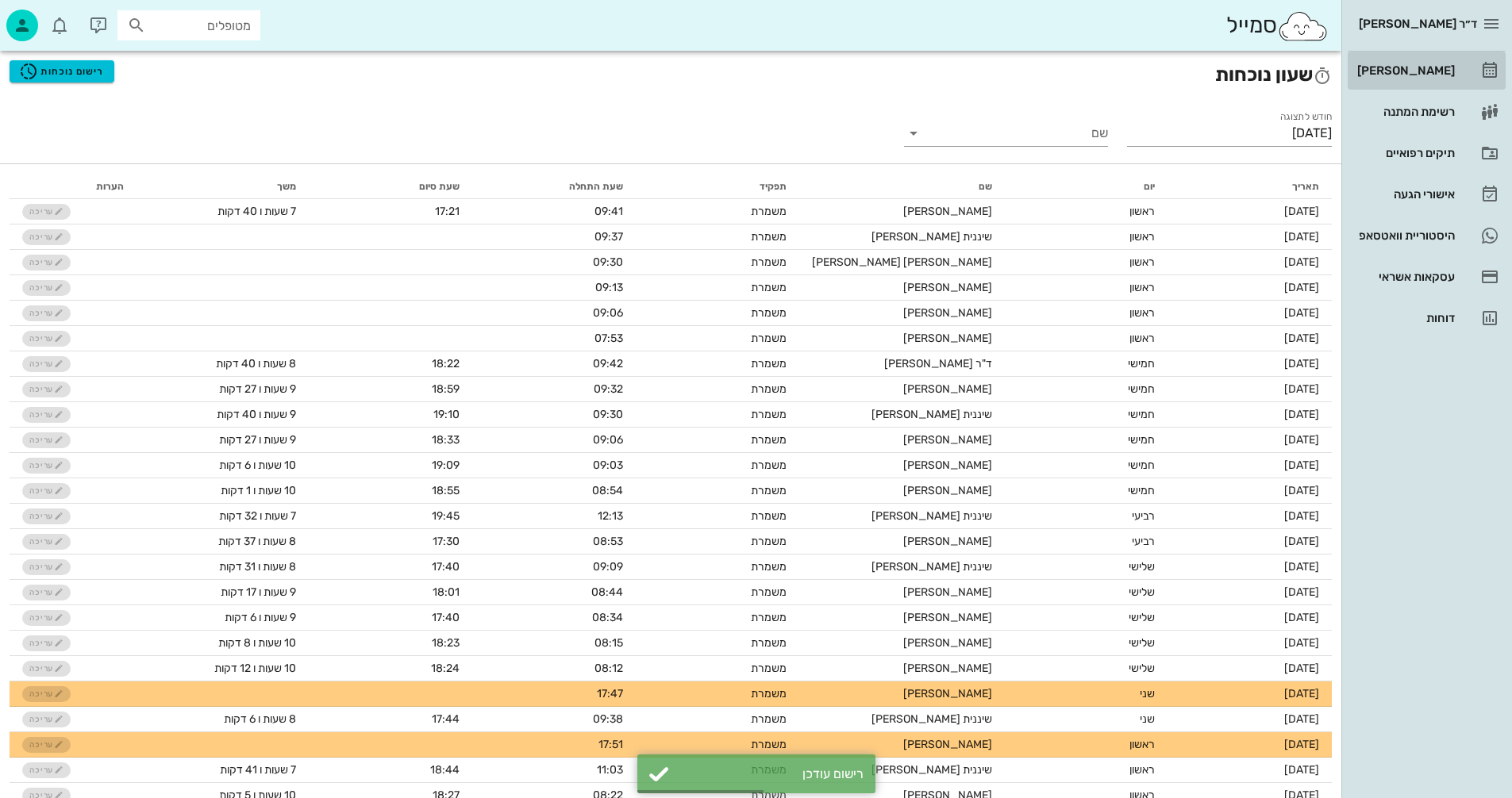
click at [1387, 82] on div "[PERSON_NAME]" at bounding box center [1403, 70] width 101 height 25
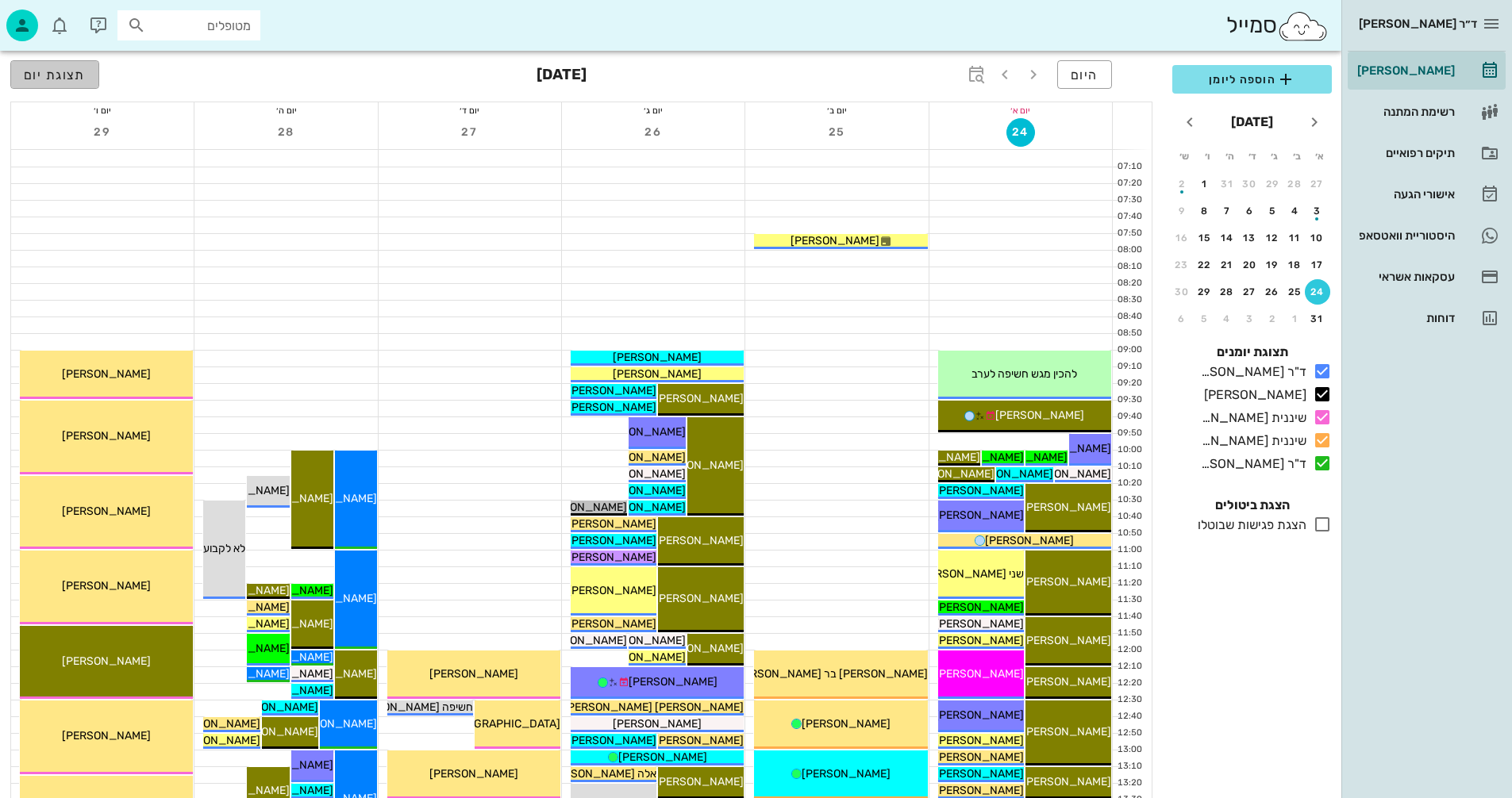
click at [66, 72] on span "תצוגת יום" at bounding box center [55, 74] width 62 height 15
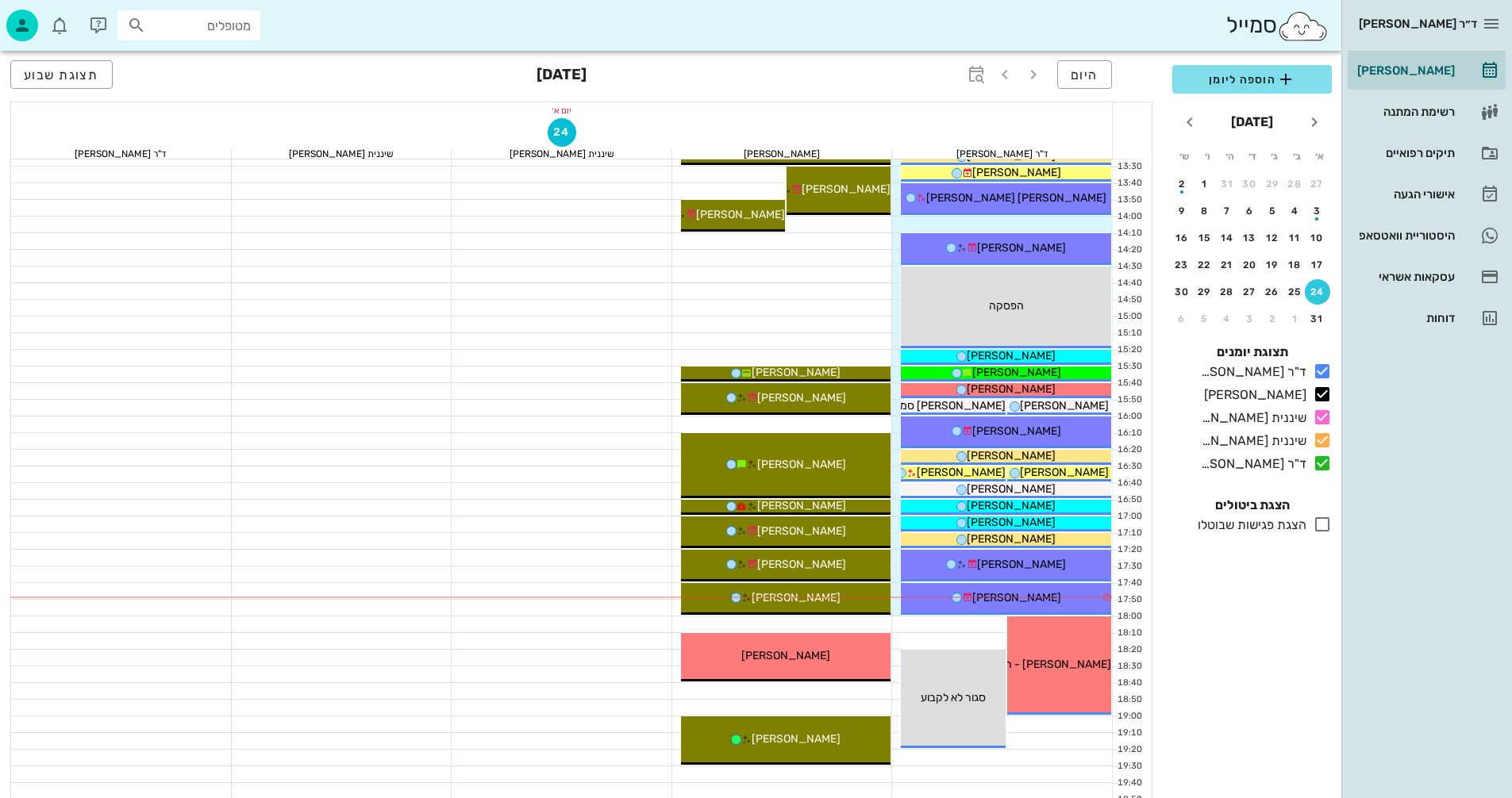
scroll to position [762, 0]
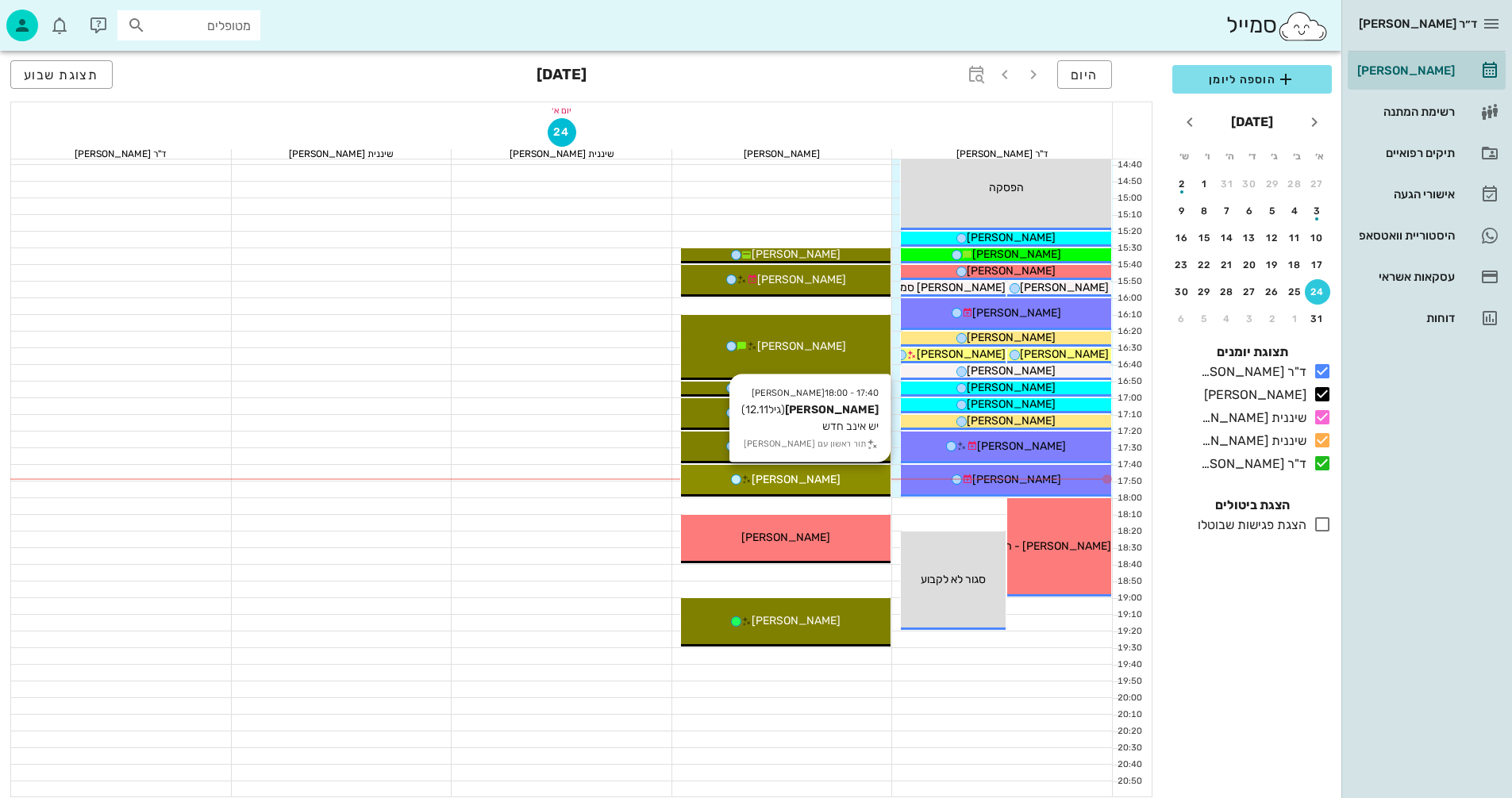
click at [870, 484] on div "[PERSON_NAME]" at bounding box center [786, 479] width 210 height 16
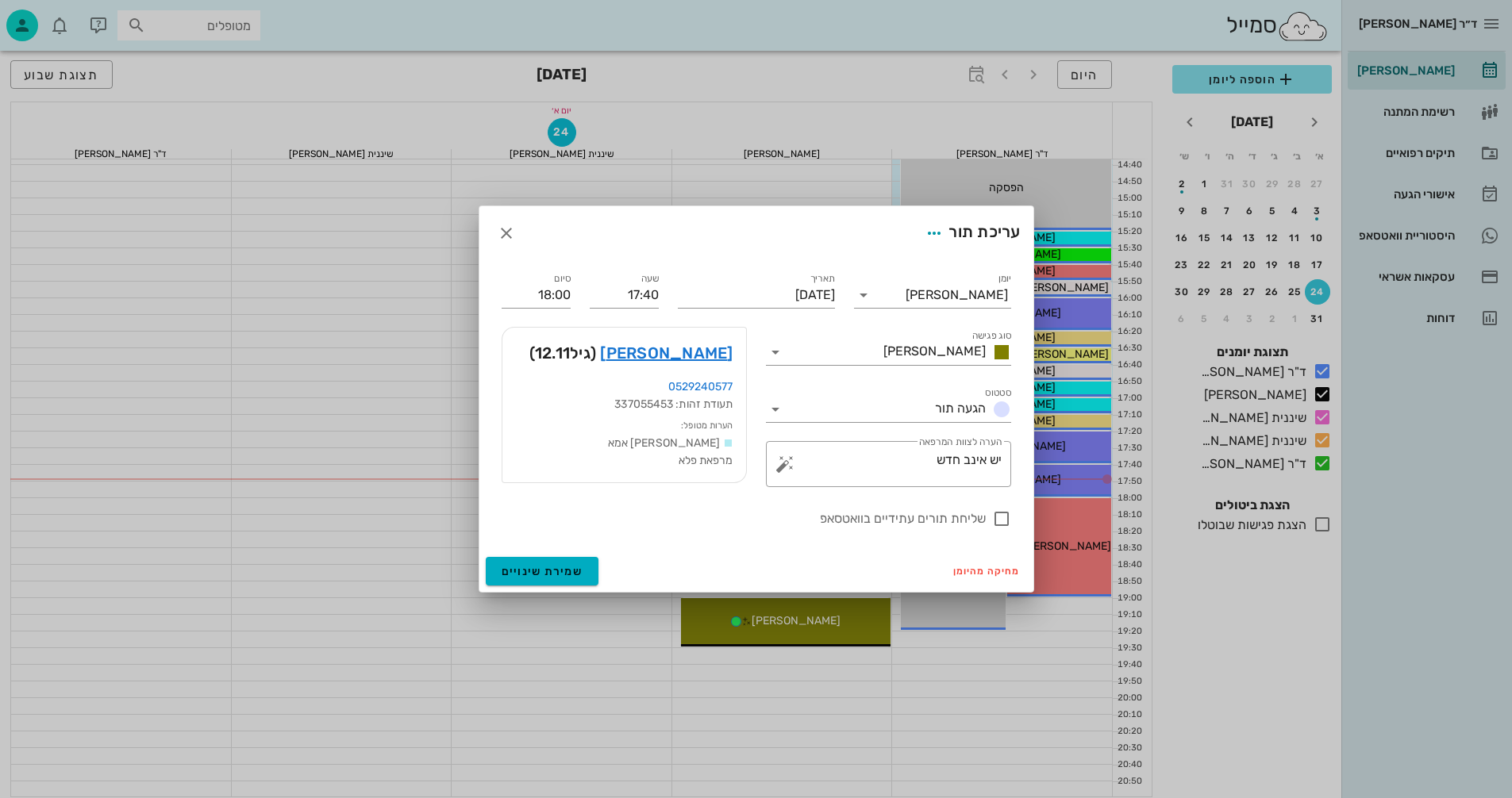
click at [870, 484] on div at bounding box center [756, 399] width 1512 height 798
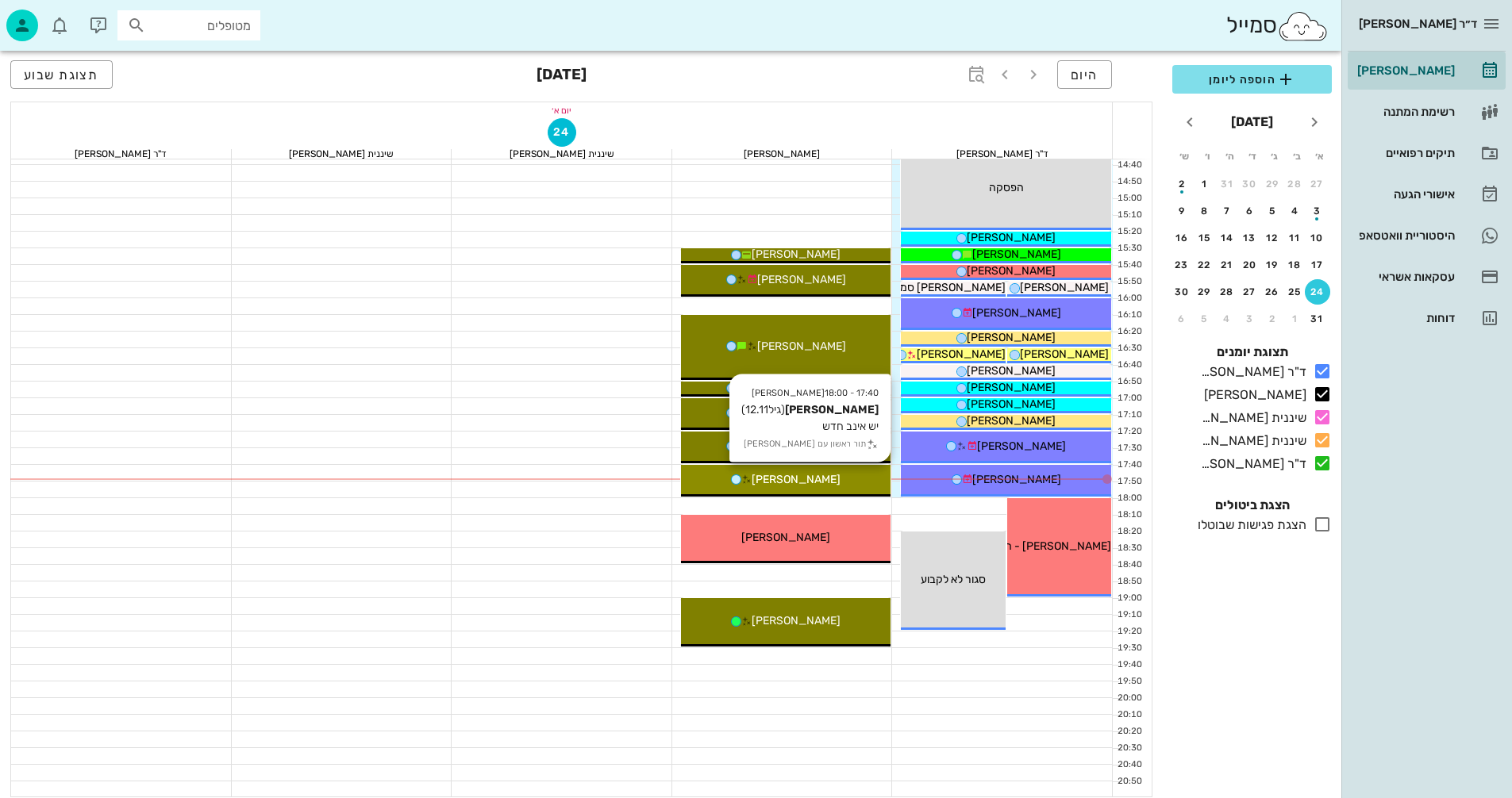
click at [870, 484] on div "[PERSON_NAME]" at bounding box center [786, 479] width 210 height 16
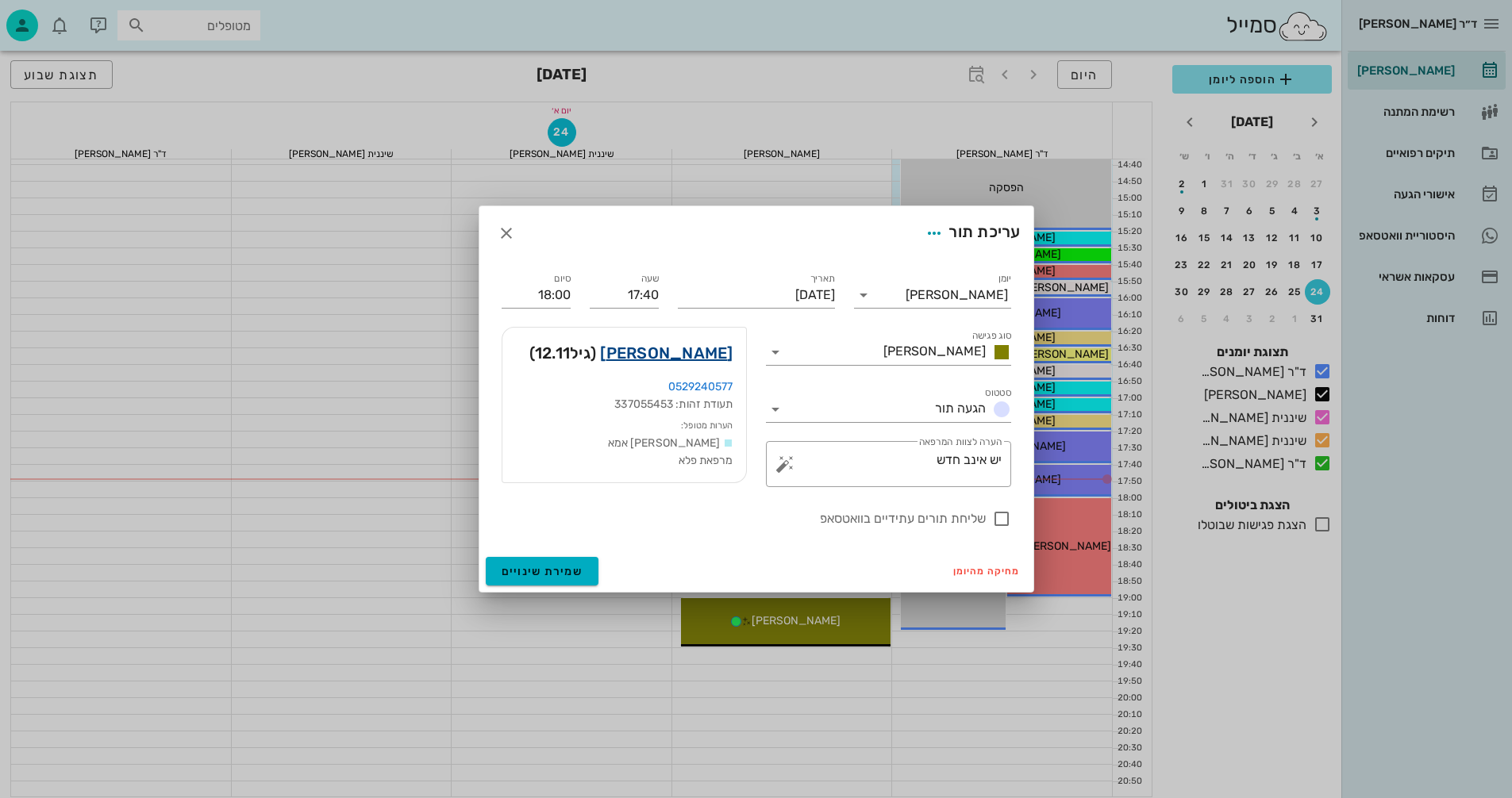
click at [700, 353] on link "[PERSON_NAME]" at bounding box center [666, 353] width 133 height 25
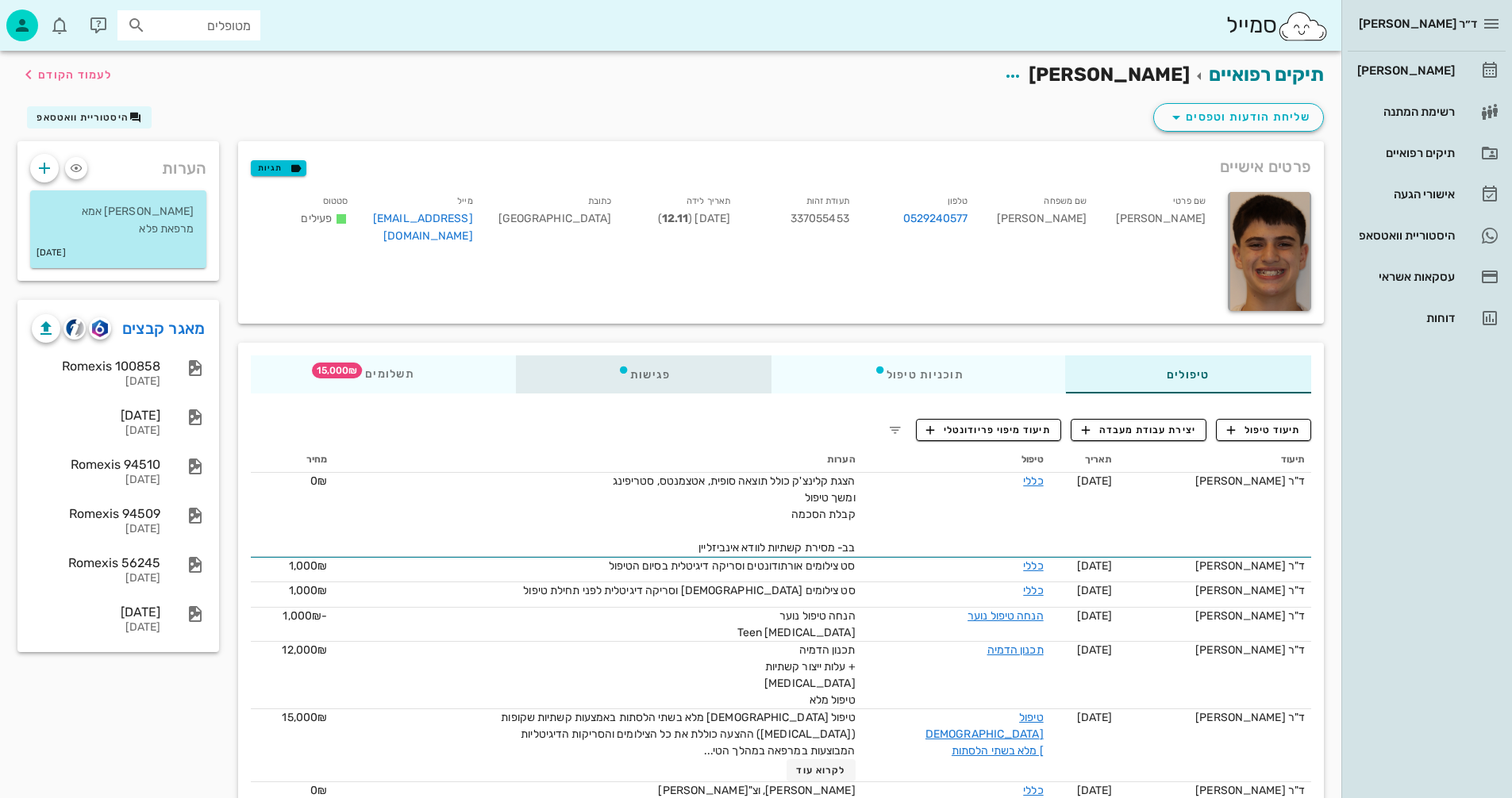
click at [675, 373] on div "פגישות" at bounding box center [643, 374] width 256 height 38
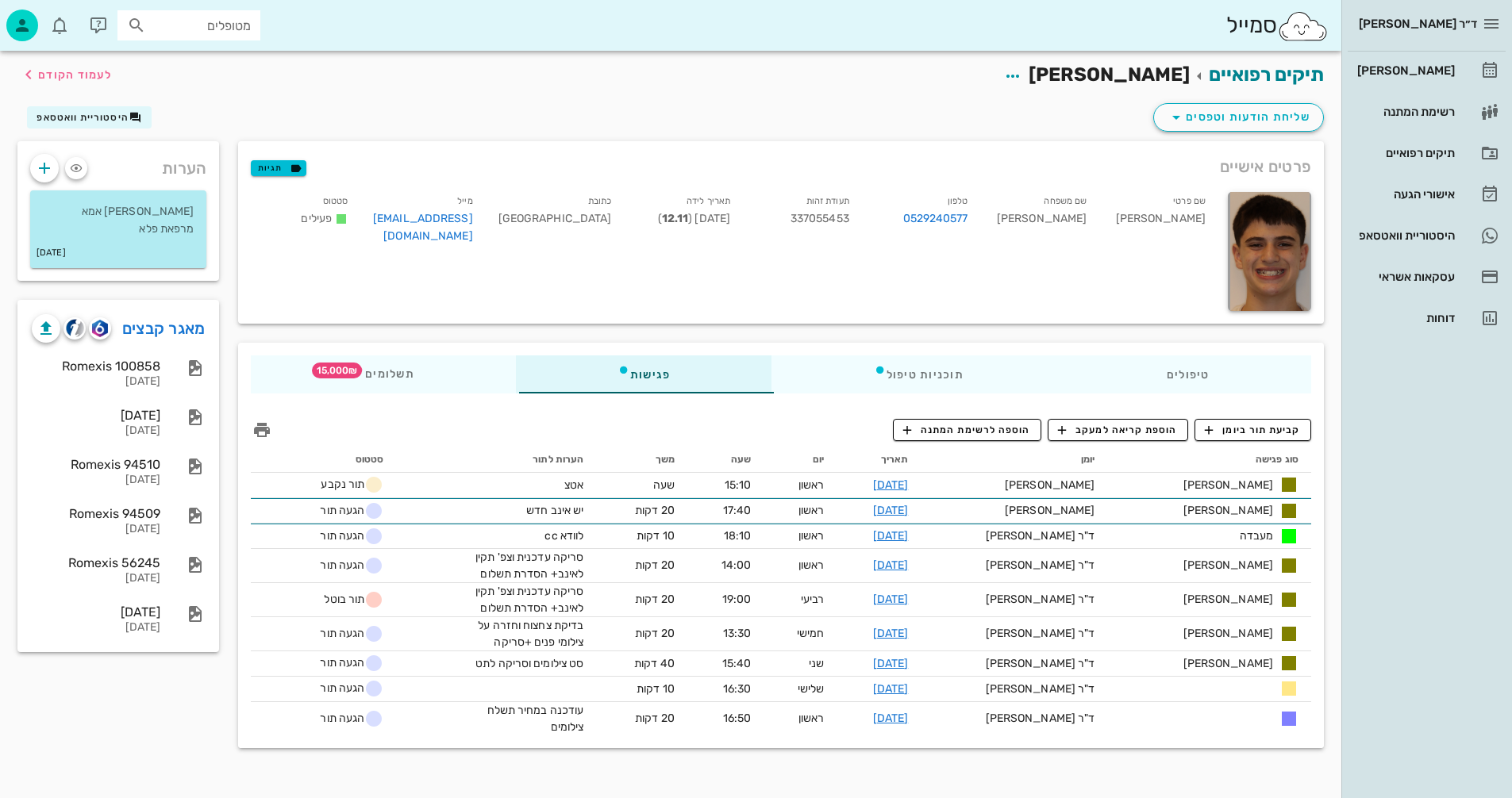
click at [932, 298] on div "שם פרטי [PERSON_NAME] שם משפחה [PERSON_NAME] 0529240577 תעודת זהות 337055453 תא…" at bounding box center [730, 252] width 976 height 138
click at [1155, 380] on div "טיפולים" at bounding box center [1188, 374] width 246 height 38
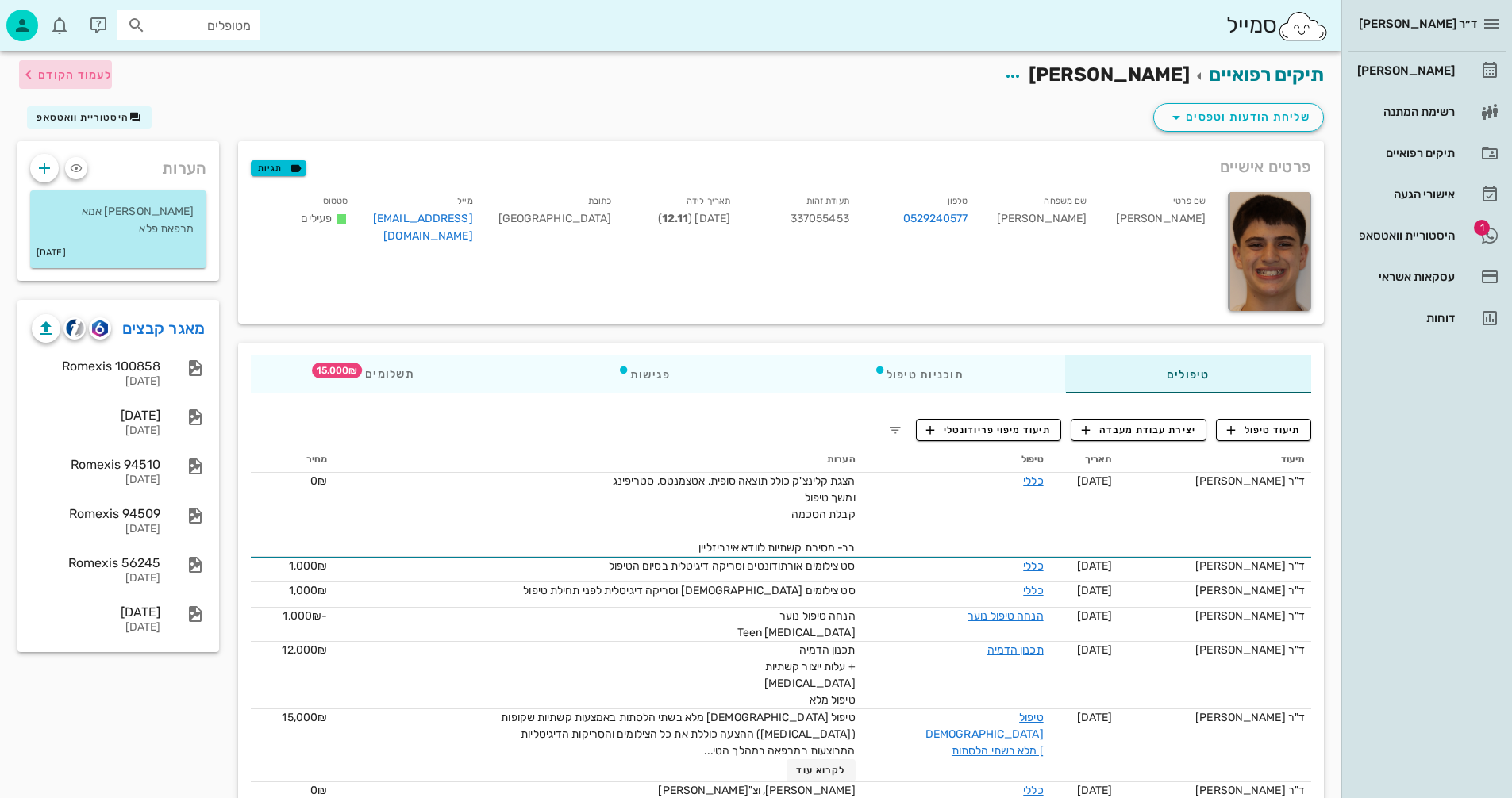
click at [81, 68] on span "לעמוד הקודם" at bounding box center [75, 75] width 74 height 14
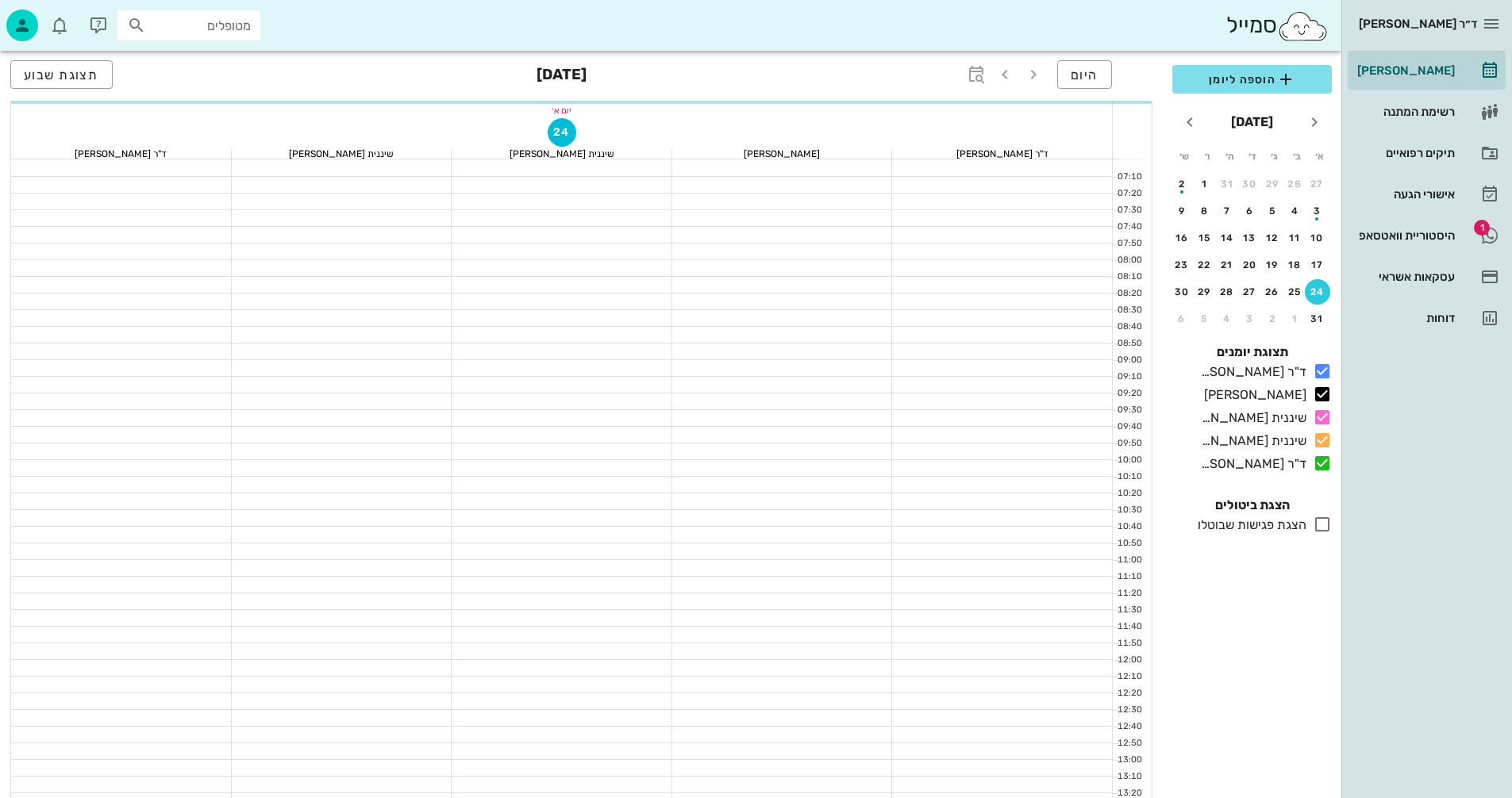
scroll to position [762, 0]
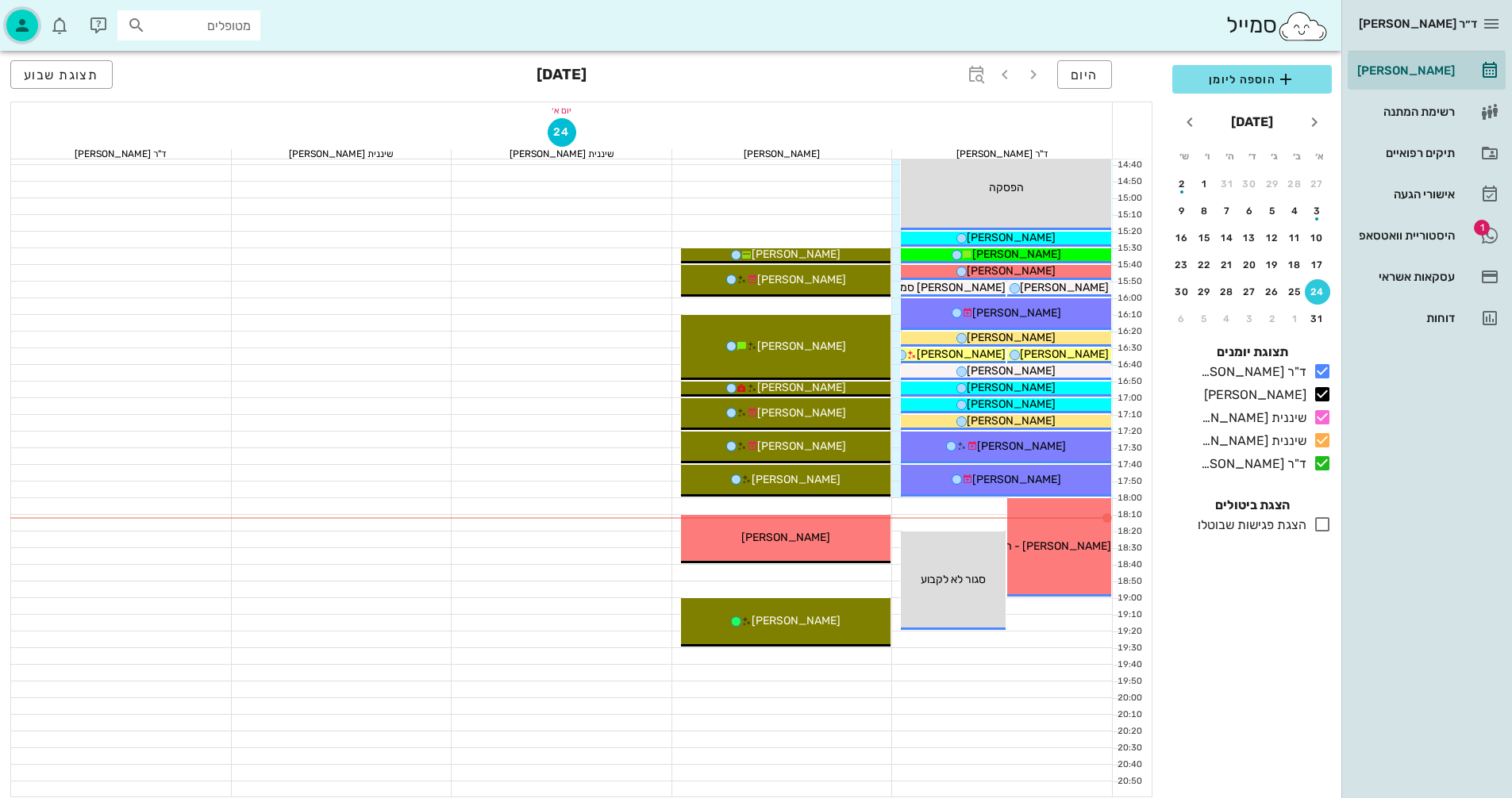
click at [16, 28] on icon "button" at bounding box center [22, 25] width 19 height 19
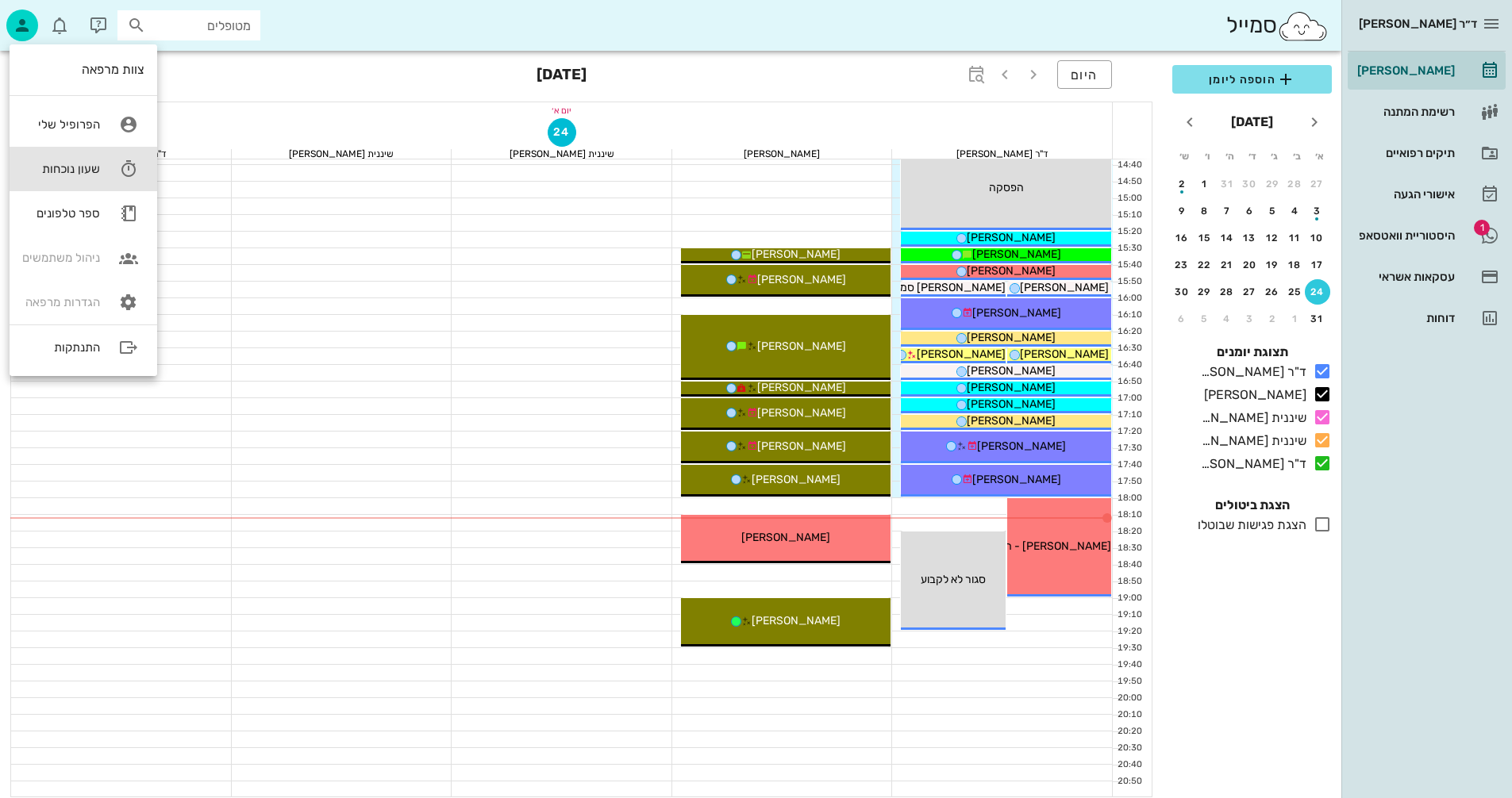
click at [65, 169] on div "שעון נוכחות" at bounding box center [61, 169] width 78 height 15
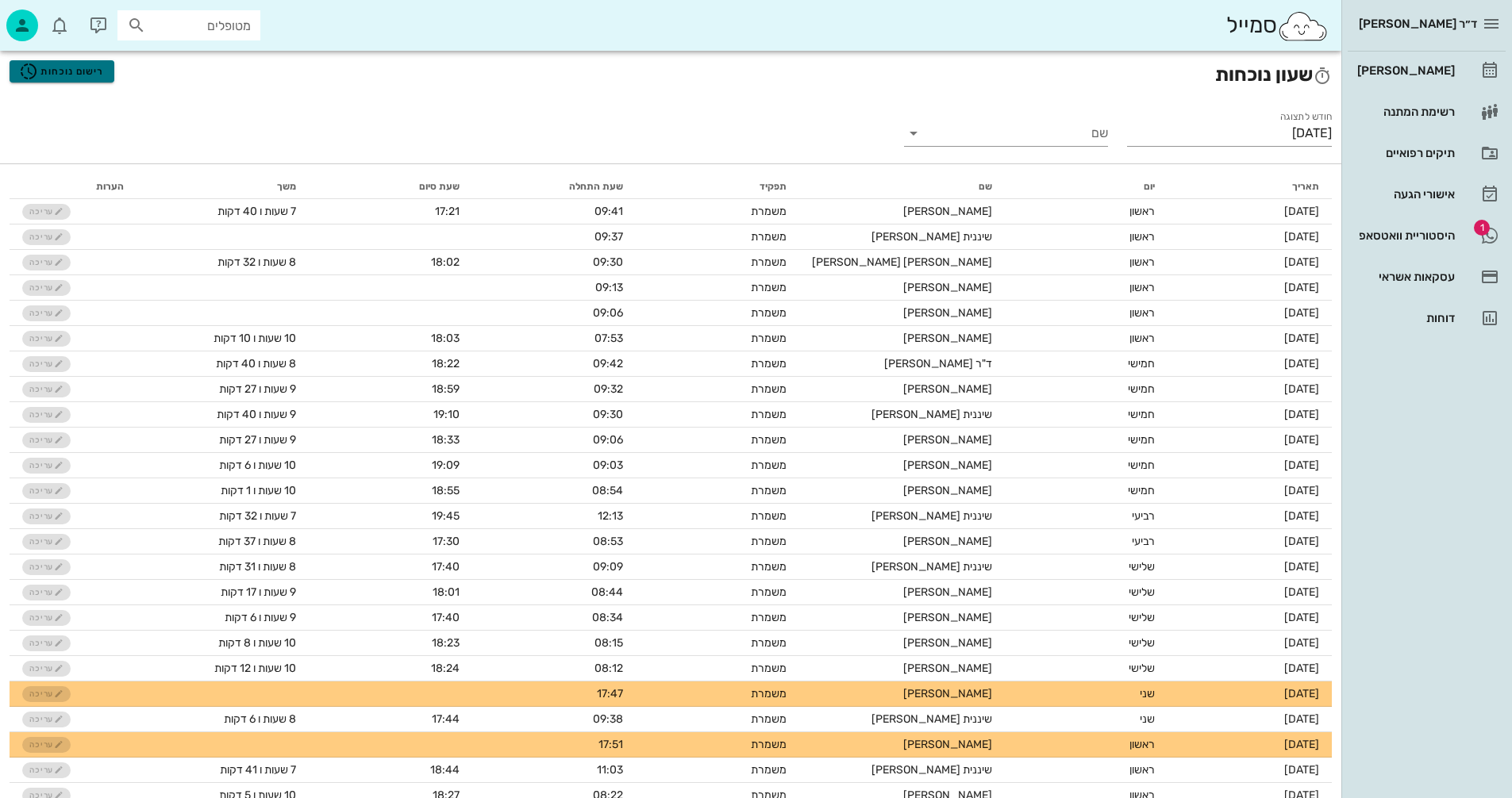
click at [90, 73] on span "רישום נוכחות" at bounding box center [61, 72] width 85 height 19
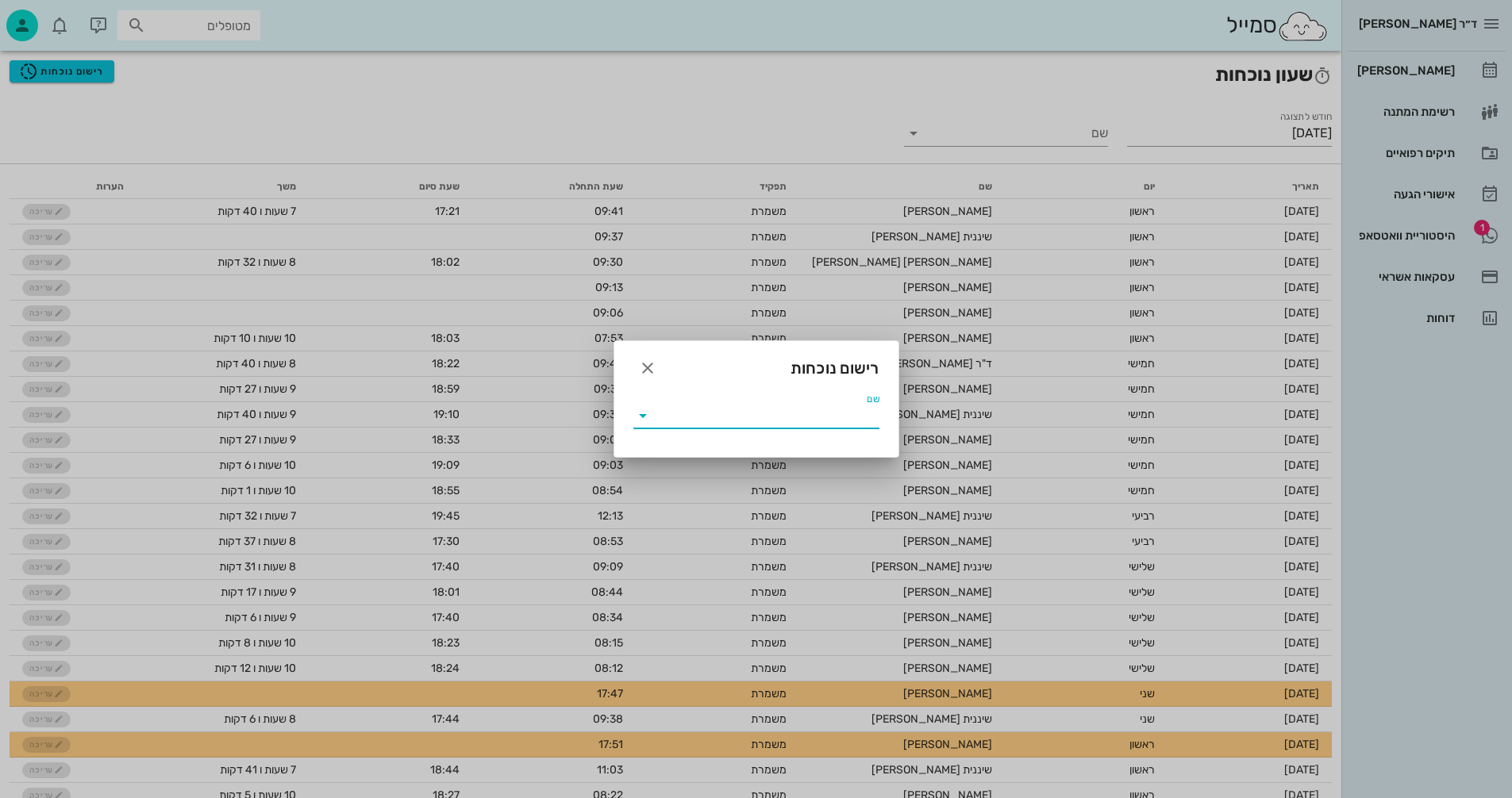
click at [725, 417] on input "שם" at bounding box center [767, 415] width 223 height 25
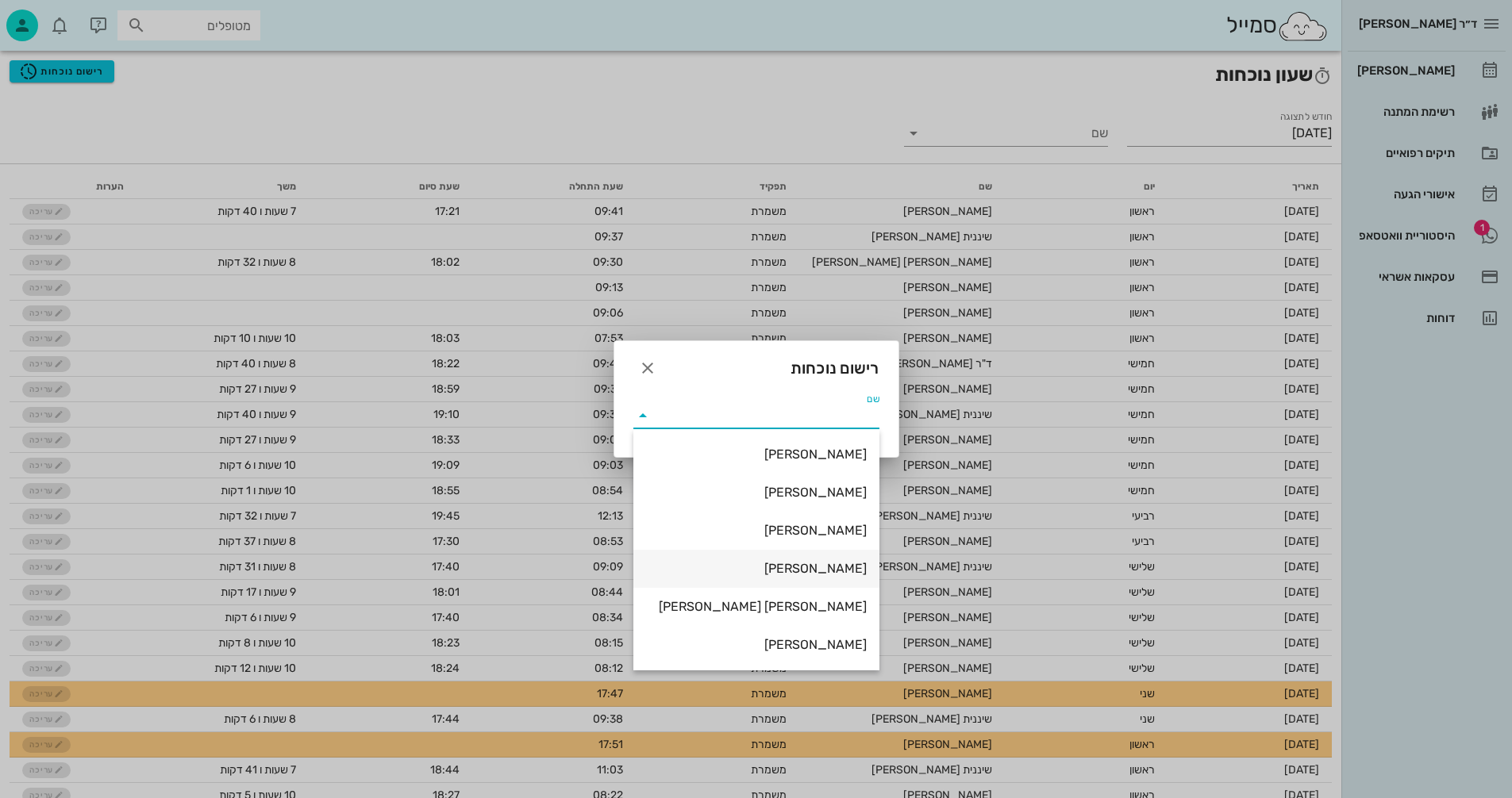
scroll to position [76, 0]
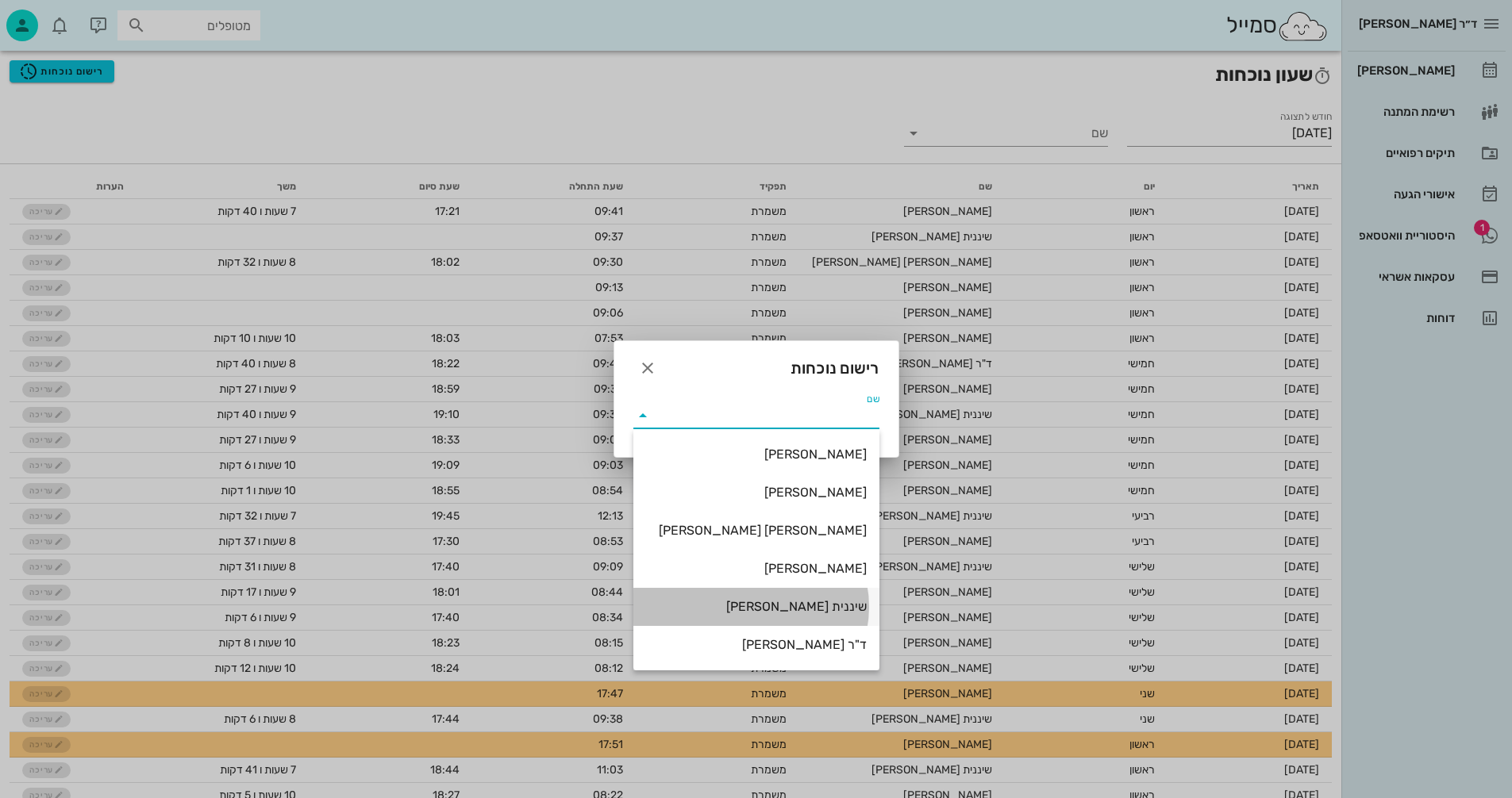
click at [800, 601] on div "שיננית [PERSON_NAME]" at bounding box center [756, 606] width 221 height 15
type input "שיננית [PERSON_NAME]"
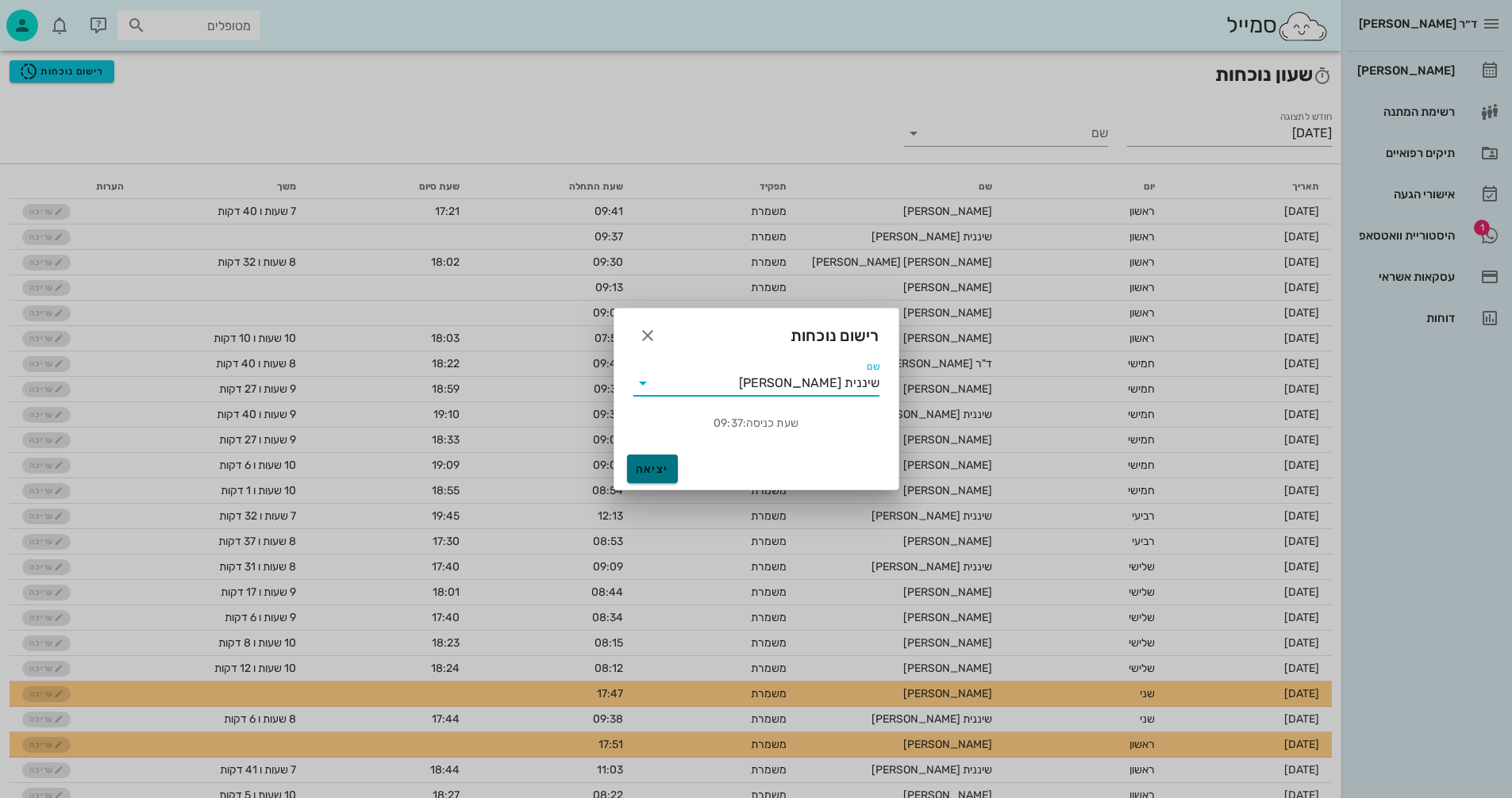
click at [637, 471] on span "יציאה" at bounding box center [652, 469] width 38 height 14
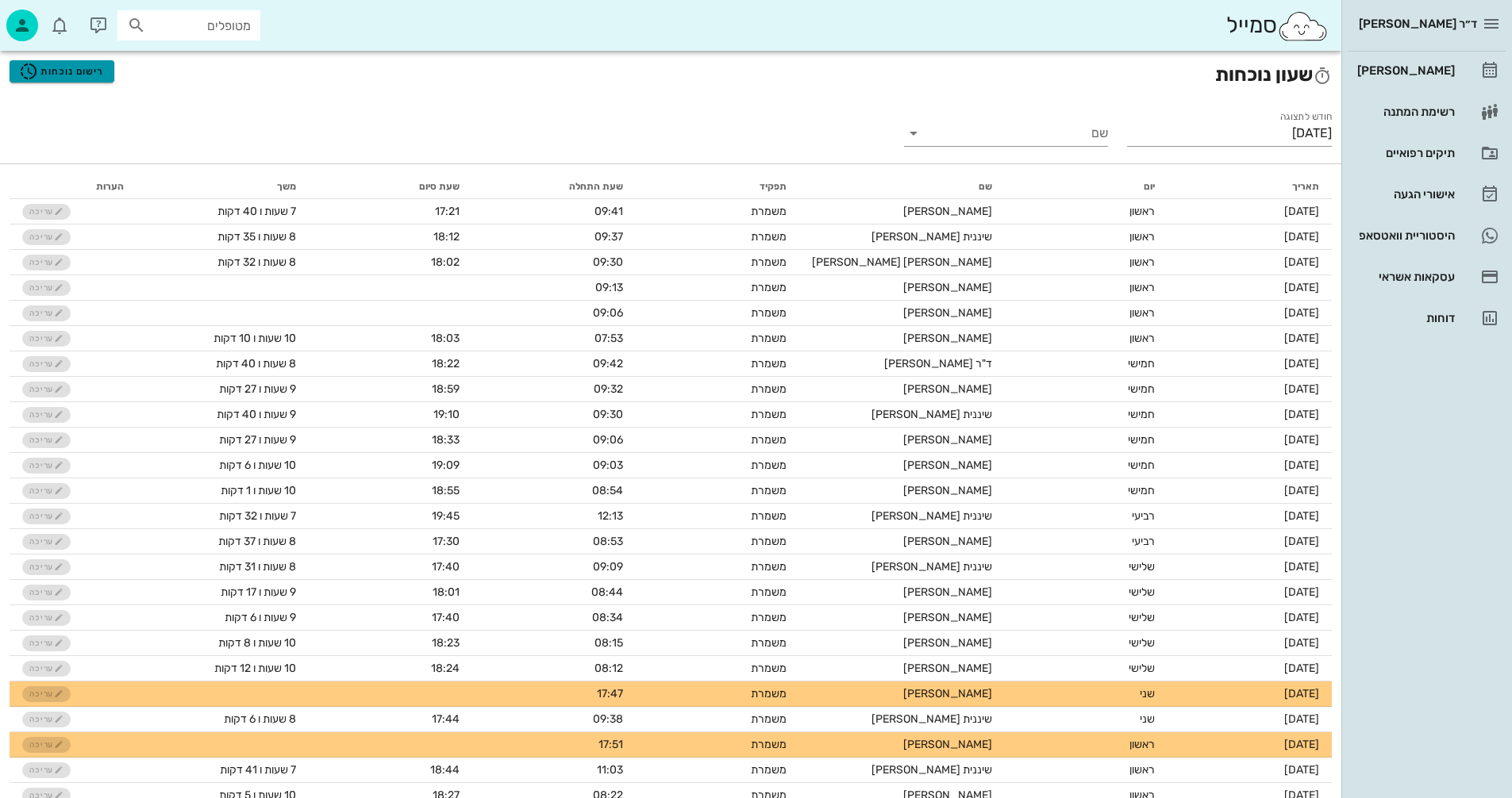
click at [74, 67] on span "רישום נוכחות" at bounding box center [61, 72] width 85 height 19
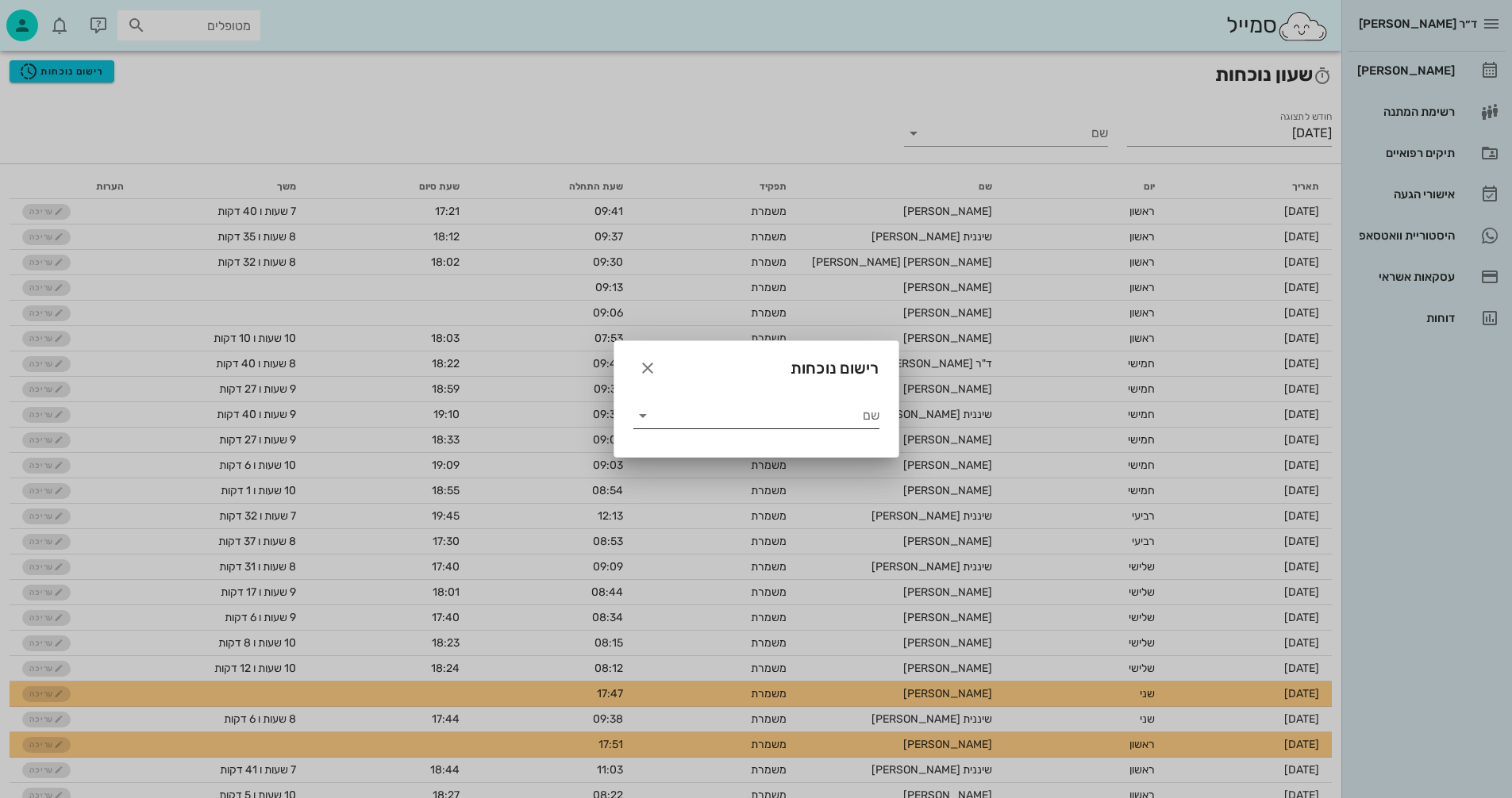
click at [639, 412] on icon at bounding box center [643, 416] width 19 height 19
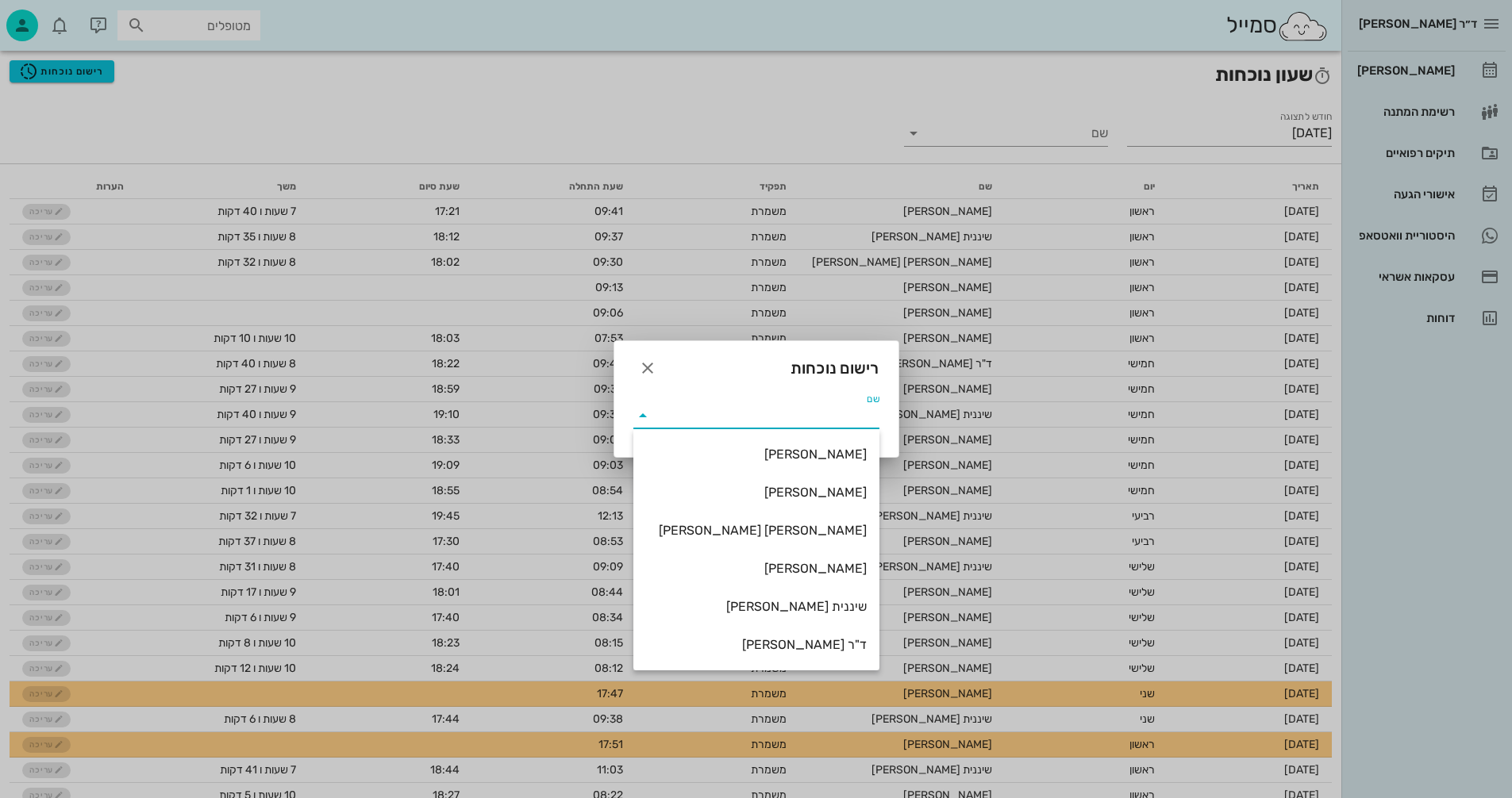
click at [819, 607] on div "שיננית [PERSON_NAME]" at bounding box center [756, 606] width 221 height 15
type input "שיננית [PERSON_NAME]"
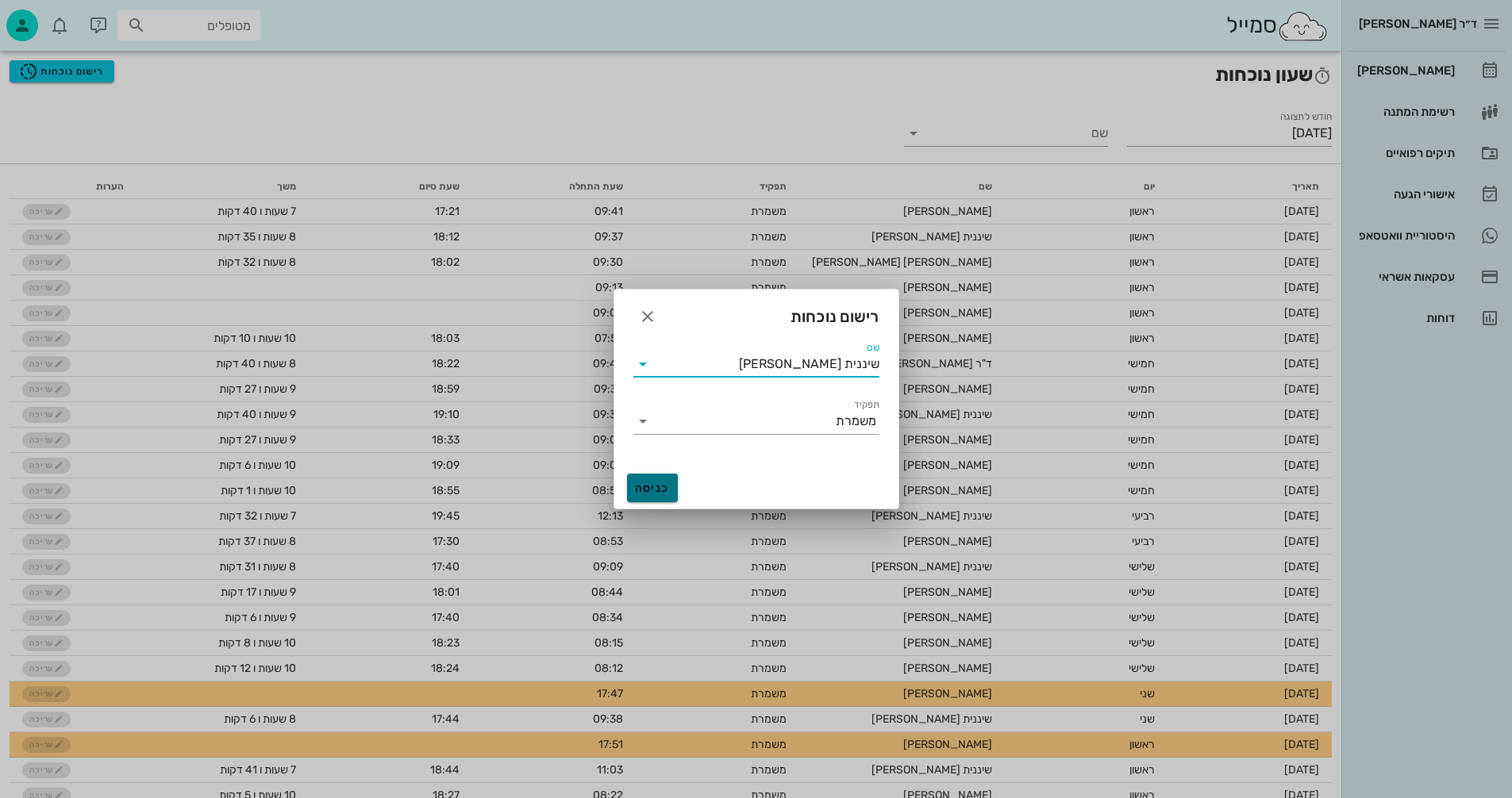
click at [652, 492] on span "כניסה" at bounding box center [652, 488] width 38 height 14
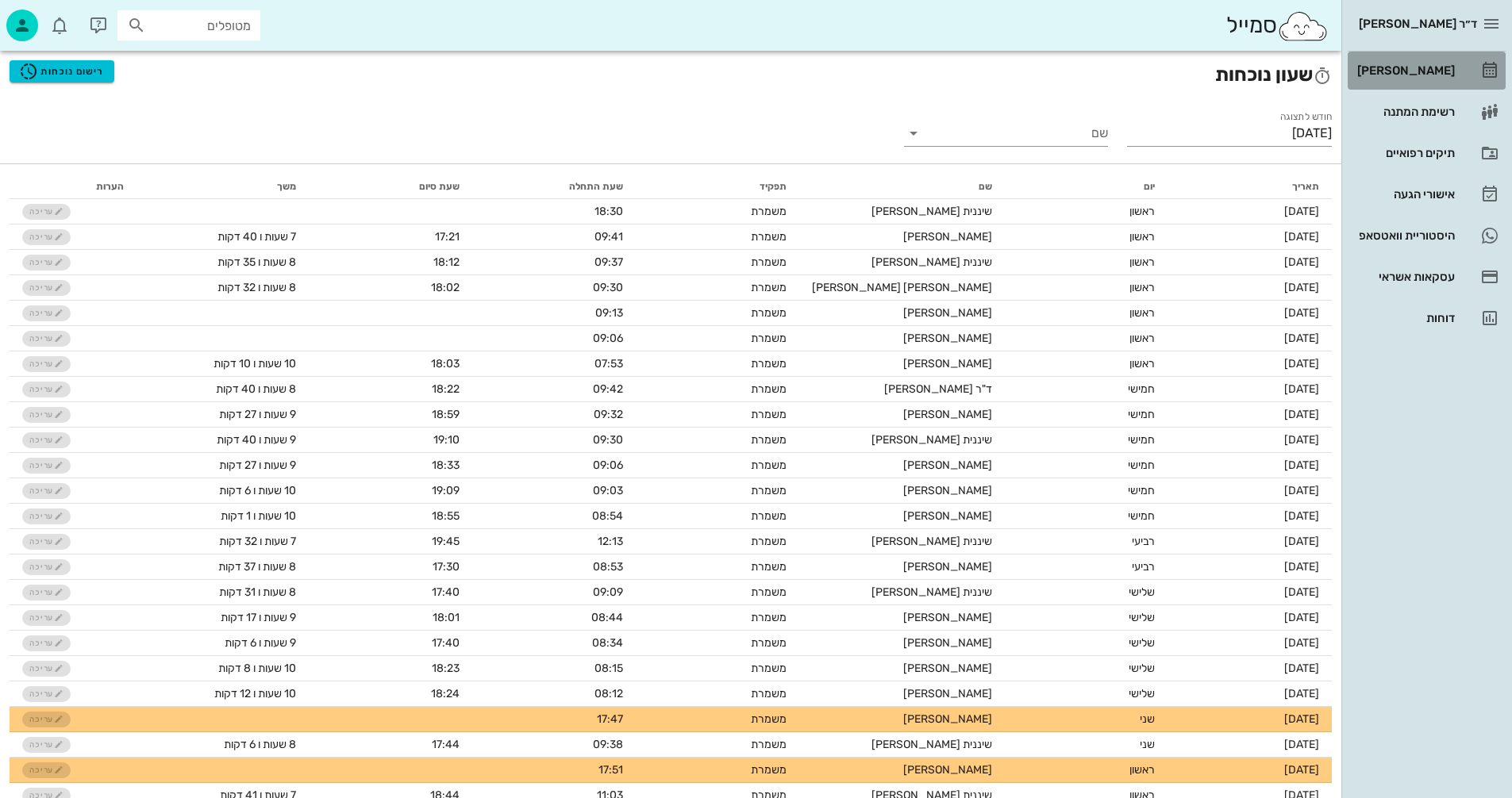
click at [1424, 72] on div "[PERSON_NAME]" at bounding box center [1403, 71] width 101 height 13
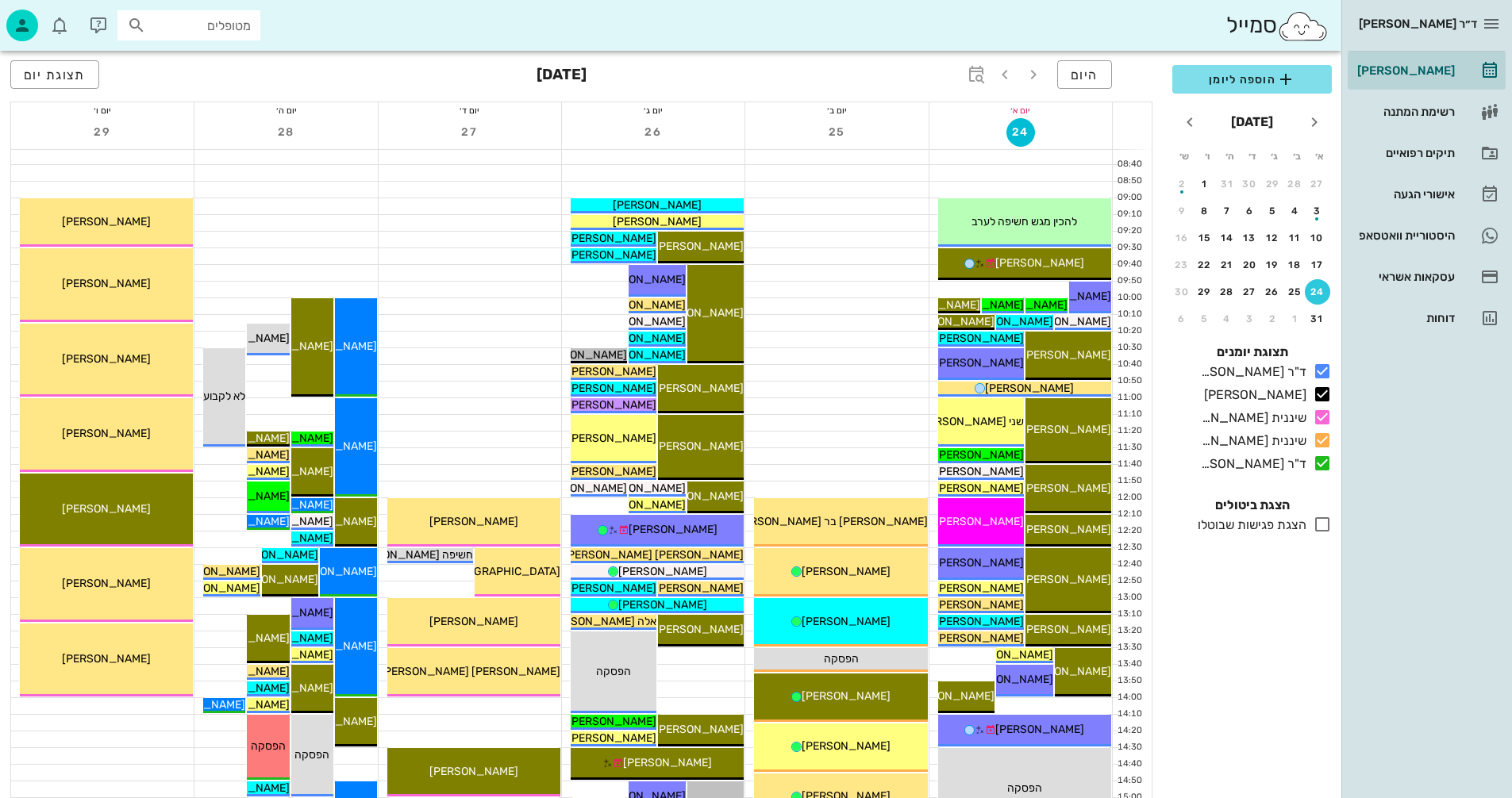
scroll to position [159, 0]
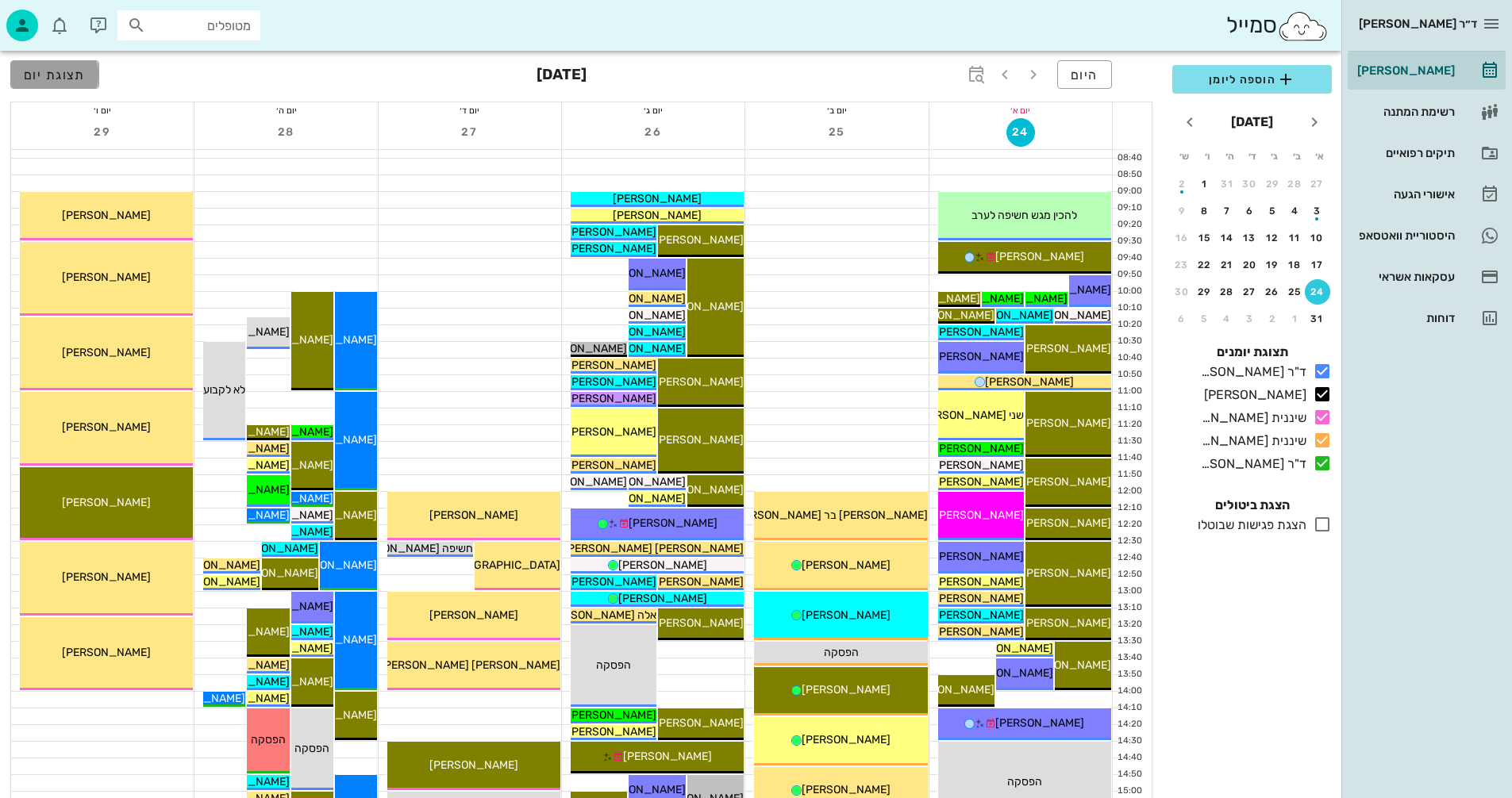
click at [59, 72] on span "תצוגת יום" at bounding box center [55, 74] width 62 height 15
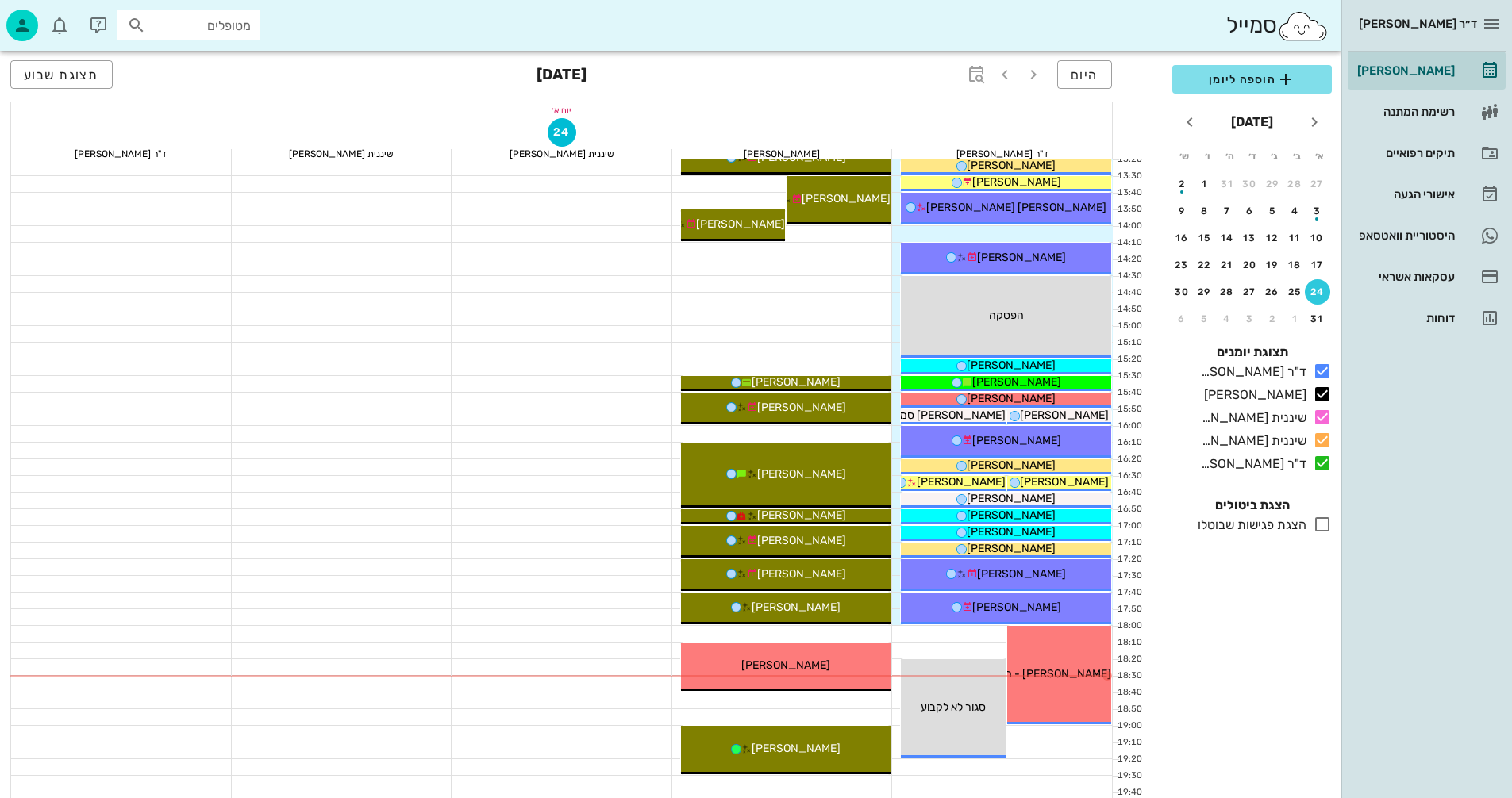
scroll to position [714, 0]
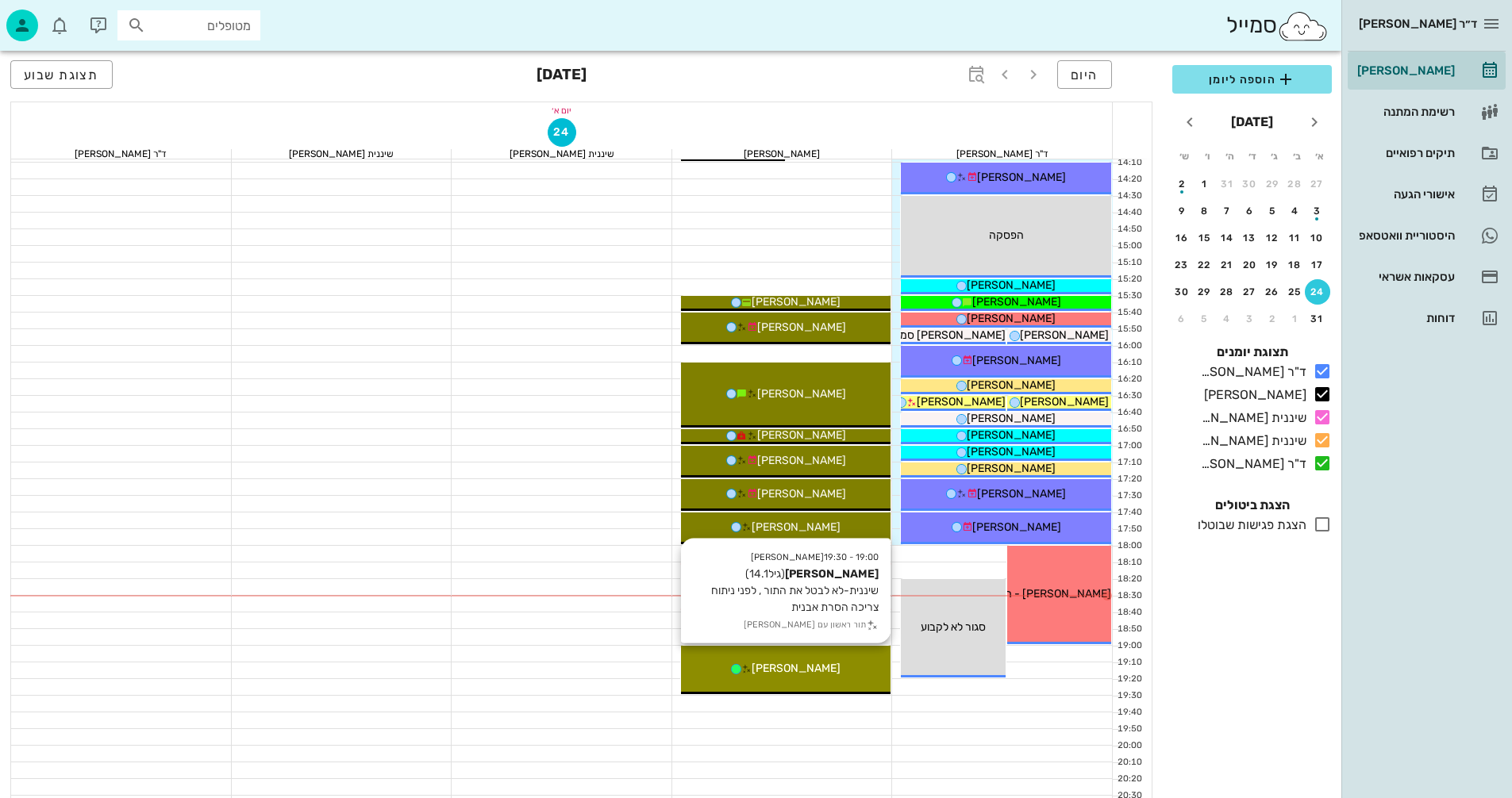
click at [790, 662] on span "[PERSON_NAME]" at bounding box center [795, 669] width 89 height 14
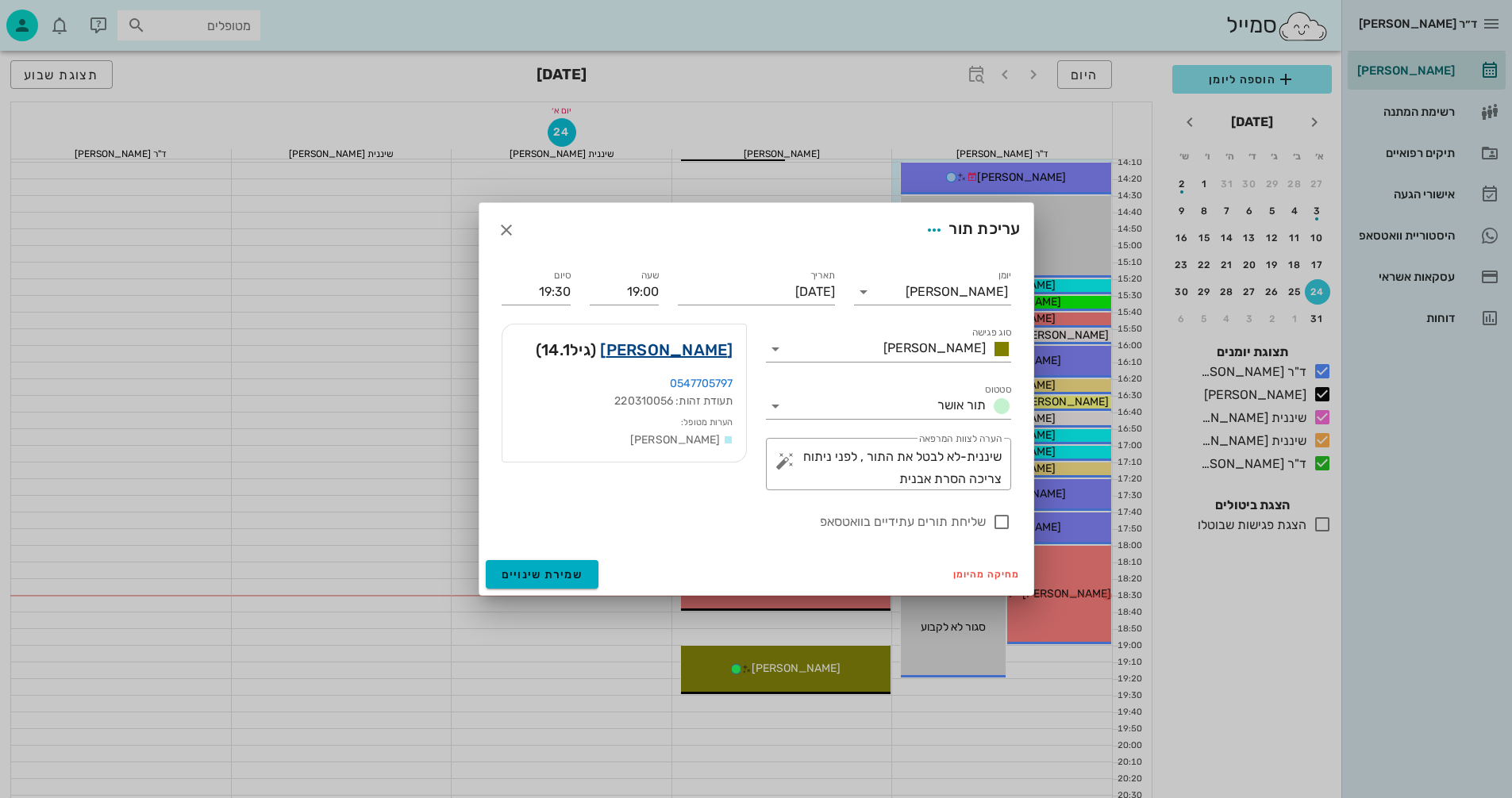
click at [699, 349] on link "[PERSON_NAME]" at bounding box center [666, 349] width 133 height 25
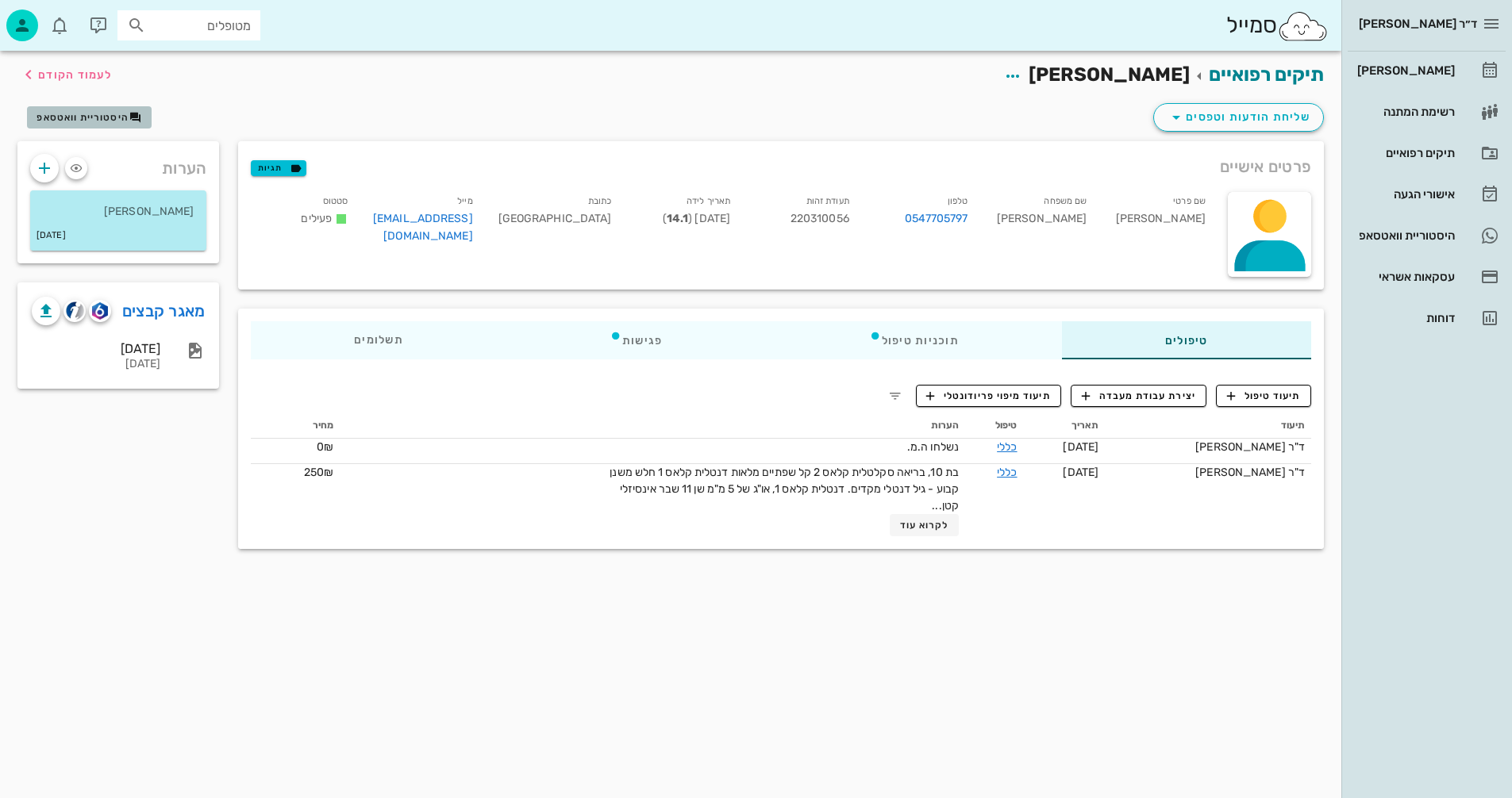
click at [94, 121] on span "היסטוריית וואטסאפ" at bounding box center [82, 117] width 92 height 11
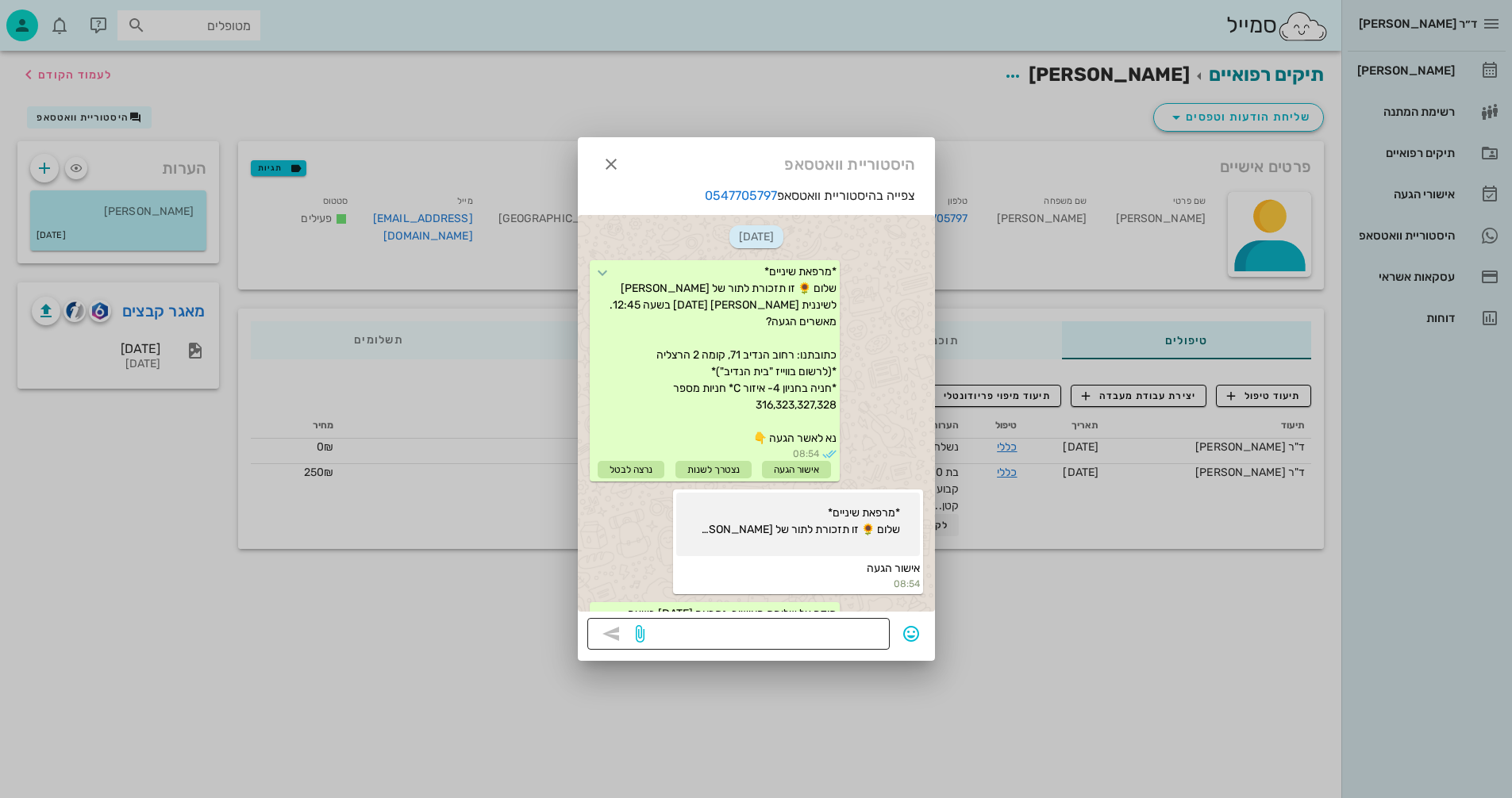
scroll to position [719, 0]
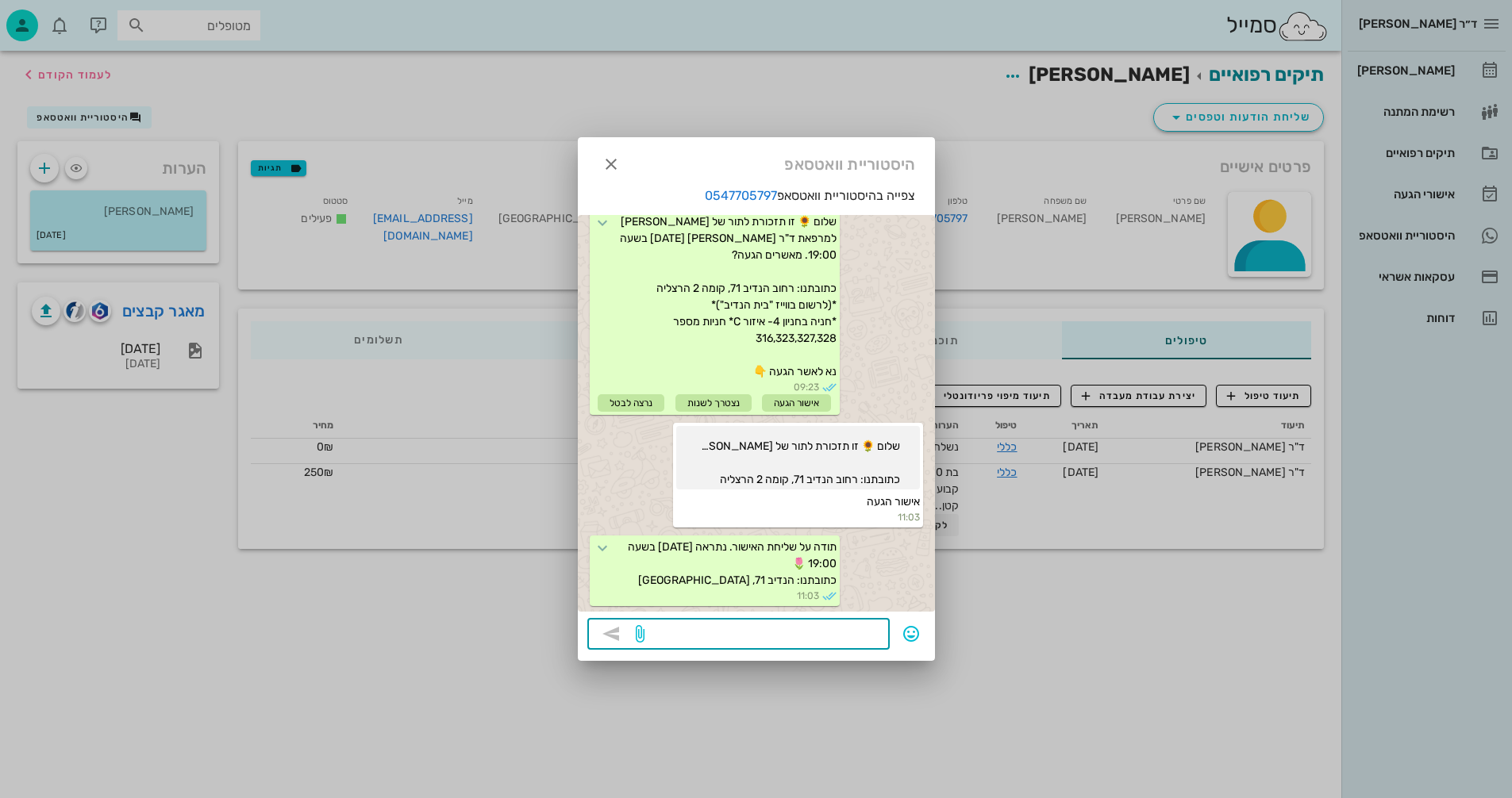
click at [819, 636] on textarea at bounding box center [764, 635] width 233 height 25
type textarea "היי, [PERSON_NAME] כבר פנויה אם תרצו להקדים."
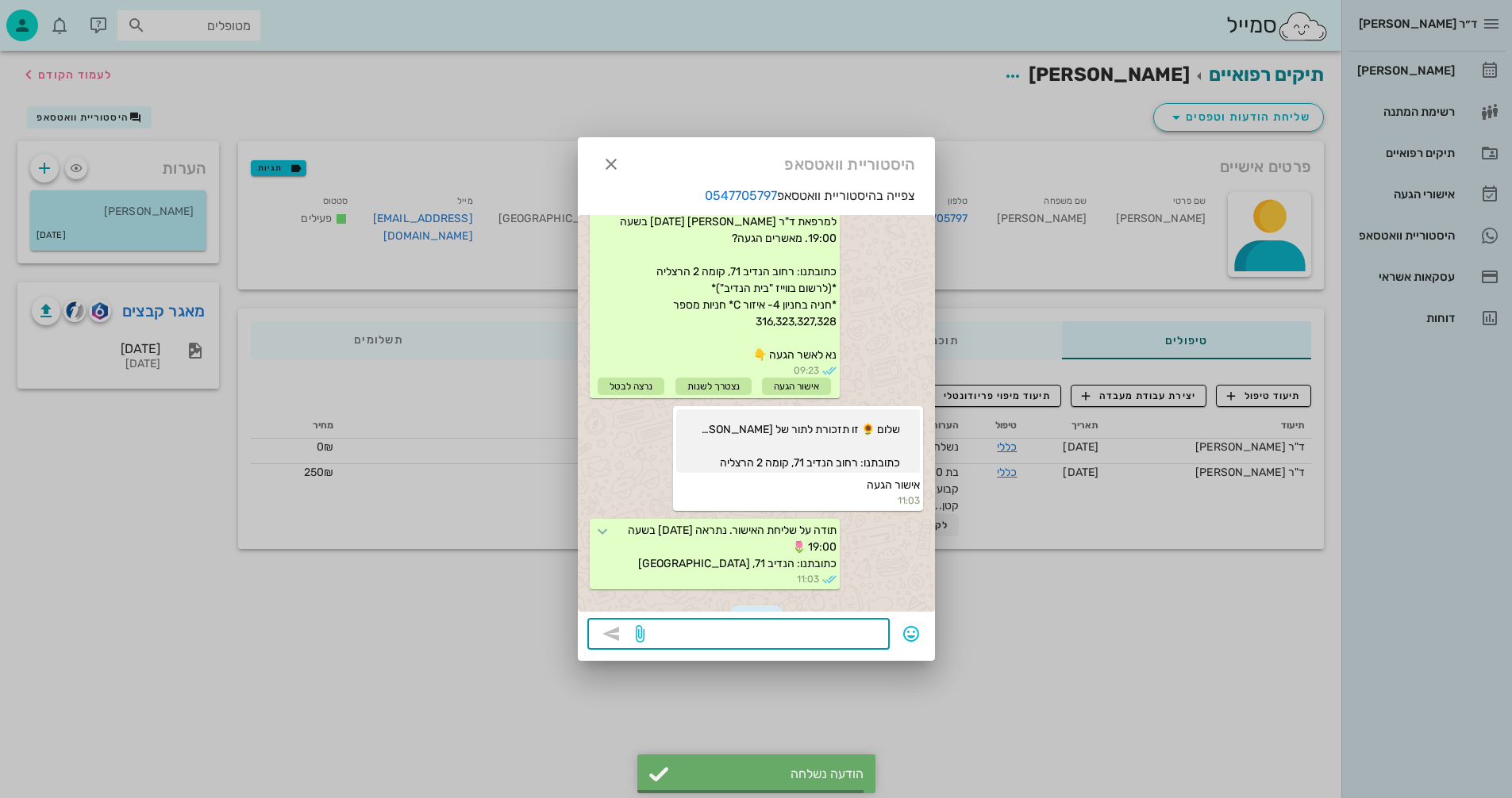
scroll to position [839, 0]
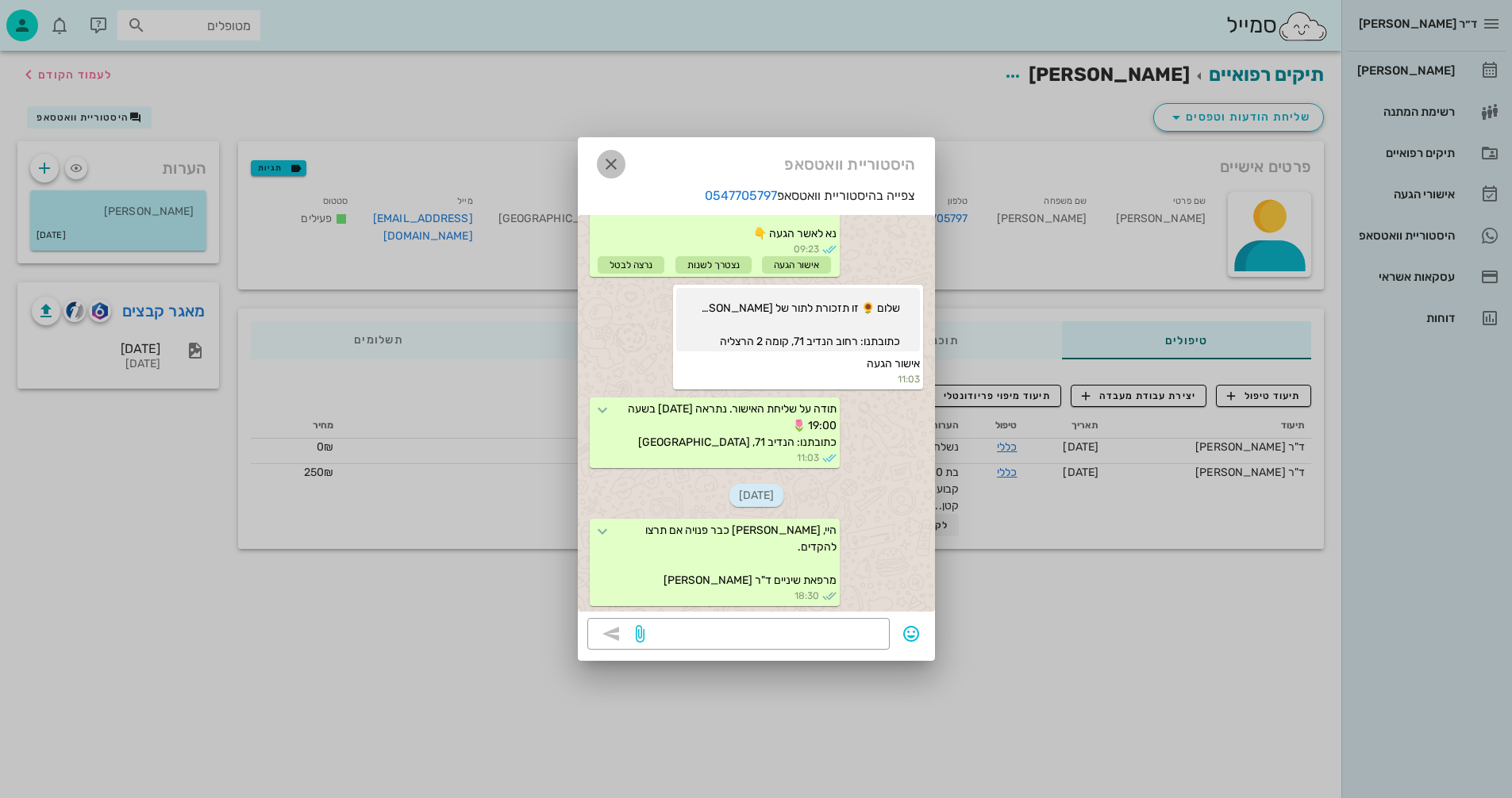
click at [616, 164] on icon "button" at bounding box center [611, 164] width 19 height 19
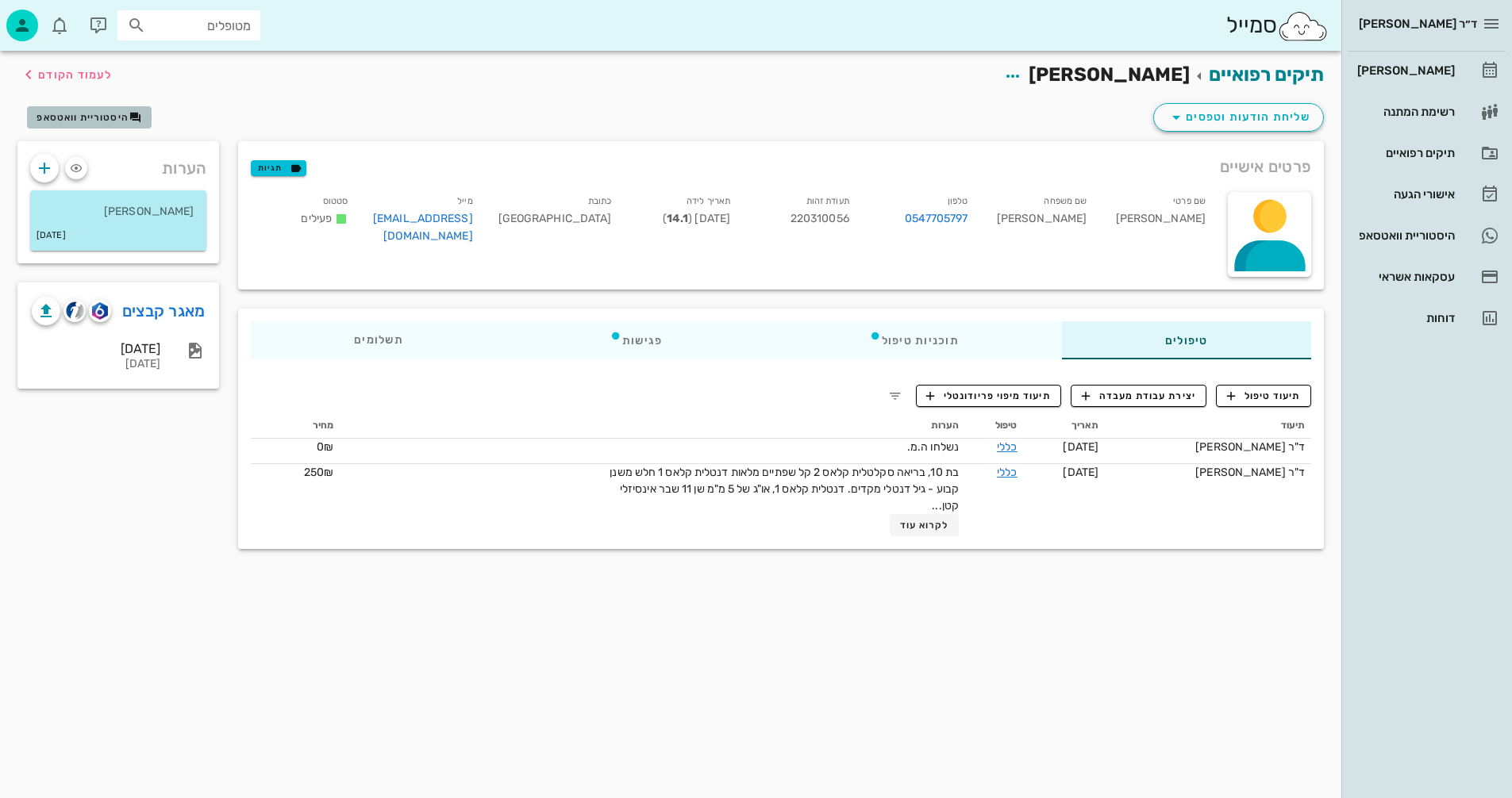
click at [125, 107] on button "היסטוריית וואטסאפ" at bounding box center [89, 117] width 124 height 22
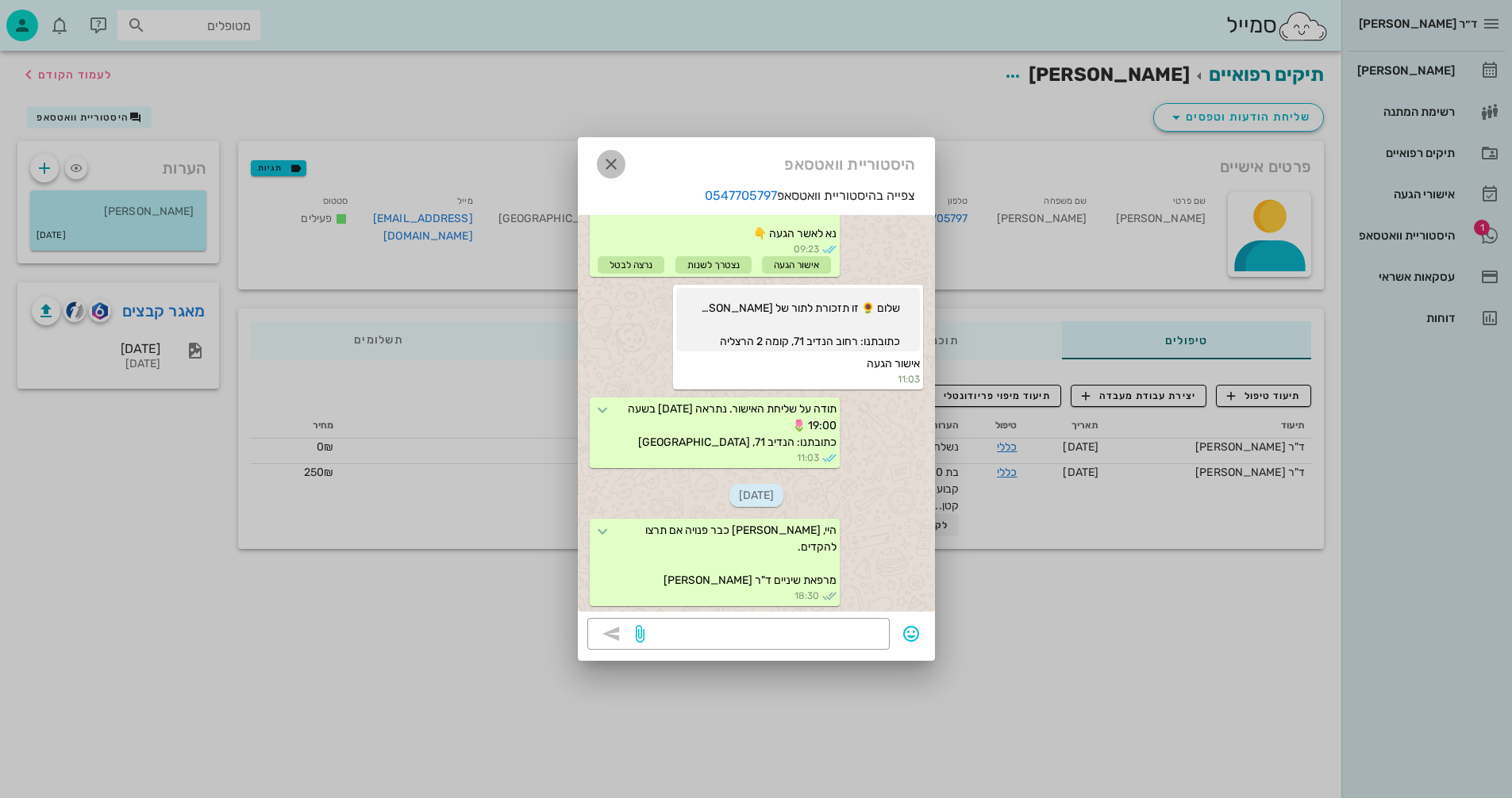
click at [614, 160] on icon "button" at bounding box center [611, 164] width 19 height 19
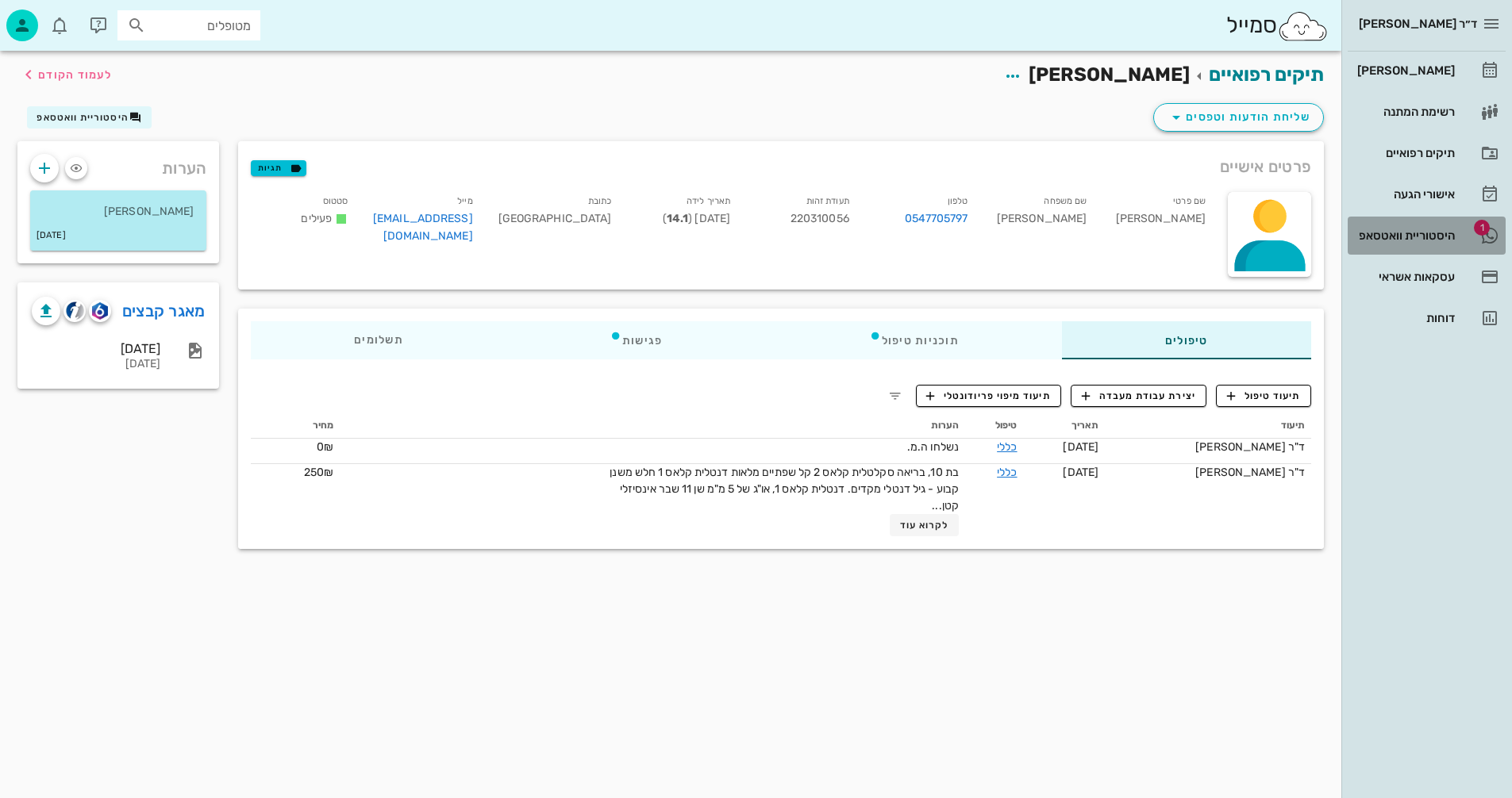
click at [1434, 233] on div "היסטוריית וואטסאפ" at bounding box center [1403, 236] width 101 height 13
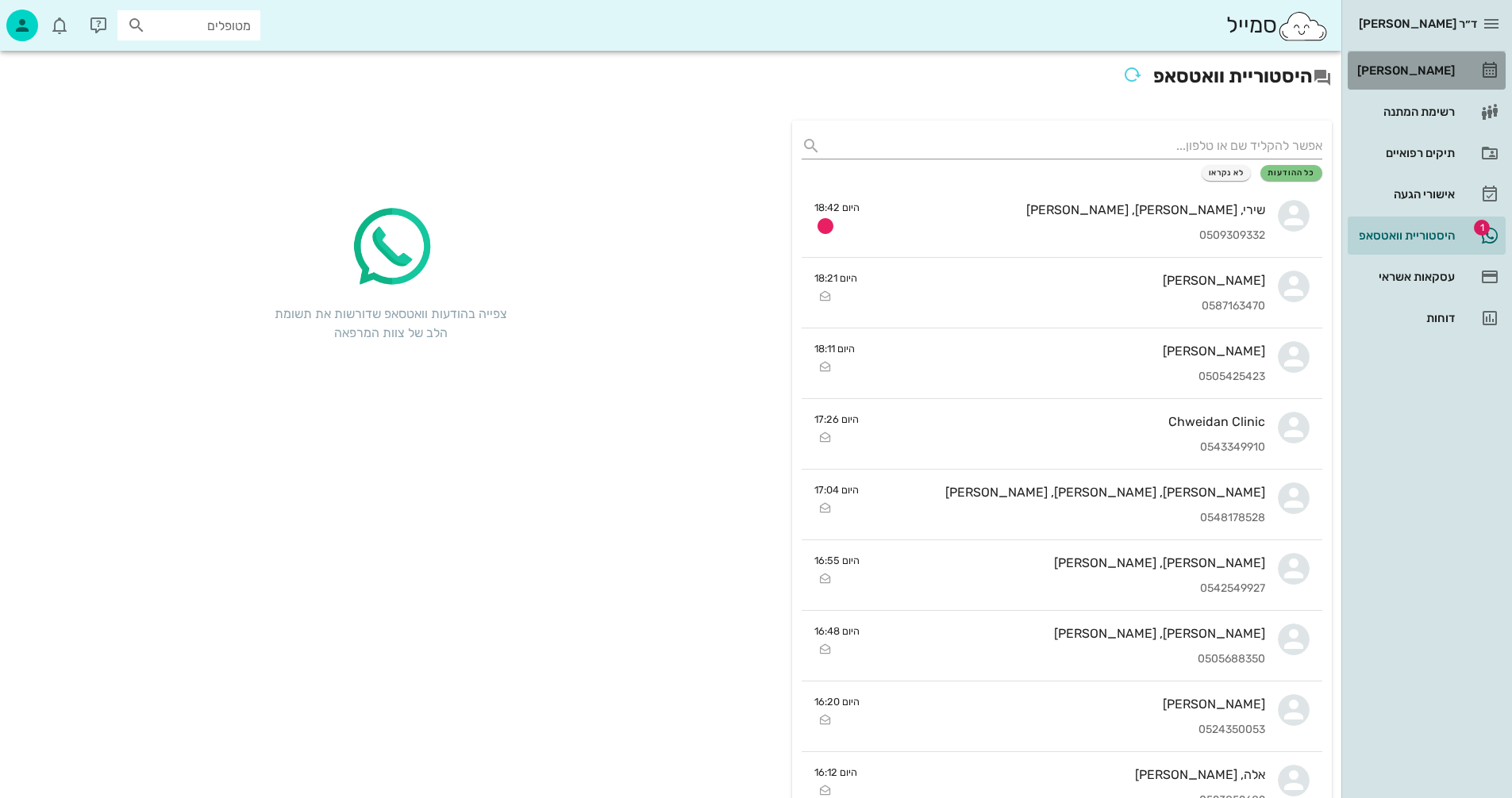
click at [1443, 65] on div "[PERSON_NAME]" at bounding box center [1403, 71] width 101 height 13
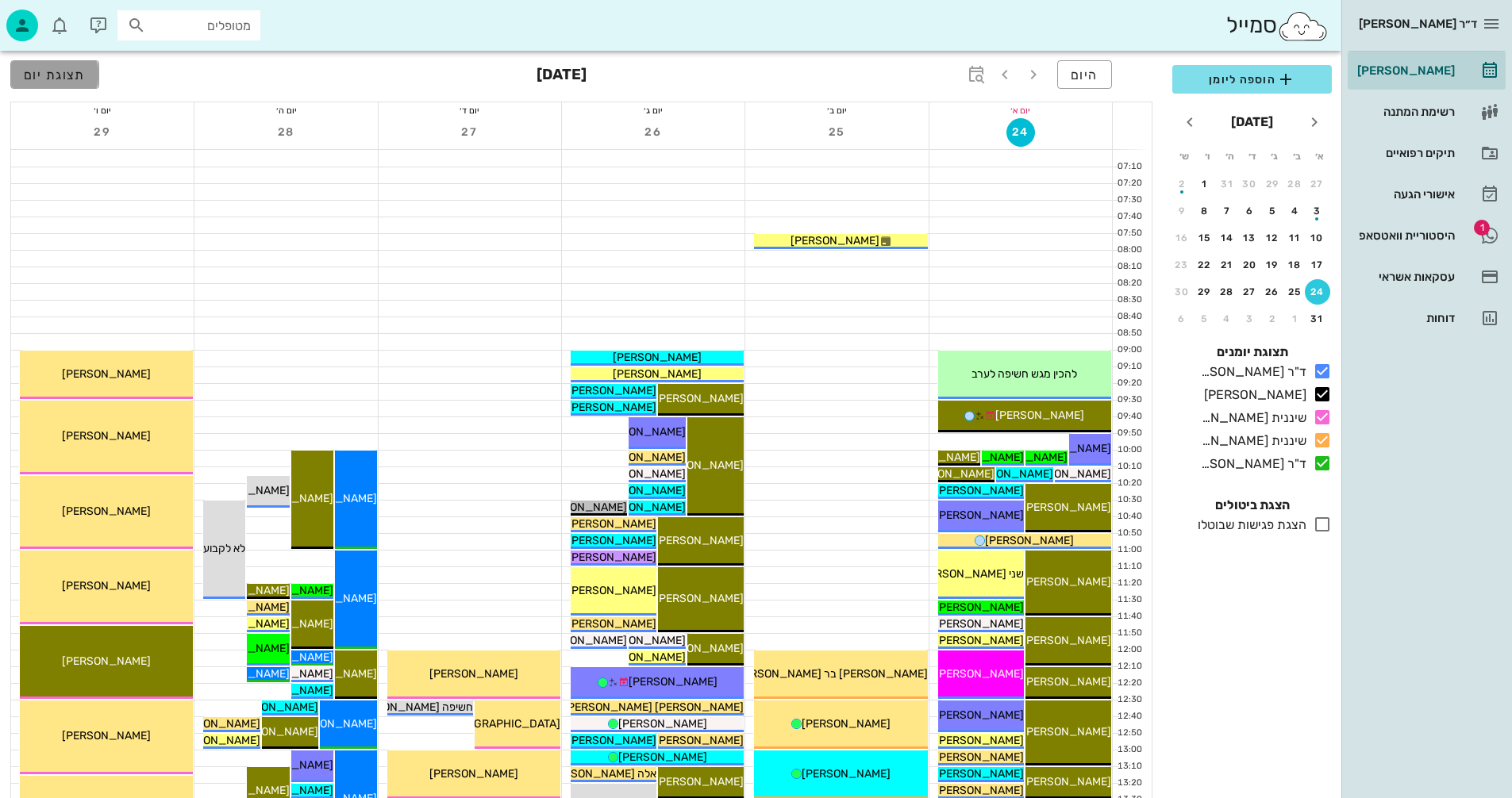
click at [66, 70] on span "תצוגת יום" at bounding box center [55, 74] width 62 height 15
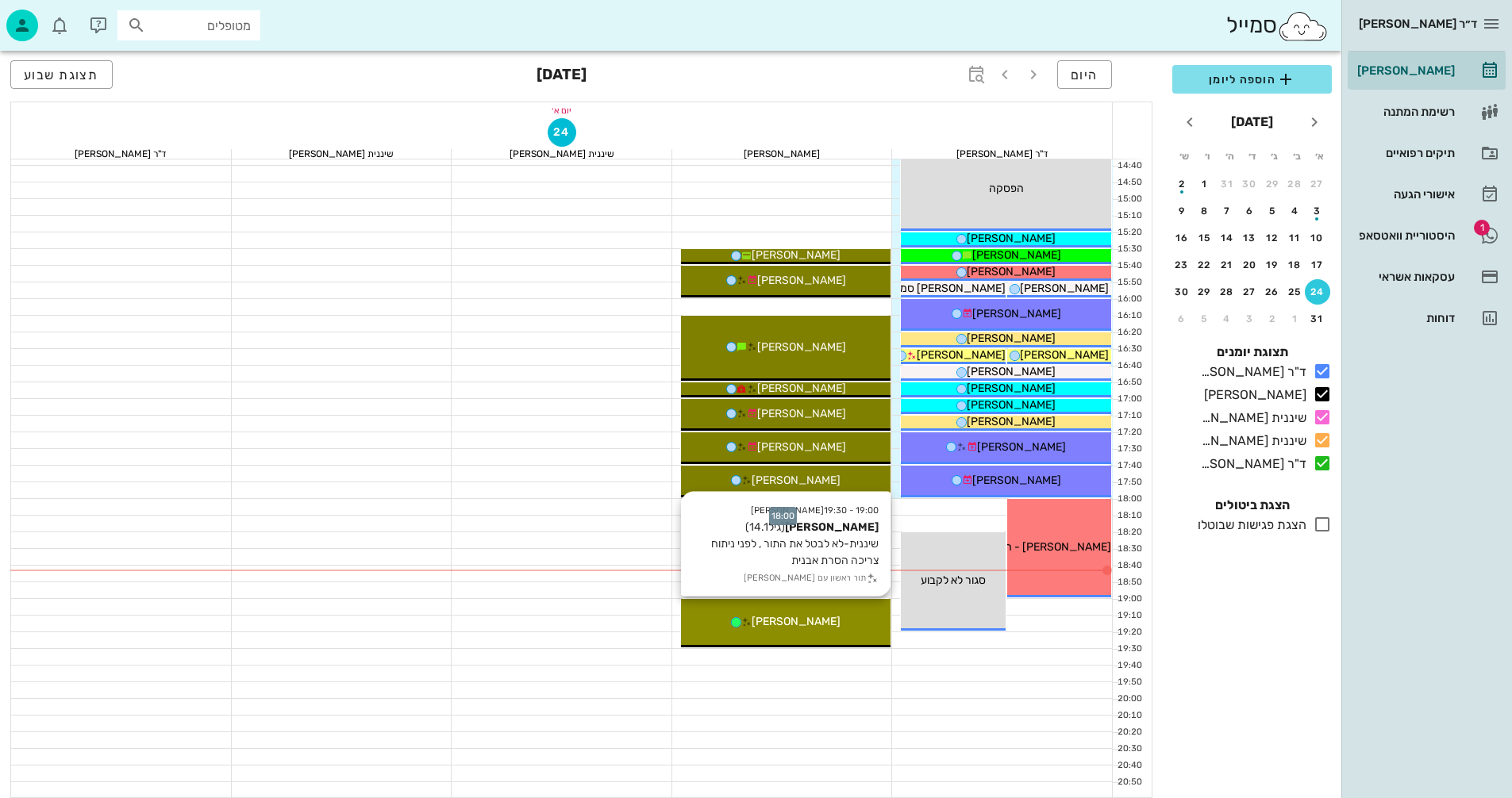
scroll to position [762, 0]
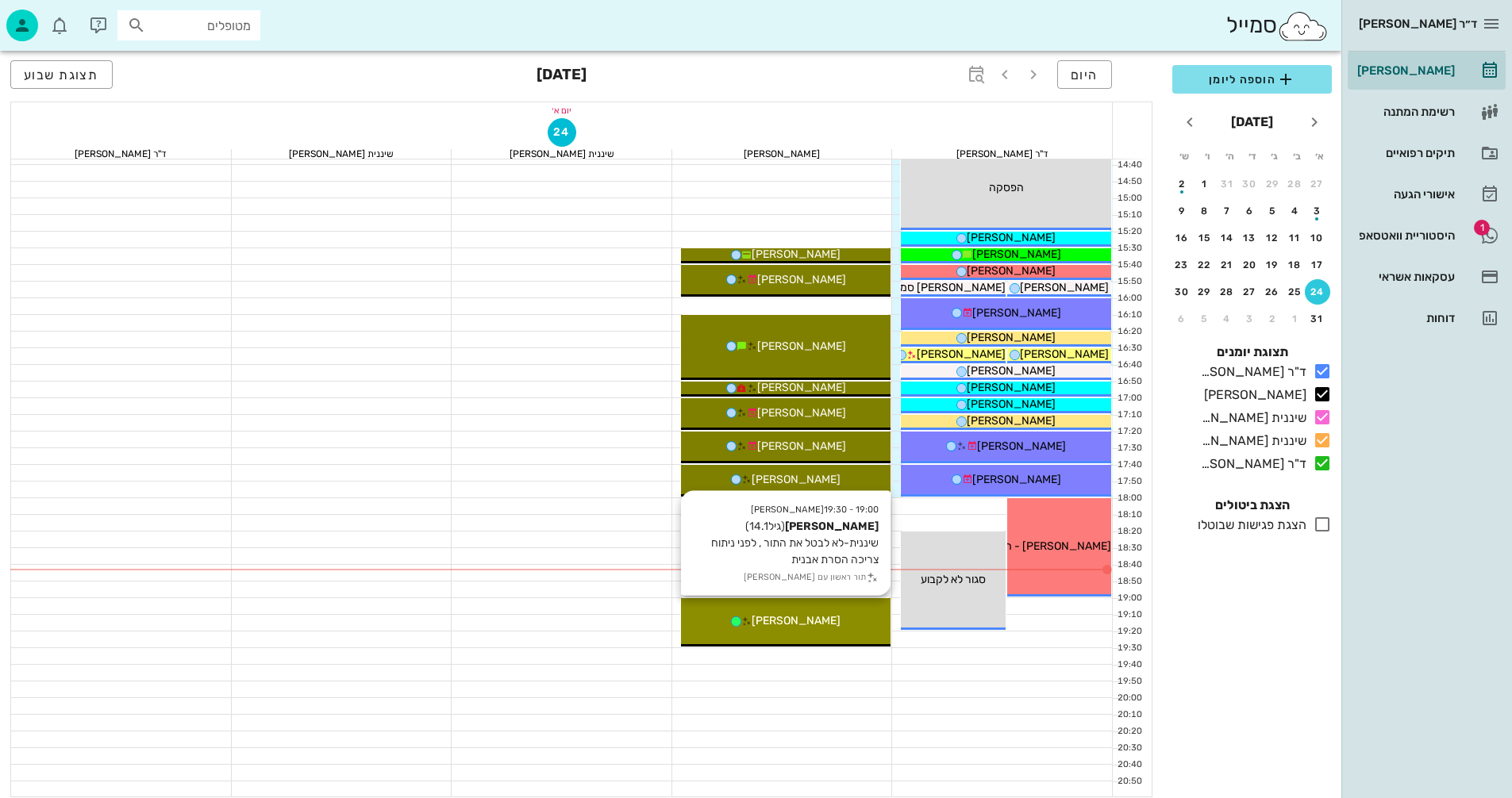
click at [824, 606] on div "19:00 - 19:30 [PERSON_NAME] (גיל 14.1 ) שיננית-לא לבטל את התור , לפני ניתוח צרי…" at bounding box center [786, 623] width 210 height 48
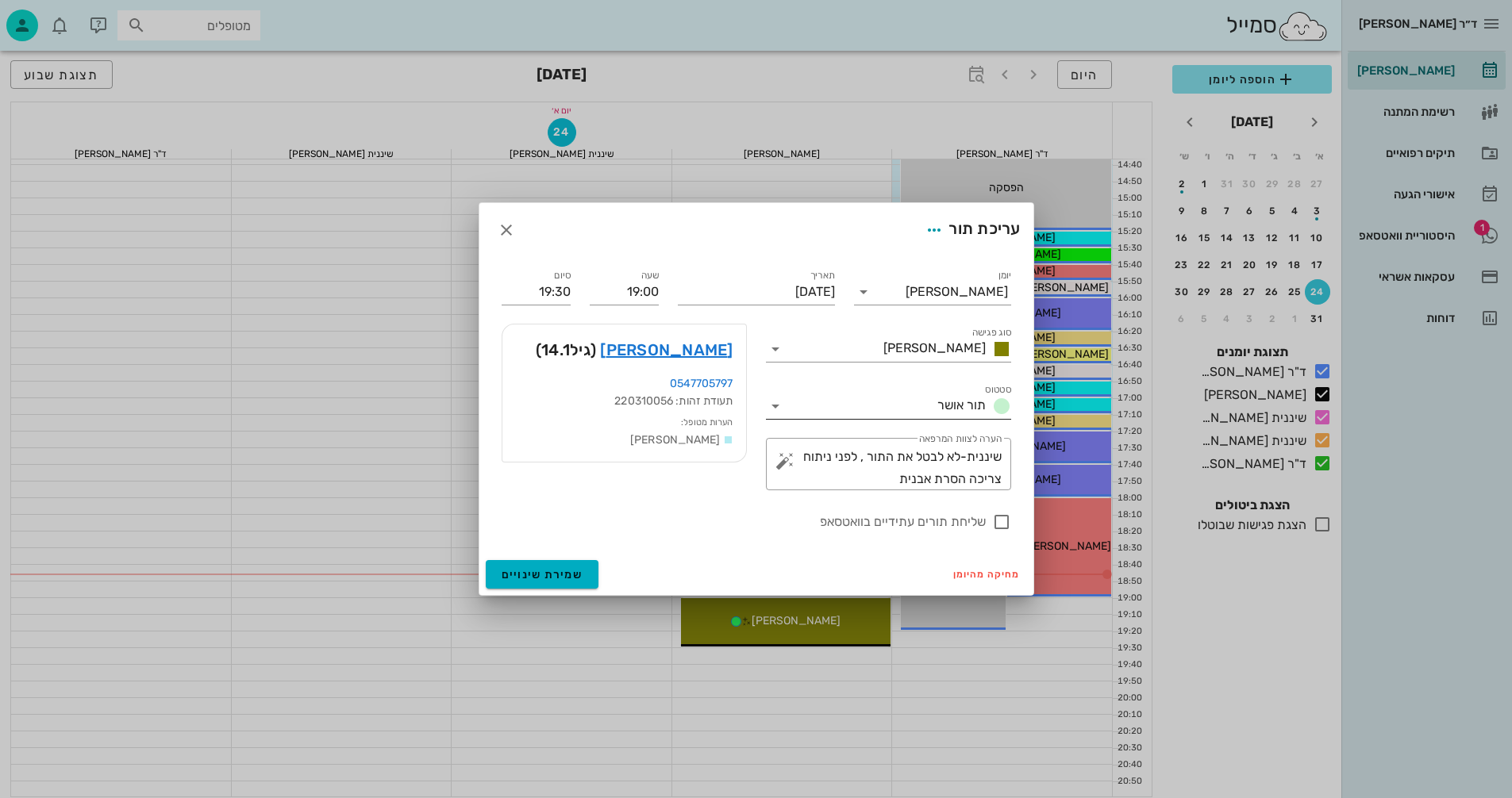
click at [776, 405] on icon at bounding box center [775, 406] width 19 height 19
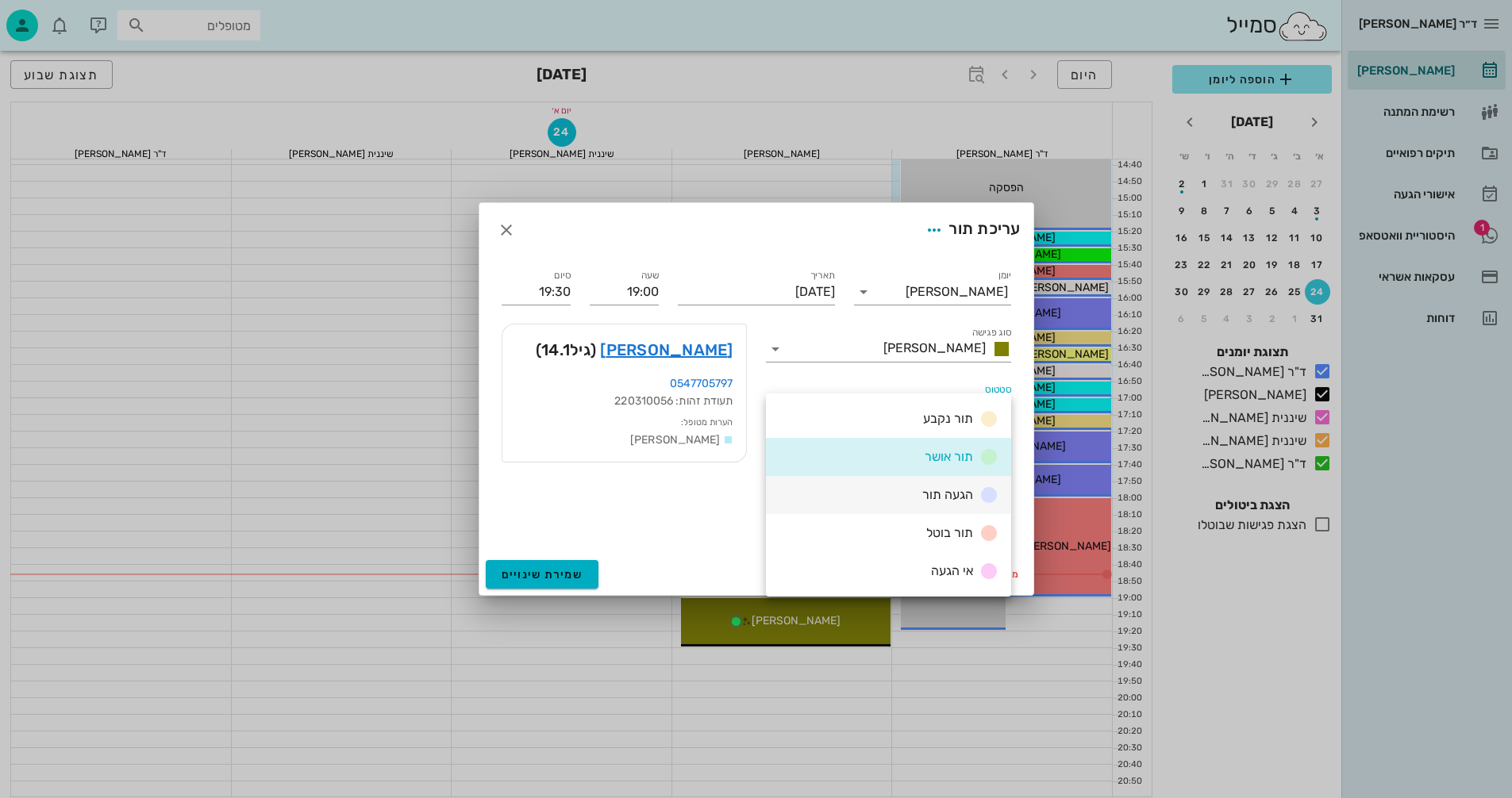
click at [964, 504] on div "הגעה תור" at bounding box center [957, 495] width 83 height 20
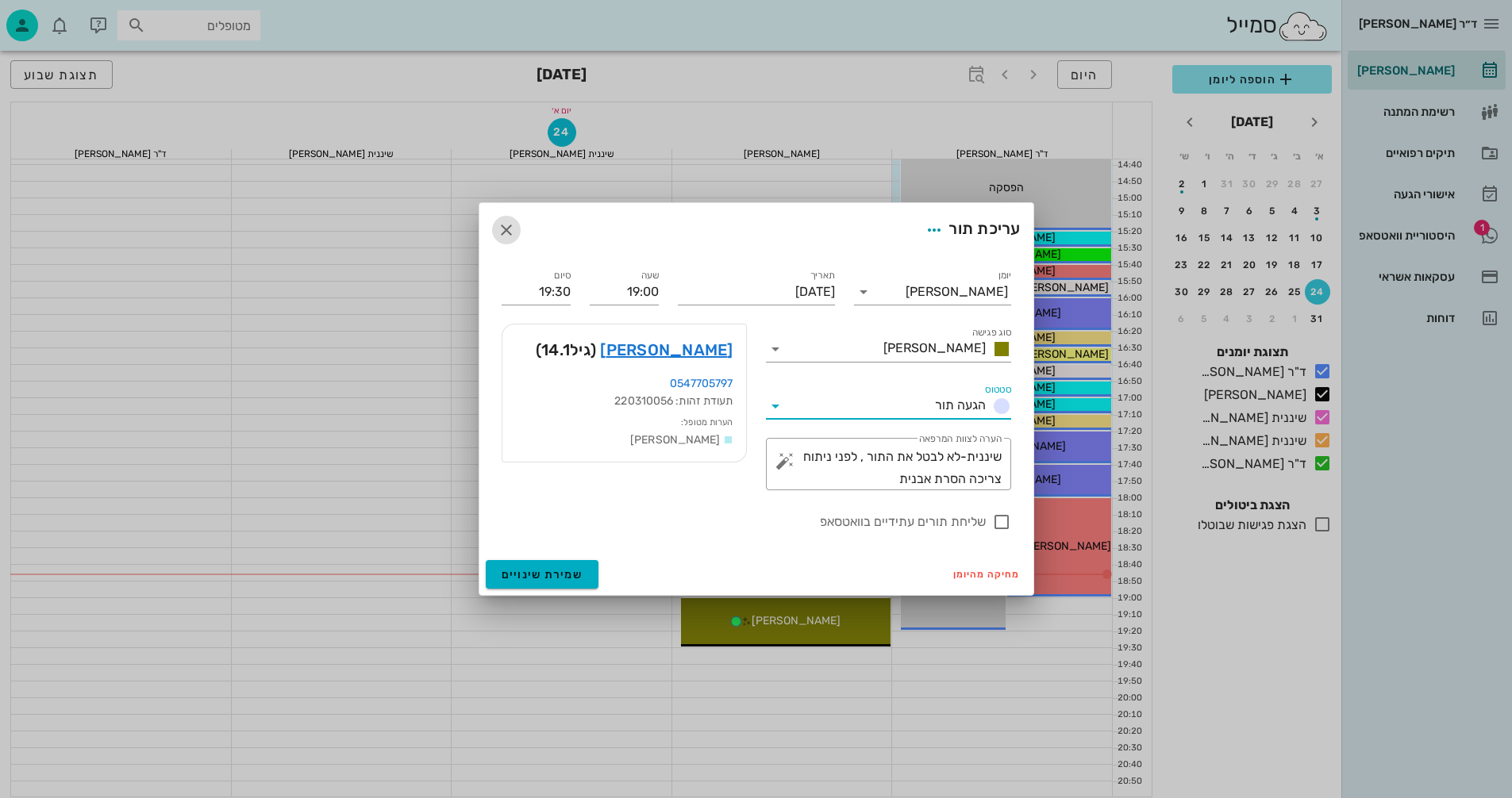
click at [508, 226] on icon "button" at bounding box center [506, 230] width 19 height 19
